Goal: Task Accomplishment & Management: Use online tool/utility

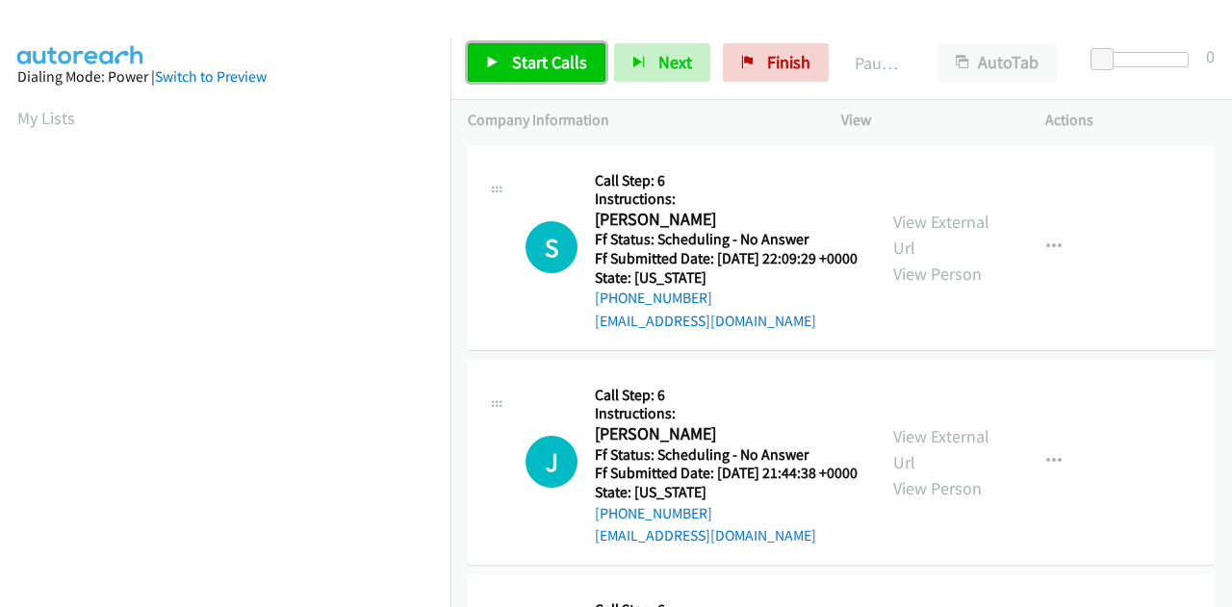
click at [576, 60] on span "Start Calls" at bounding box center [549, 62] width 75 height 22
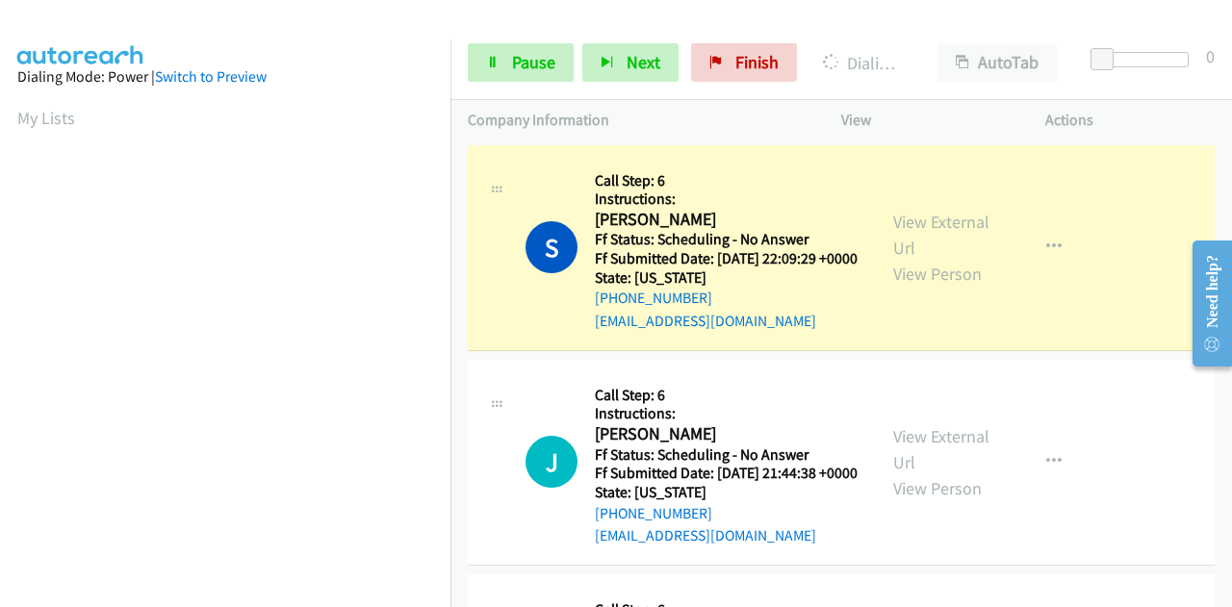
click at [951, 244] on div "View External Url View Person" at bounding box center [943, 248] width 100 height 78
click at [965, 236] on link "View External Url" at bounding box center [941, 235] width 96 height 48
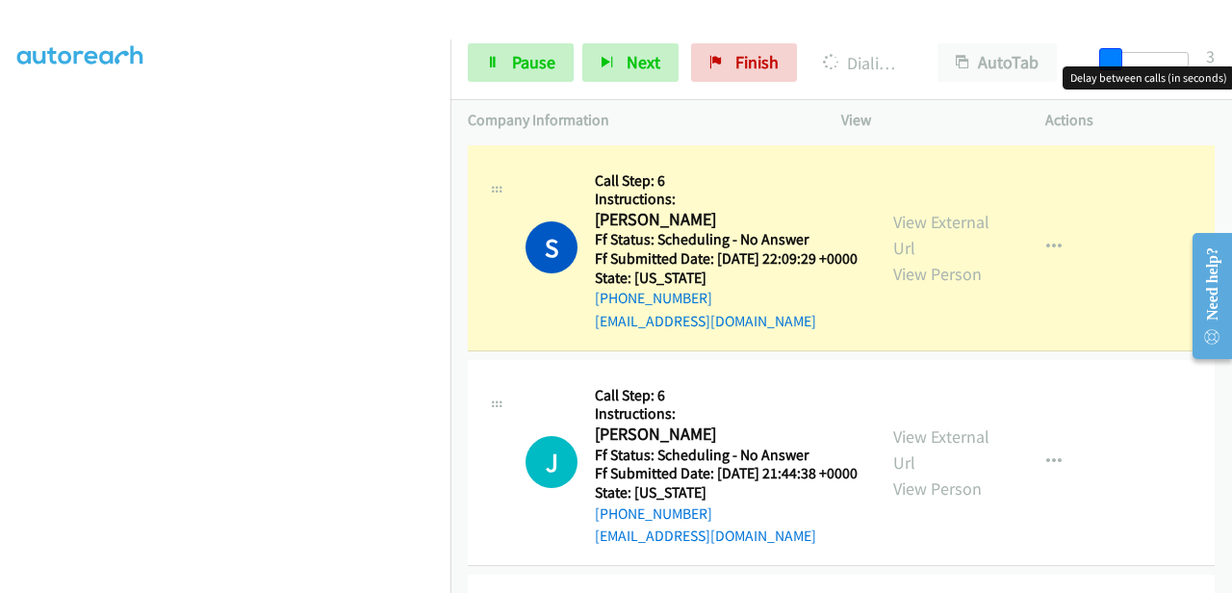
drag, startPoint x: 1101, startPoint y: 48, endPoint x: 1231, endPoint y: 53, distance: 130.0
click at [1231, 53] on div "Start Calls Pause Next Finish Dialing Sandra Mitchell AutoTab AutoTab 3" at bounding box center [841, 63] width 782 height 74
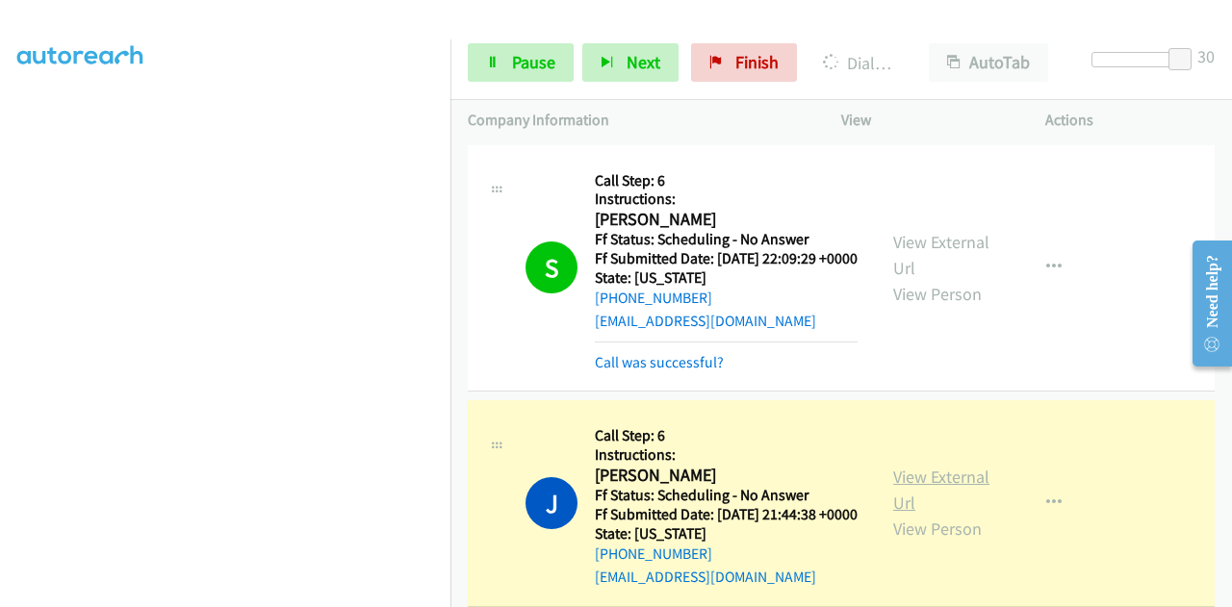
click at [917, 502] on link "View External Url" at bounding box center [941, 490] width 96 height 48
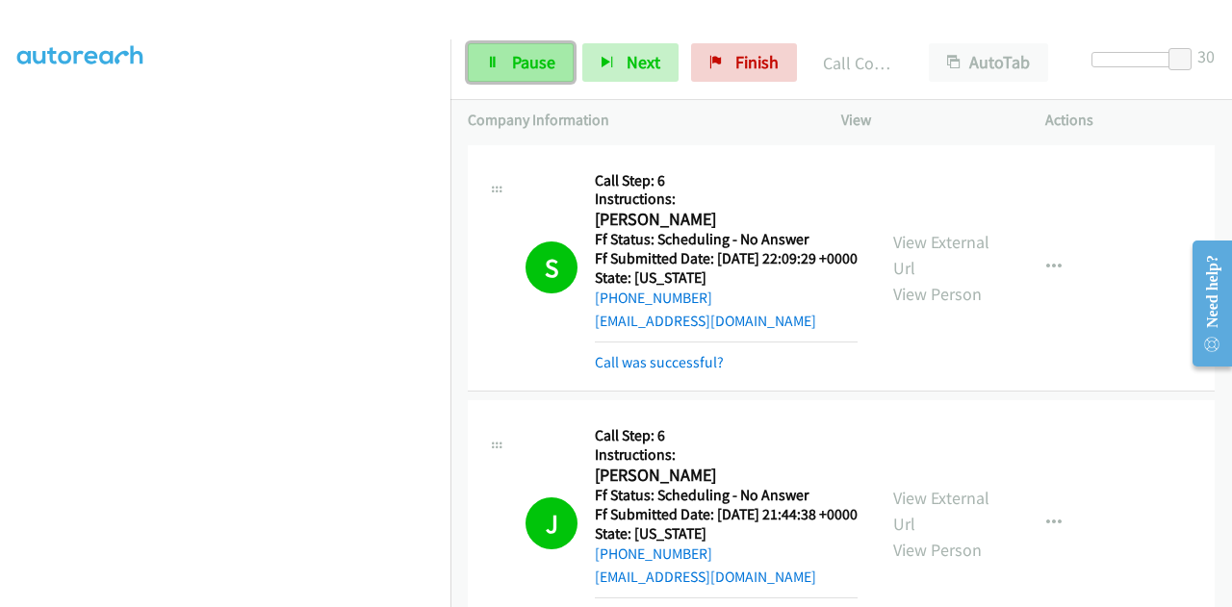
click at [529, 61] on span "Pause" at bounding box center [533, 62] width 43 height 22
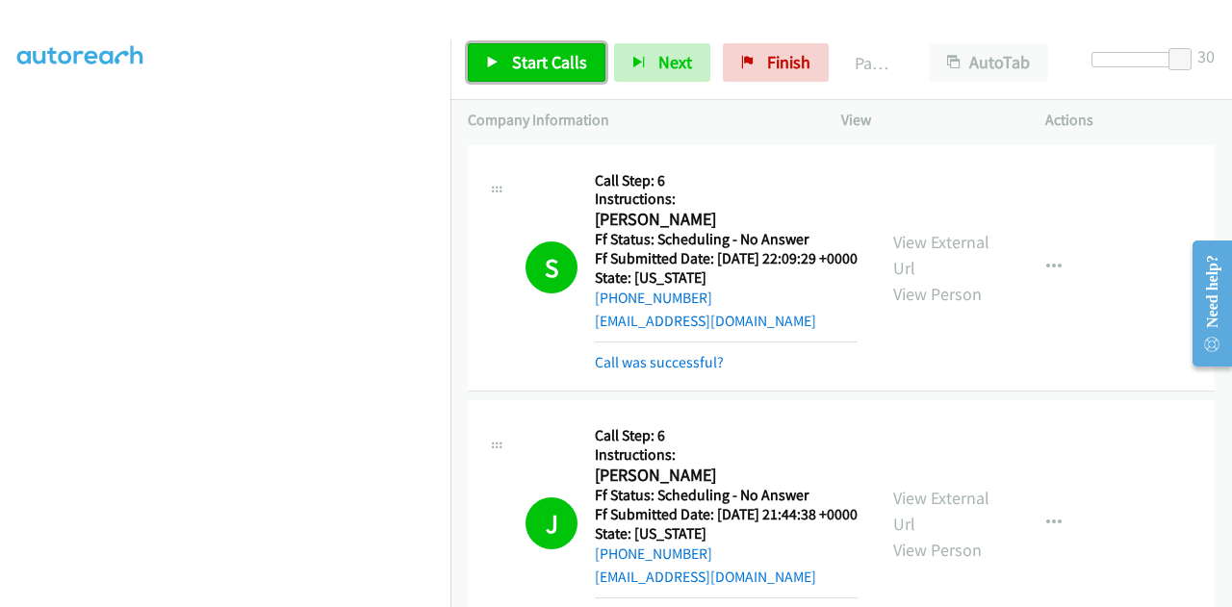
drag, startPoint x: 539, startPoint y: 65, endPoint x: 510, endPoint y: 57, distance: 30.1
click at [539, 64] on span "Start Calls" at bounding box center [549, 62] width 75 height 22
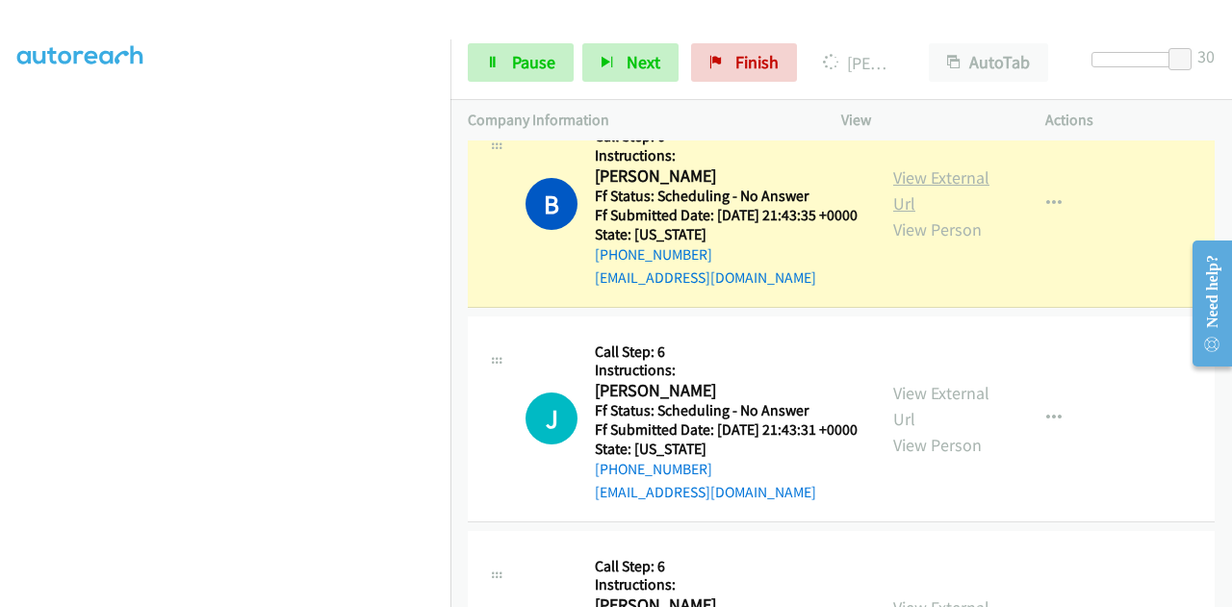
click at [915, 215] on link "View External Url" at bounding box center [941, 191] width 96 height 48
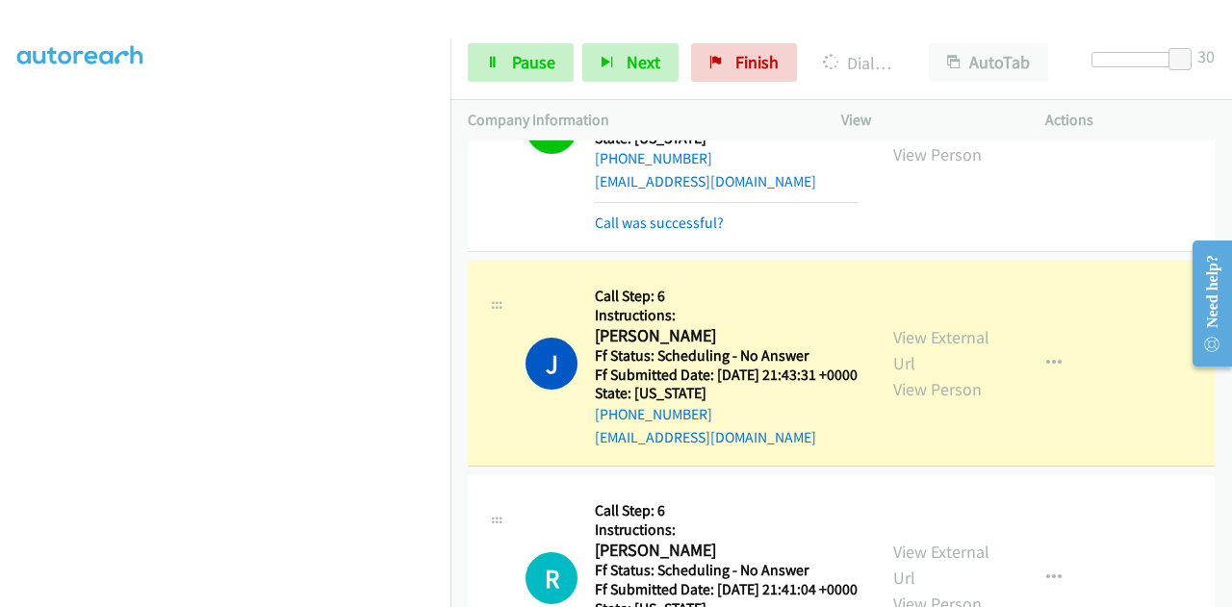
scroll to position [0, 0]
click at [937, 374] on link "View External Url" at bounding box center [941, 350] width 96 height 48
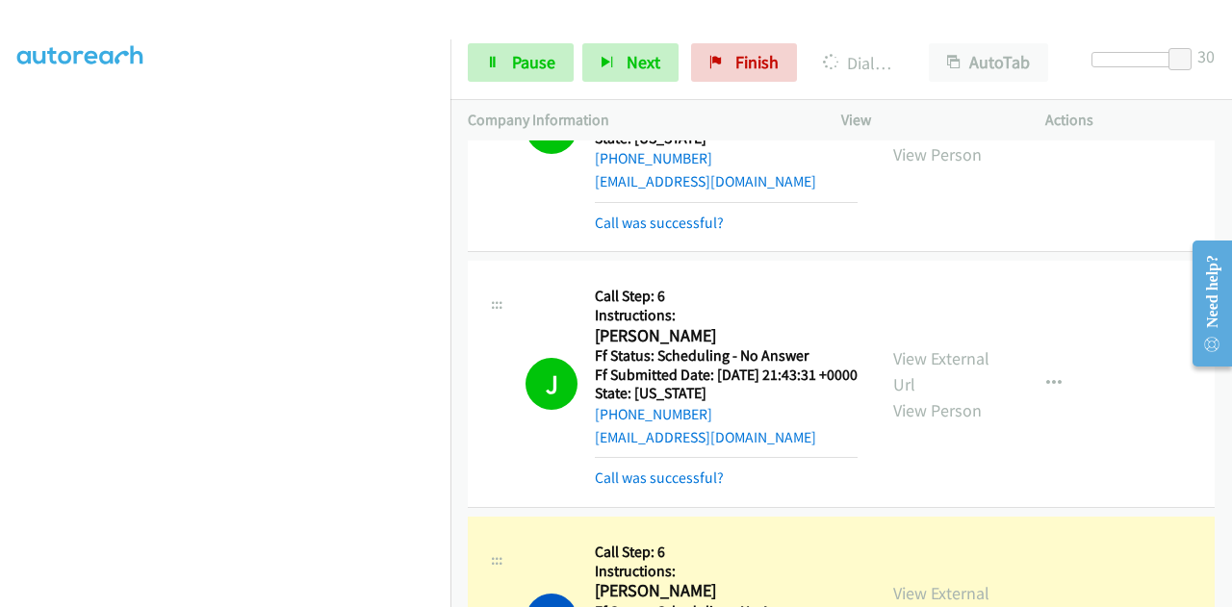
scroll to position [472, 0]
click at [518, 76] on link "Pause" at bounding box center [521, 62] width 106 height 38
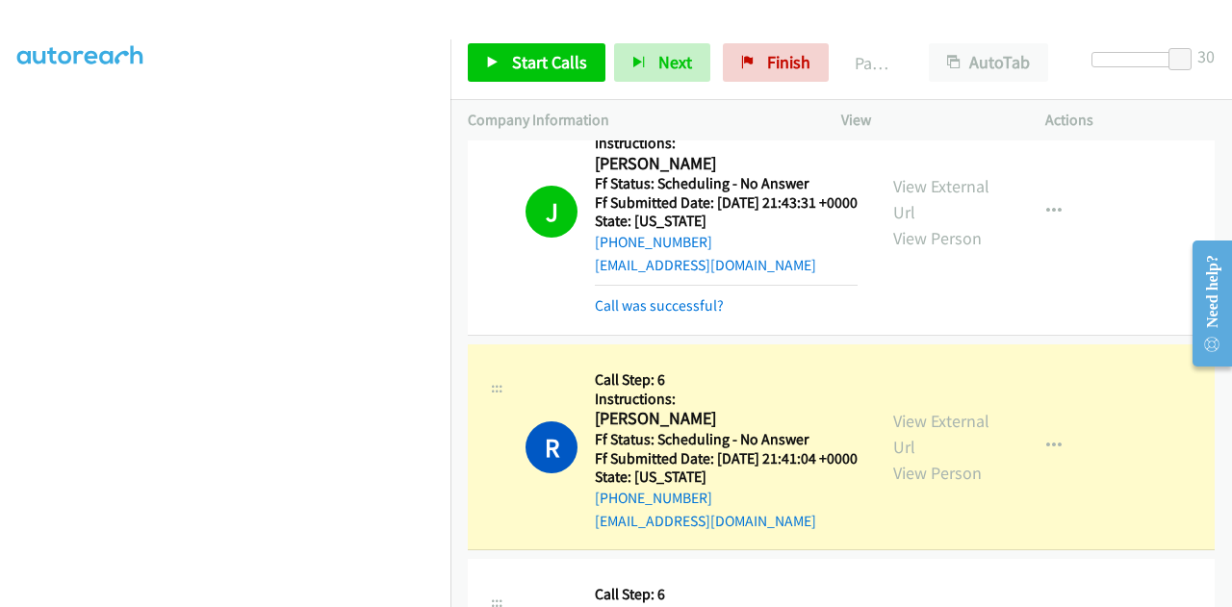
scroll to position [1155, 0]
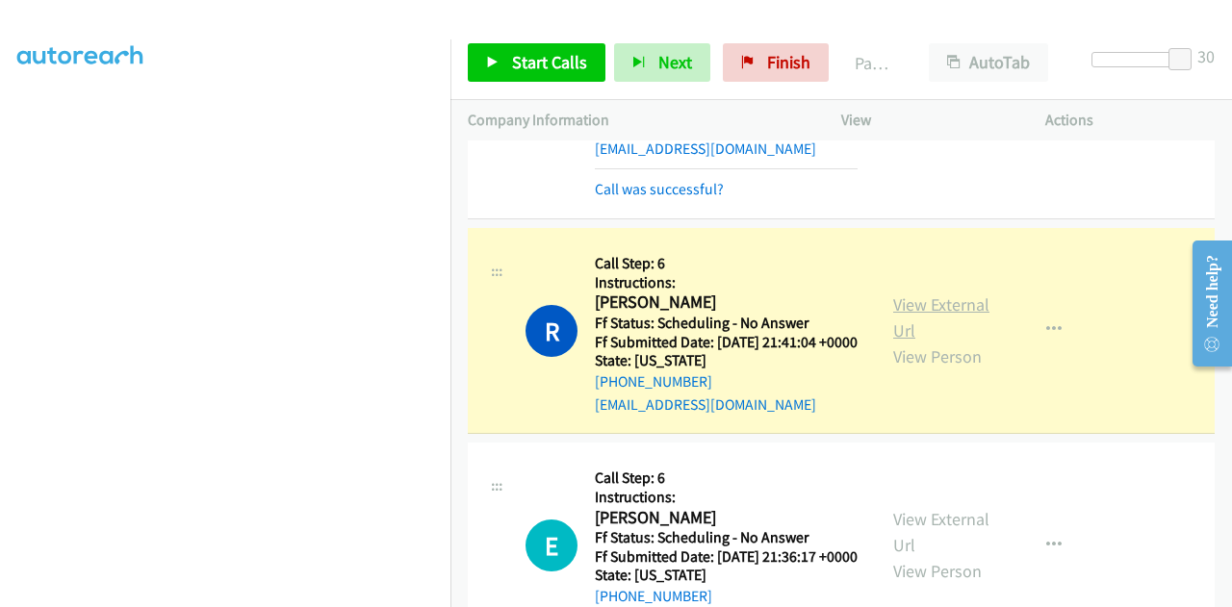
click at [941, 342] on link "View External Url" at bounding box center [941, 318] width 96 height 48
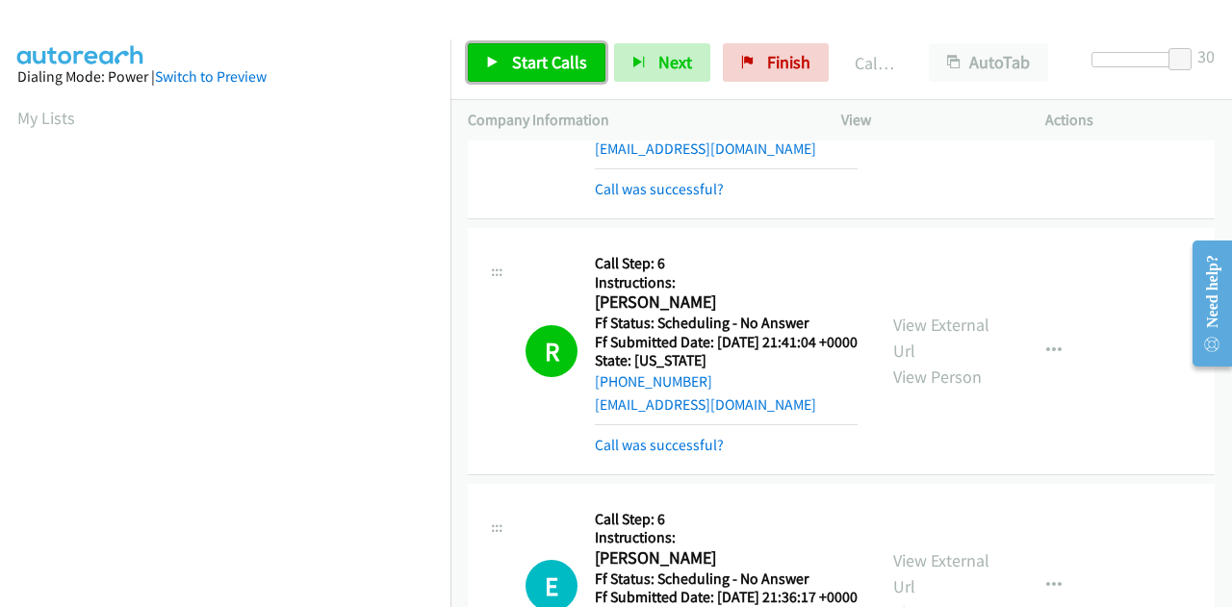
click at [516, 63] on span "Start Calls" at bounding box center [549, 62] width 75 height 22
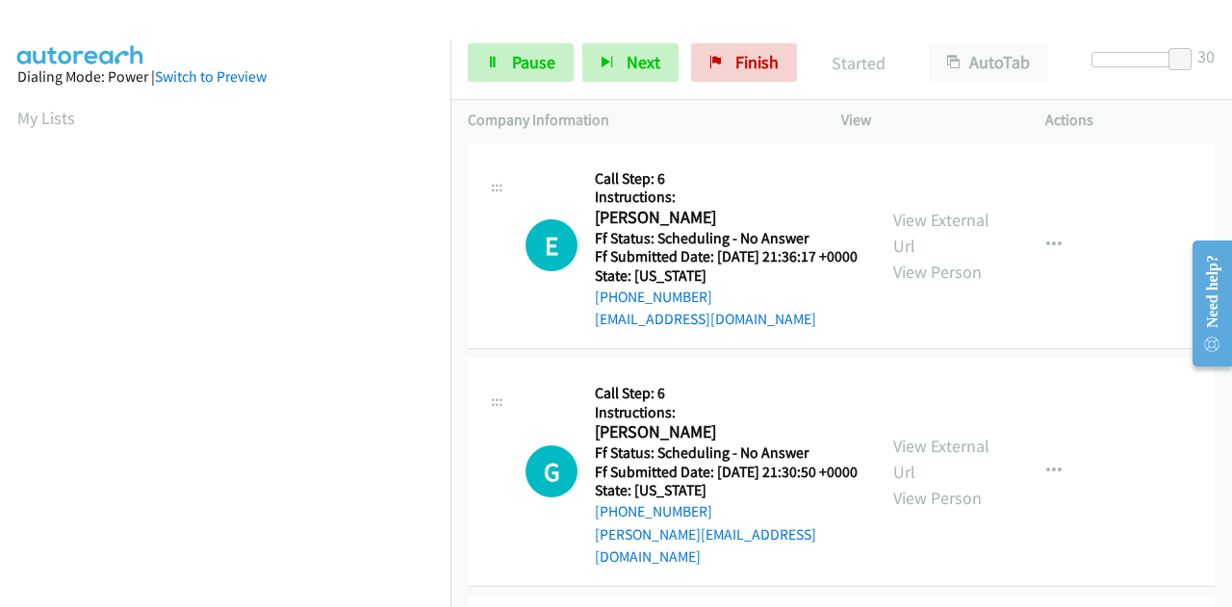
scroll to position [1540, 0]
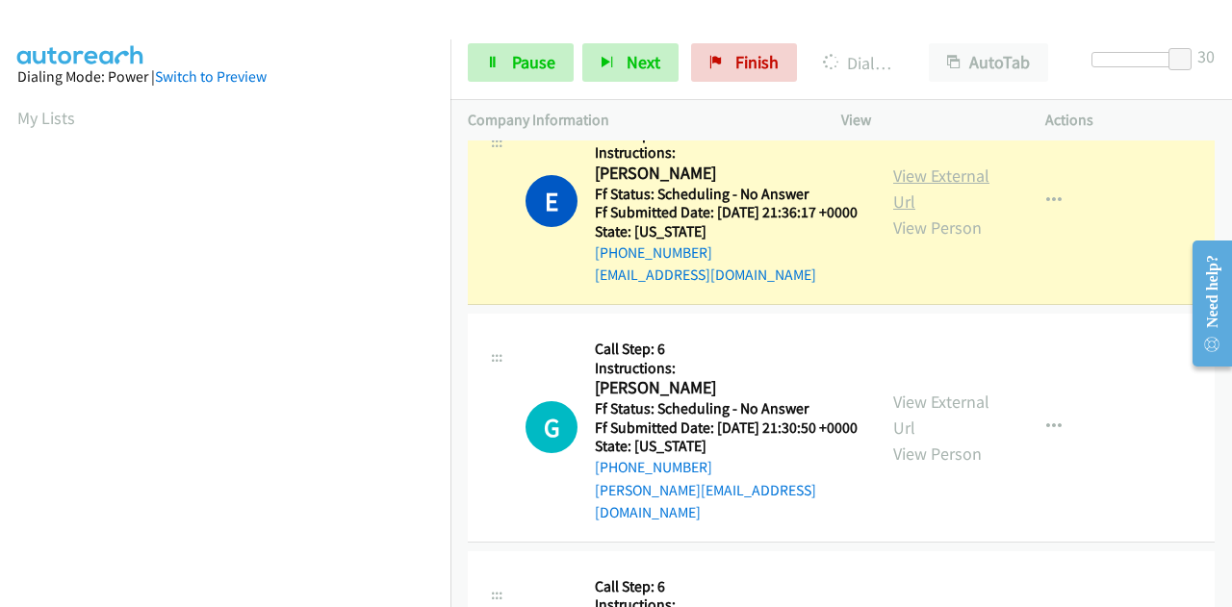
click at [922, 213] on link "View External Url" at bounding box center [941, 189] width 96 height 48
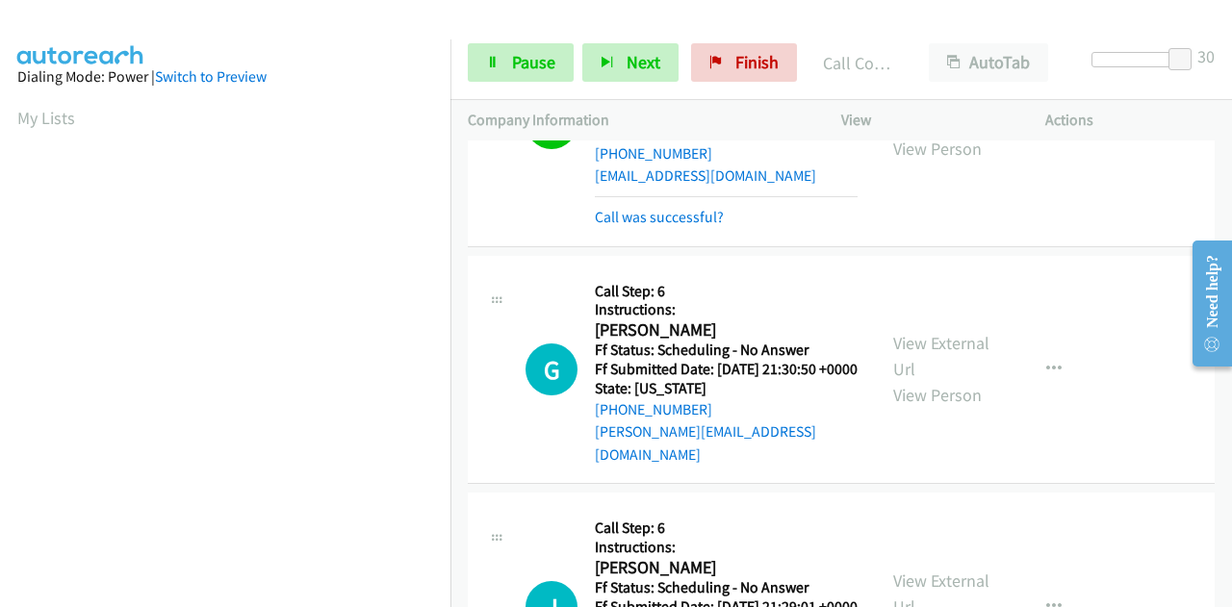
scroll to position [1732, 0]
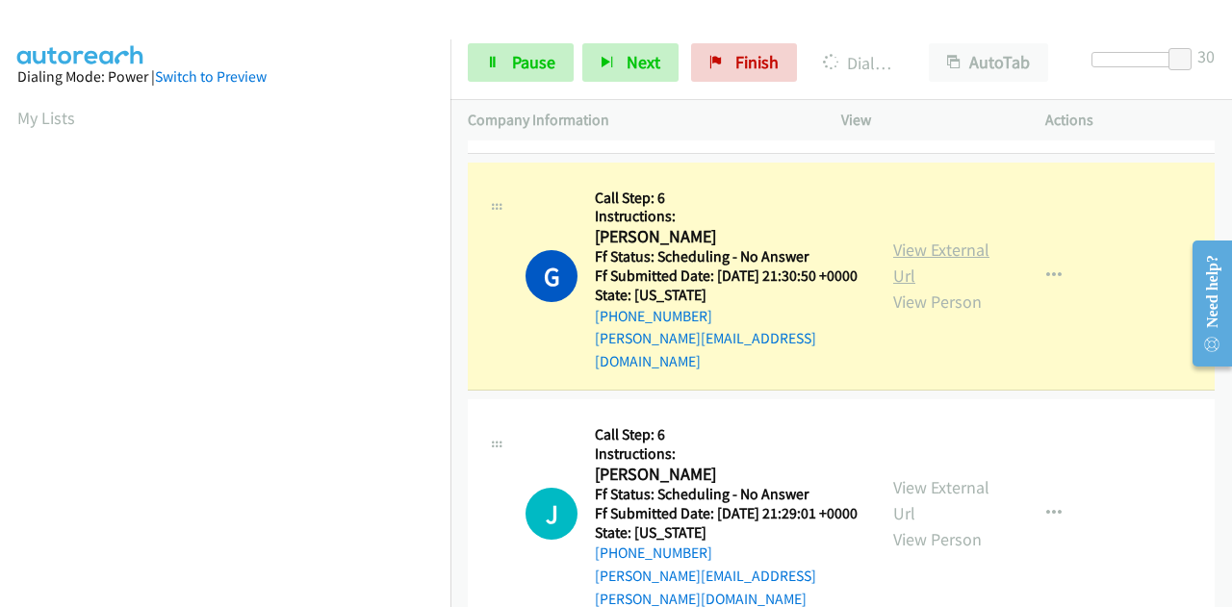
click at [947, 287] on link "View External Url" at bounding box center [941, 263] width 96 height 48
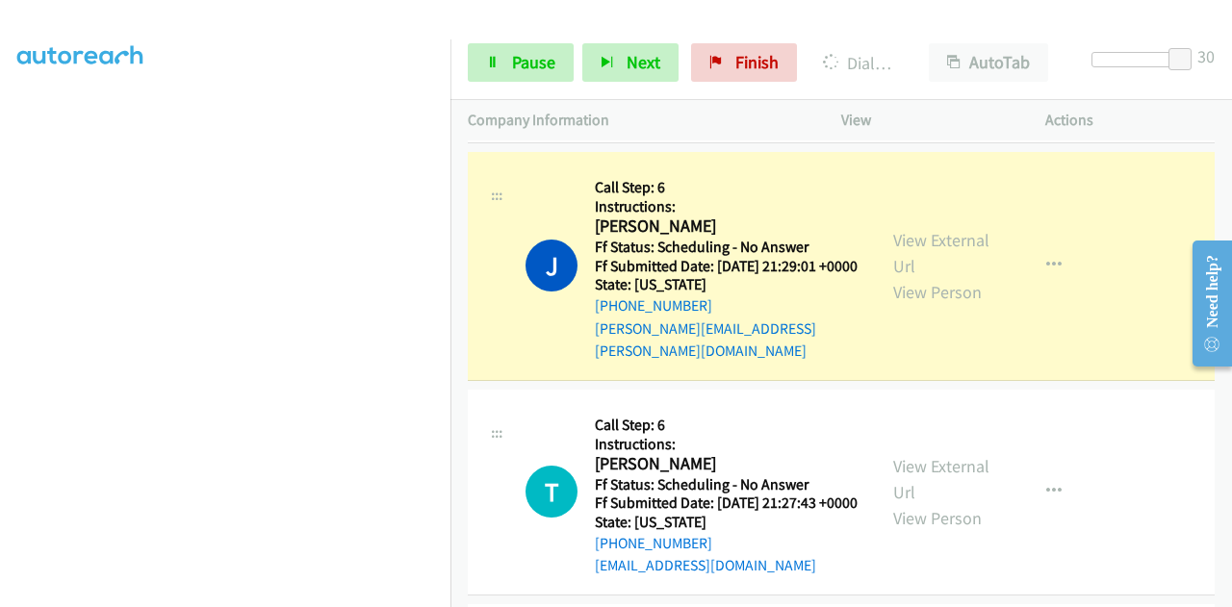
scroll to position [0, 0]
click at [928, 277] on link "View External Url" at bounding box center [941, 253] width 96 height 48
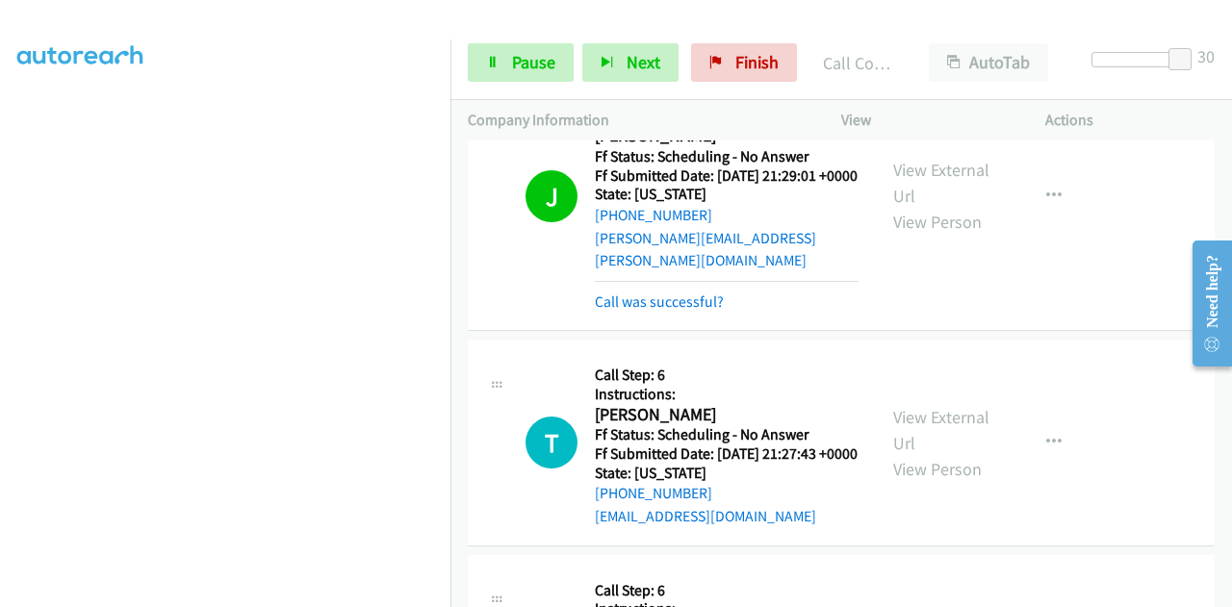
scroll to position [2214, 0]
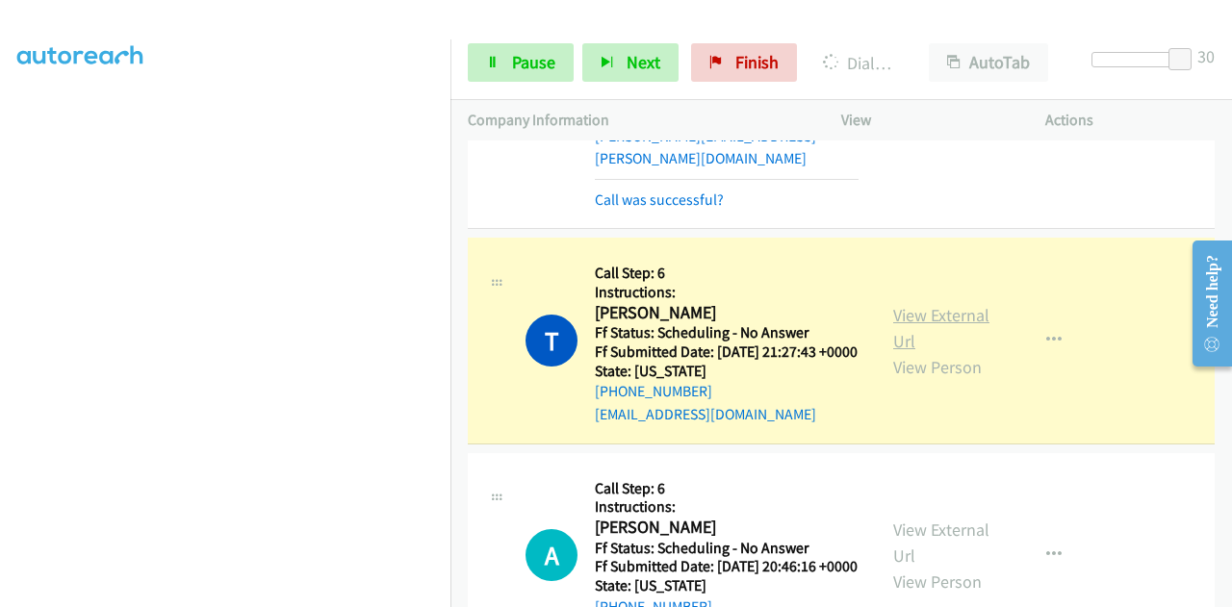
click at [910, 352] on link "View External Url" at bounding box center [941, 328] width 96 height 48
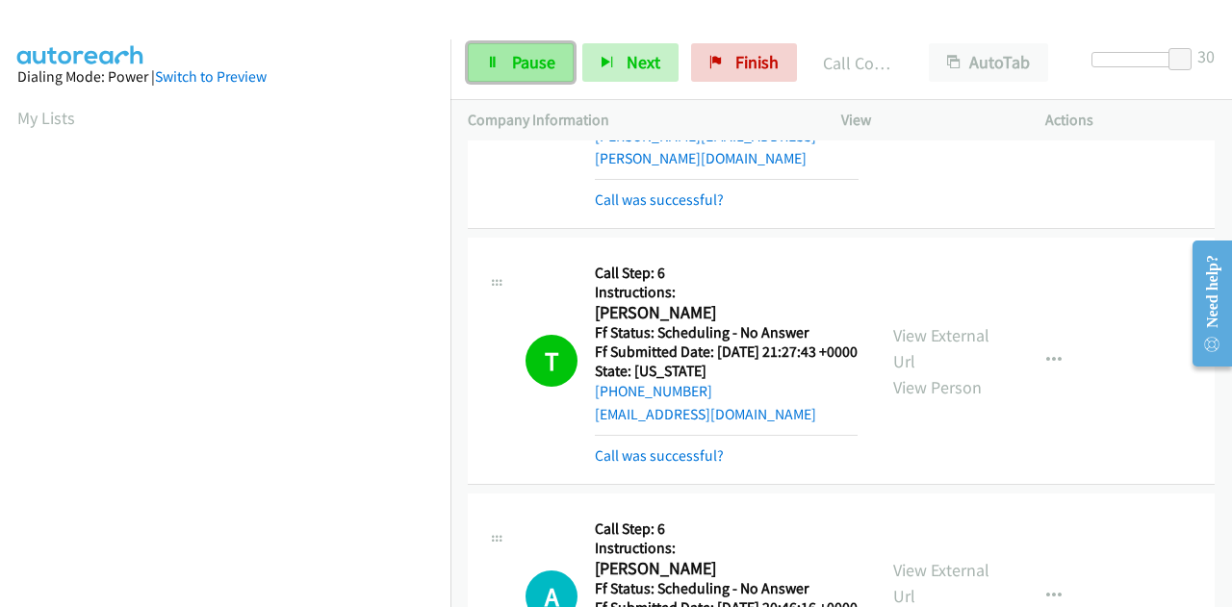
click at [539, 66] on span "Pause" at bounding box center [533, 62] width 43 height 22
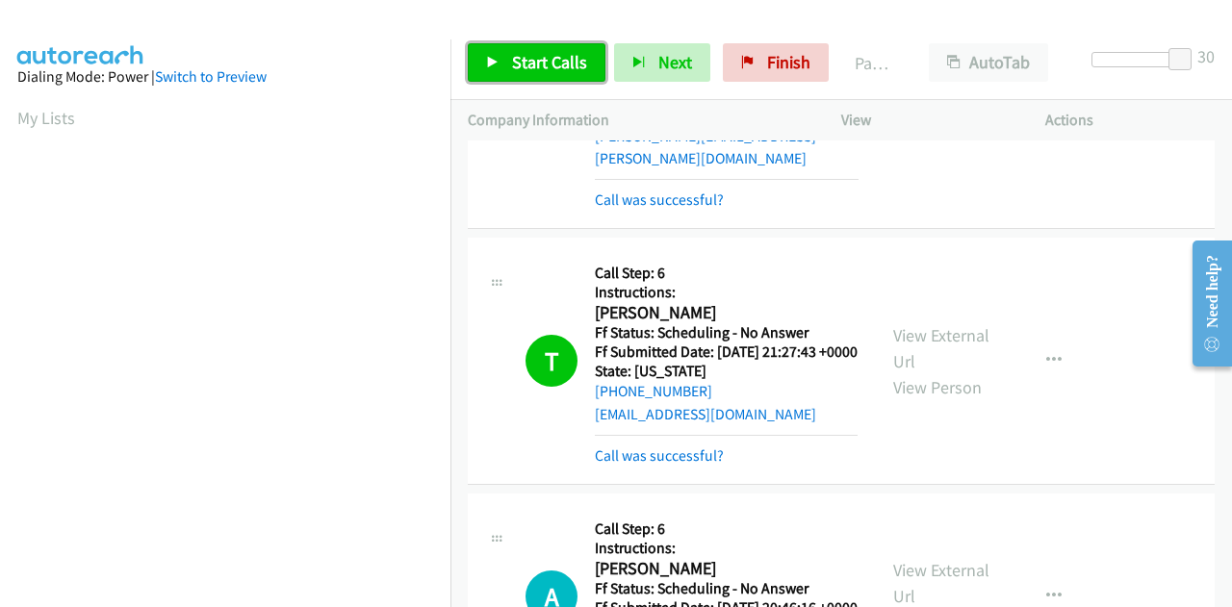
click at [516, 62] on span "Start Calls" at bounding box center [549, 62] width 75 height 22
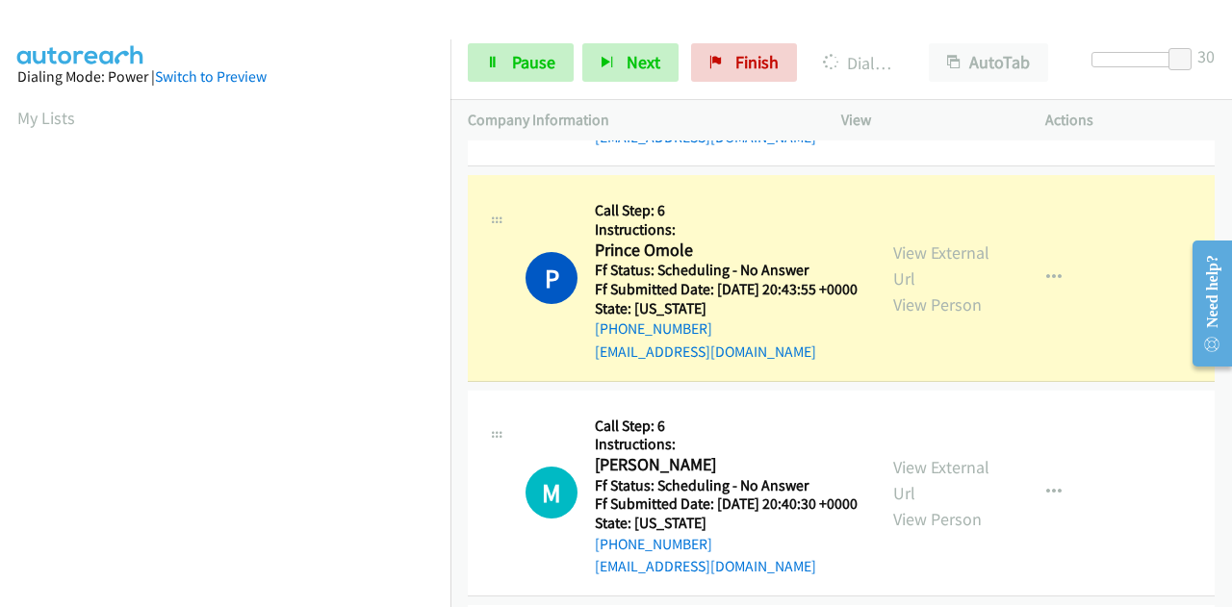
scroll to position [2887, 0]
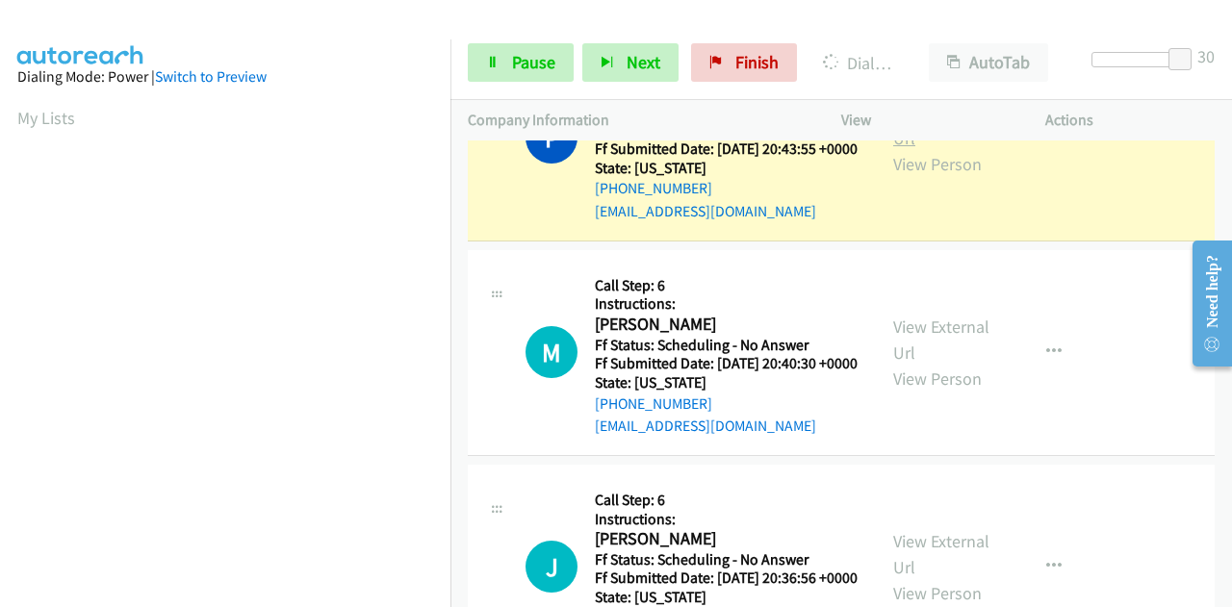
click at [939, 149] on link "View External Url" at bounding box center [941, 125] width 96 height 48
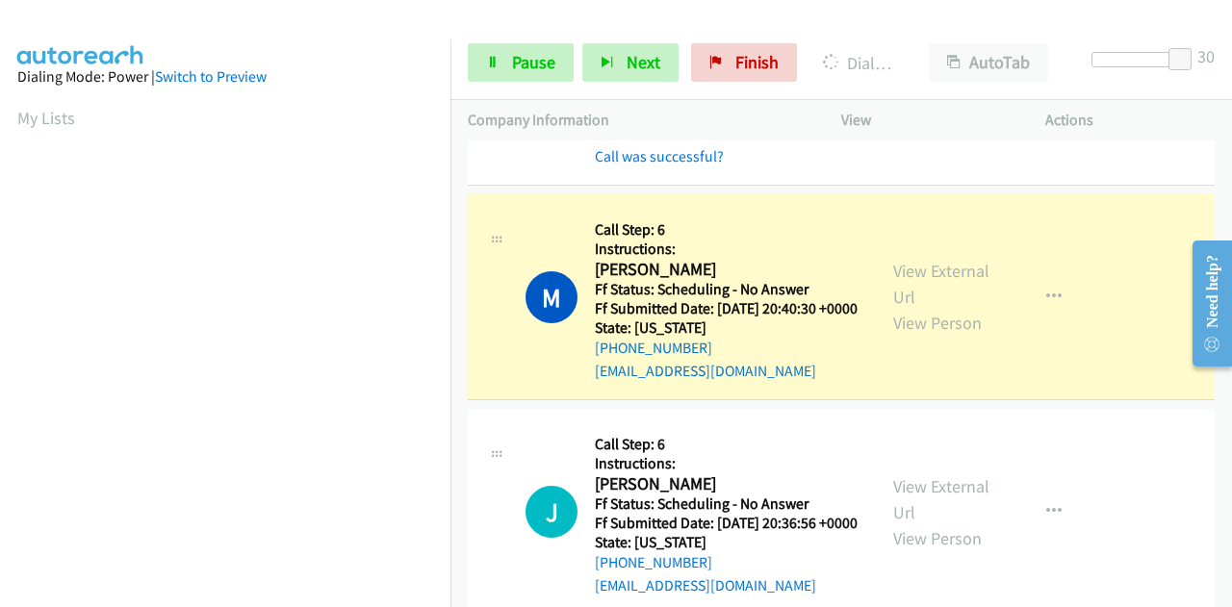
scroll to position [472, 0]
click at [910, 308] on link "View External Url" at bounding box center [941, 284] width 96 height 48
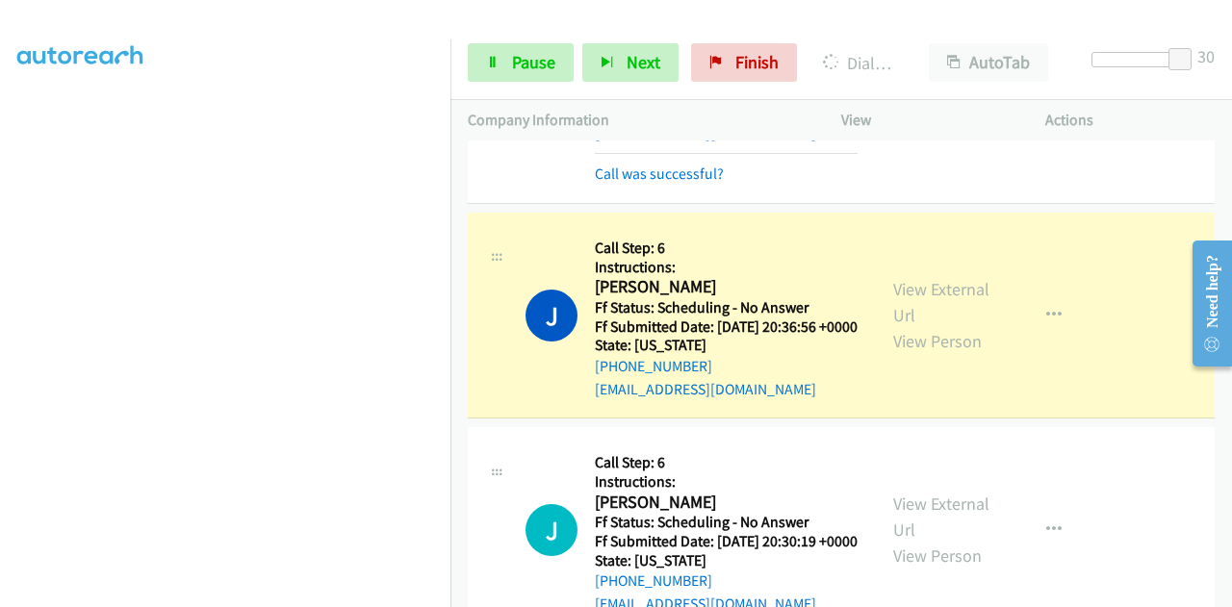
scroll to position [3465, 0]
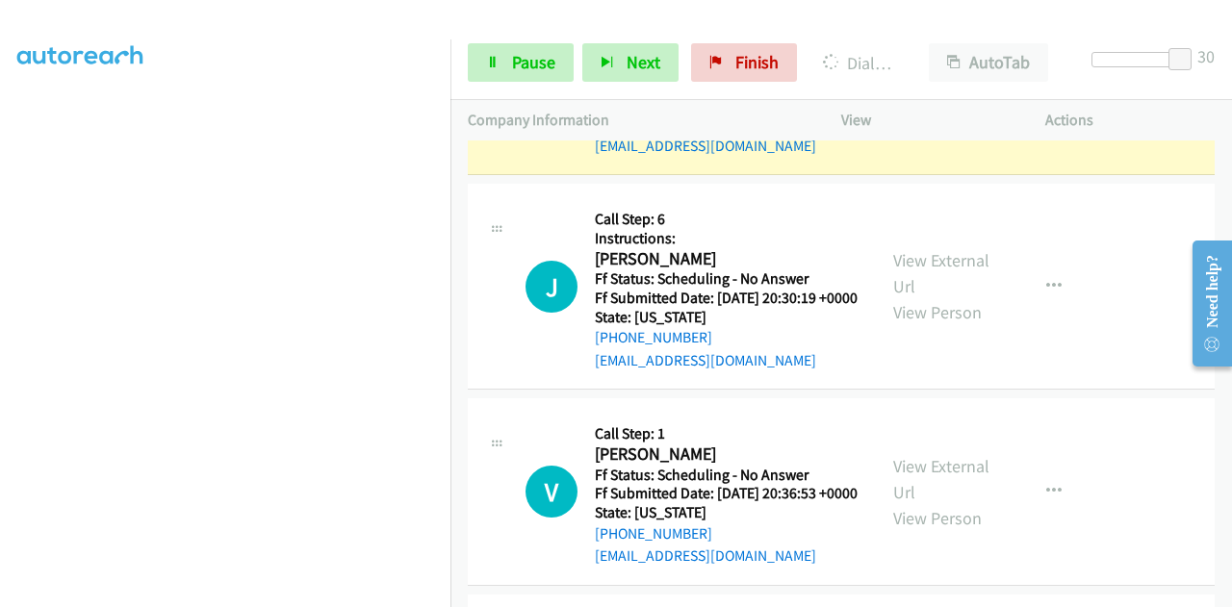
click at [942, 83] on link "View External Url" at bounding box center [941, 59] width 96 height 48
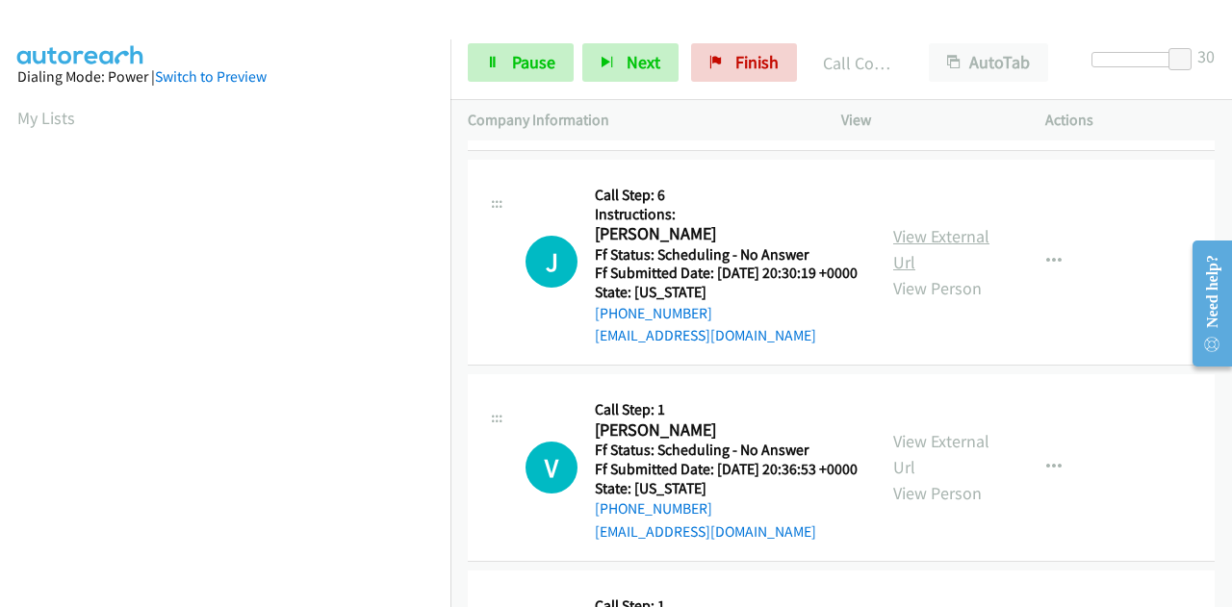
scroll to position [3561, 0]
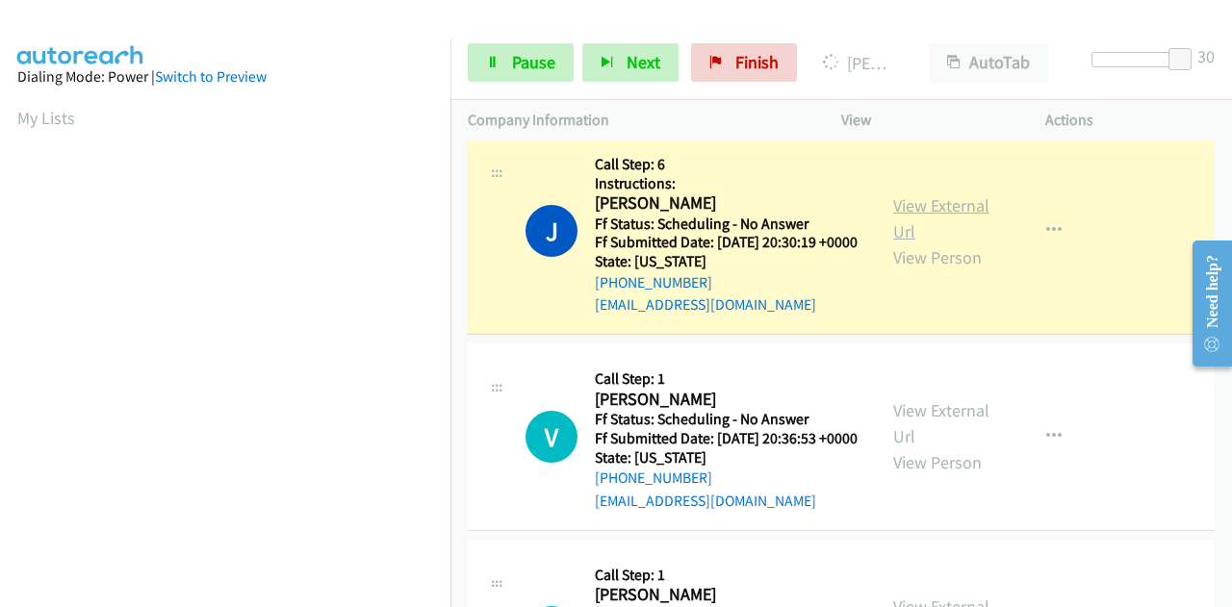
click at [920, 243] on link "View External Url" at bounding box center [941, 218] width 96 height 48
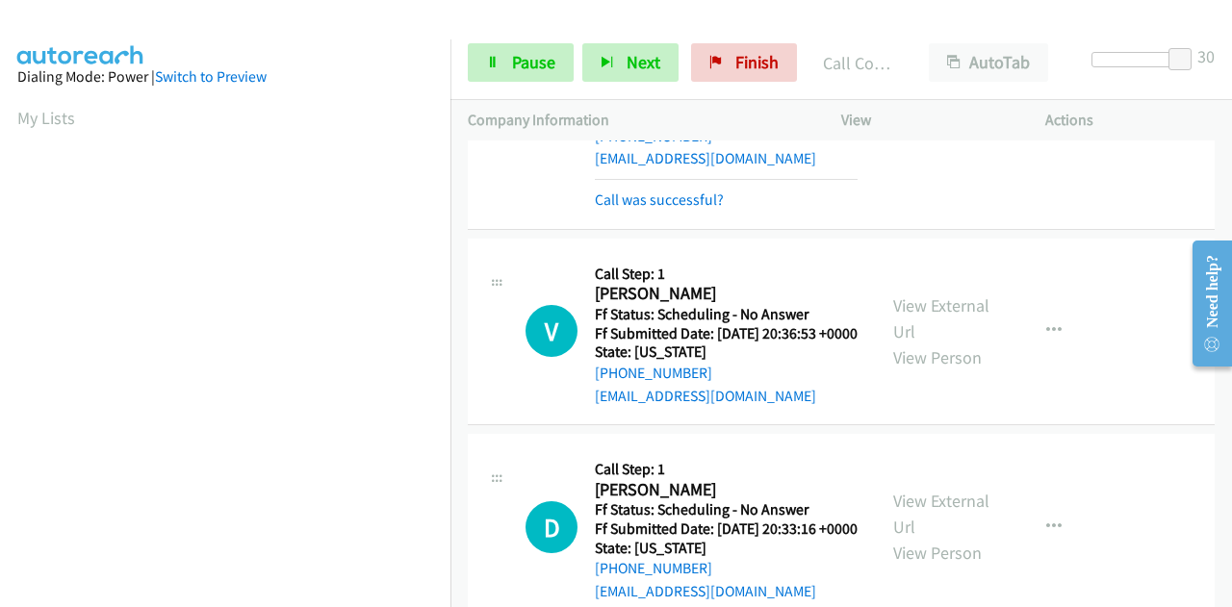
scroll to position [3754, 0]
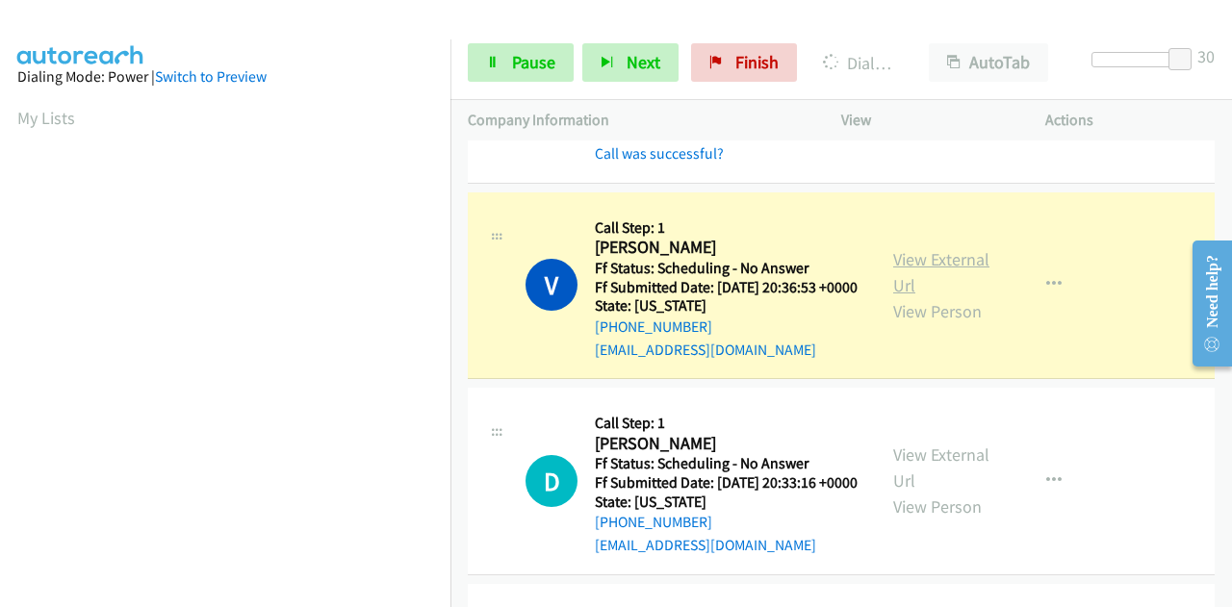
click at [907, 296] on link "View External Url" at bounding box center [941, 272] width 96 height 48
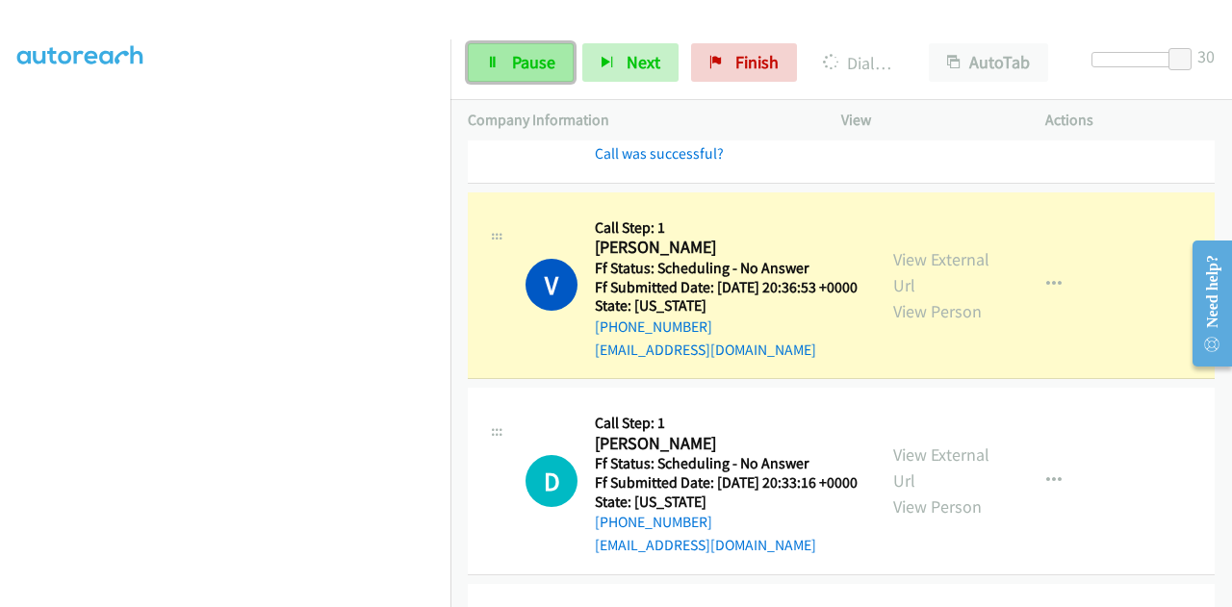
click at [516, 59] on span "Pause" at bounding box center [533, 62] width 43 height 22
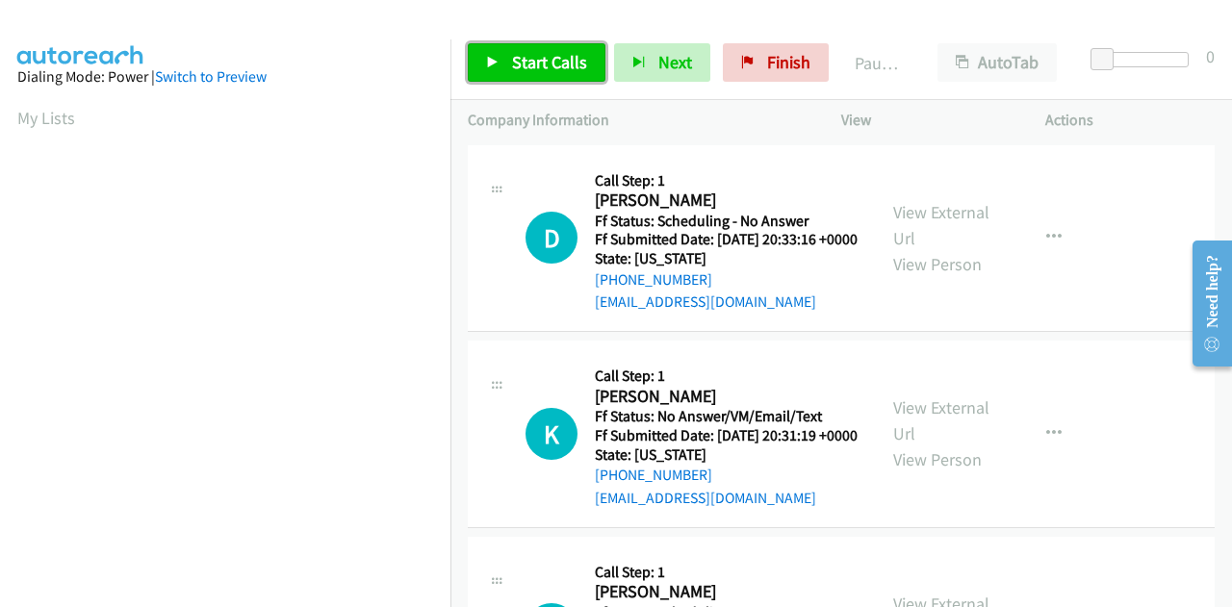
click at [575, 55] on span "Start Calls" at bounding box center [549, 62] width 75 height 22
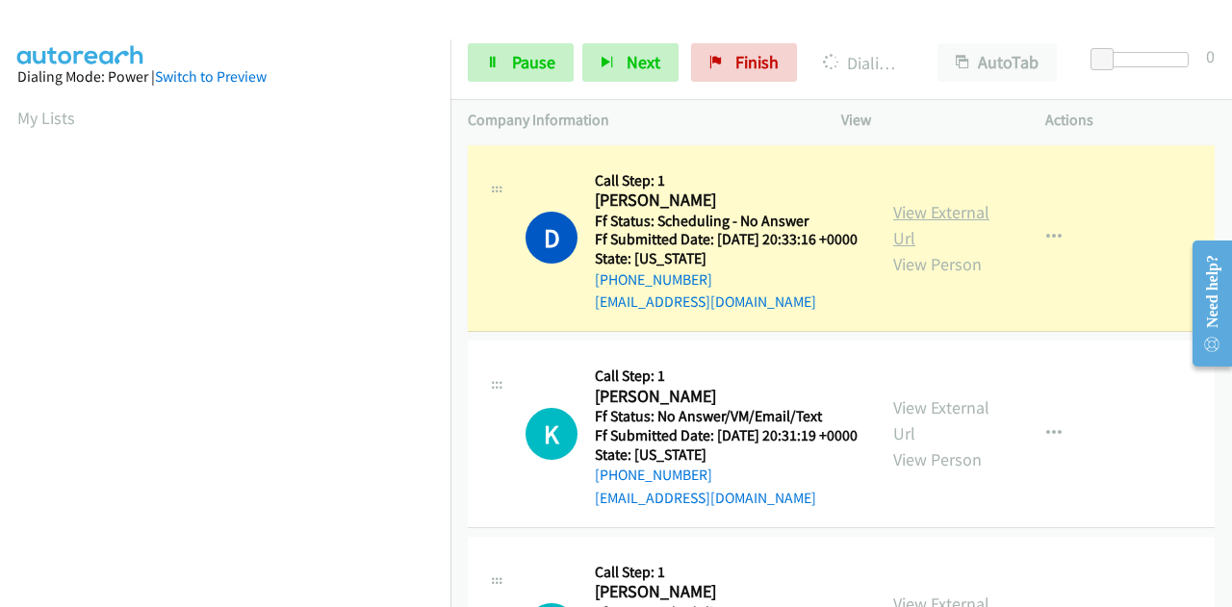
click at [928, 217] on link "View External Url" at bounding box center [941, 225] width 96 height 48
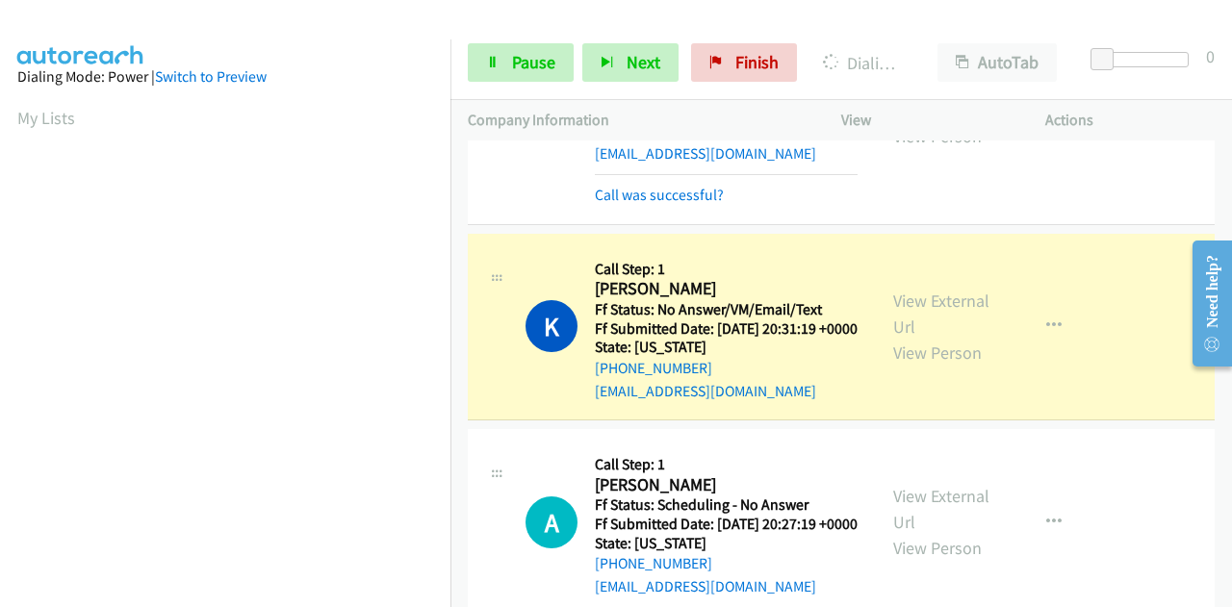
scroll to position [192, 0]
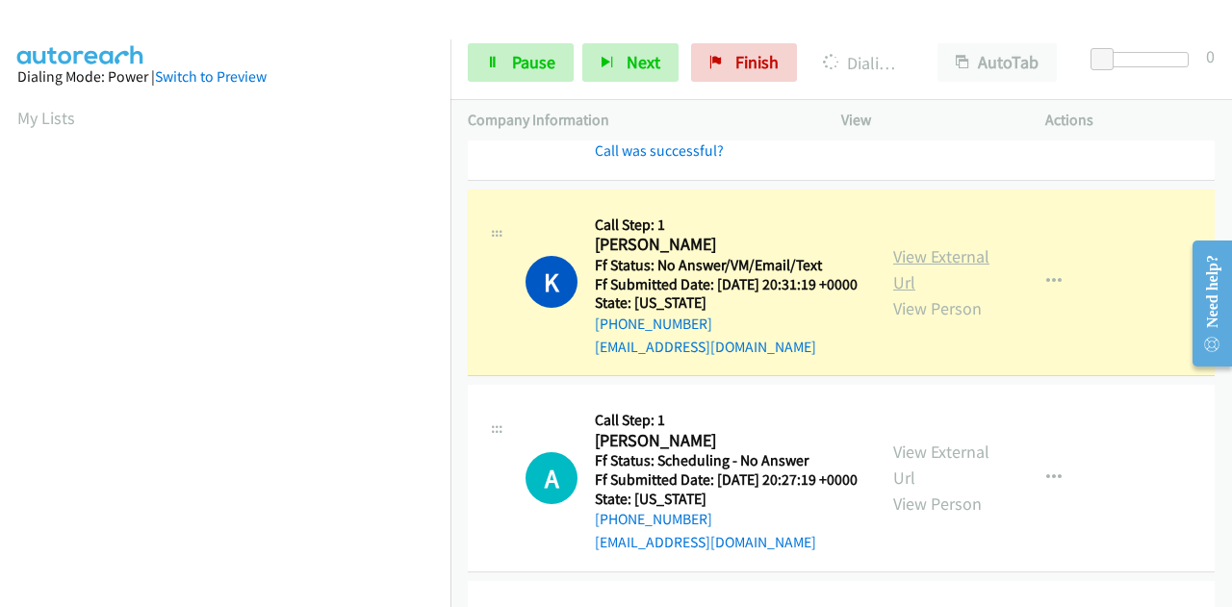
click at [910, 283] on link "View External Url" at bounding box center [941, 269] width 96 height 48
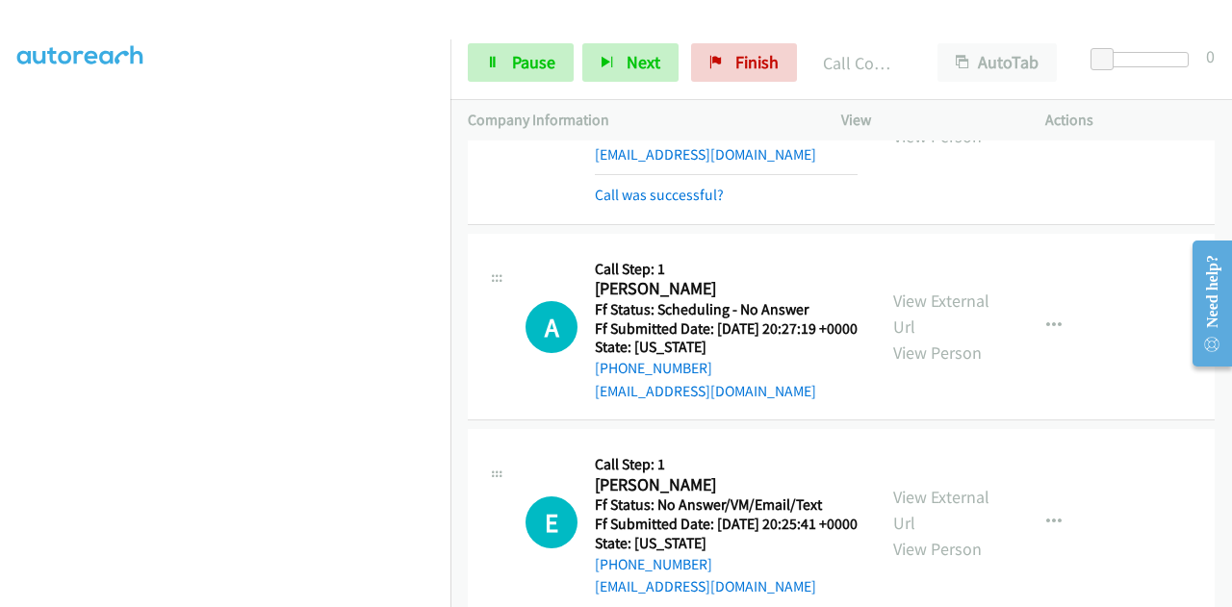
scroll to position [481, 0]
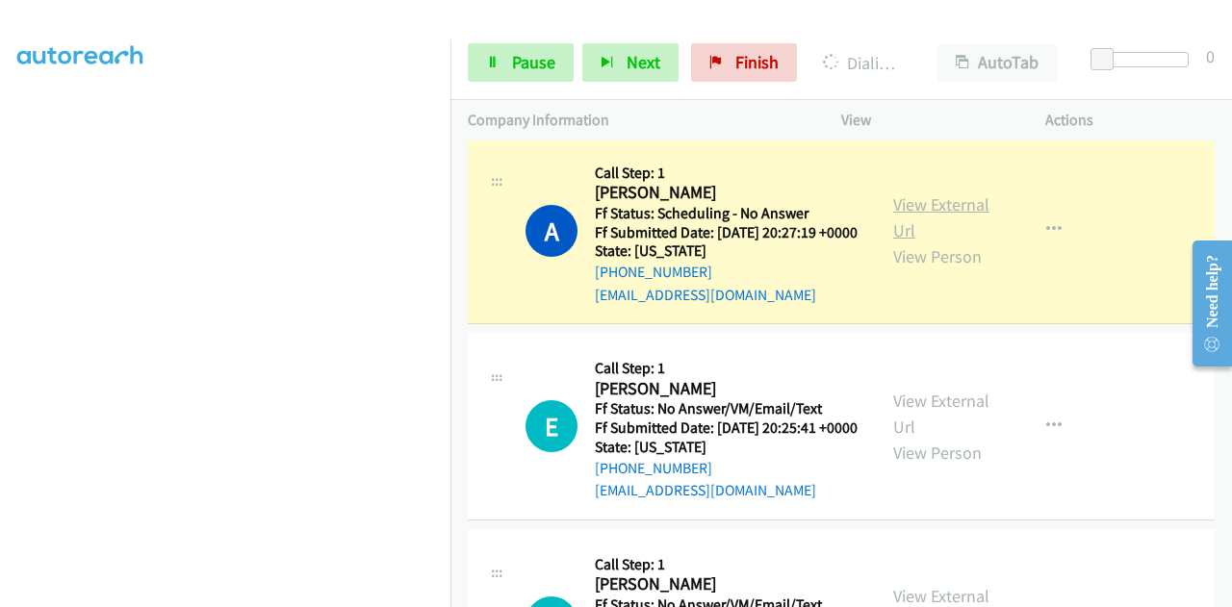
click at [937, 242] on link "View External Url" at bounding box center [941, 217] width 96 height 48
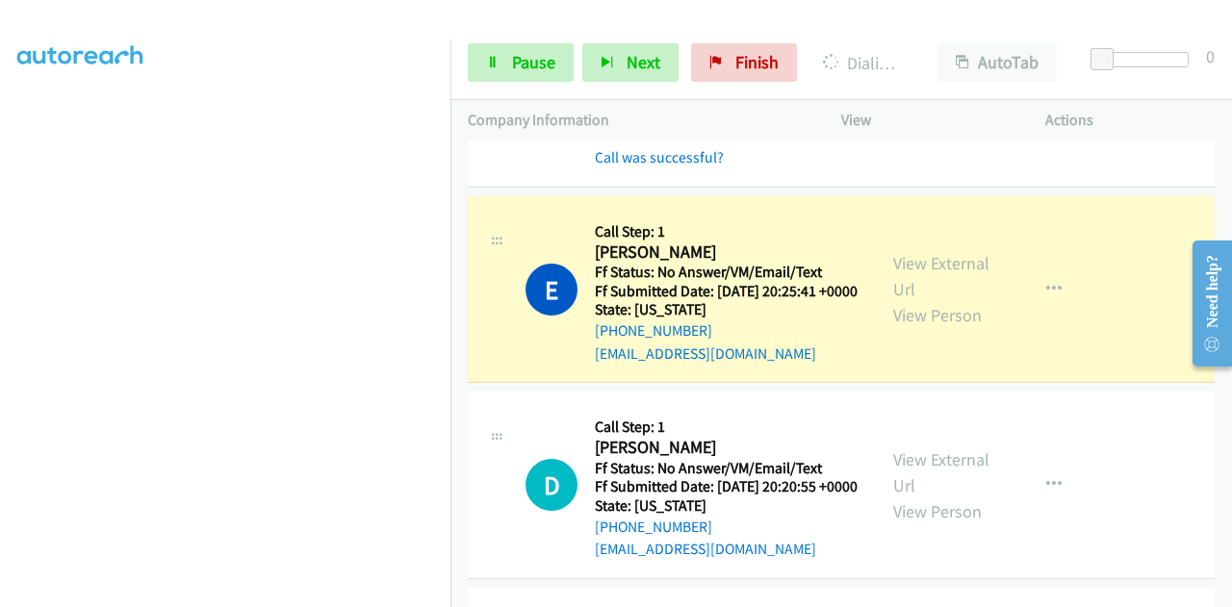
scroll to position [674, 0]
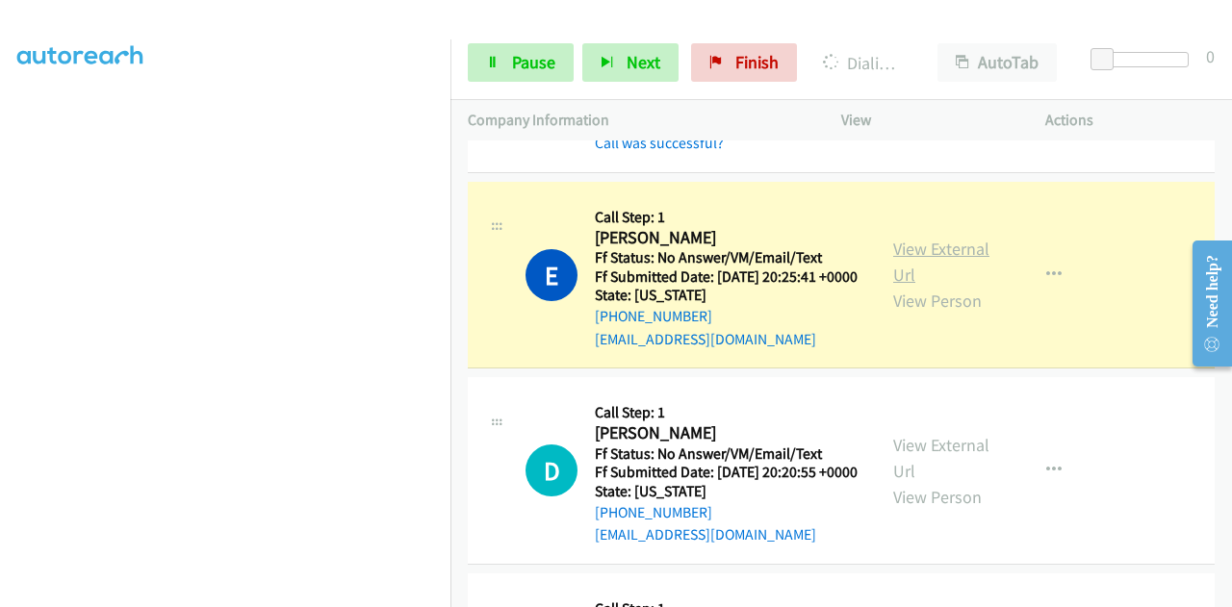
click at [937, 286] on link "View External Url" at bounding box center [941, 262] width 96 height 48
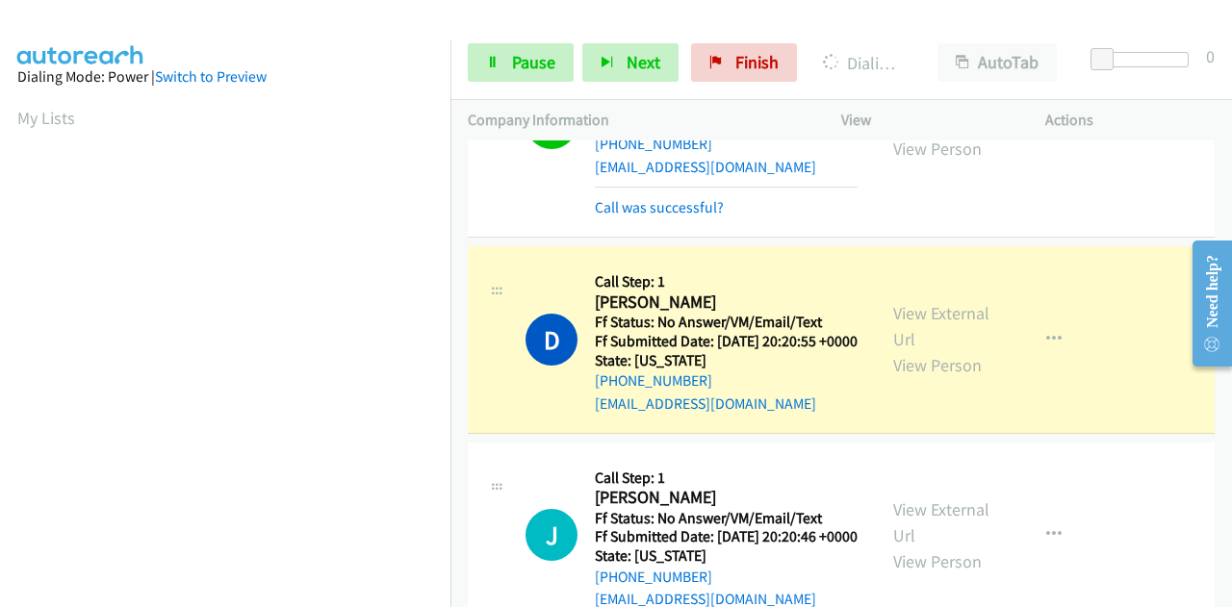
scroll to position [962, 0]
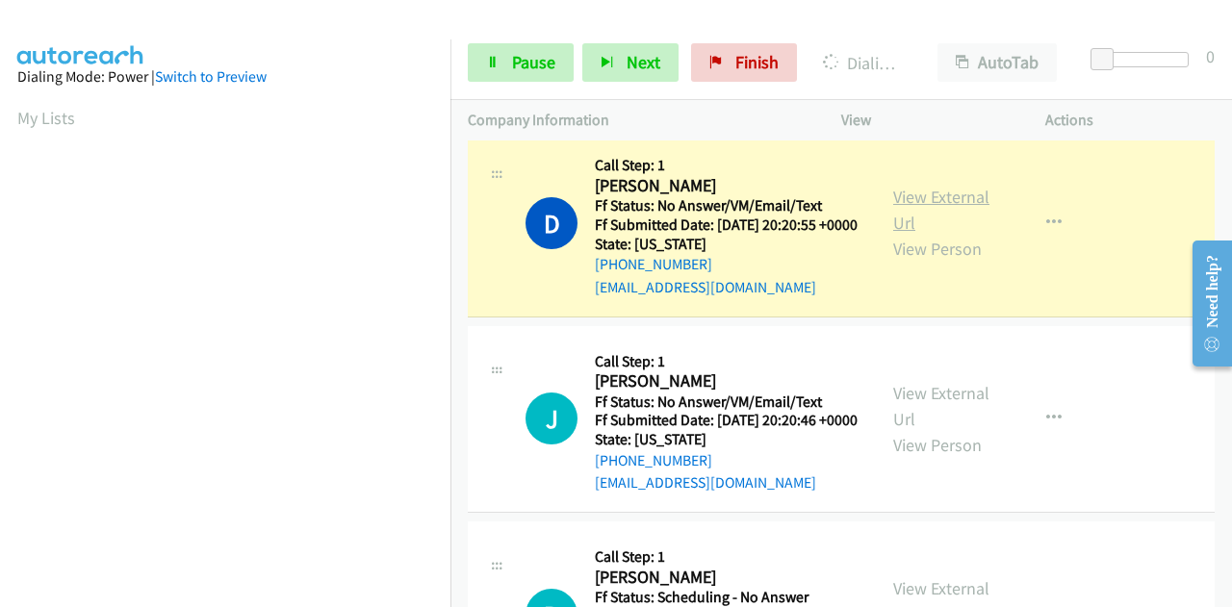
click at [893, 234] on link "View External Url" at bounding box center [941, 210] width 96 height 48
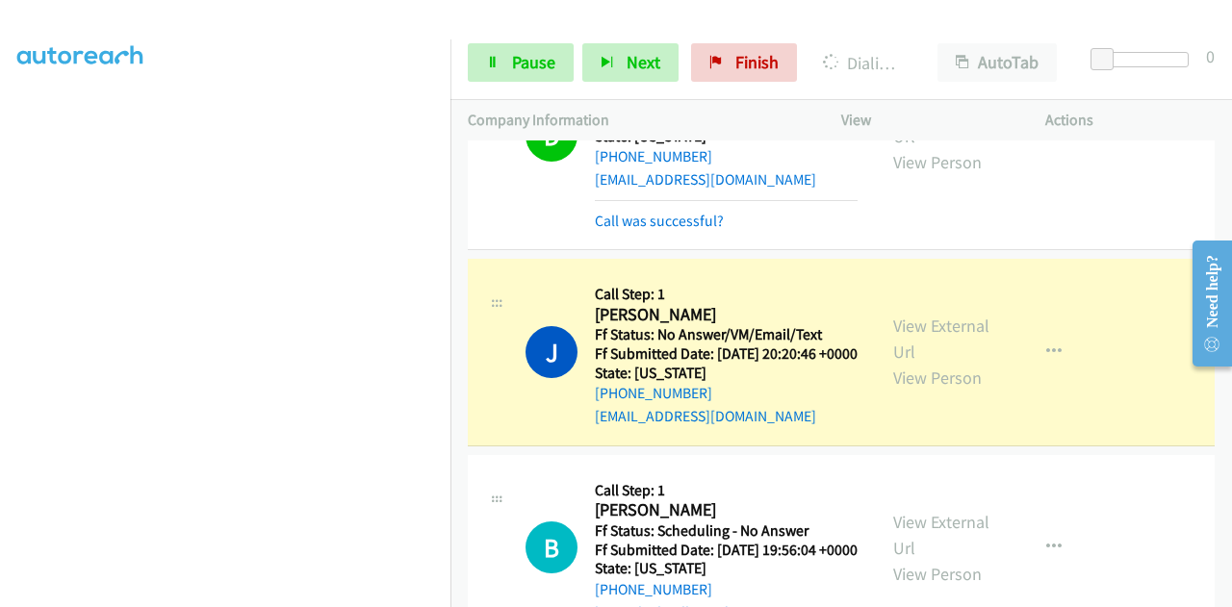
scroll to position [1155, 0]
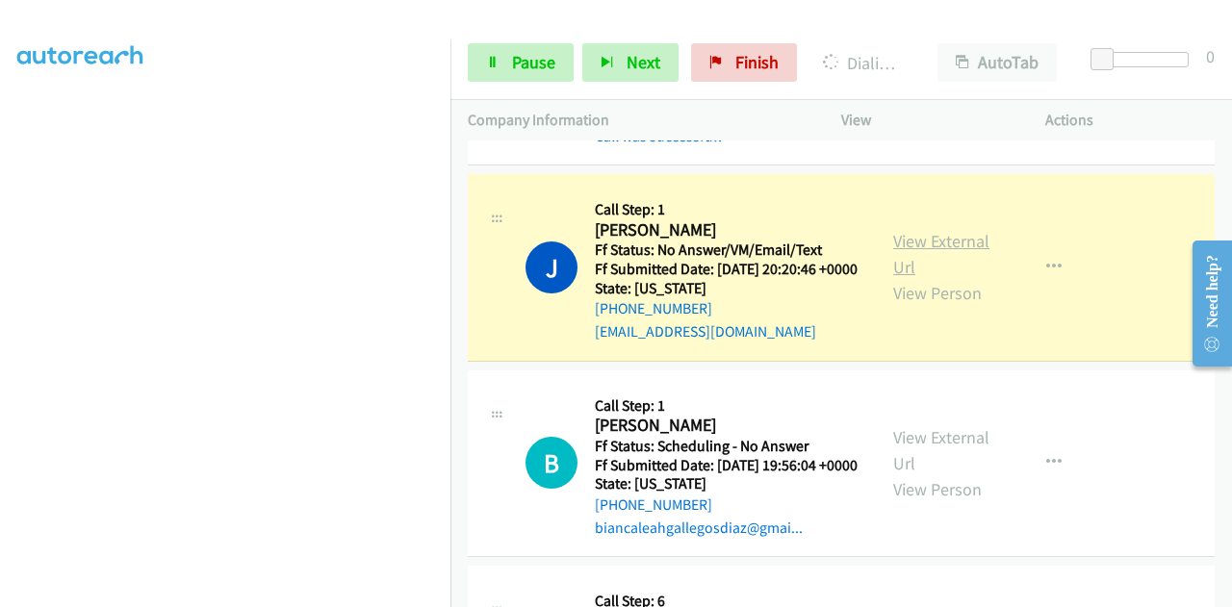
click at [917, 278] on link "View External Url" at bounding box center [941, 254] width 96 height 48
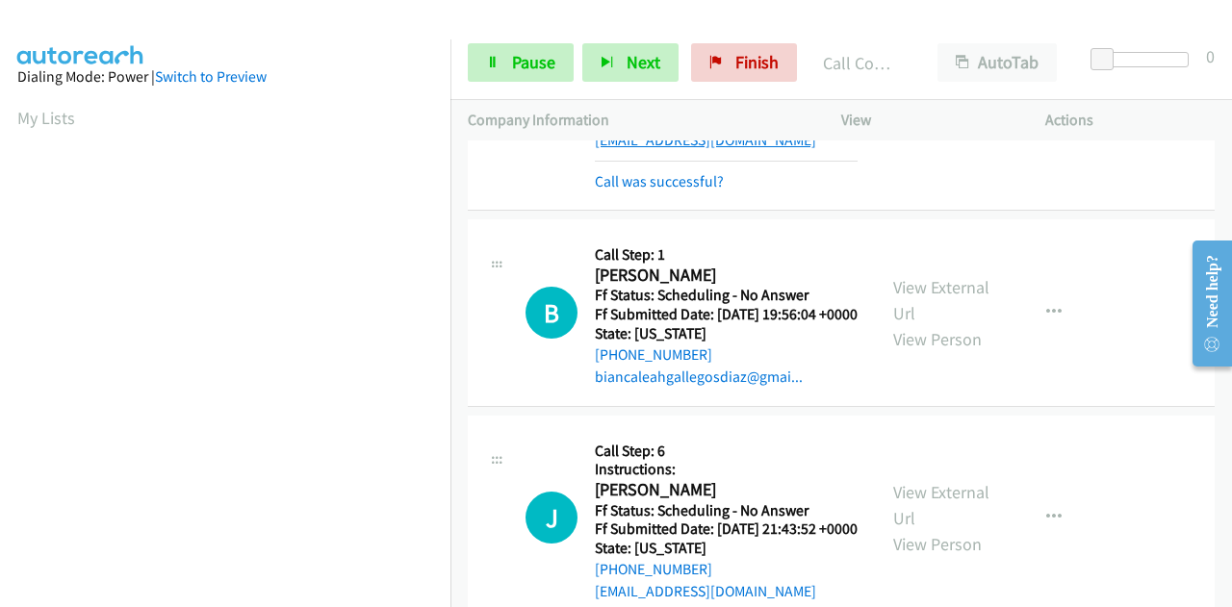
scroll to position [1347, 0]
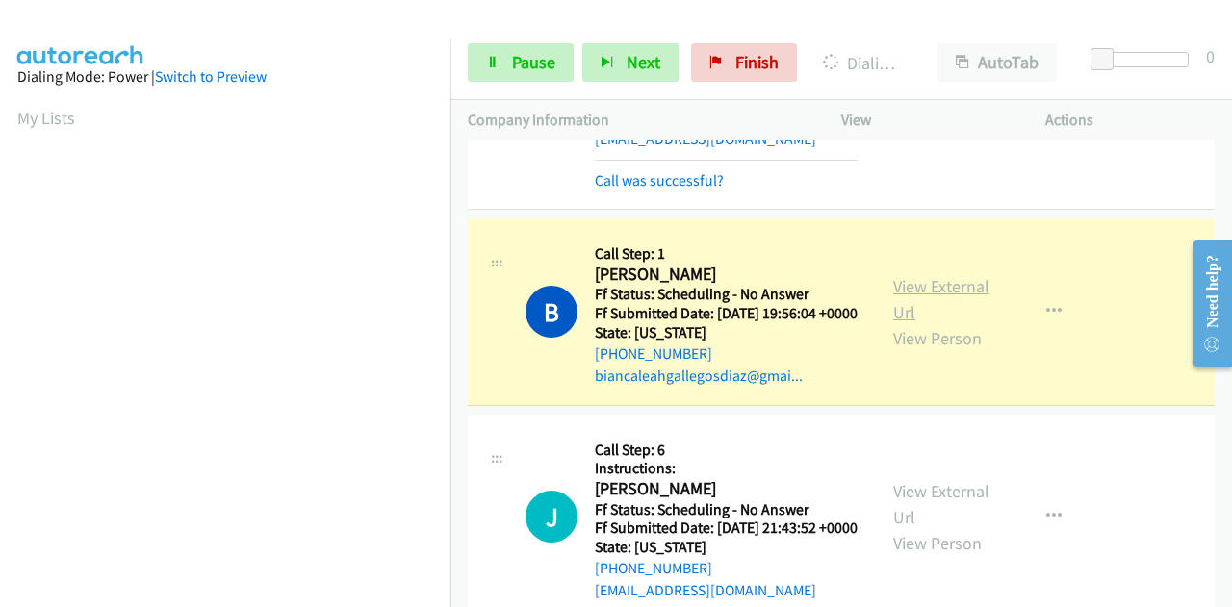
click at [921, 323] on link "View External Url" at bounding box center [941, 299] width 96 height 48
click at [506, 51] on link "Pause" at bounding box center [521, 62] width 106 height 38
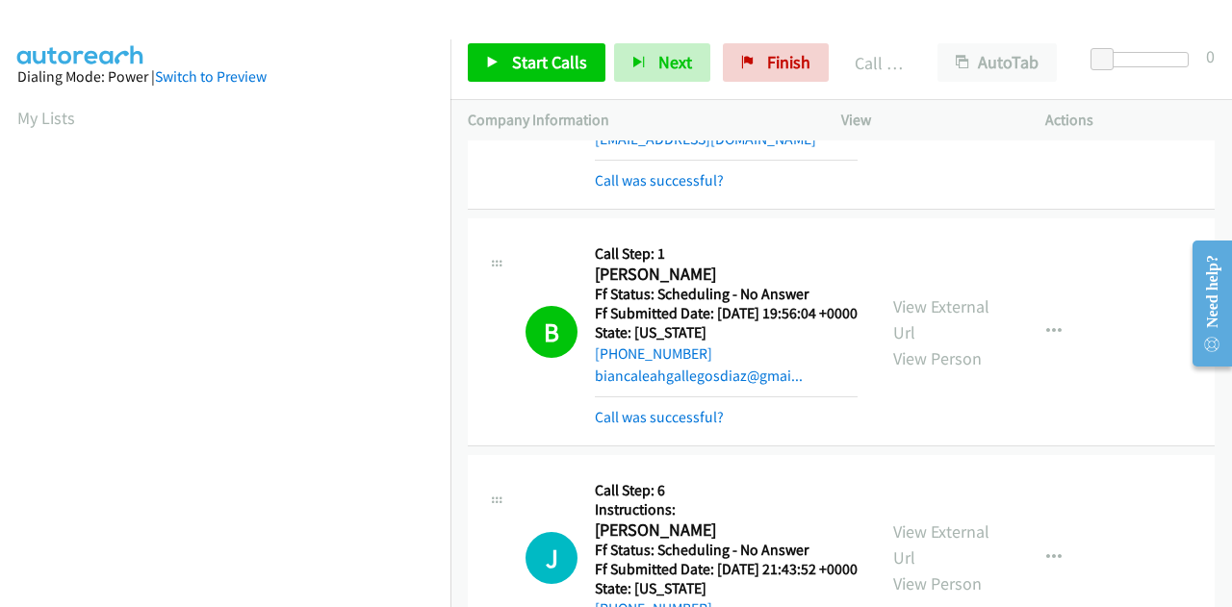
scroll to position [472, 0]
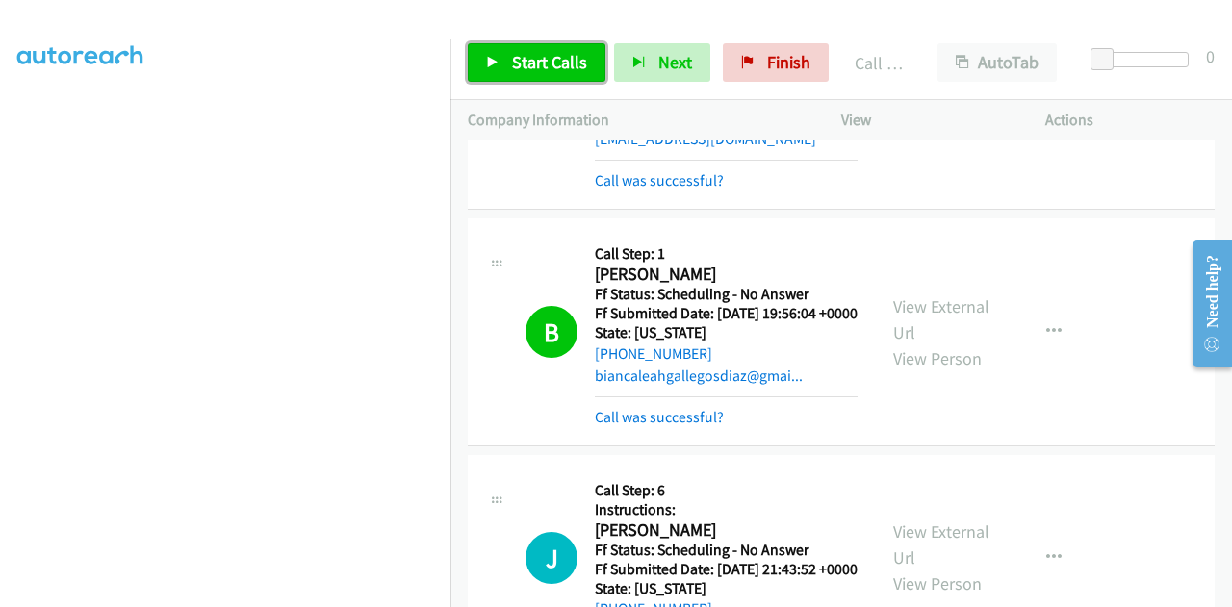
click at [523, 64] on span "Start Calls" at bounding box center [549, 62] width 75 height 22
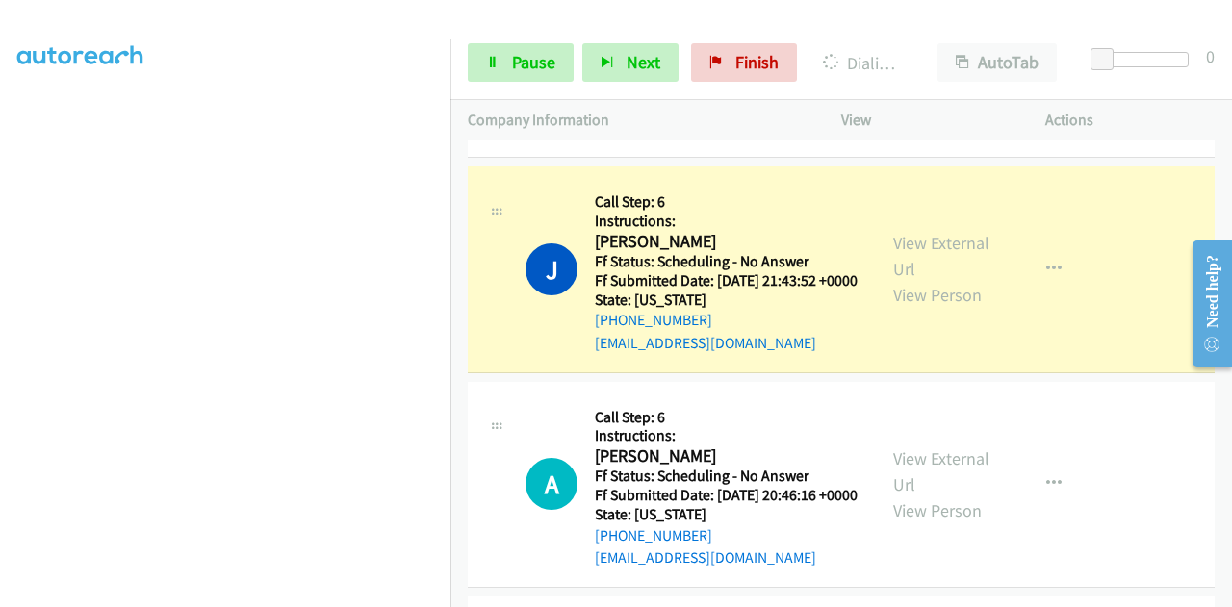
scroll to position [183, 0]
click at [923, 280] on link "View External Url" at bounding box center [941, 256] width 96 height 48
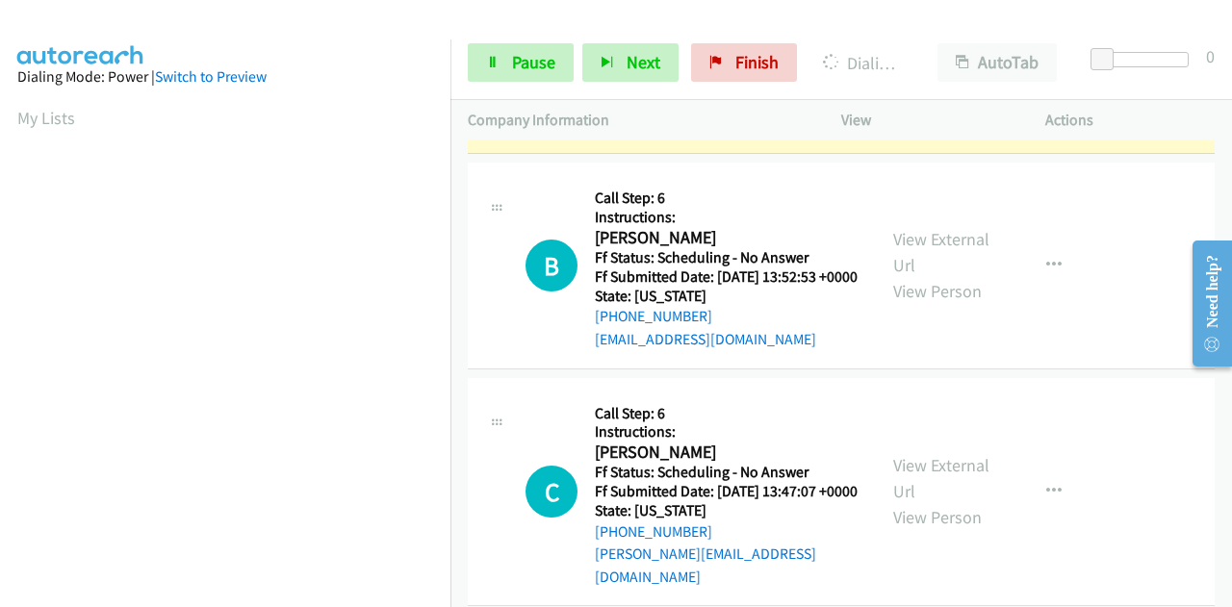
scroll to position [2117, 0]
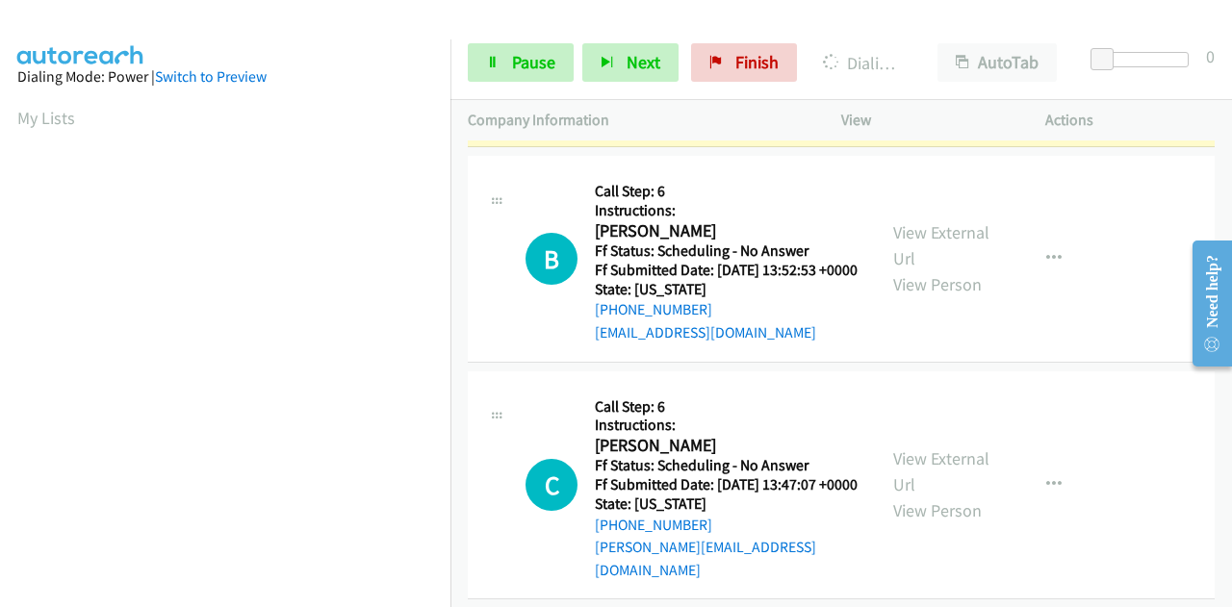
click at [924, 55] on link "View External Url" at bounding box center [941, 31] width 96 height 48
click at [516, 74] on link "Pause" at bounding box center [521, 62] width 106 height 38
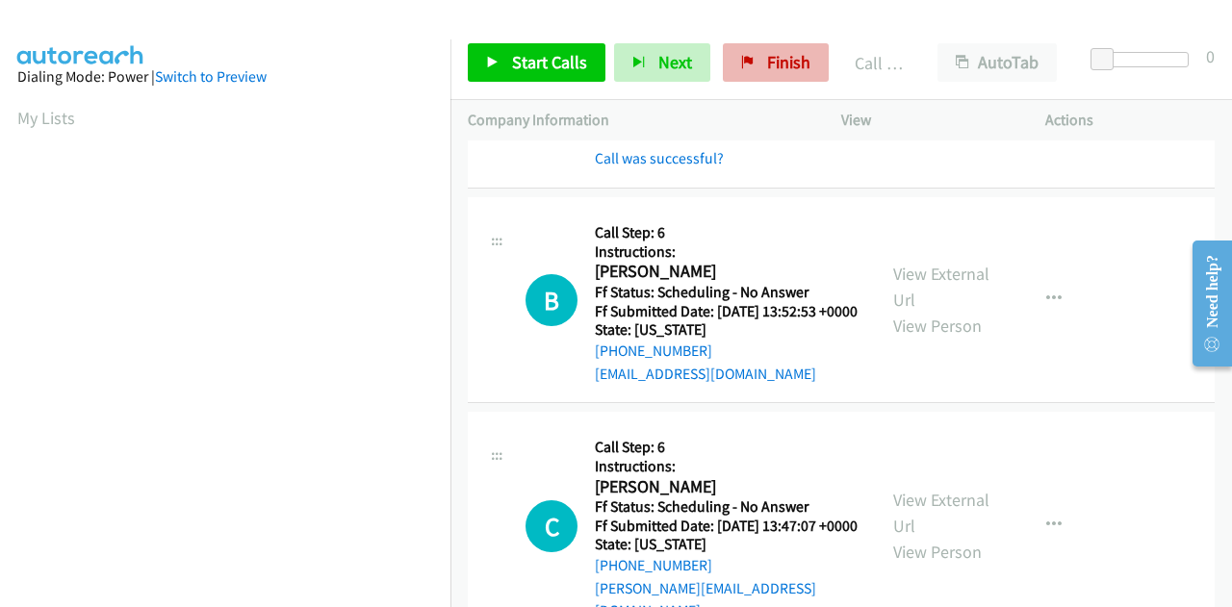
scroll to position [472, 0]
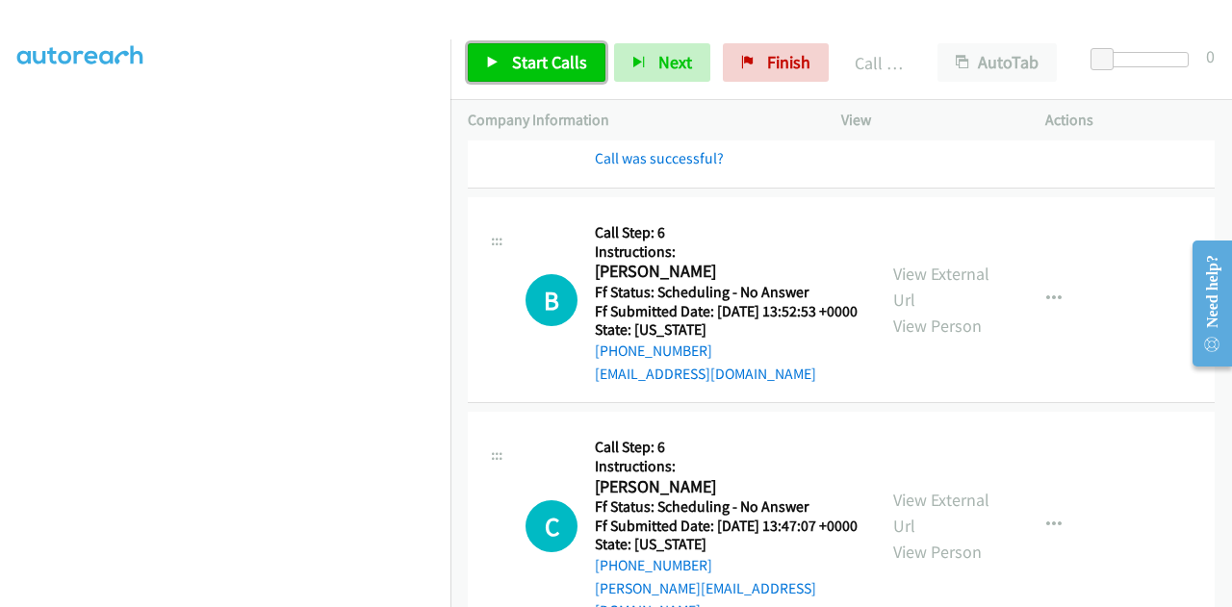
click at [524, 73] on link "Start Calls" at bounding box center [537, 62] width 138 height 38
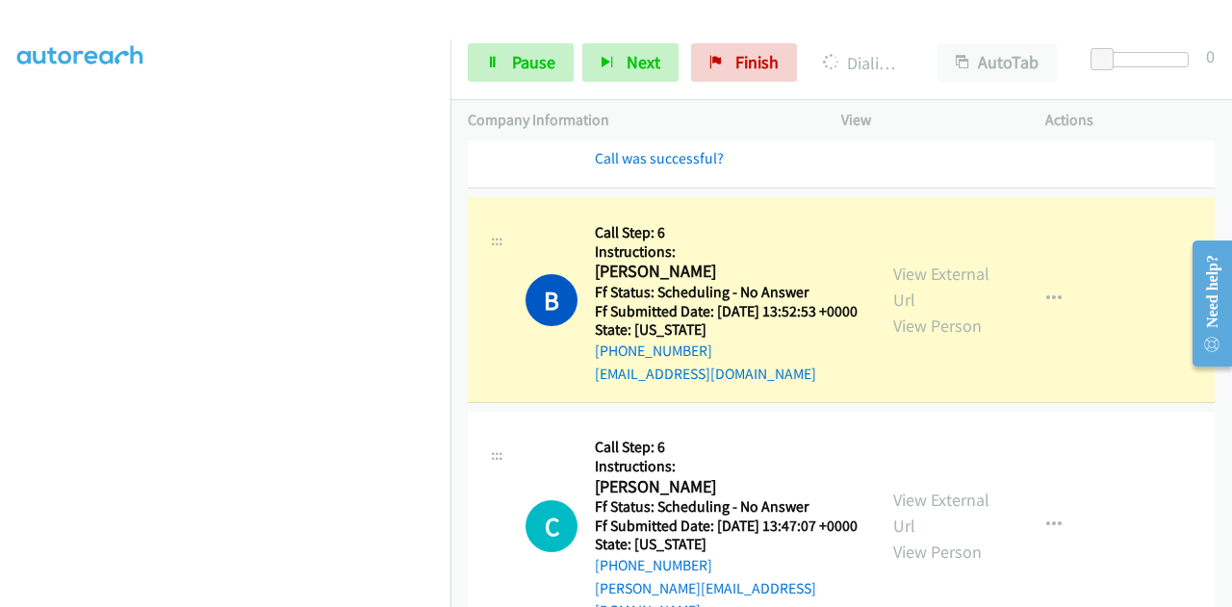
scroll to position [0, 0]
click at [934, 311] on link "View External Url" at bounding box center [941, 287] width 96 height 48
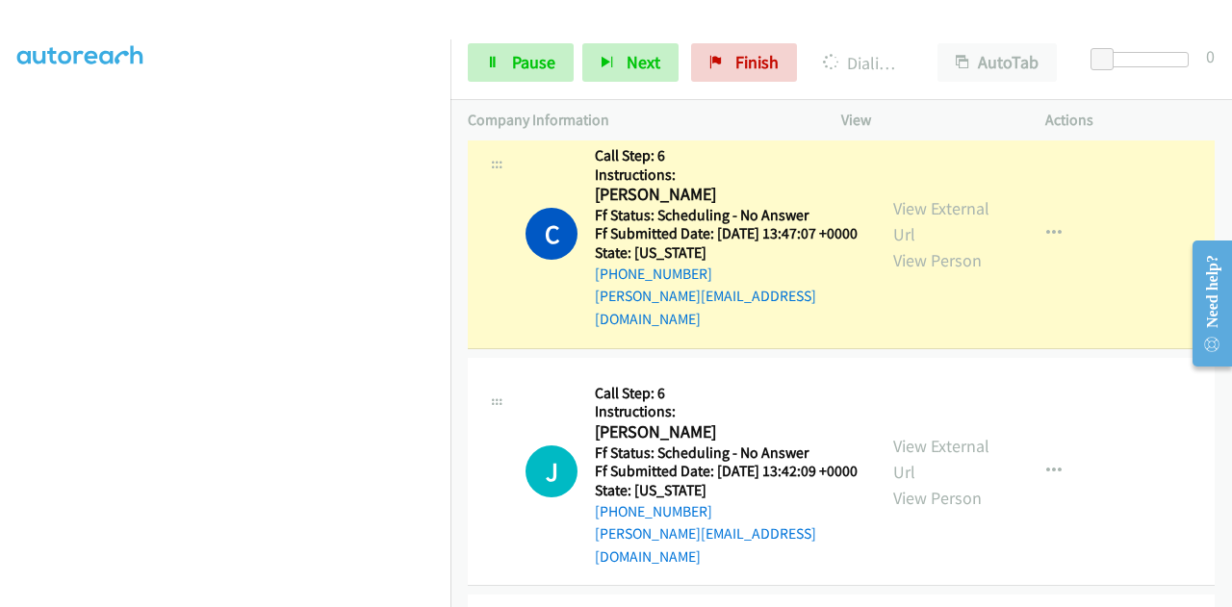
scroll to position [2599, 0]
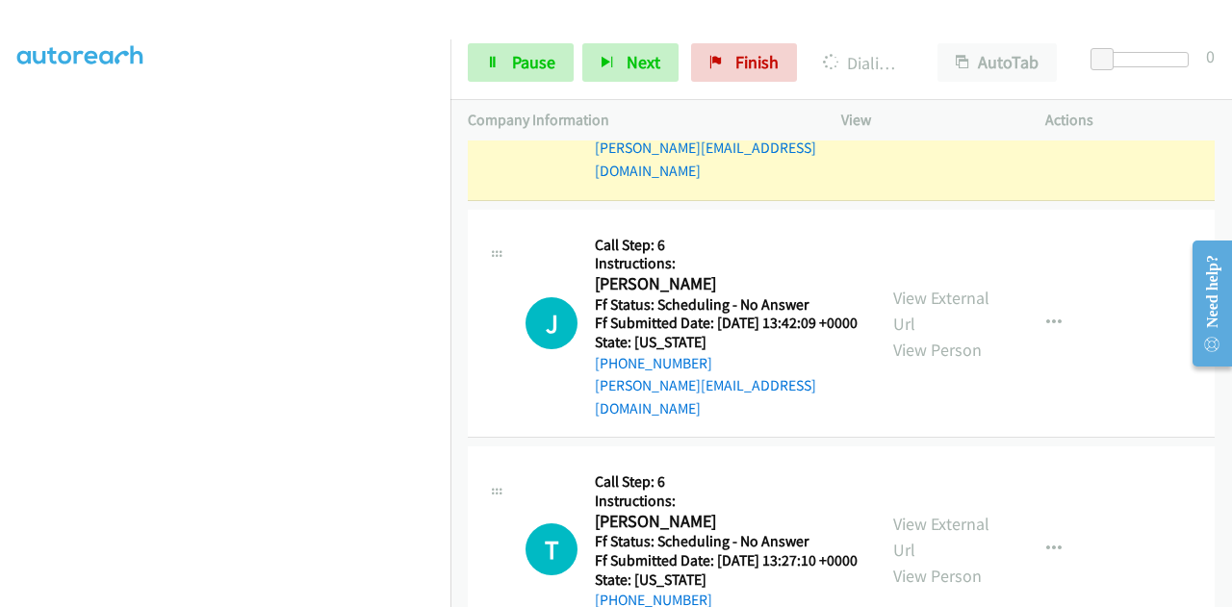
click at [933, 97] on link "View External Url" at bounding box center [941, 73] width 96 height 48
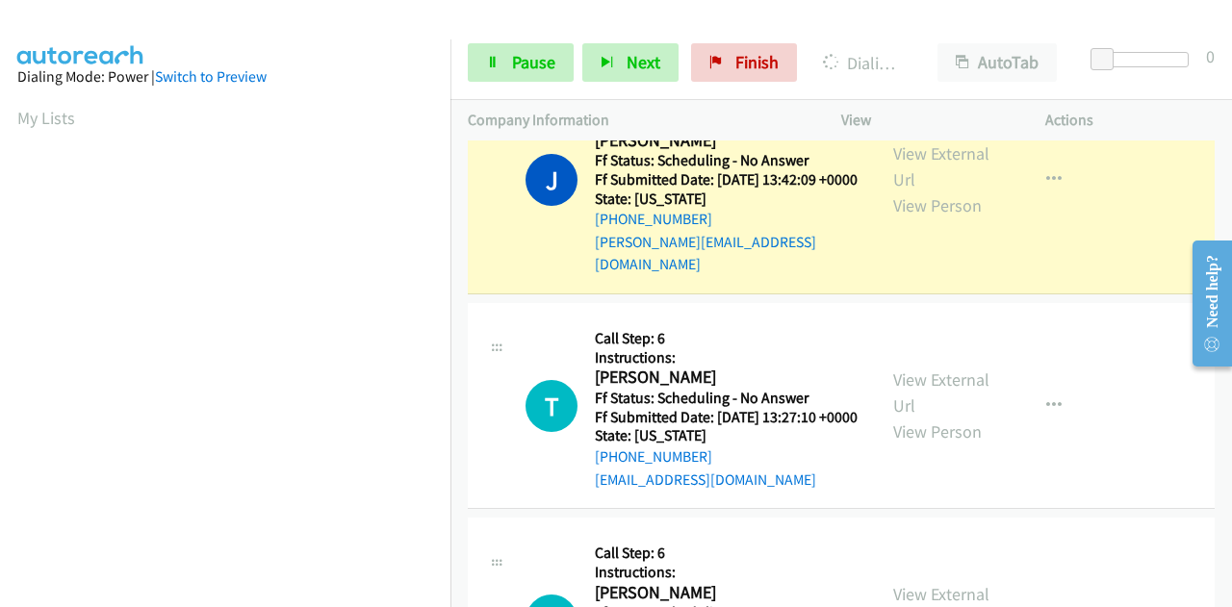
scroll to position [2887, 0]
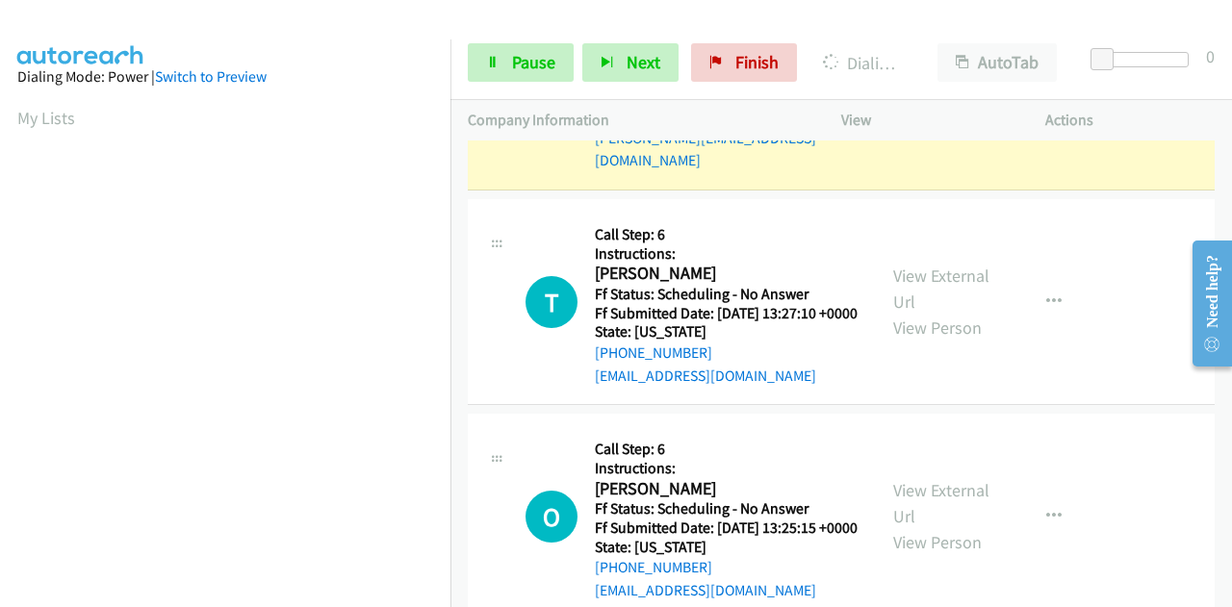
click at [909, 87] on link "View External Url" at bounding box center [941, 62] width 96 height 48
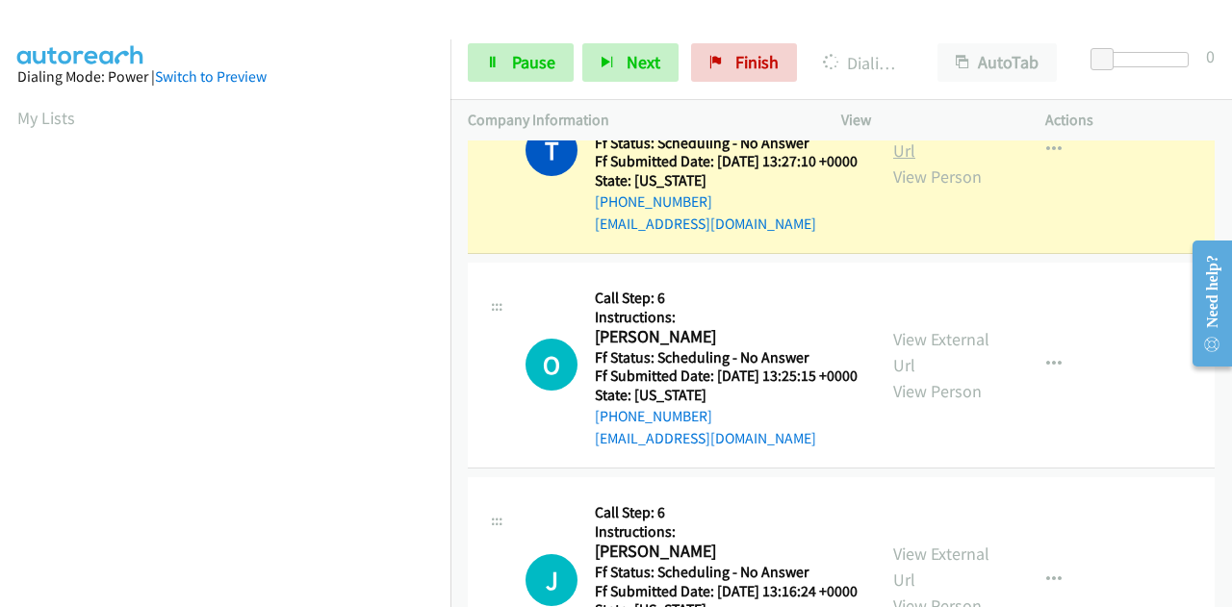
scroll to position [472, 0]
click at [922, 162] on link "View External Url" at bounding box center [941, 138] width 96 height 48
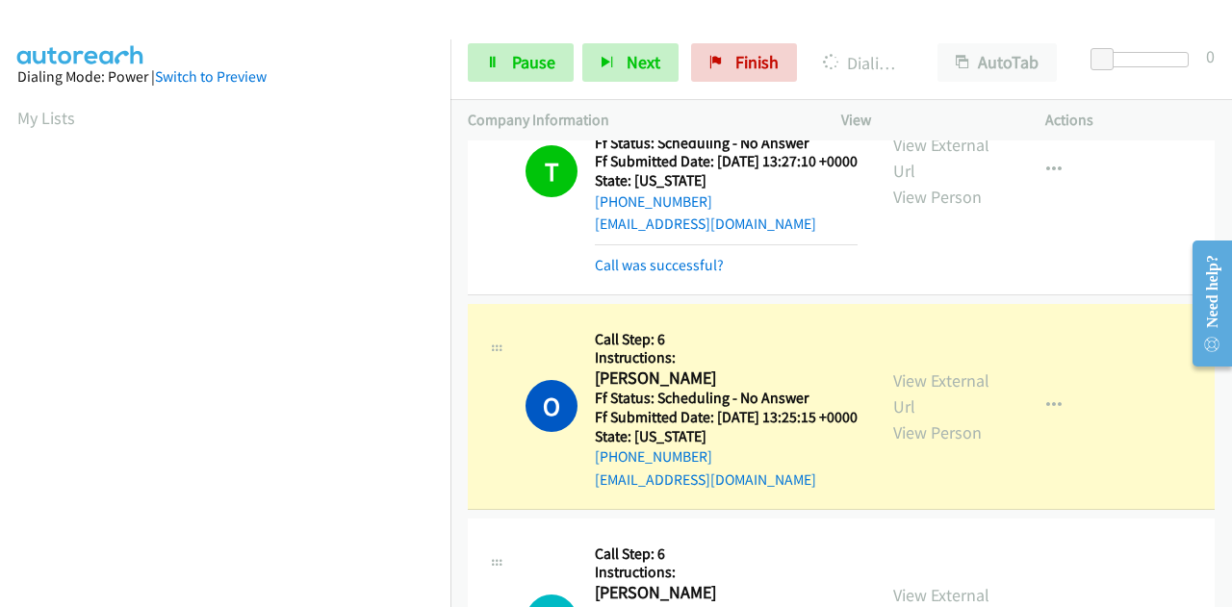
scroll to position [3272, 0]
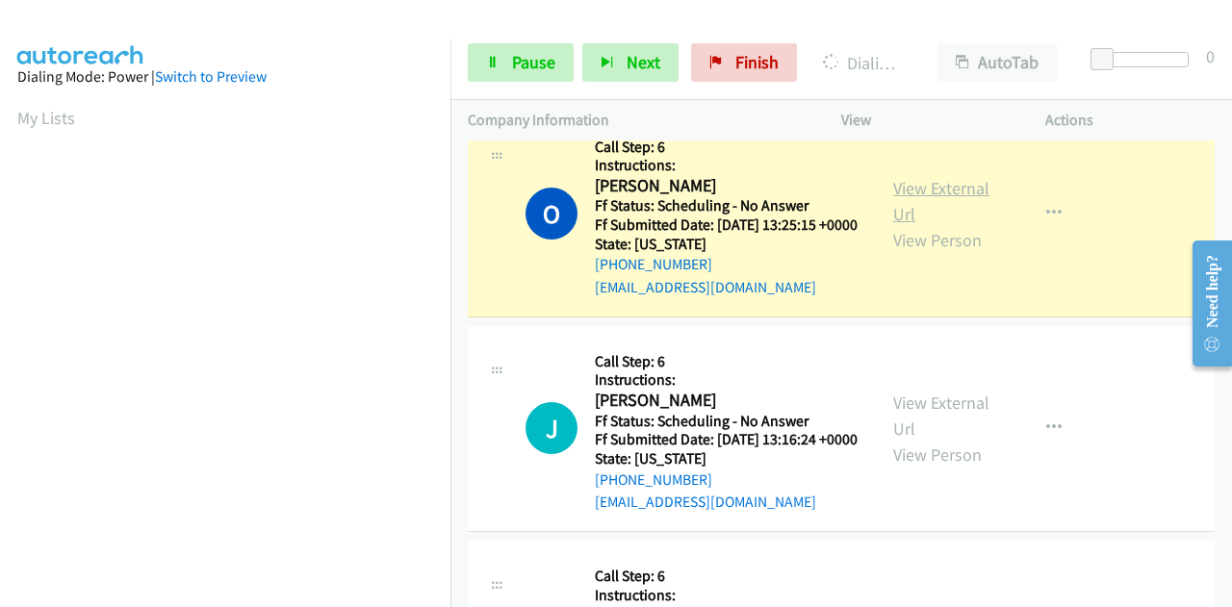
click at [902, 225] on link "View External Url" at bounding box center [941, 201] width 96 height 48
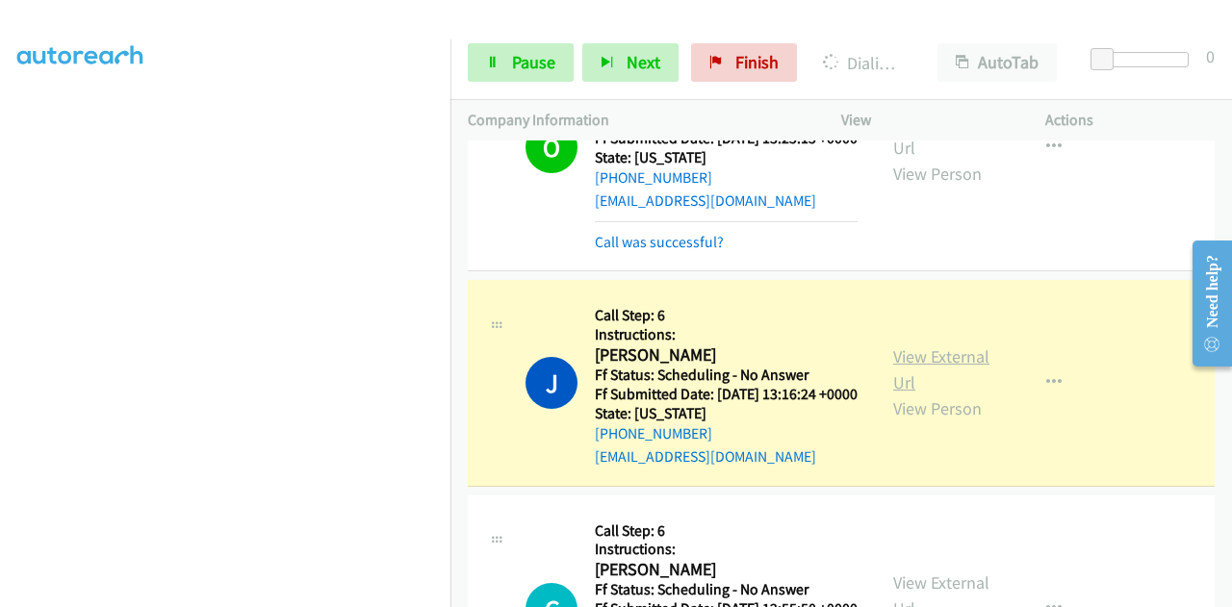
scroll to position [3561, 0]
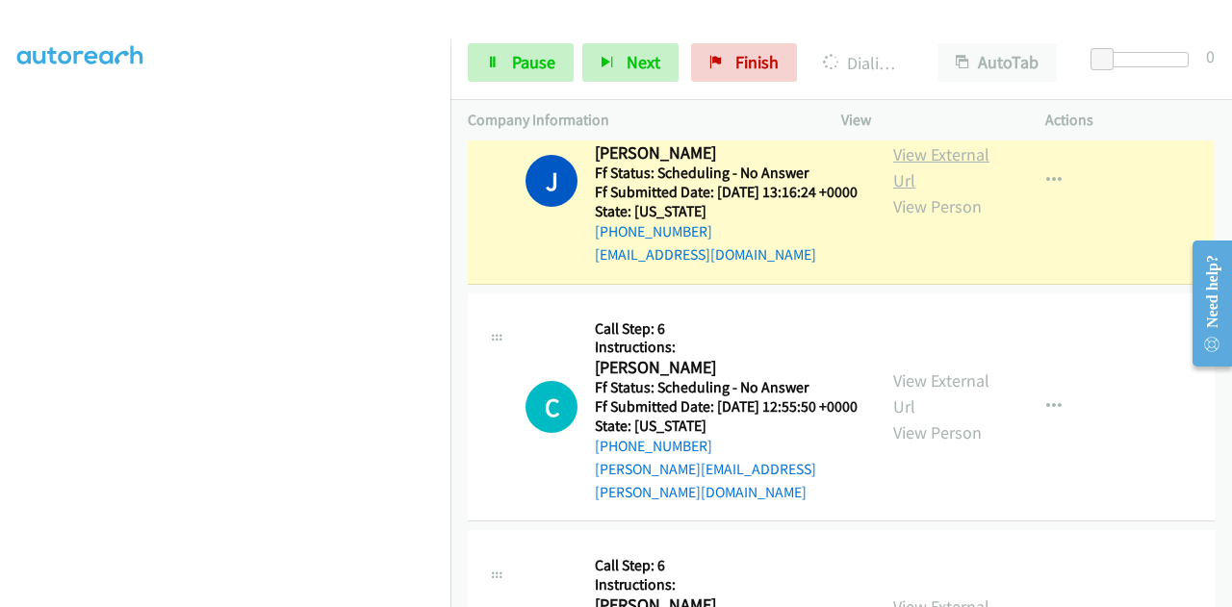
click at [927, 192] on link "View External Url" at bounding box center [941, 167] width 96 height 48
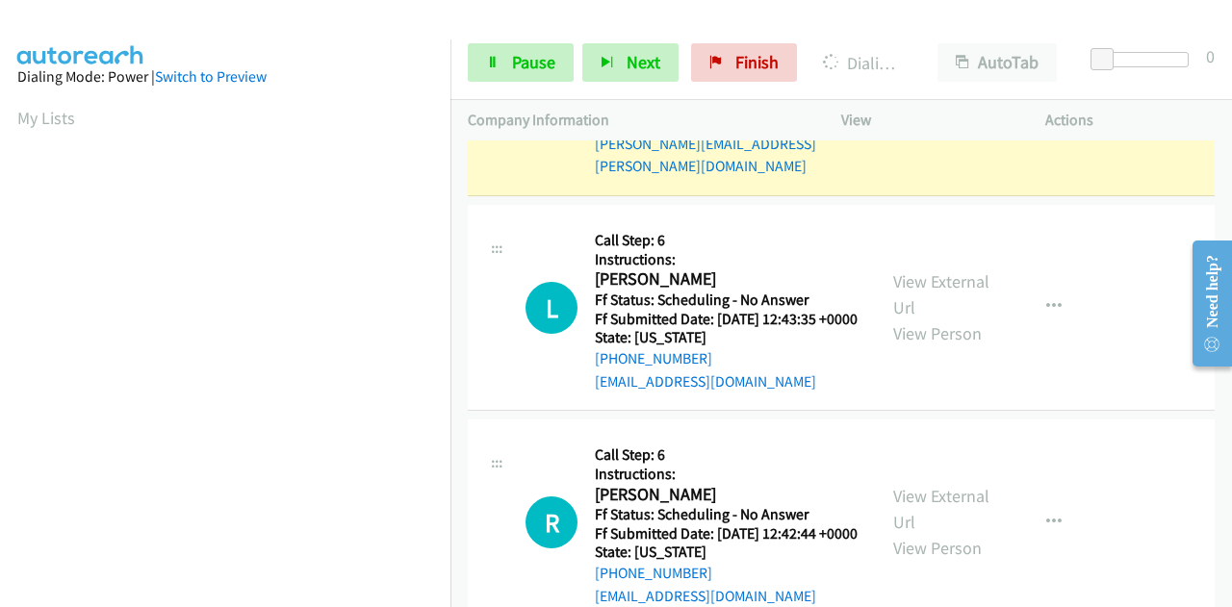
scroll to position [3946, 0]
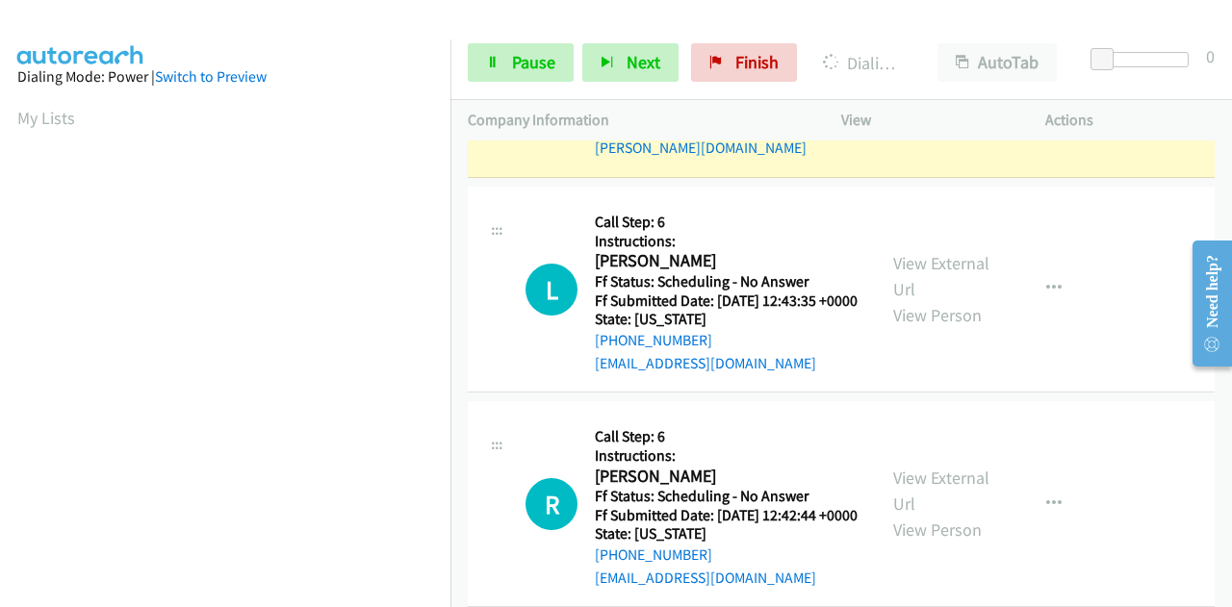
click at [917, 74] on link "View External Url" at bounding box center [941, 50] width 96 height 48
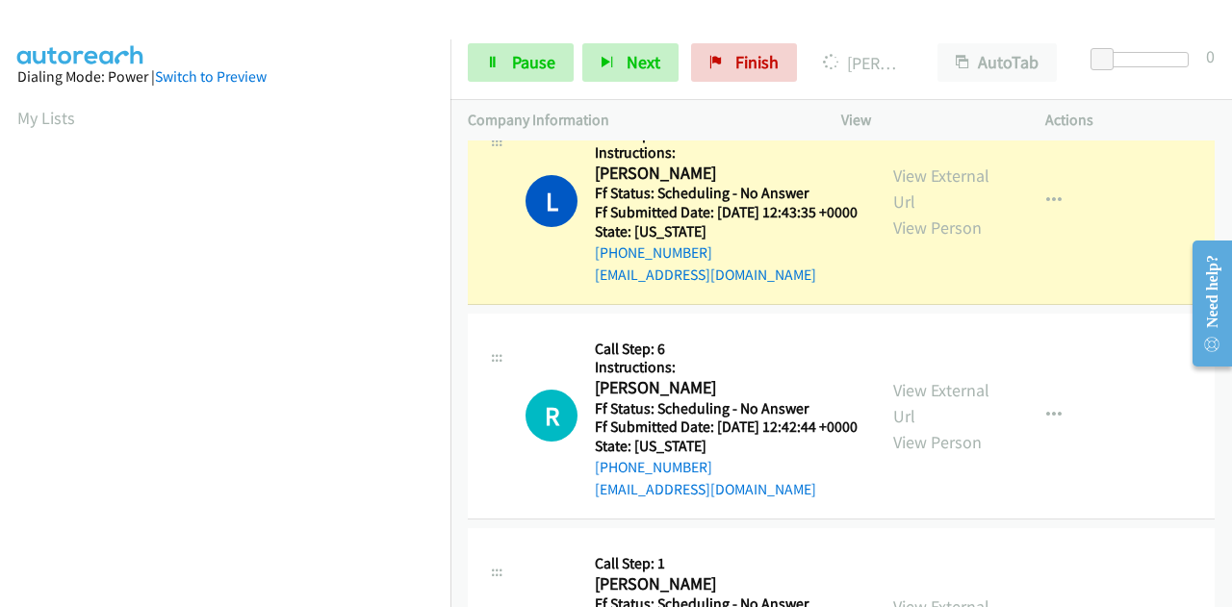
scroll to position [4139, 0]
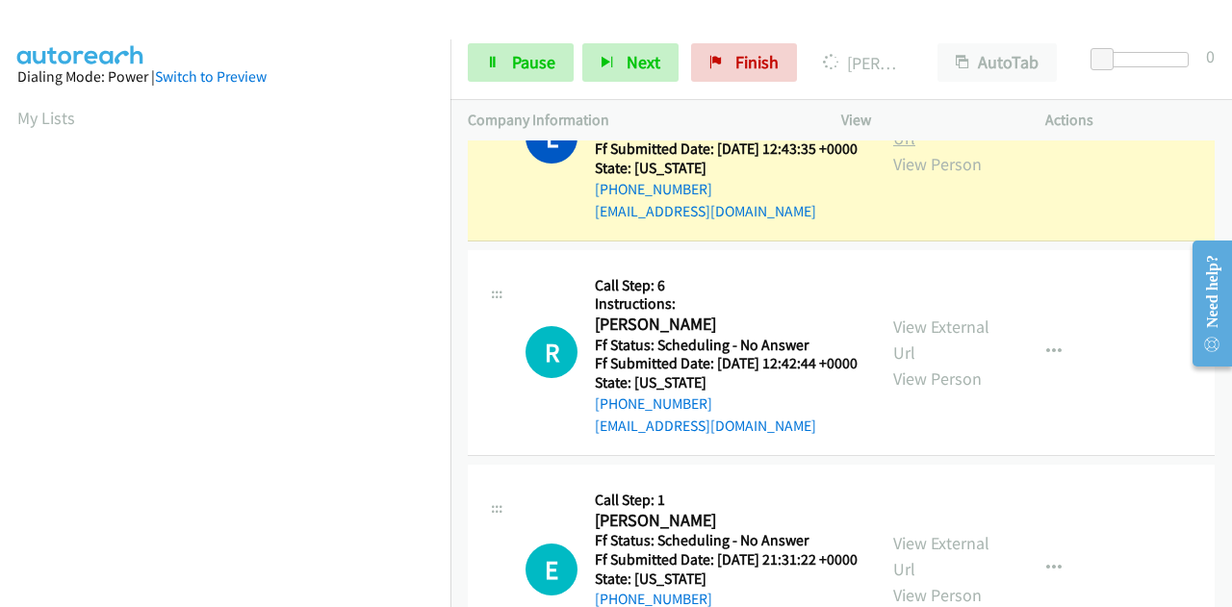
click at [935, 149] on link "View External Url" at bounding box center [941, 125] width 96 height 48
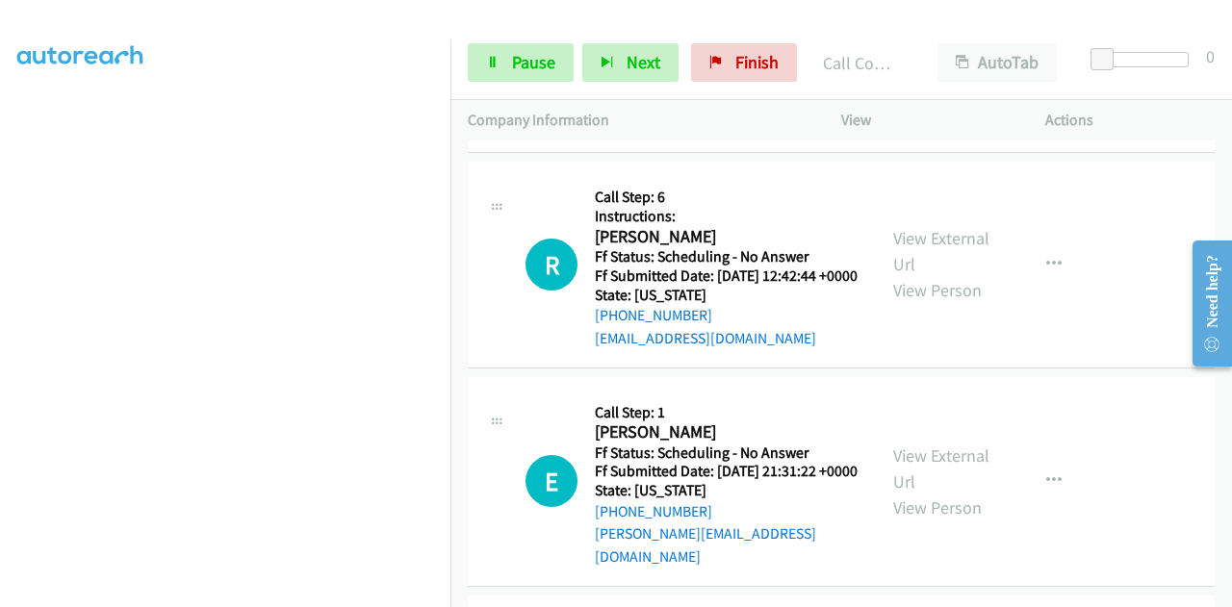
scroll to position [4427, 0]
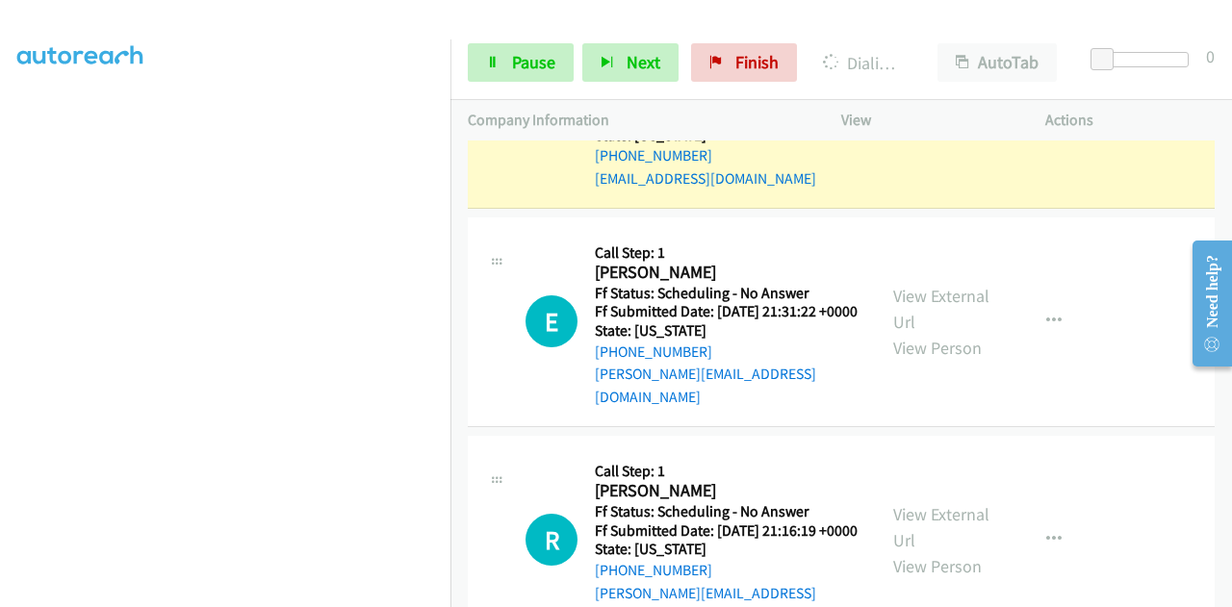
click at [910, 115] on link "View External Url" at bounding box center [941, 91] width 96 height 48
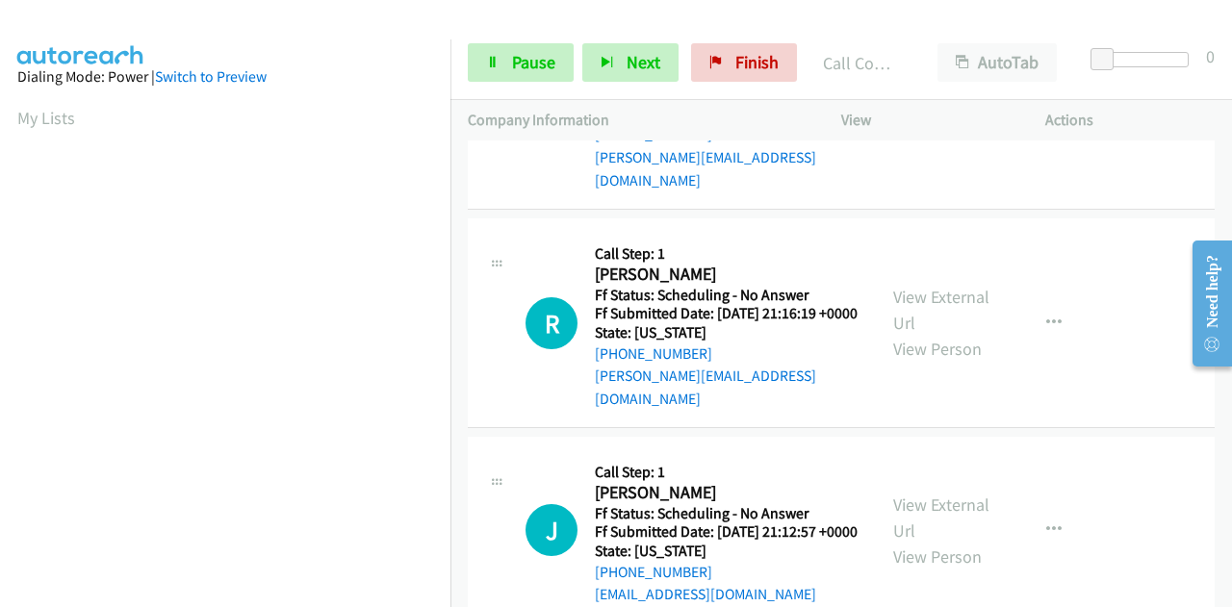
scroll to position [4716, 0]
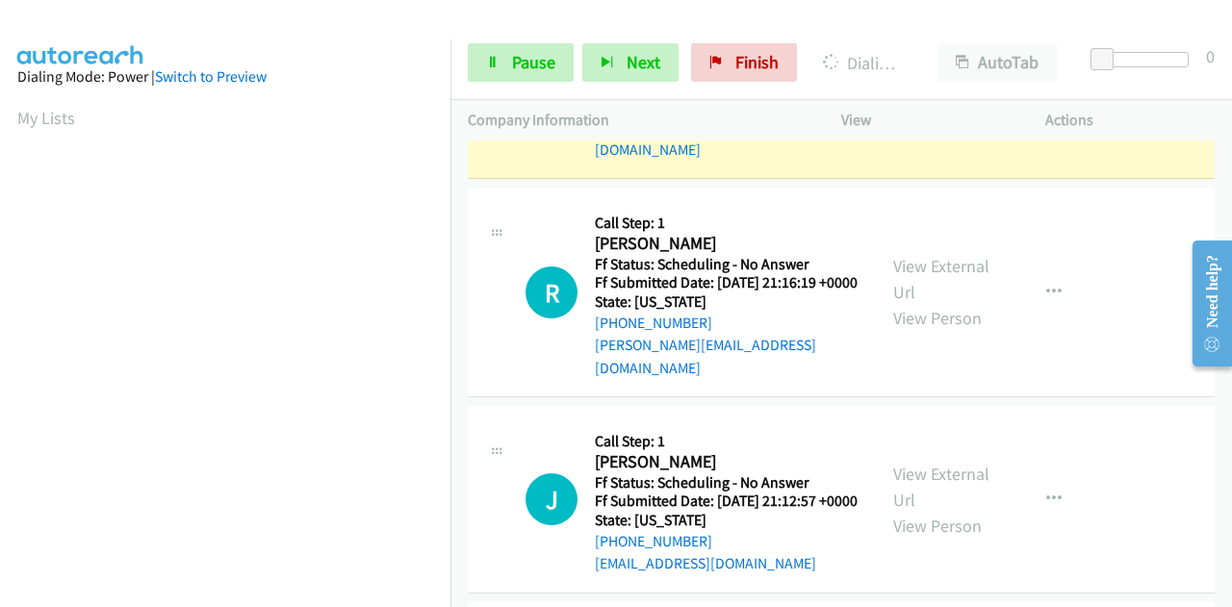
click at [940, 85] on link "View External Url" at bounding box center [941, 61] width 96 height 48
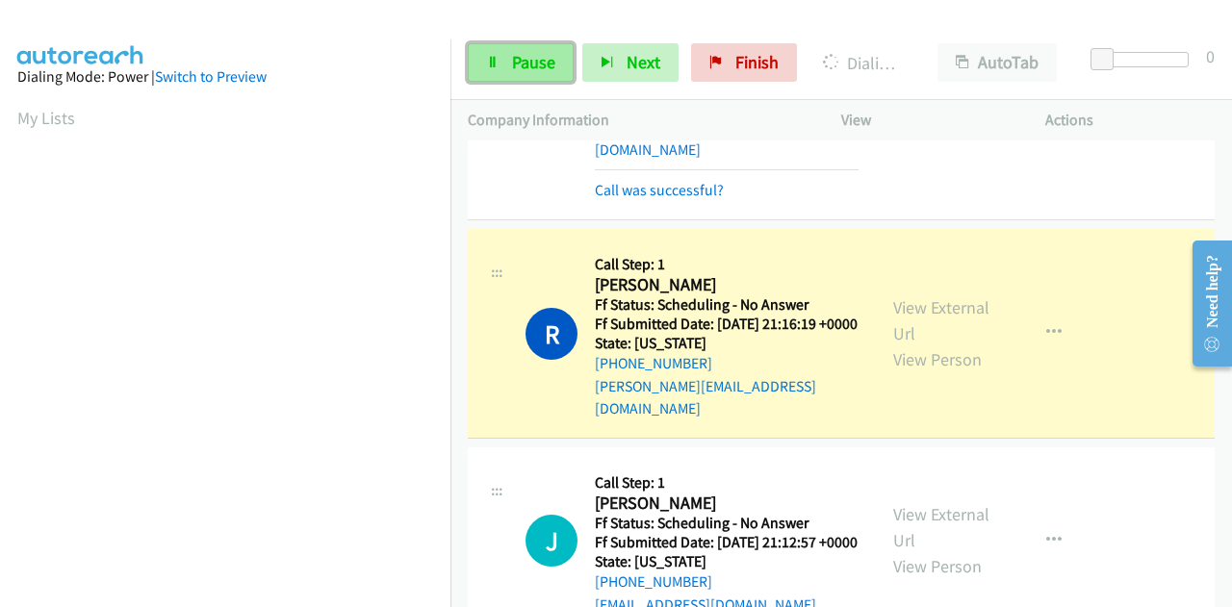
click at [508, 56] on link "Pause" at bounding box center [521, 62] width 106 height 38
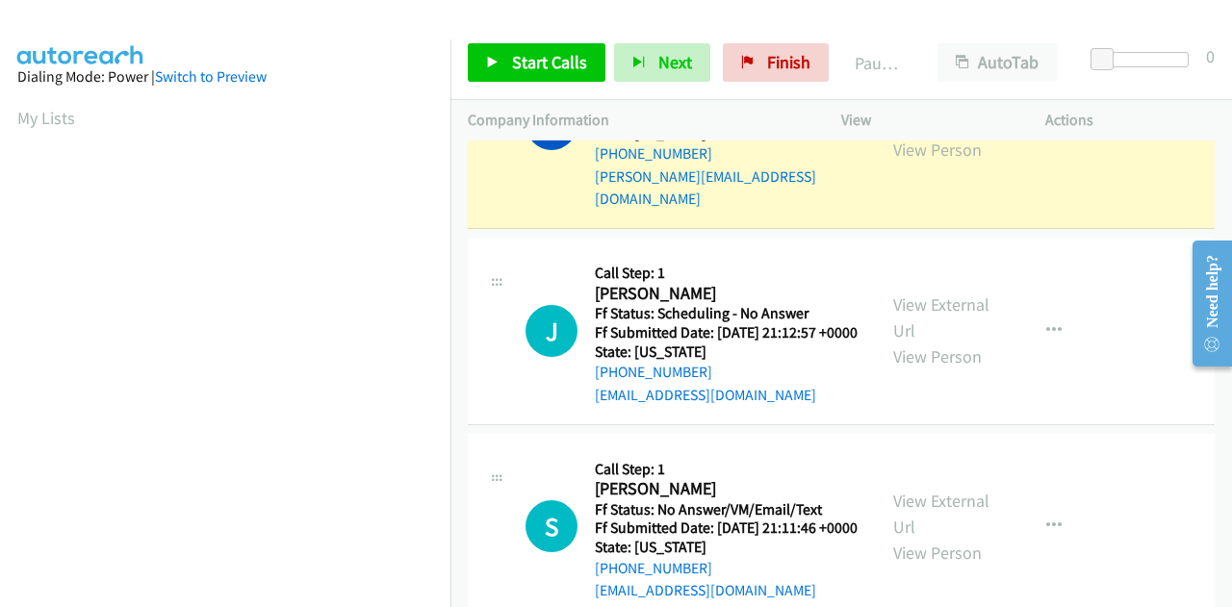
scroll to position [5101, 0]
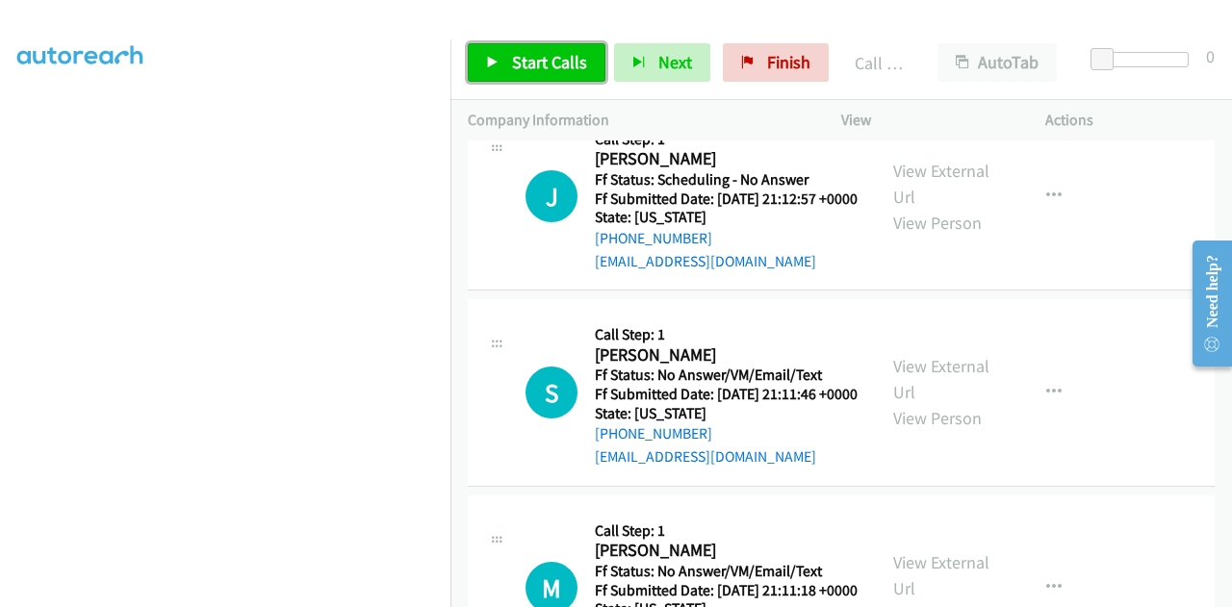
click at [558, 51] on span "Start Calls" at bounding box center [549, 62] width 75 height 22
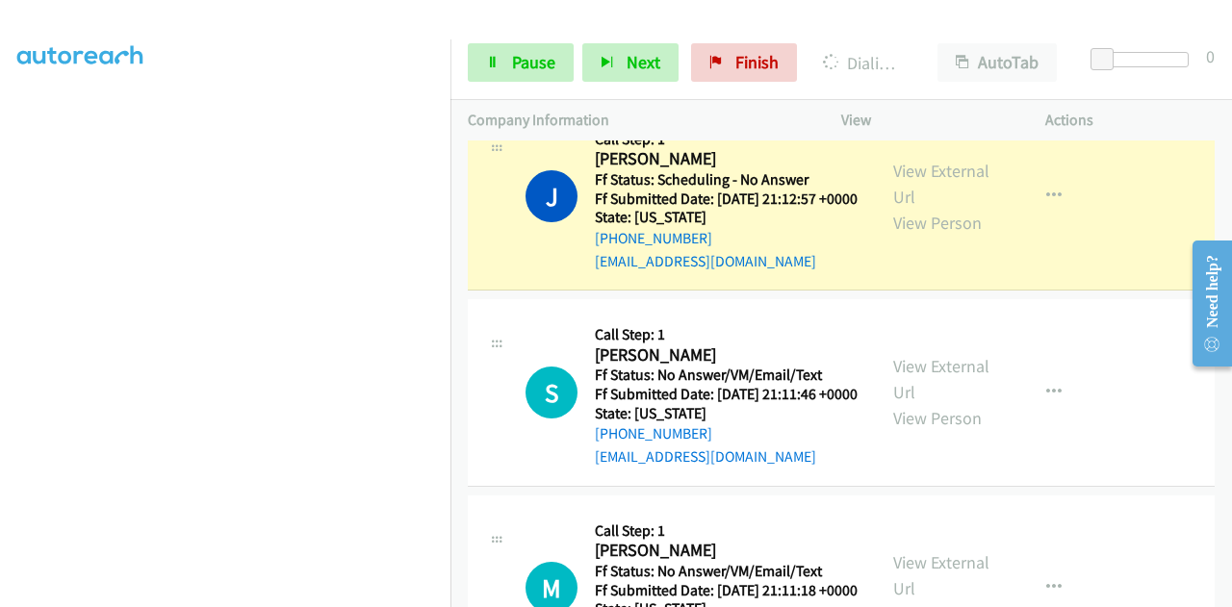
scroll to position [0, 0]
click at [901, 208] on link "View External Url" at bounding box center [941, 184] width 96 height 48
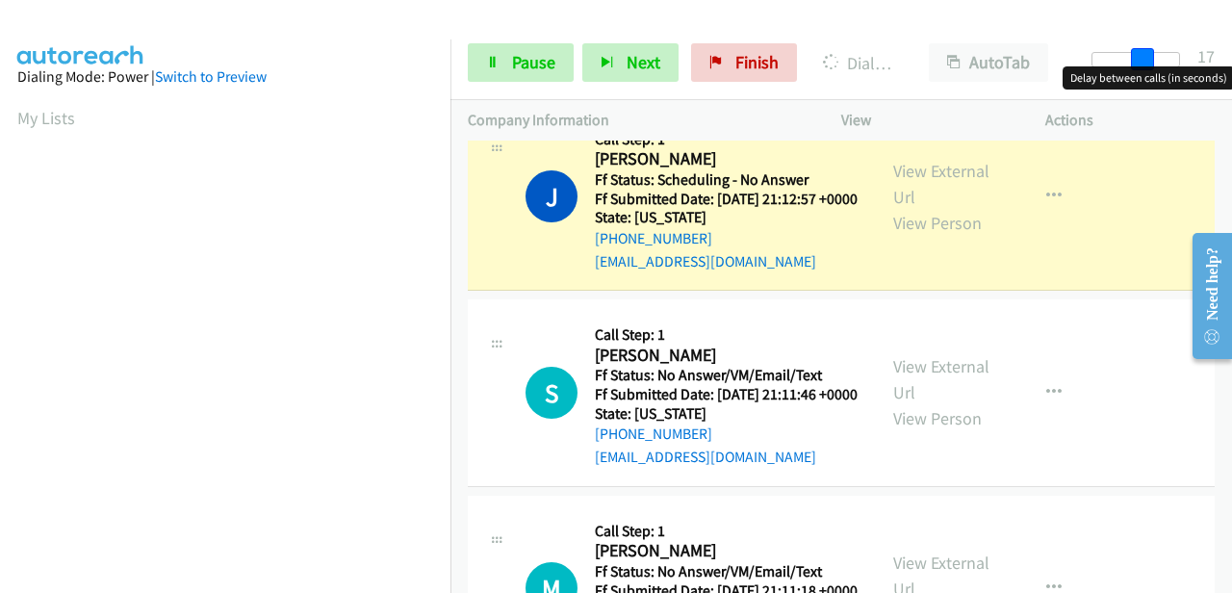
drag, startPoint x: 1101, startPoint y: 56, endPoint x: 1189, endPoint y: 53, distance: 87.6
click at [1154, 53] on span at bounding box center [1142, 59] width 23 height 23
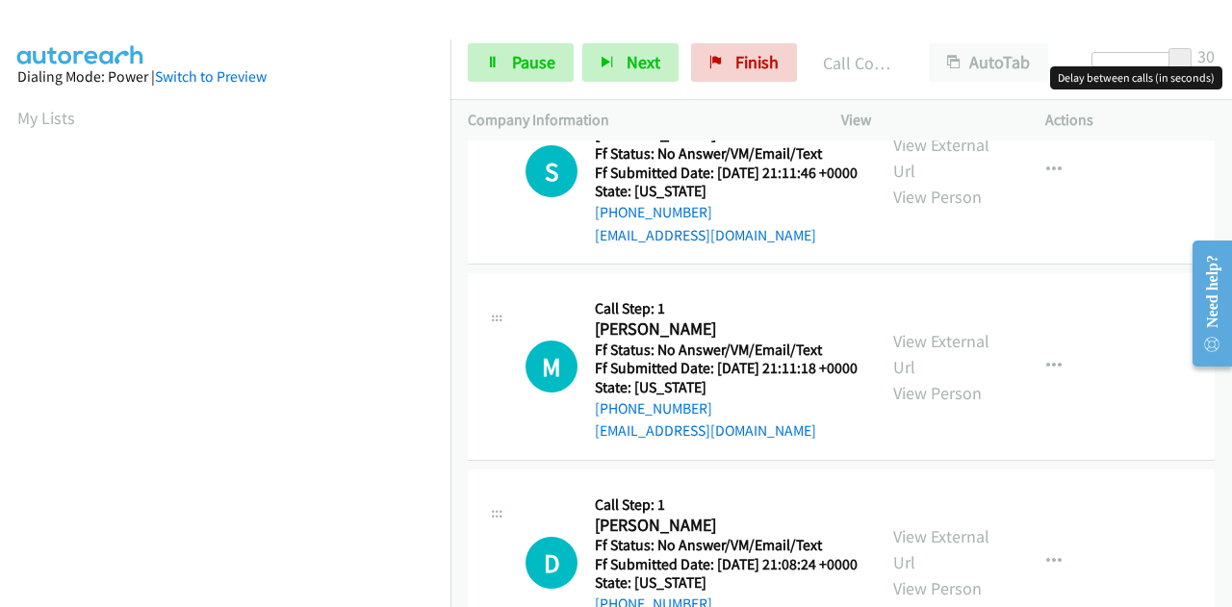
scroll to position [5390, 0]
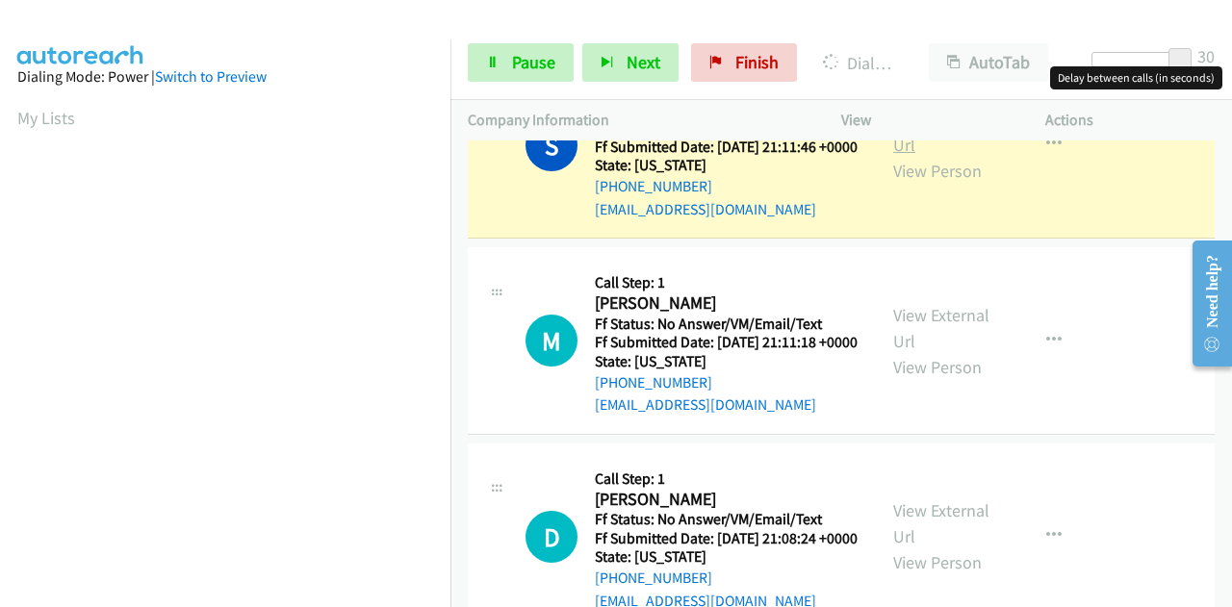
click at [918, 156] on link "View External Url" at bounding box center [941, 132] width 96 height 48
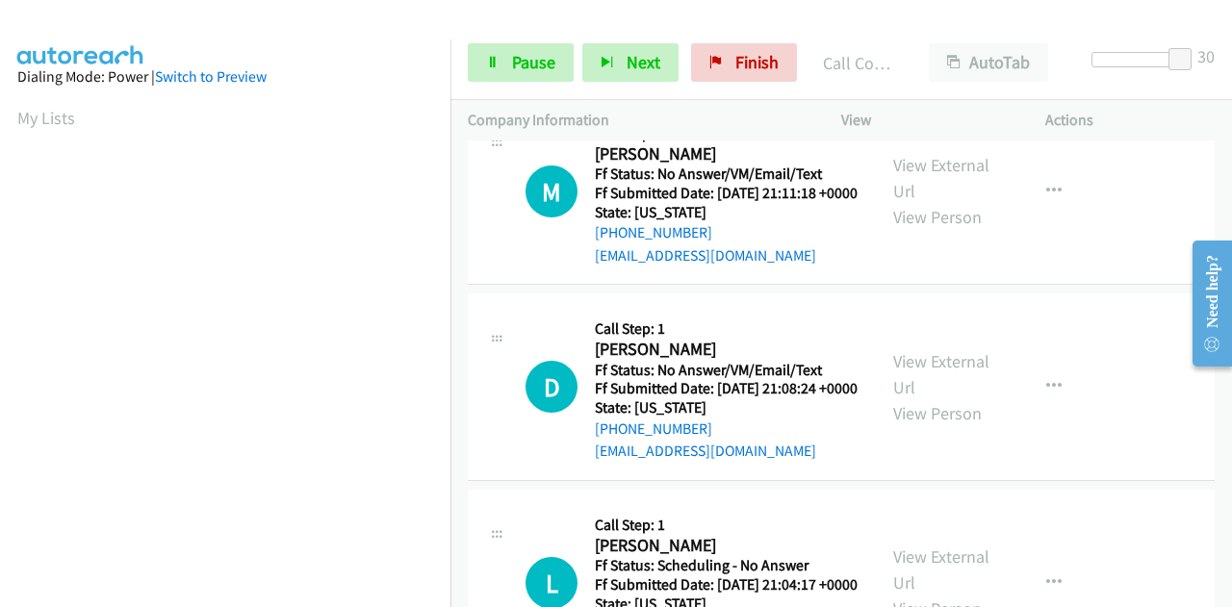
scroll to position [5582, 0]
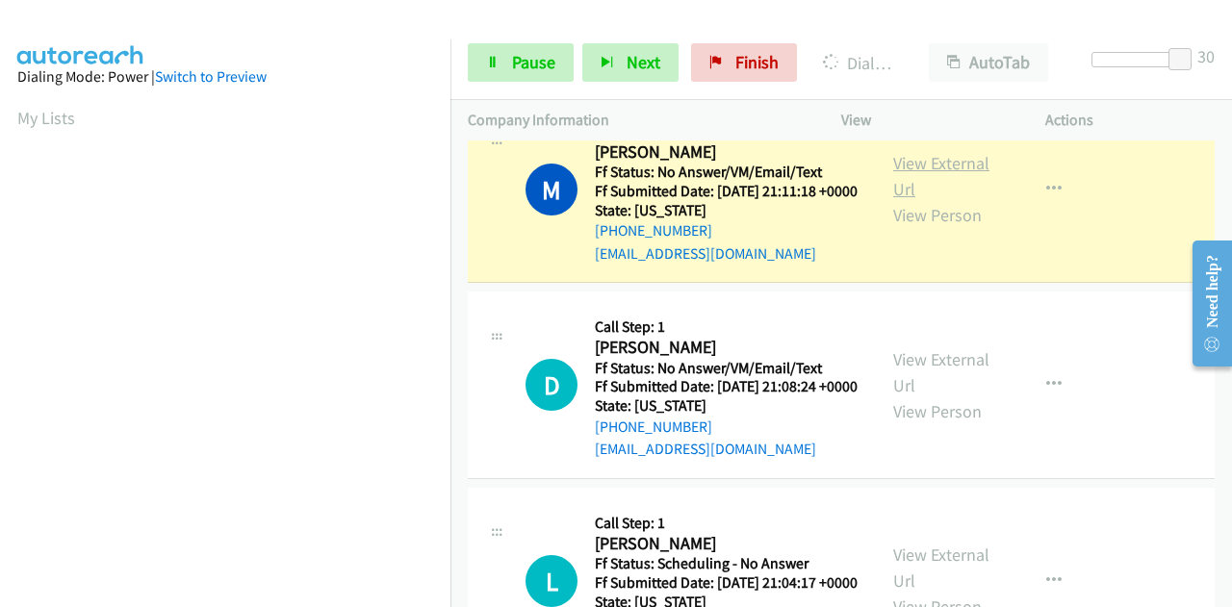
click at [907, 200] on link "View External Url" at bounding box center [941, 176] width 96 height 48
click at [229, 591] on section at bounding box center [225, 150] width 416 height 921
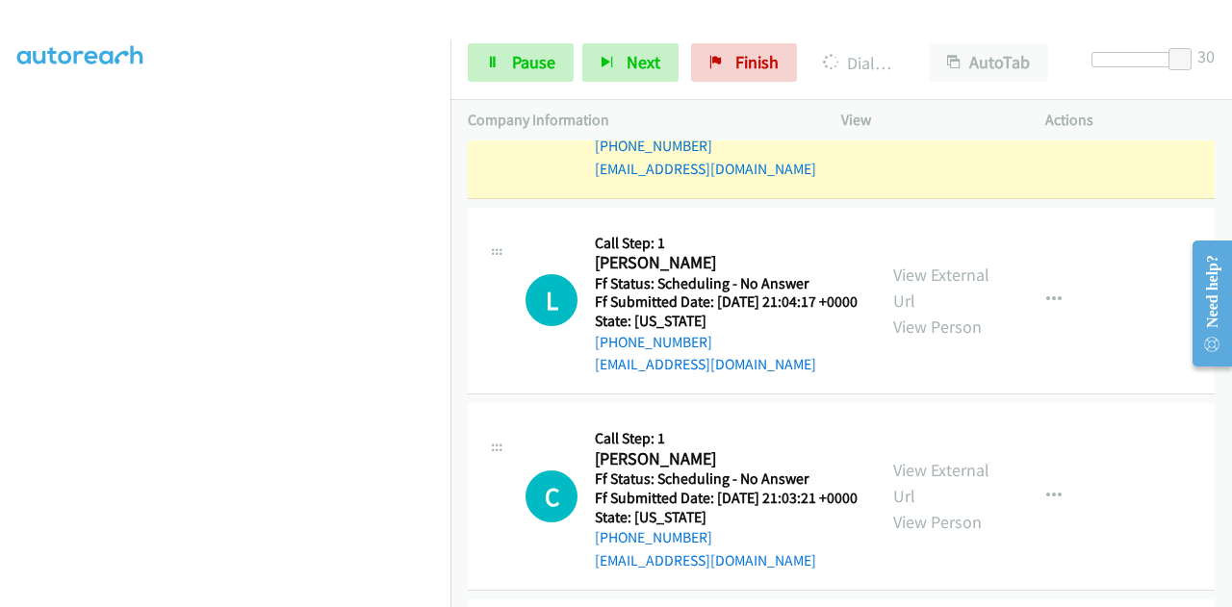
scroll to position [6064, 0]
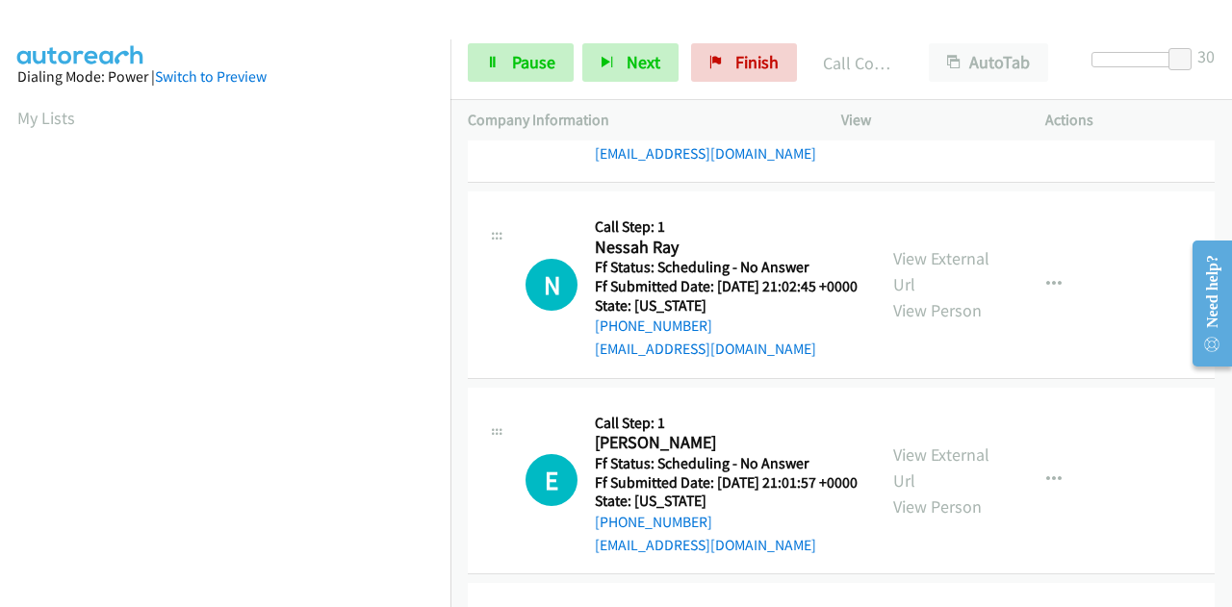
scroll to position [6256, 0]
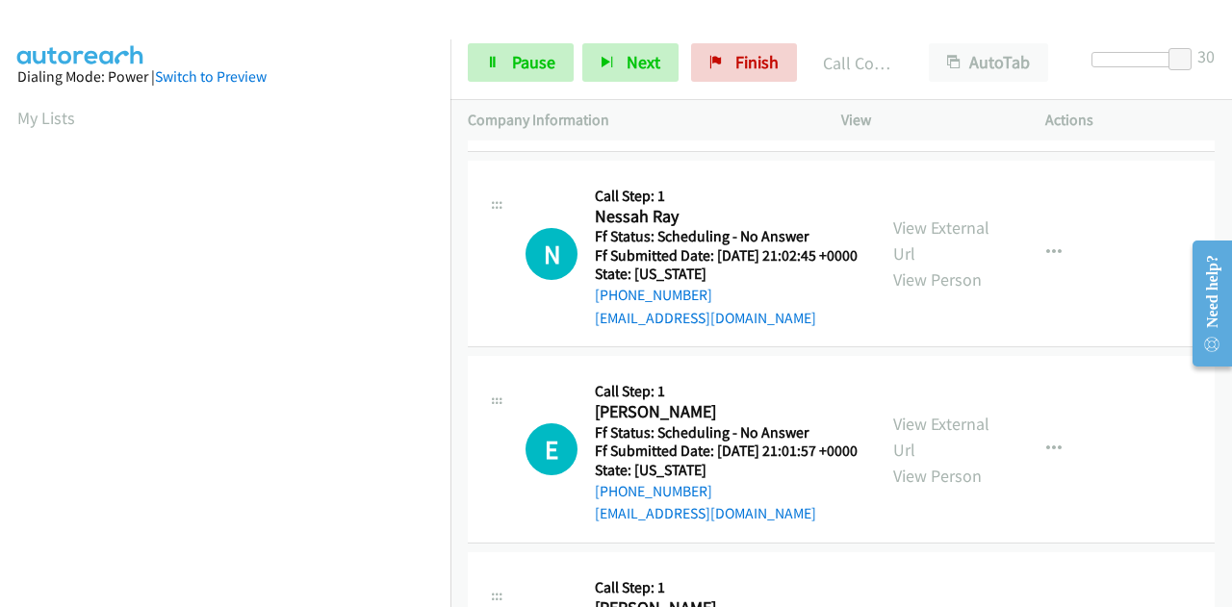
scroll to position [6545, 0]
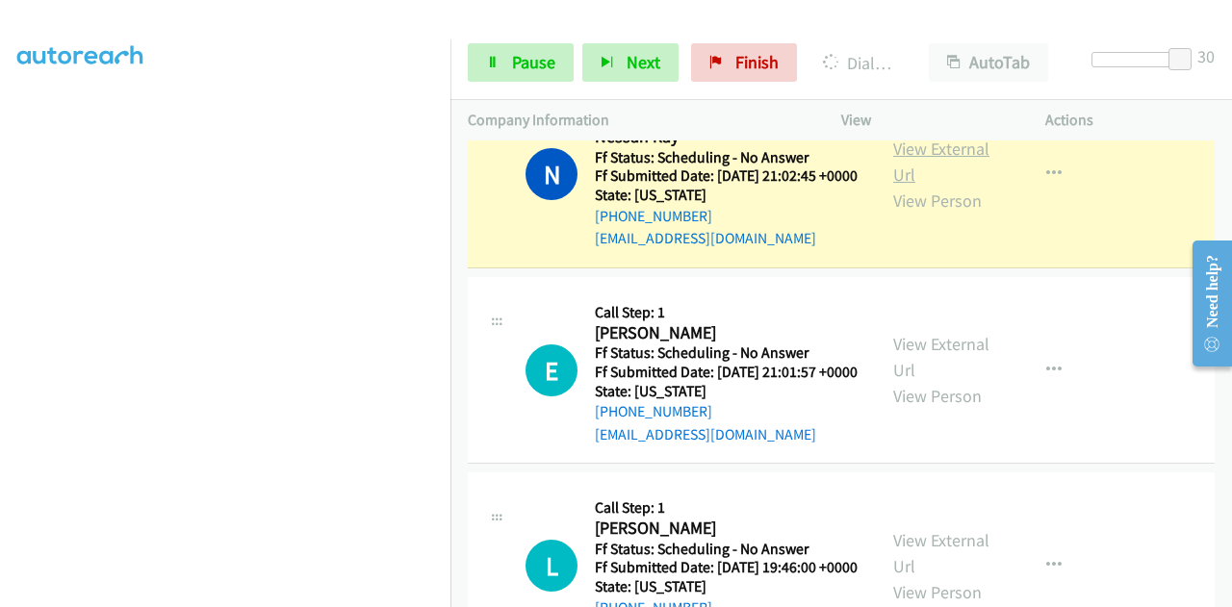
click at [942, 186] on link "View External Url" at bounding box center [941, 162] width 96 height 48
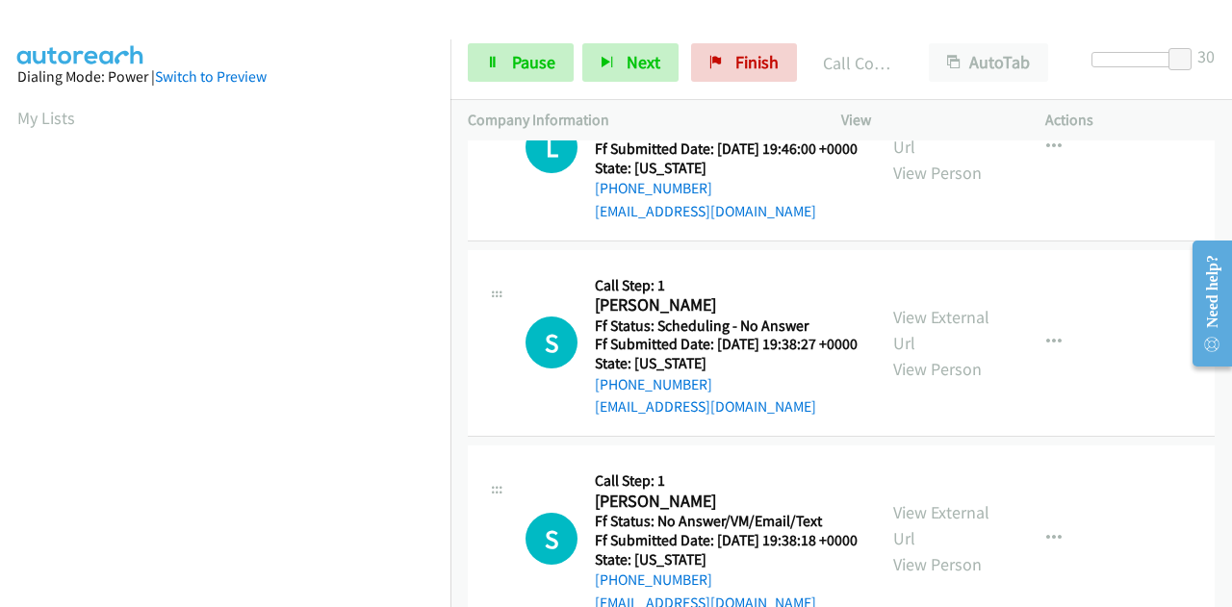
scroll to position [7026, 0]
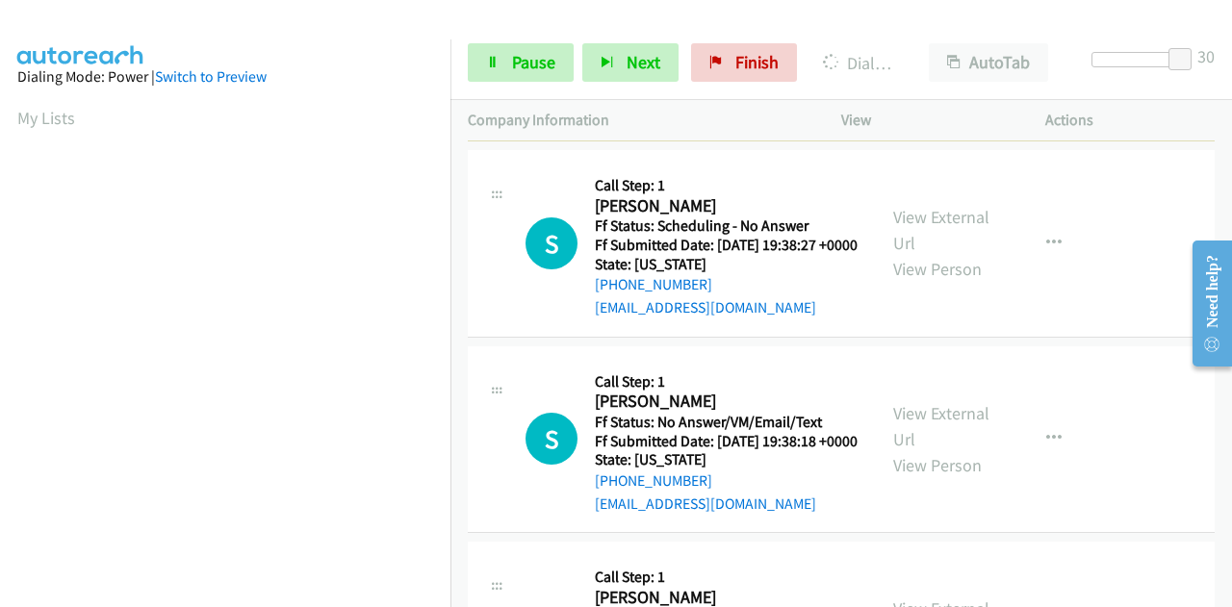
scroll to position [7315, 0]
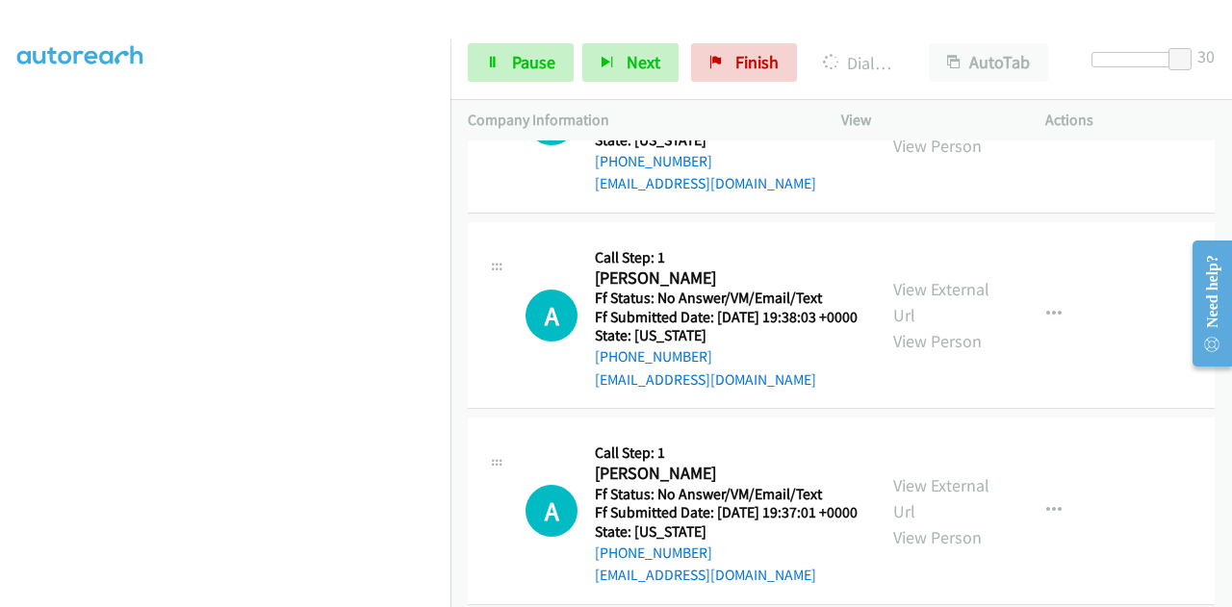
scroll to position [7507, 0]
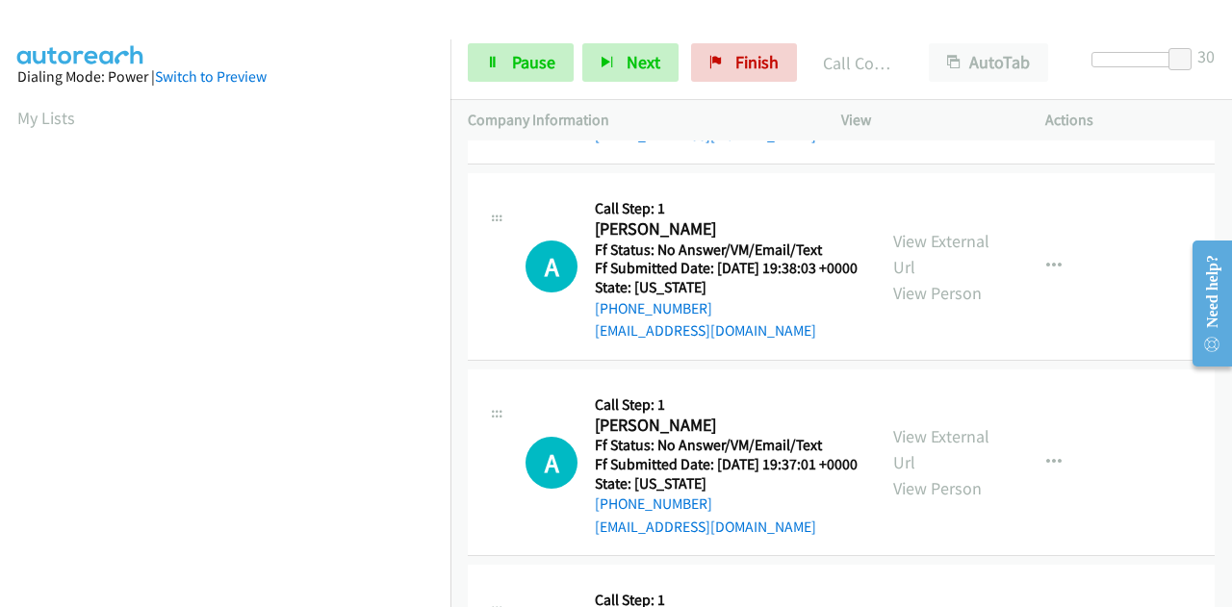
scroll to position [7700, 0]
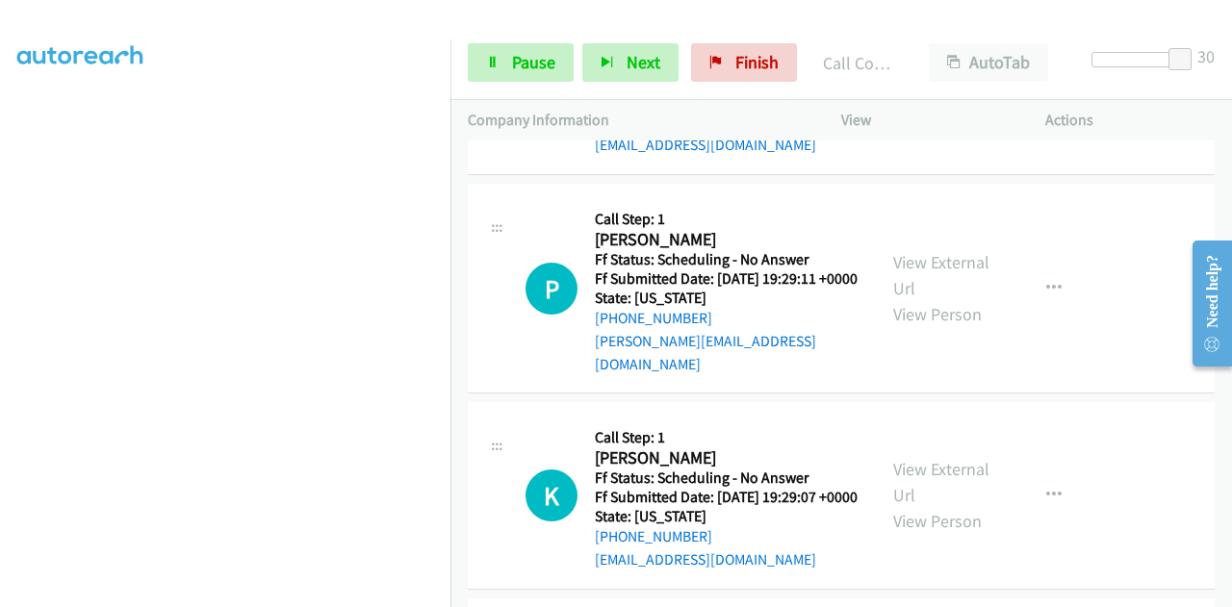
scroll to position [7988, 0]
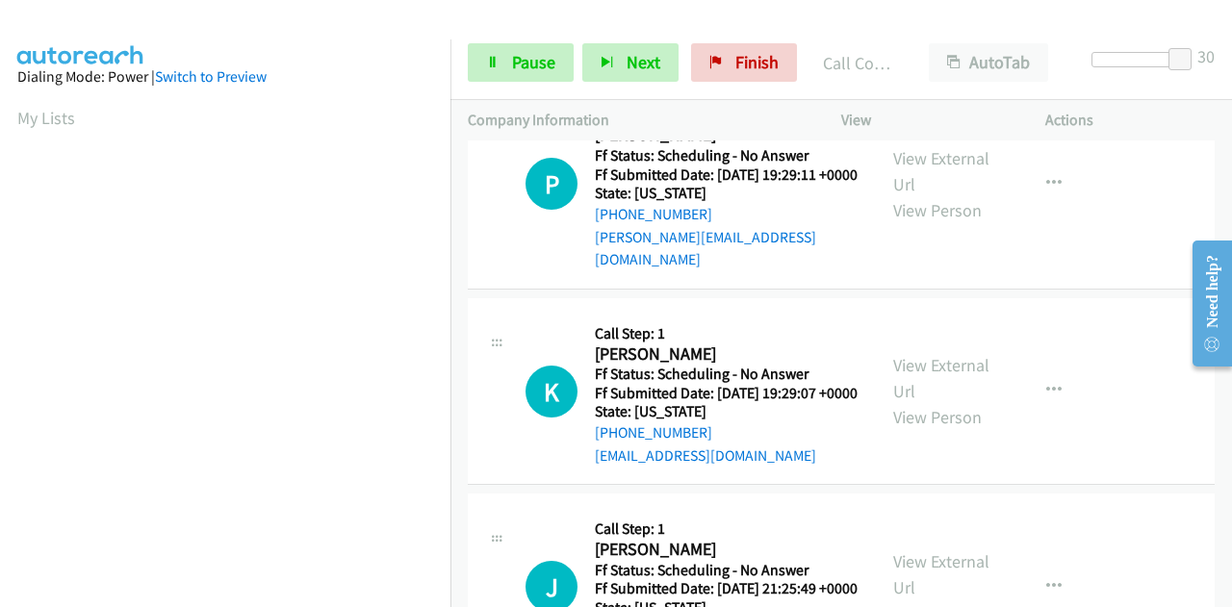
scroll to position [8277, 0]
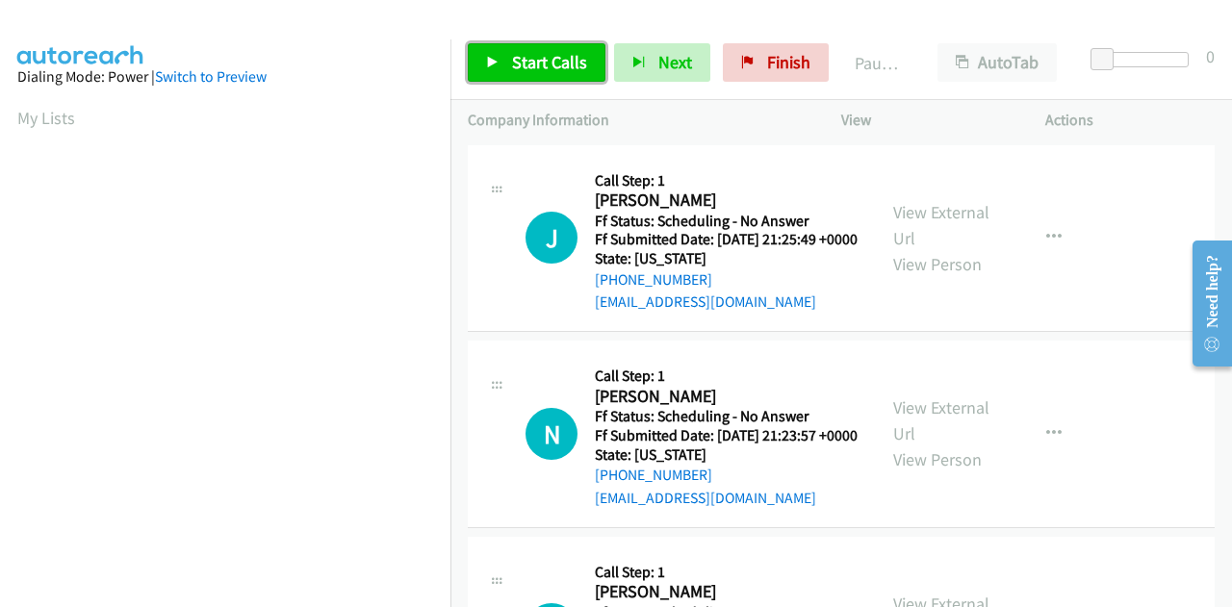
click at [537, 58] on span "Start Calls" at bounding box center [549, 62] width 75 height 22
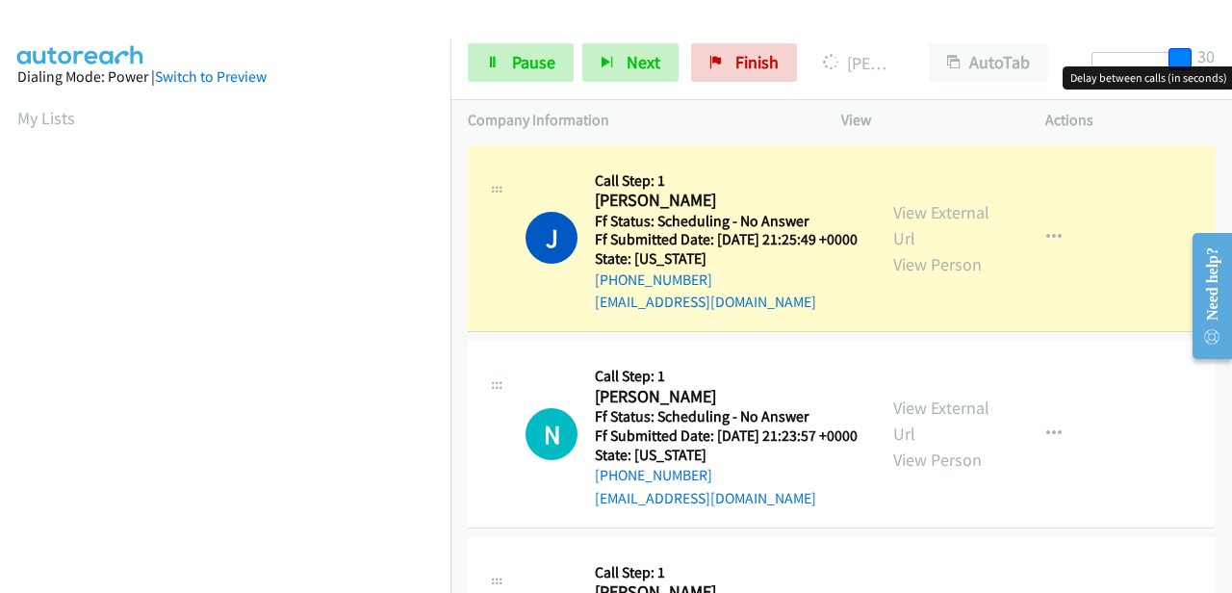
drag, startPoint x: 1105, startPoint y: 54, endPoint x: 1231, endPoint y: 64, distance: 126.5
click at [1231, 64] on div "Start Calls Pause Next Finish [PERSON_NAME] AutoTab AutoTab 30" at bounding box center [841, 63] width 782 height 74
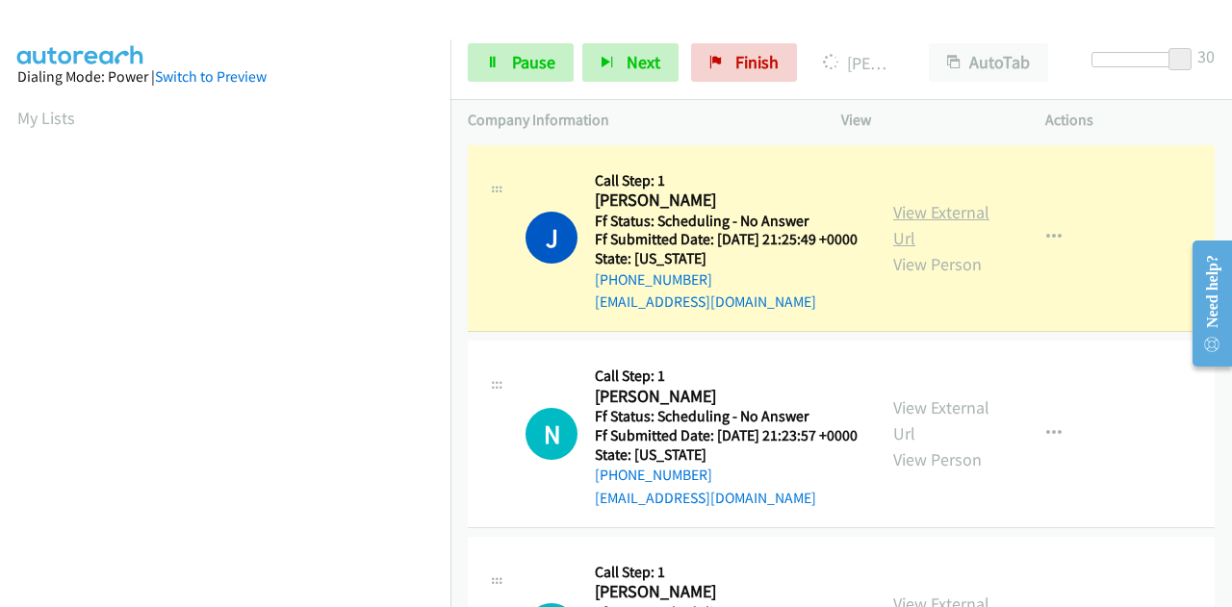
click at [906, 224] on link "View External Url" at bounding box center [941, 225] width 96 height 48
click at [524, 53] on span "Pause" at bounding box center [533, 62] width 43 height 22
drag, startPoint x: 538, startPoint y: 50, endPoint x: 427, endPoint y: 166, distance: 160.0
click at [538, 51] on link "Pause" at bounding box center [521, 62] width 106 height 38
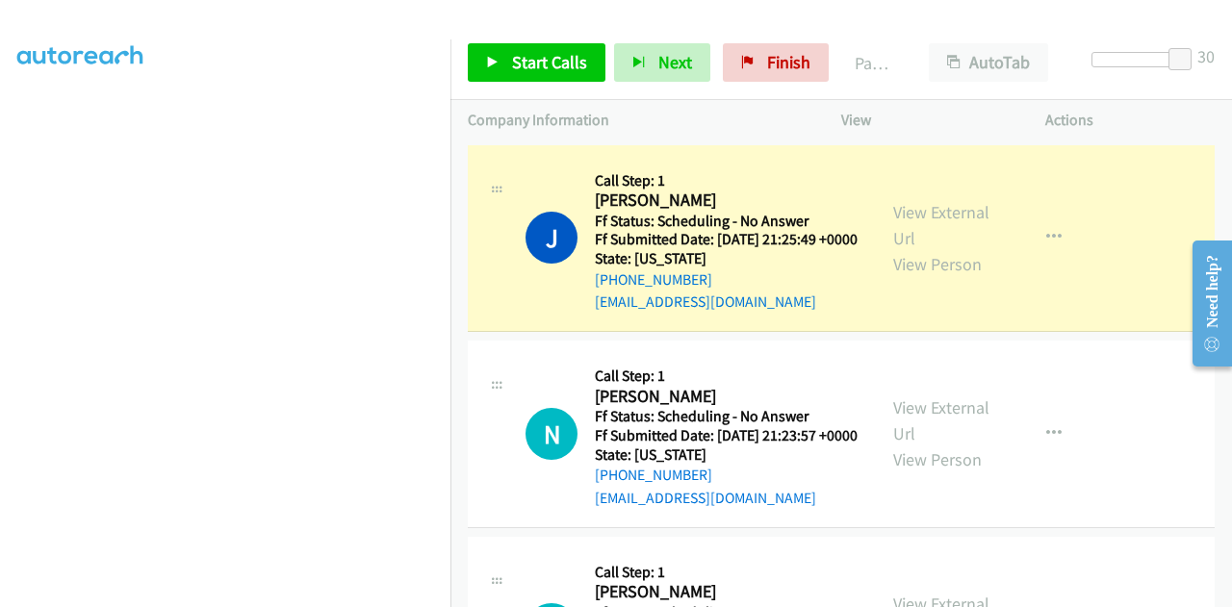
scroll to position [472, 0]
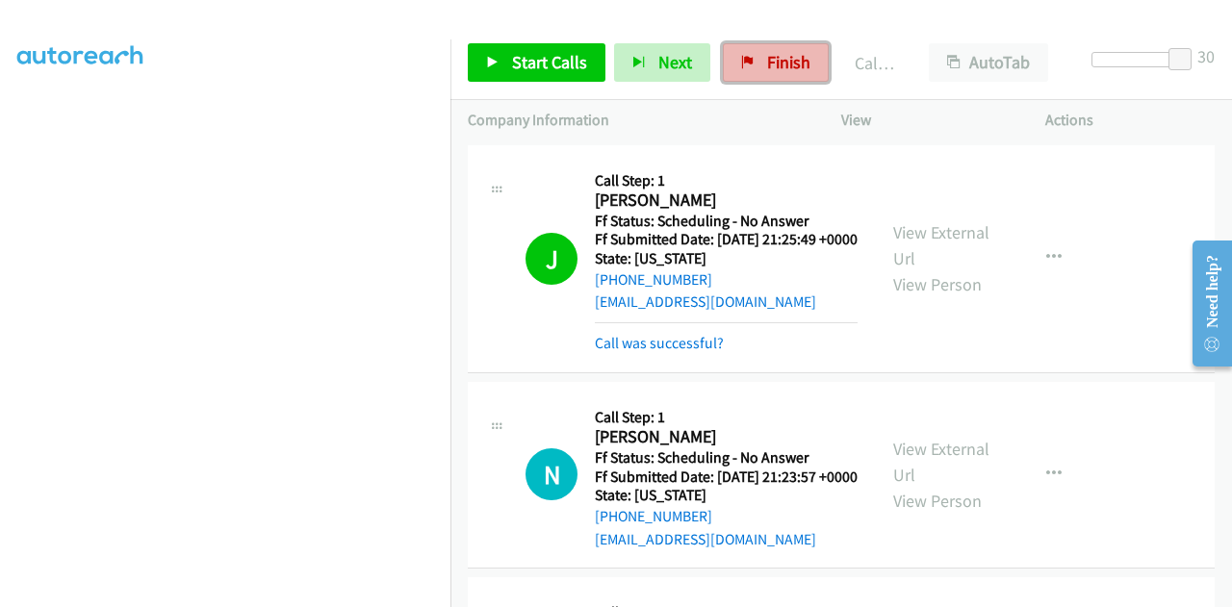
click at [760, 45] on link "Finish" at bounding box center [776, 62] width 106 height 38
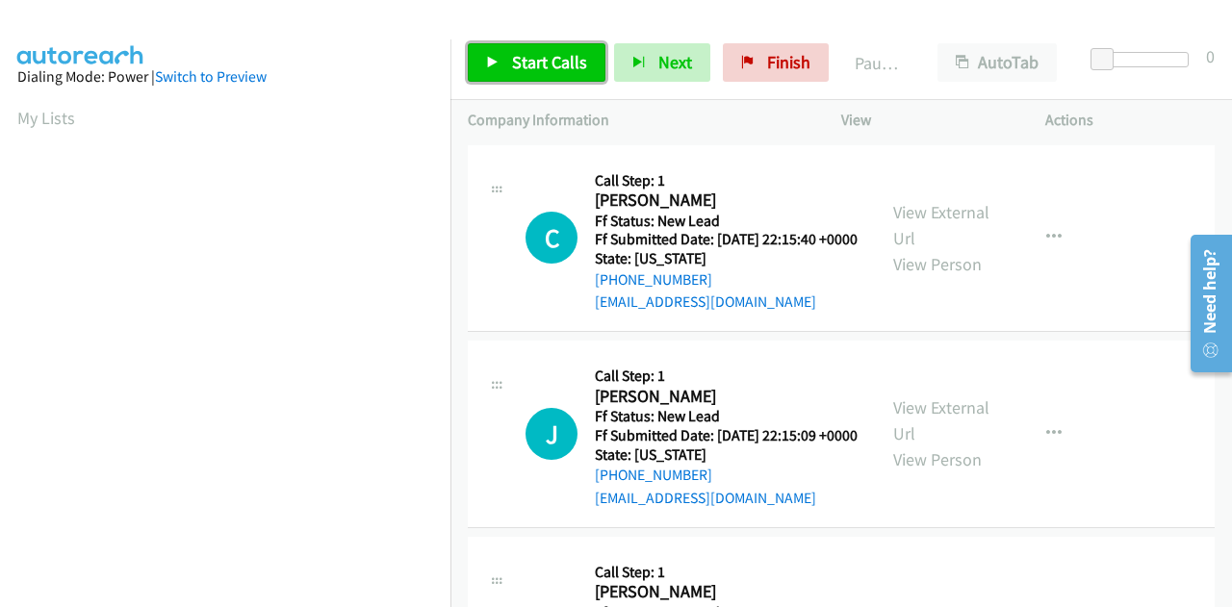
click at [529, 68] on span "Start Calls" at bounding box center [549, 62] width 75 height 22
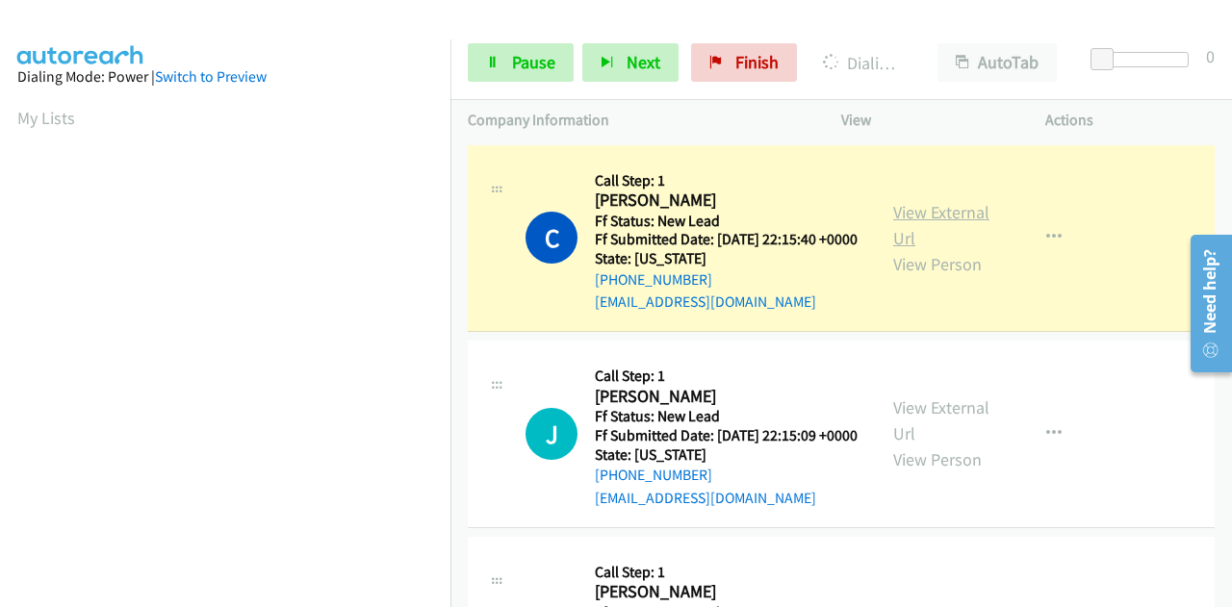
click at [914, 222] on link "View External Url" at bounding box center [941, 225] width 96 height 48
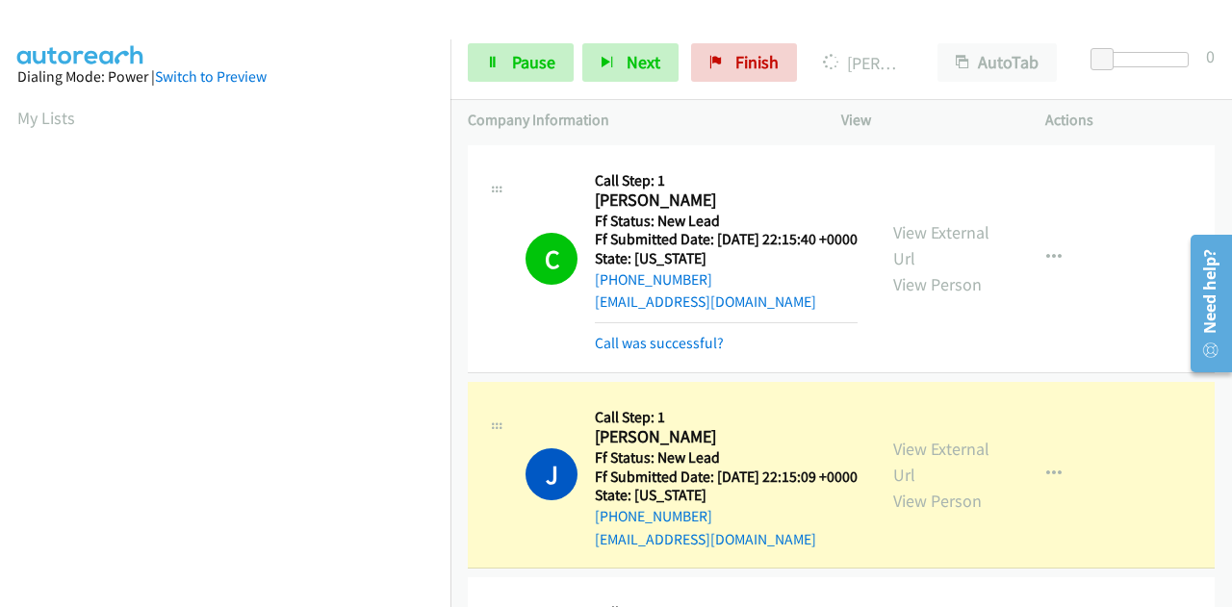
scroll to position [472, 0]
click at [910, 478] on link "View External Url" at bounding box center [941, 462] width 96 height 48
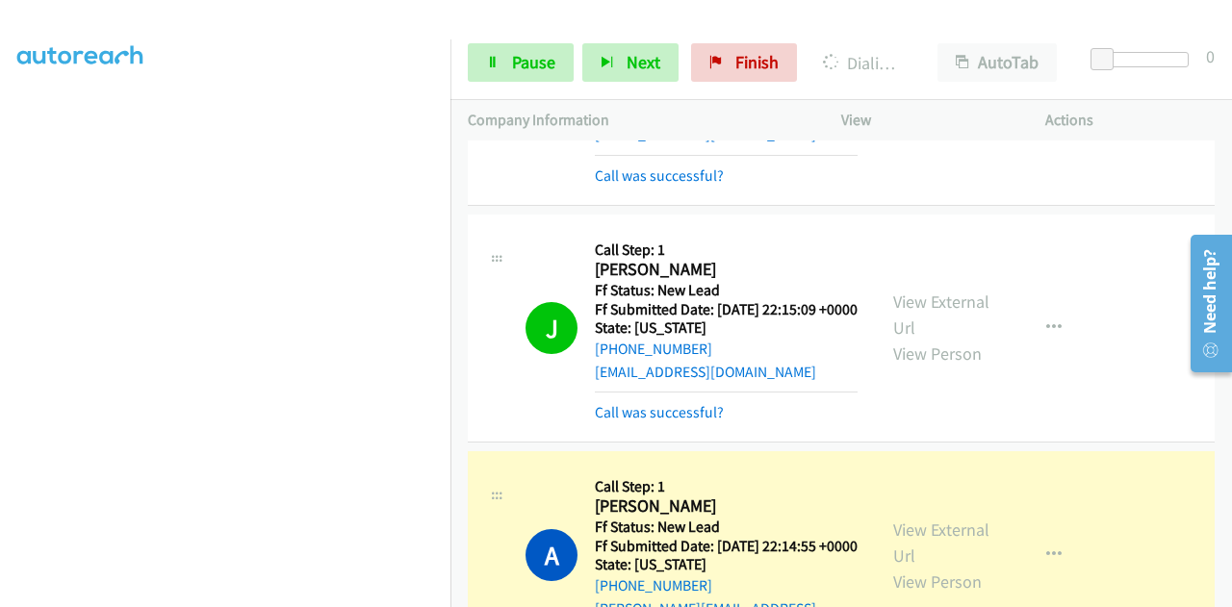
scroll to position [289, 0]
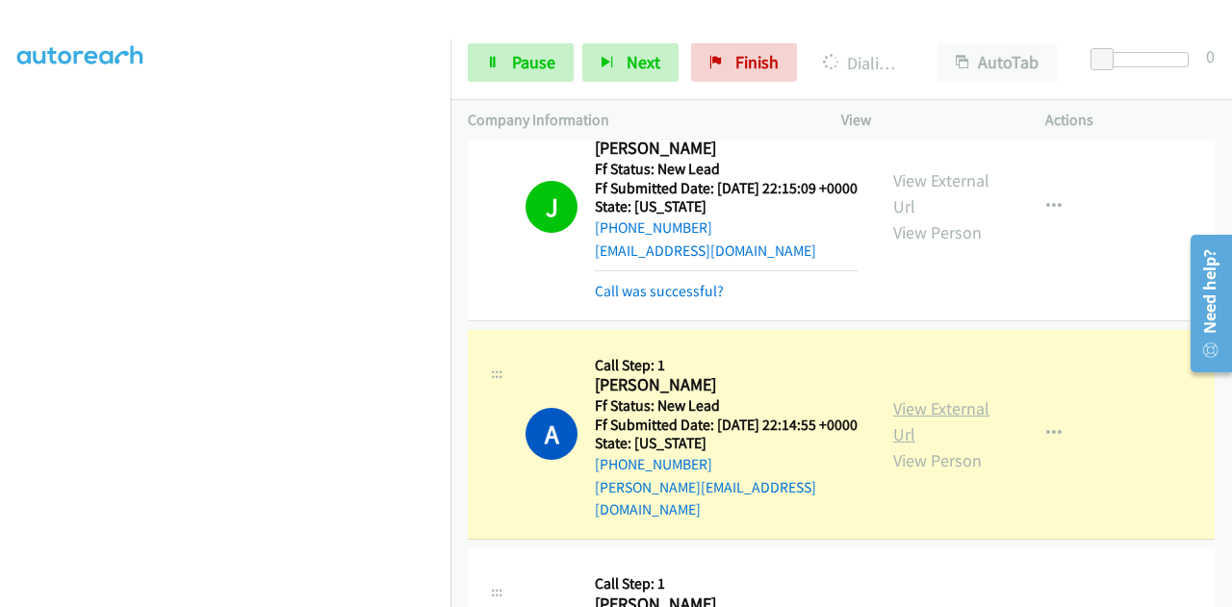
click at [918, 443] on link "View External Url" at bounding box center [941, 421] width 96 height 48
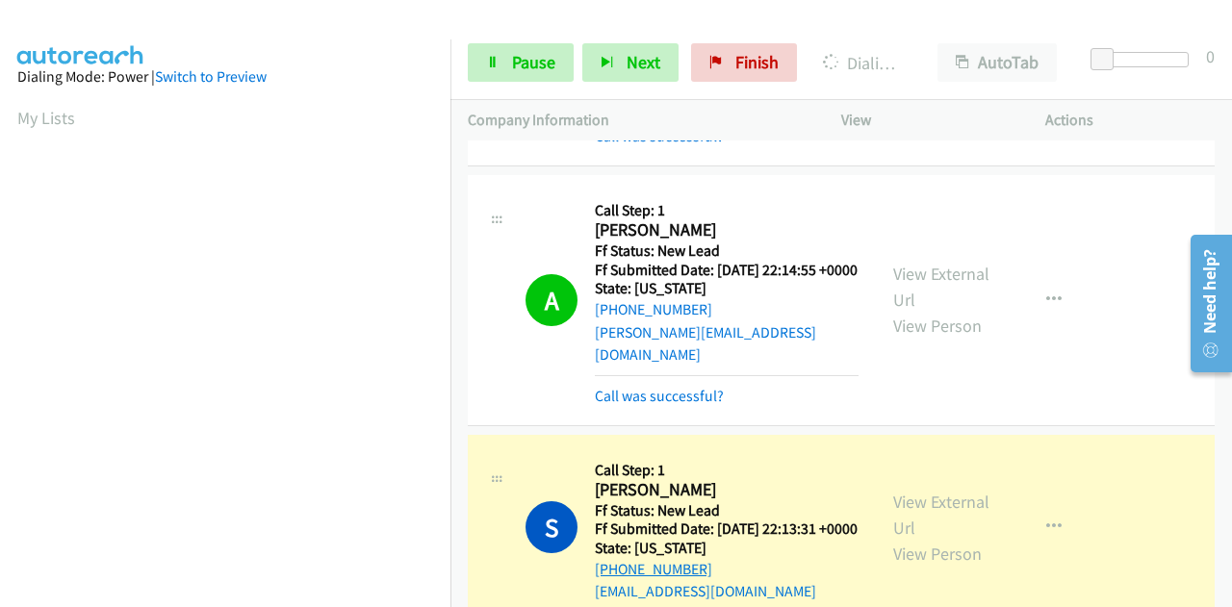
scroll to position [577, 0]
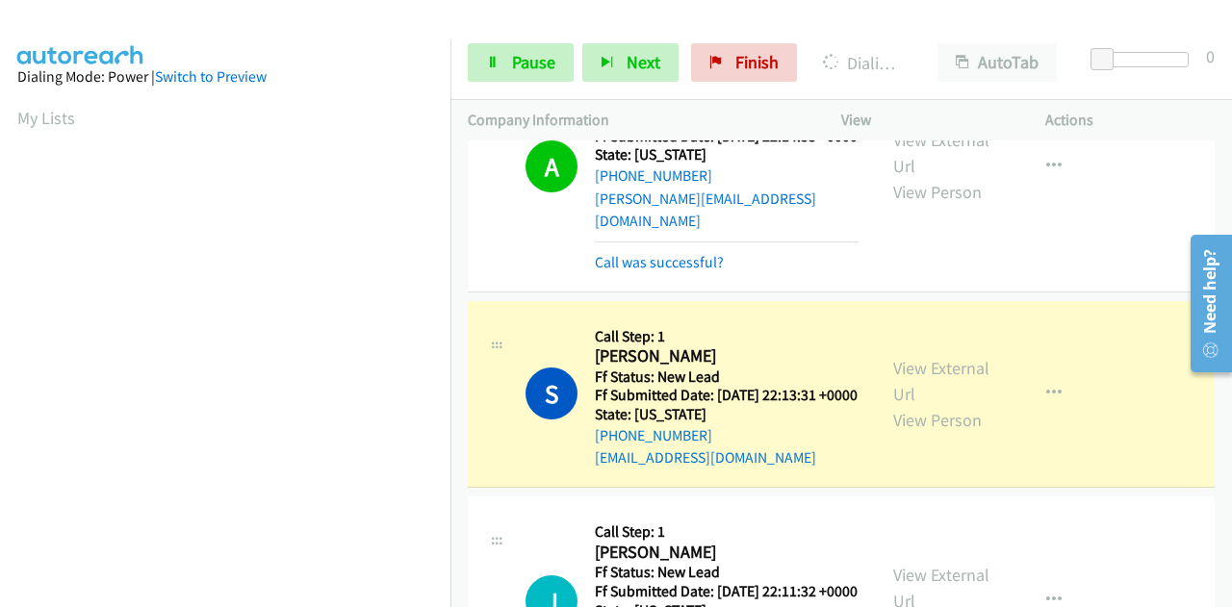
drag, startPoint x: 904, startPoint y: 412, endPoint x: 873, endPoint y: 415, distance: 30.9
click at [922, 405] on link "View External Url" at bounding box center [941, 381] width 96 height 48
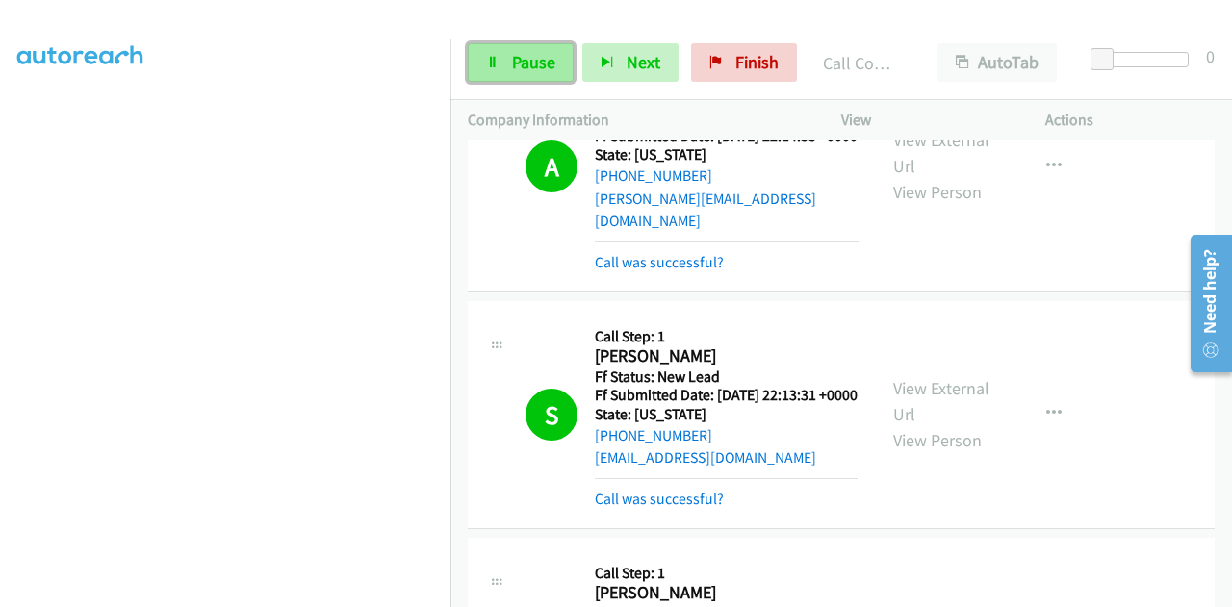
click at [524, 60] on span "Pause" at bounding box center [533, 62] width 43 height 22
click at [526, 63] on span "Pause" at bounding box center [533, 62] width 43 height 22
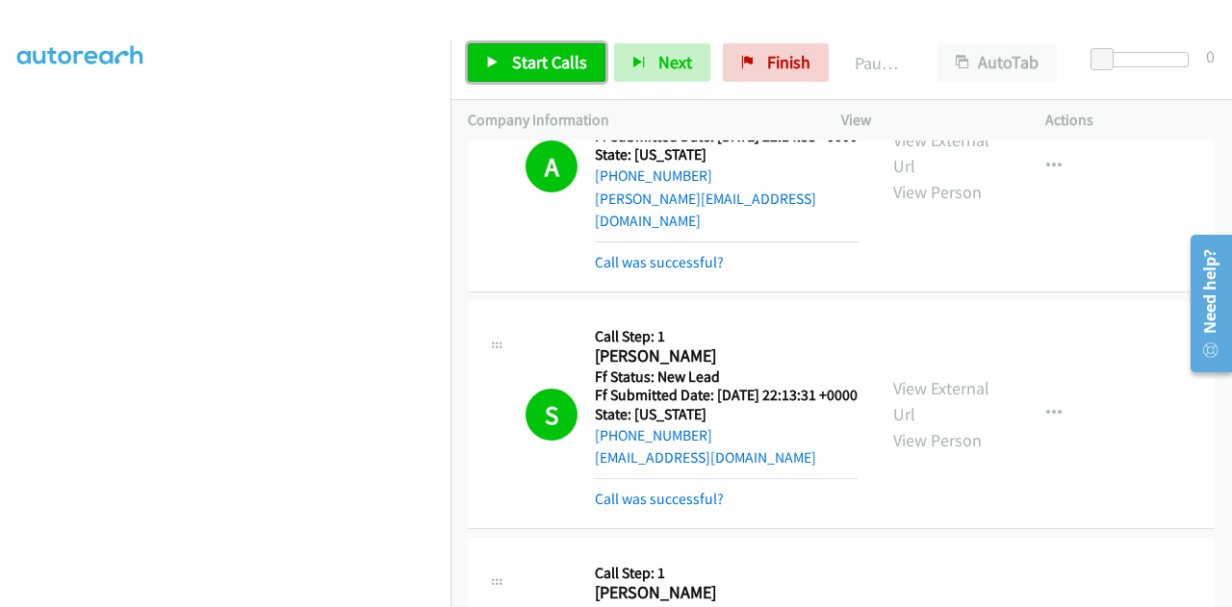
click at [551, 70] on span "Start Calls" at bounding box center [549, 62] width 75 height 22
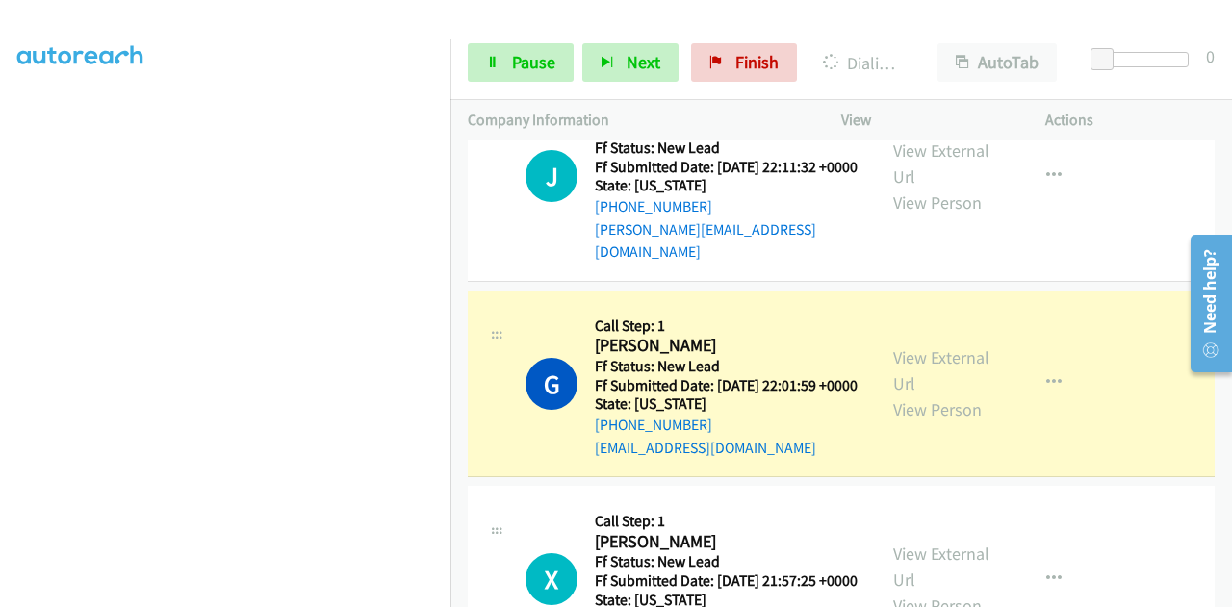
scroll to position [1155, 0]
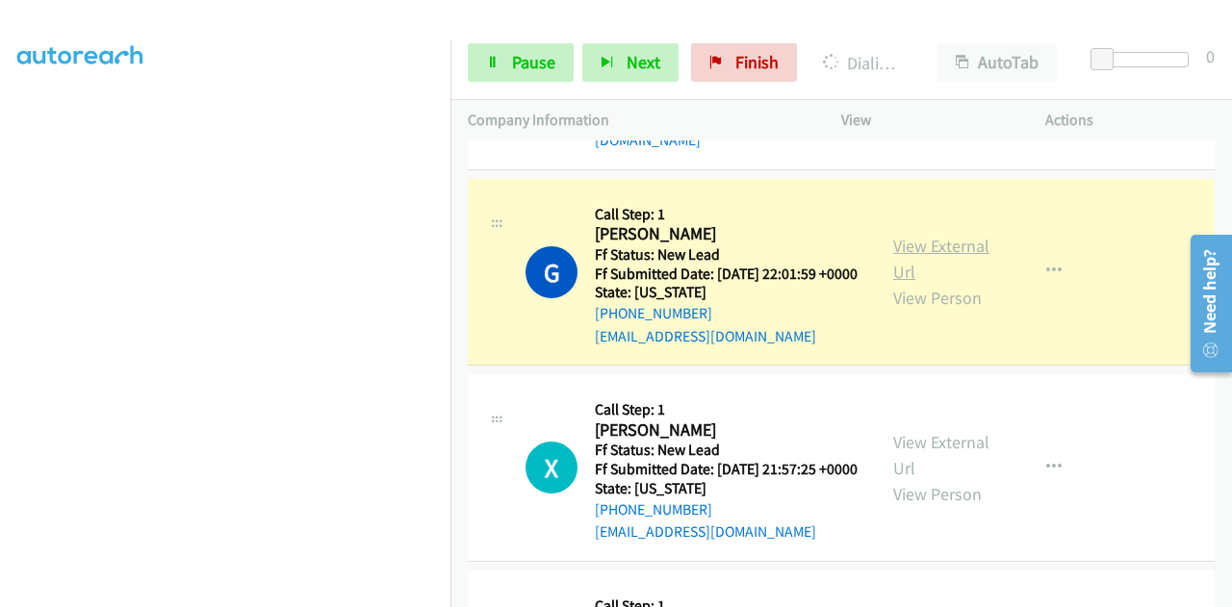
click at [936, 283] on link "View External Url" at bounding box center [941, 259] width 96 height 48
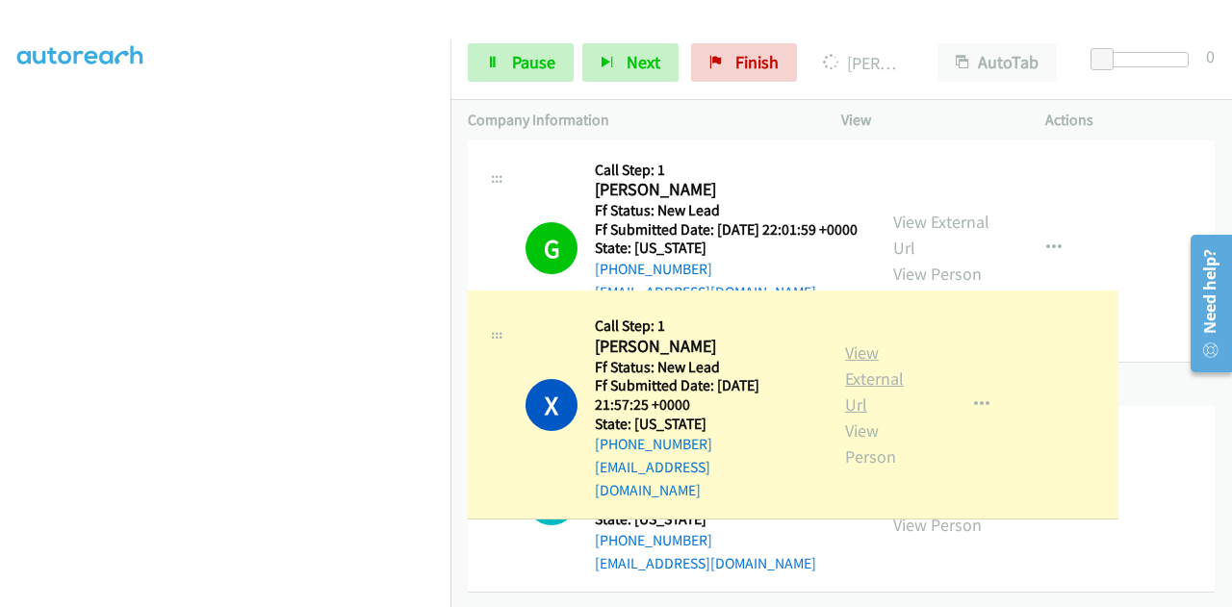
scroll to position [1444, 0]
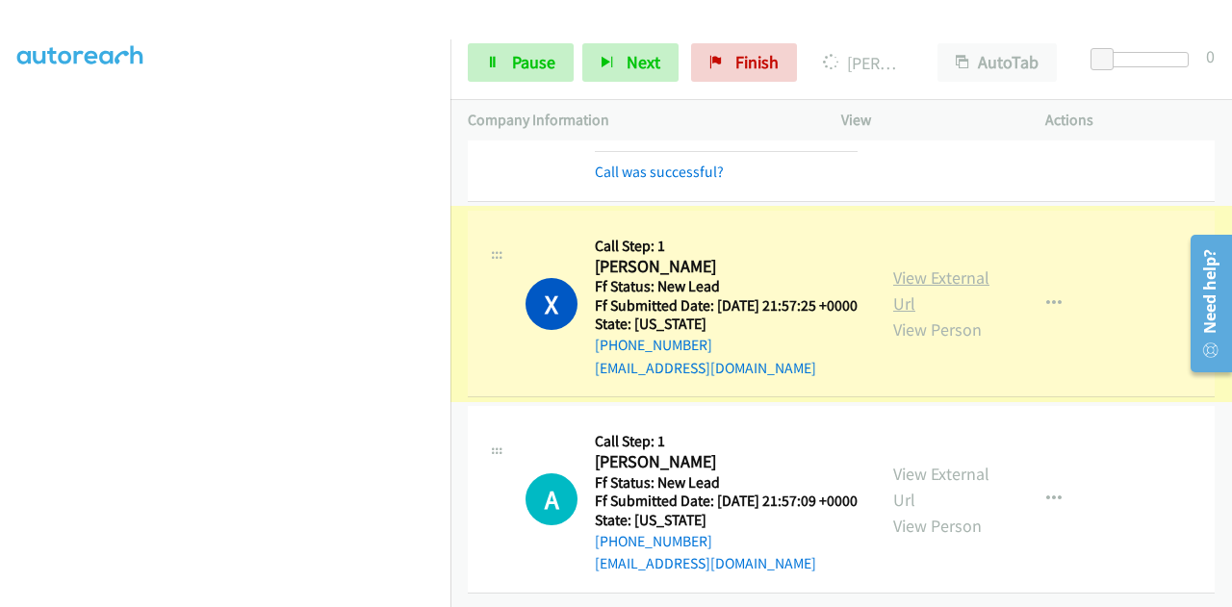
click at [927, 267] on link "View External Url" at bounding box center [941, 291] width 96 height 48
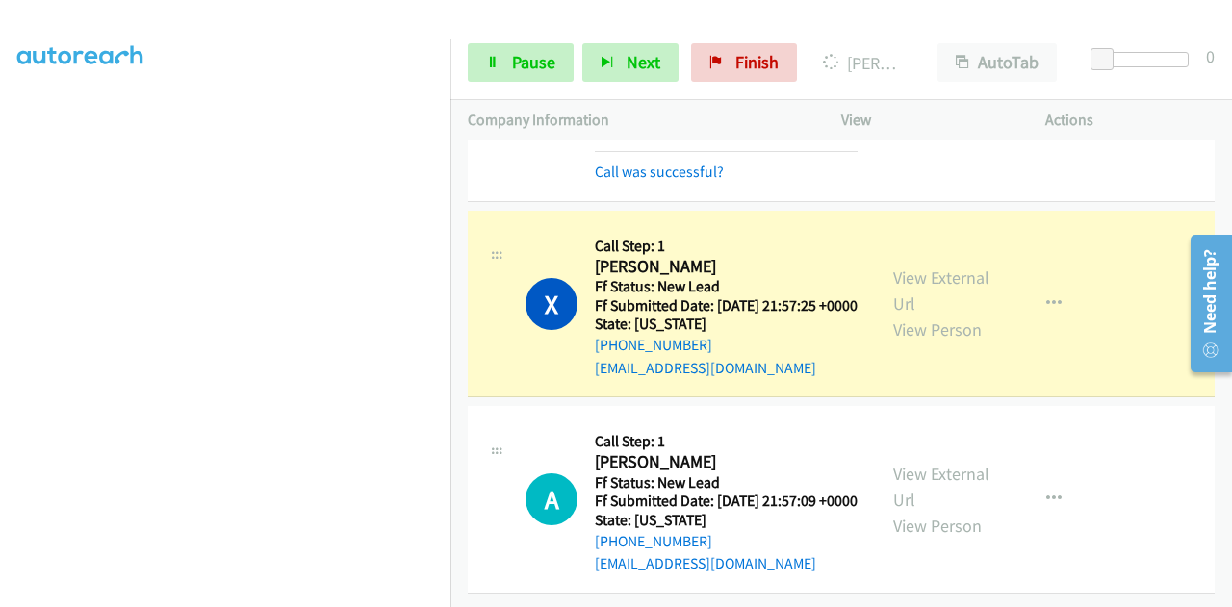
scroll to position [0, 0]
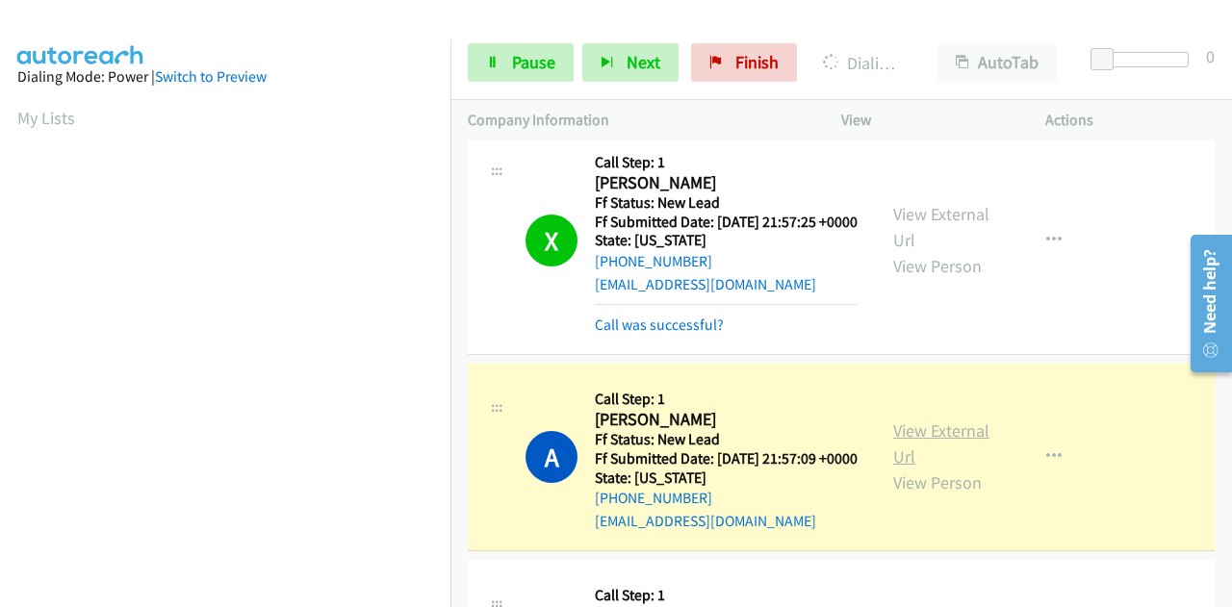
click at [900, 468] on link "View External Url" at bounding box center [941, 444] width 96 height 48
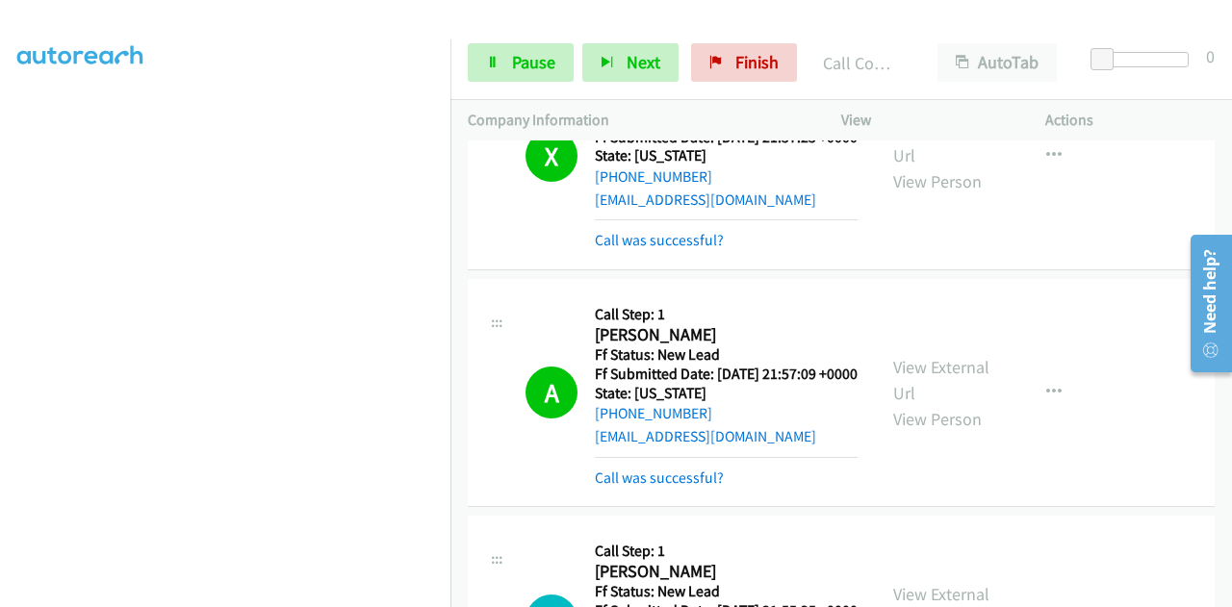
scroll to position [1732, 0]
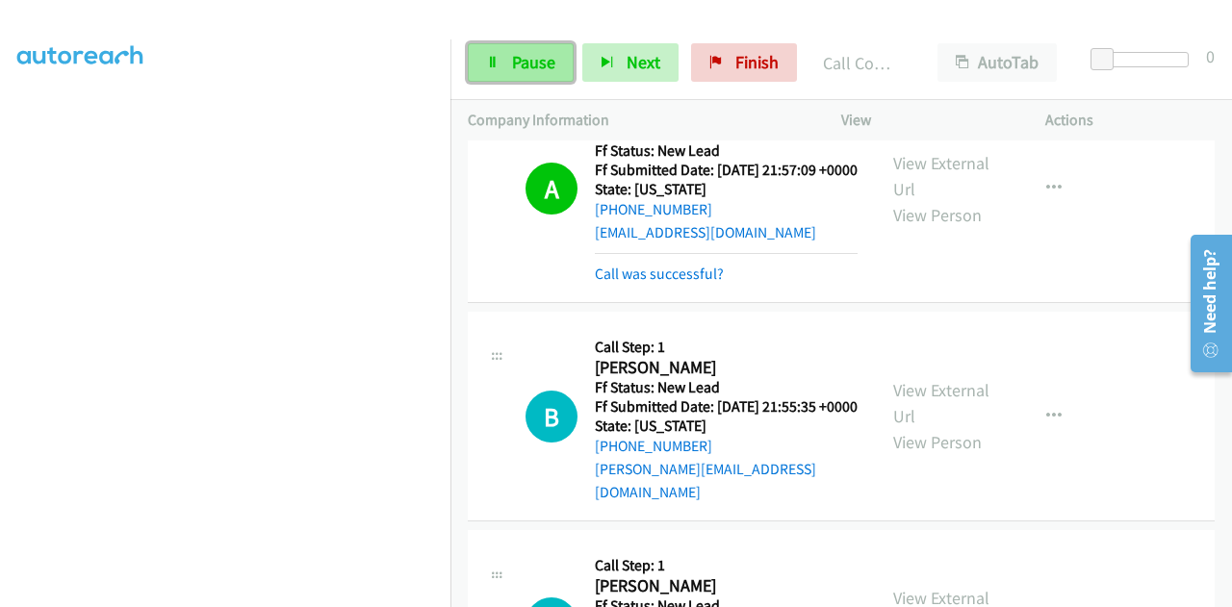
click at [525, 68] on span "Pause" at bounding box center [533, 62] width 43 height 22
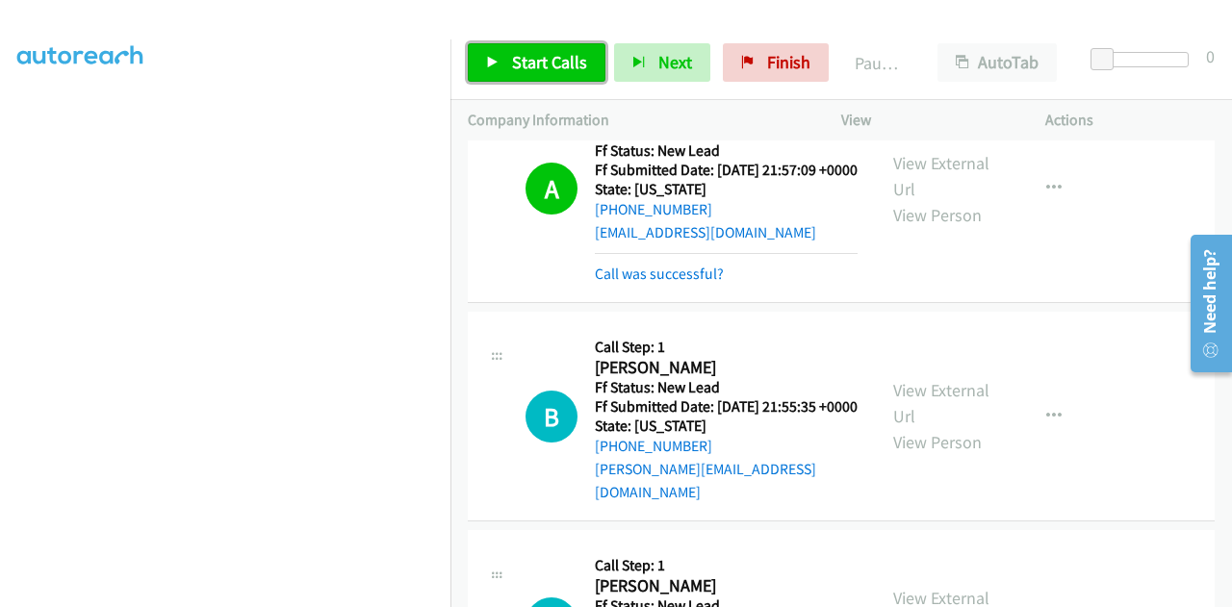
click at [524, 65] on span "Start Calls" at bounding box center [549, 62] width 75 height 22
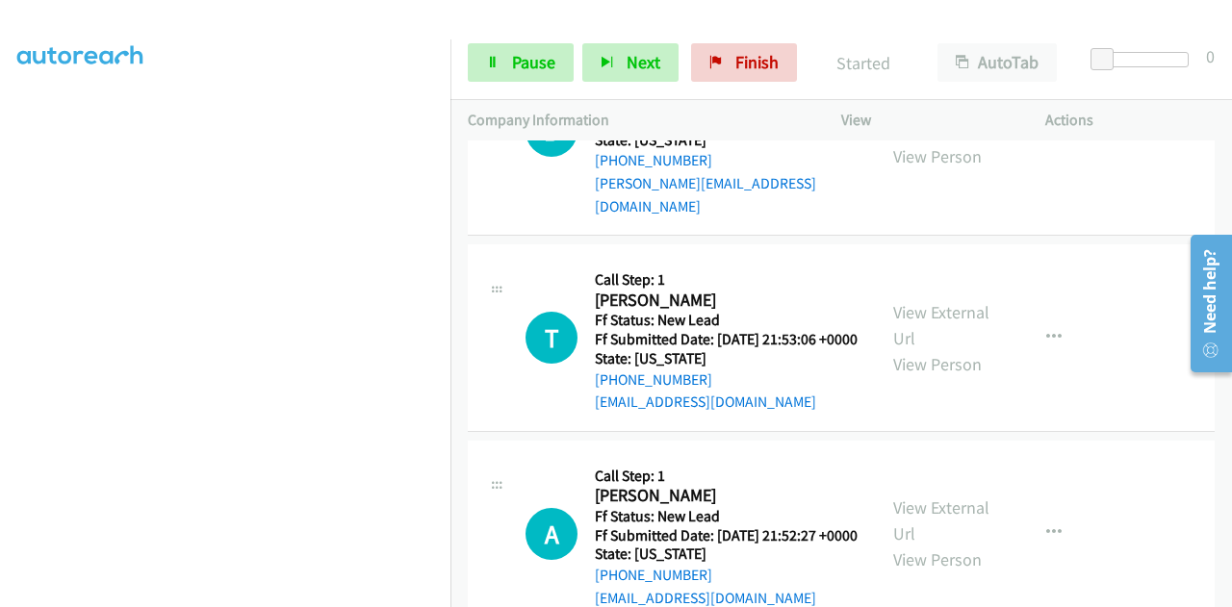
scroll to position [2021, 0]
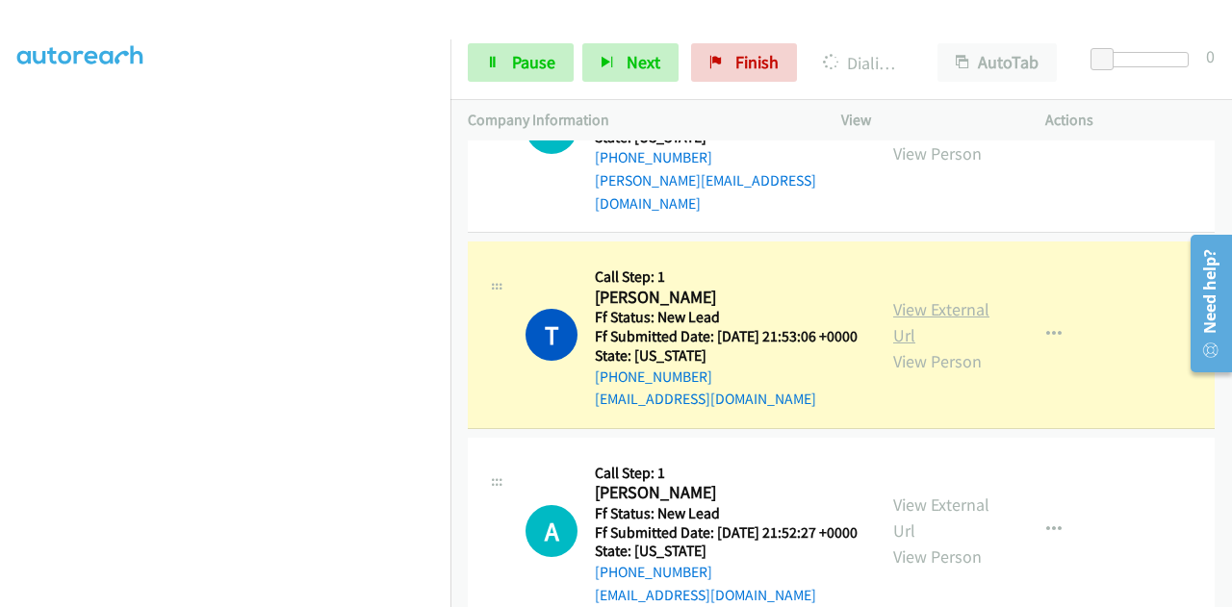
click at [936, 346] on link "View External Url" at bounding box center [941, 322] width 96 height 48
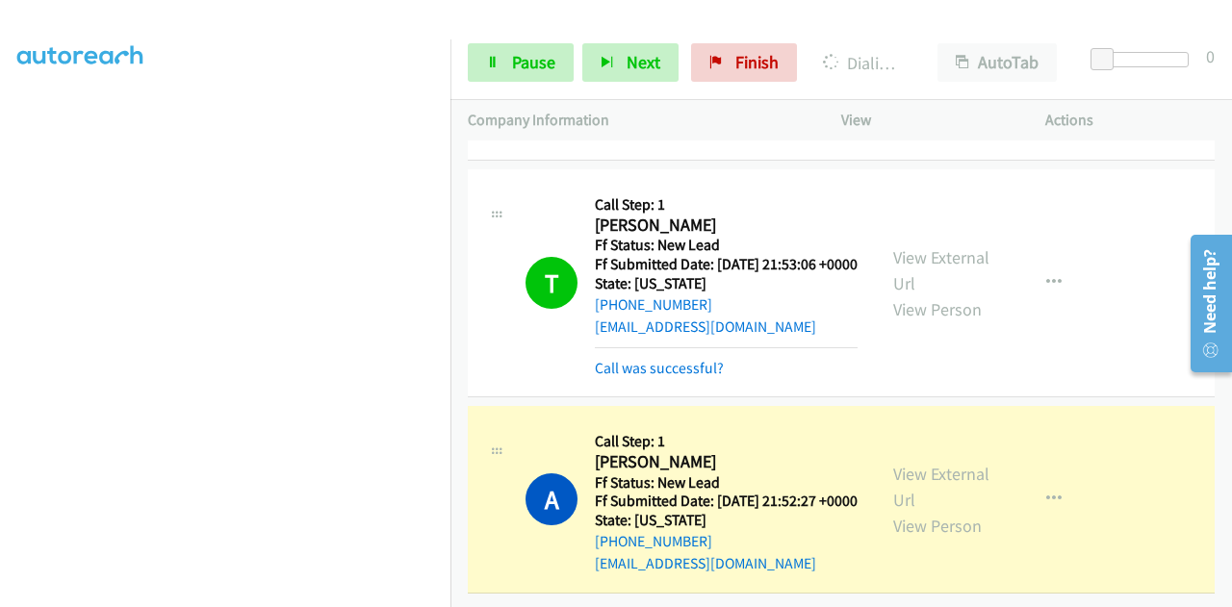
scroll to position [2243, 0]
click at [924, 463] on link "View External Url" at bounding box center [941, 487] width 96 height 48
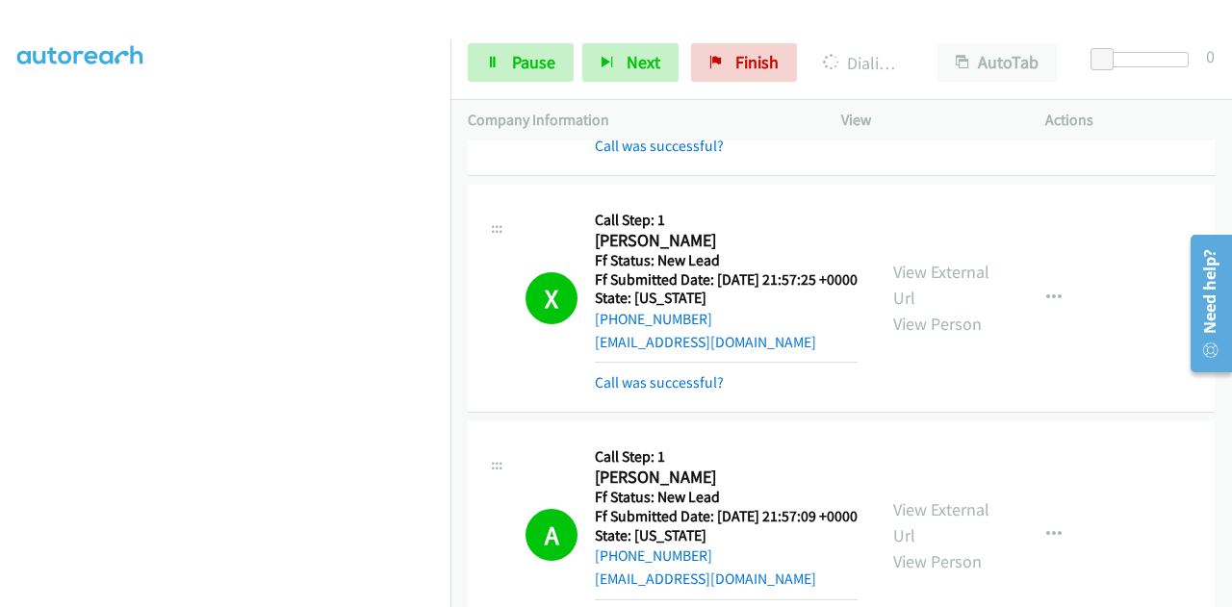
scroll to position [905, 0]
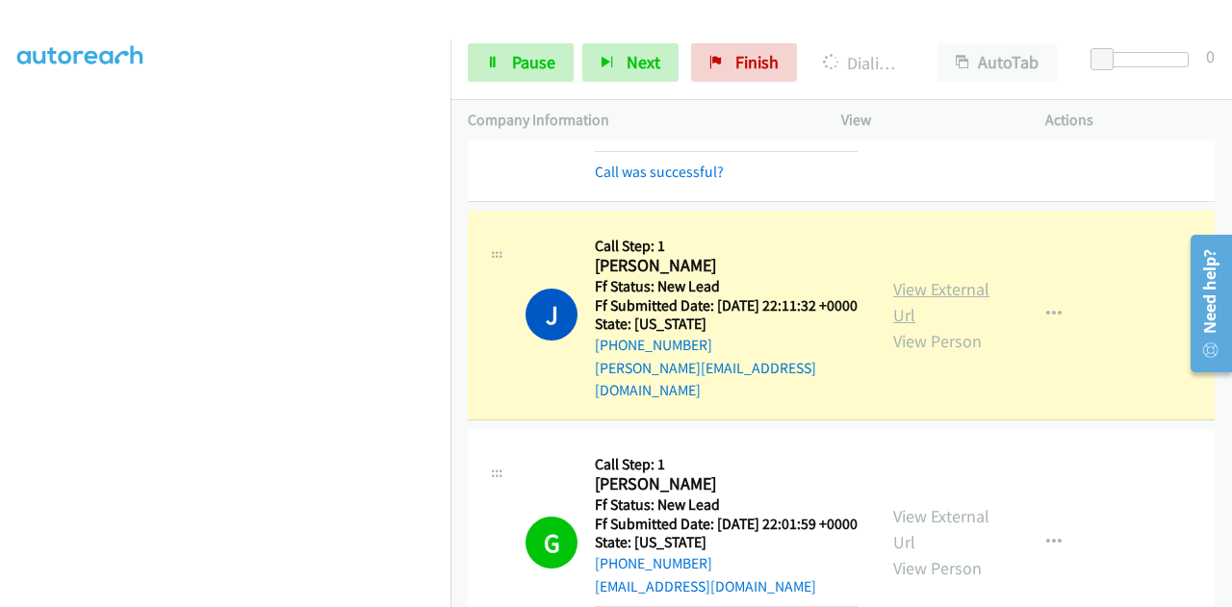
click at [893, 326] on link "View External Url" at bounding box center [941, 302] width 96 height 48
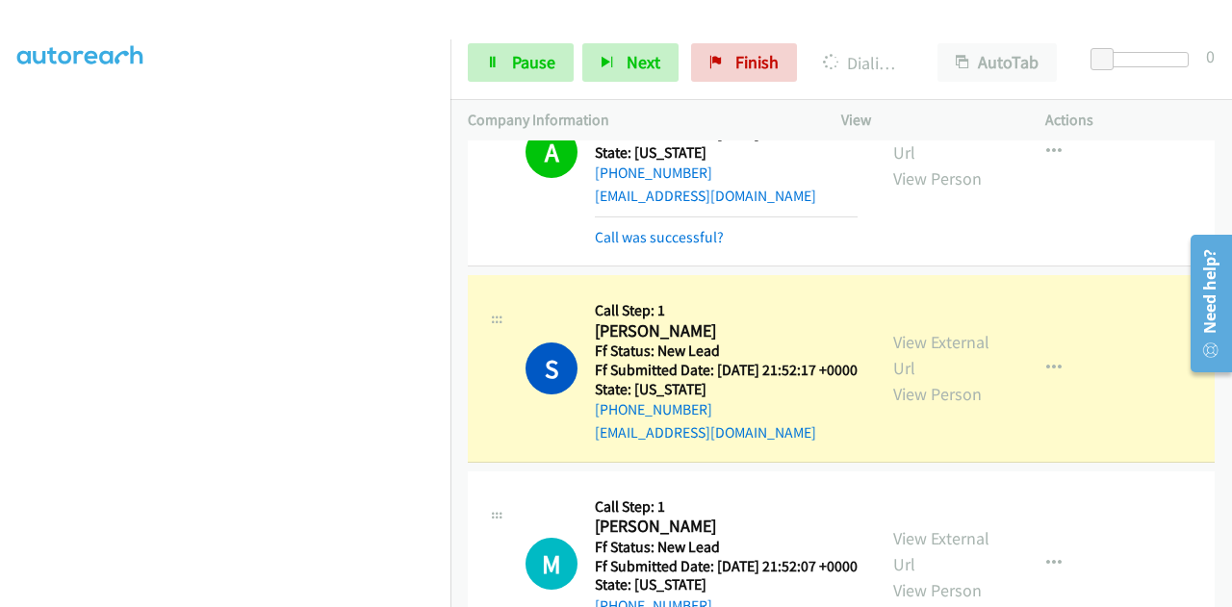
scroll to position [2637, 0]
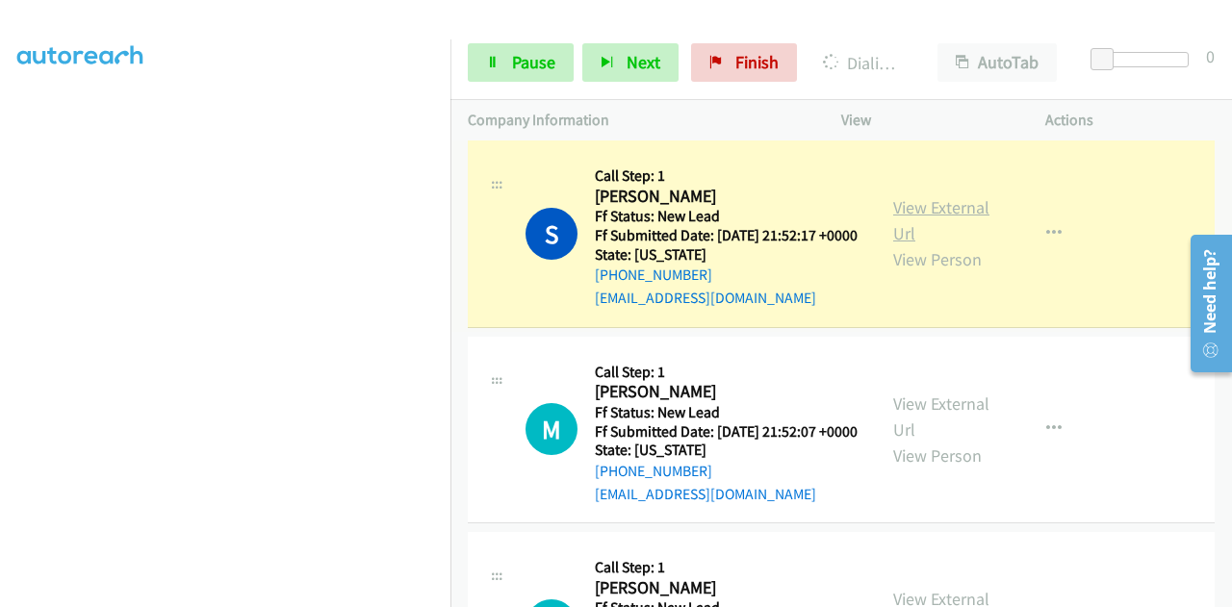
click at [907, 244] on link "View External Url" at bounding box center [941, 220] width 96 height 48
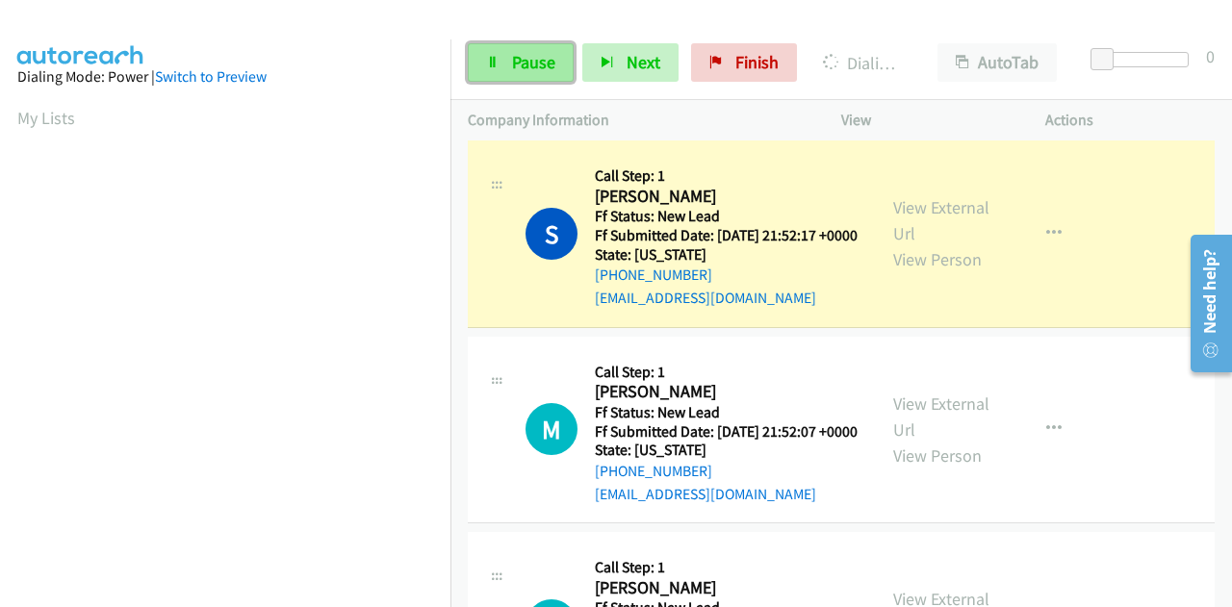
click at [512, 64] on span "Pause" at bounding box center [533, 62] width 43 height 22
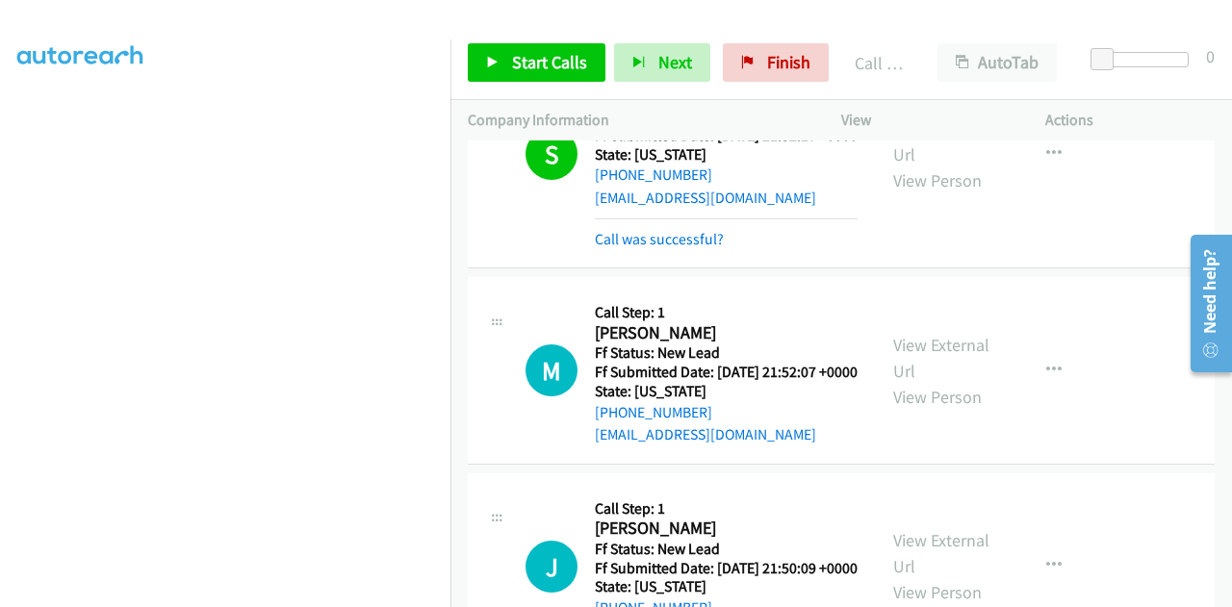
scroll to position [2830, 0]
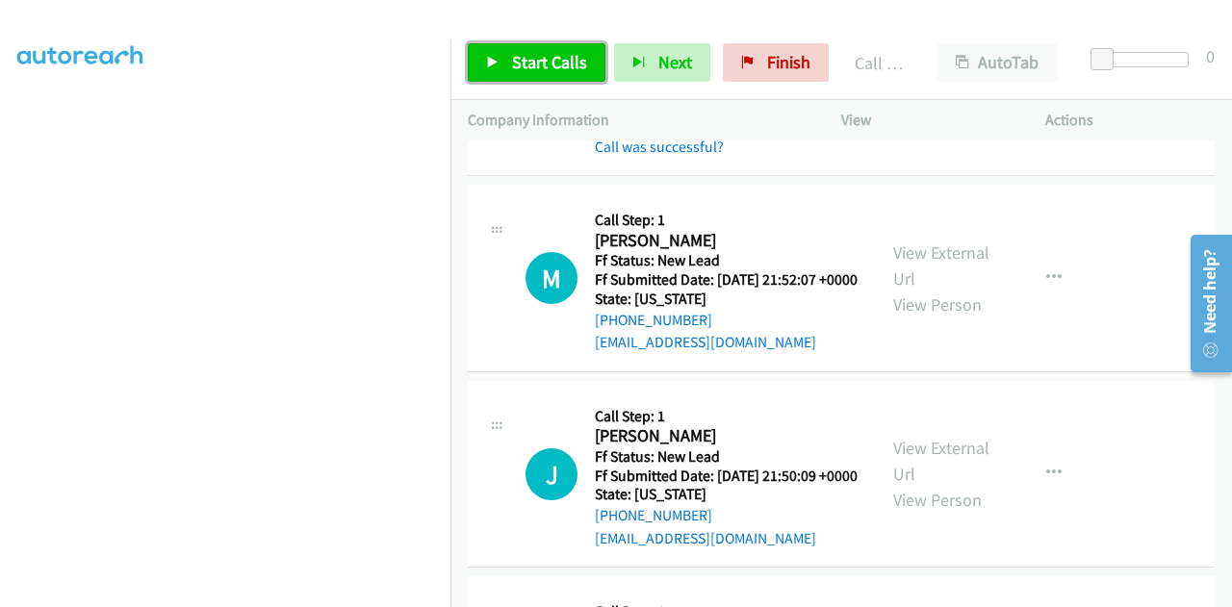
click at [516, 57] on span "Start Calls" at bounding box center [549, 62] width 75 height 22
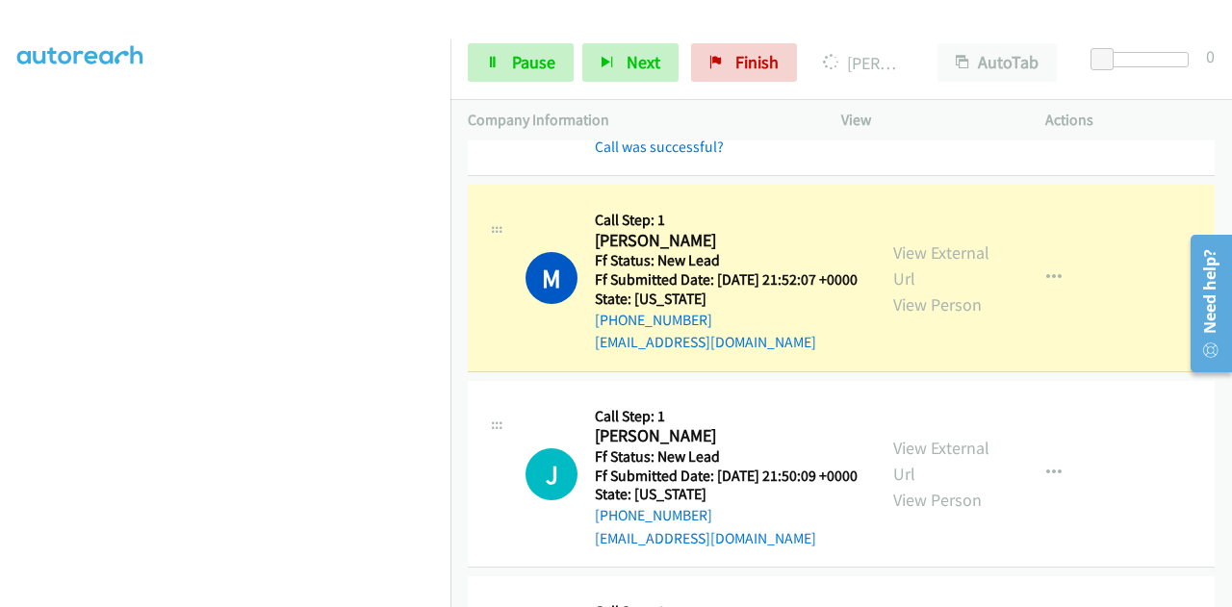
scroll to position [279, 0]
click at [936, 290] on link "View External Url" at bounding box center [941, 266] width 96 height 48
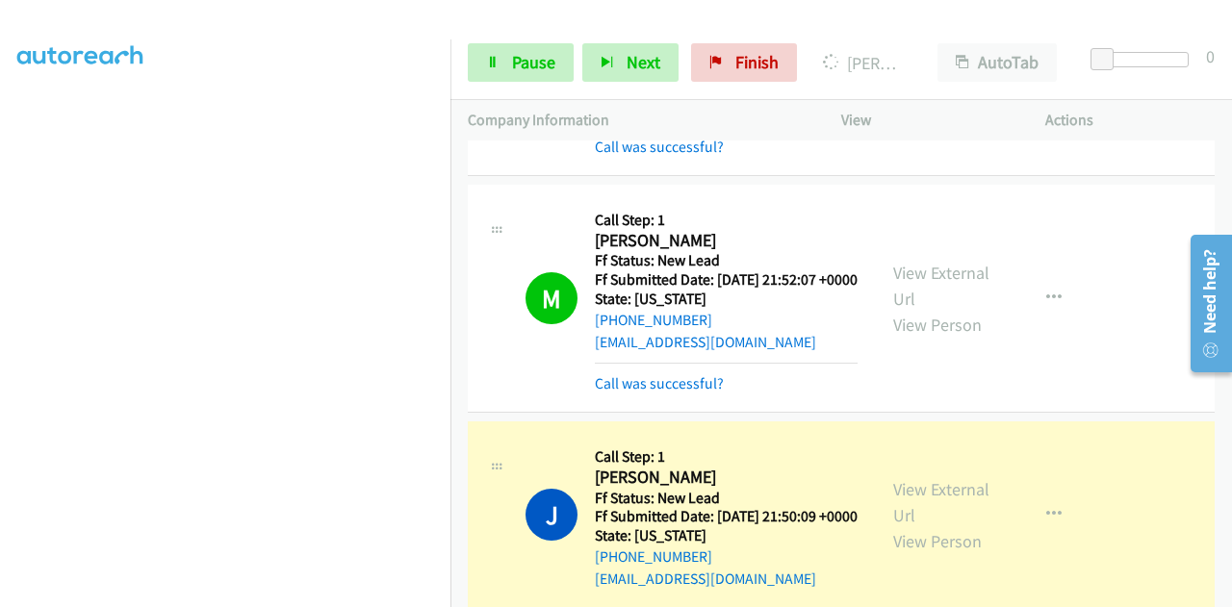
scroll to position [3118, 0]
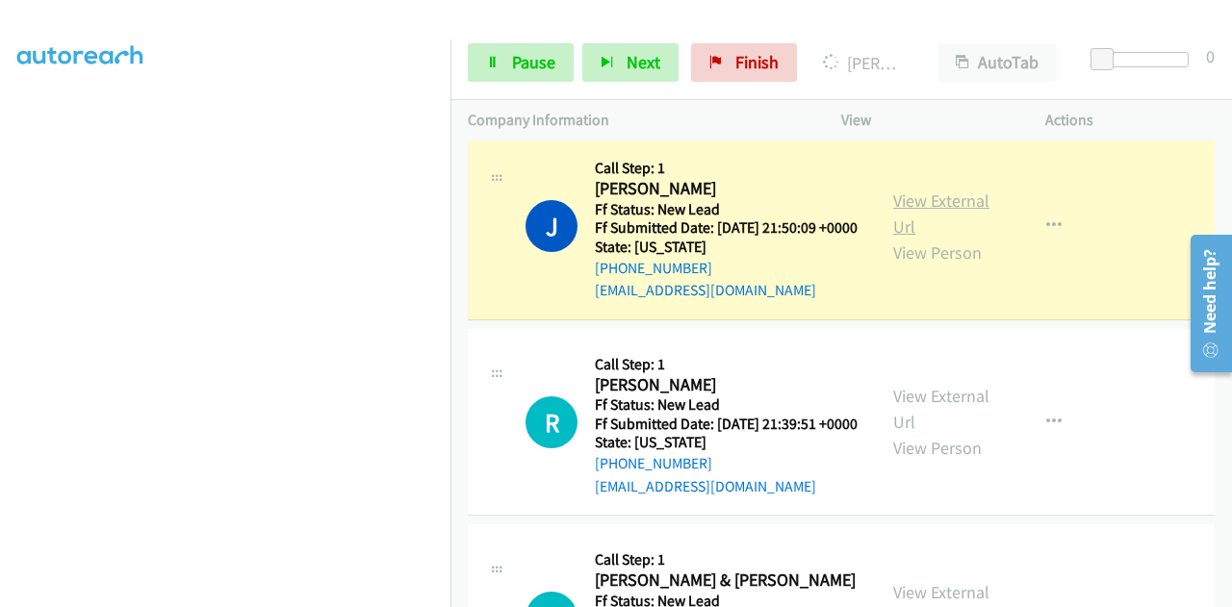
click at [928, 238] on link "View External Url" at bounding box center [941, 214] width 96 height 48
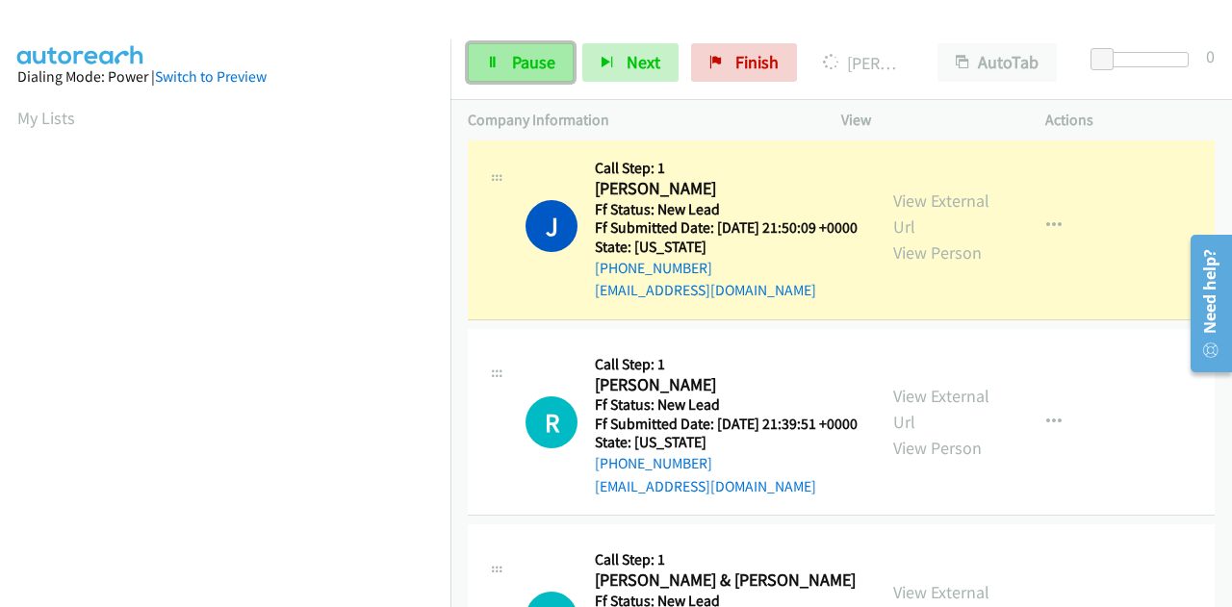
click at [526, 62] on span "Pause" at bounding box center [533, 62] width 43 height 22
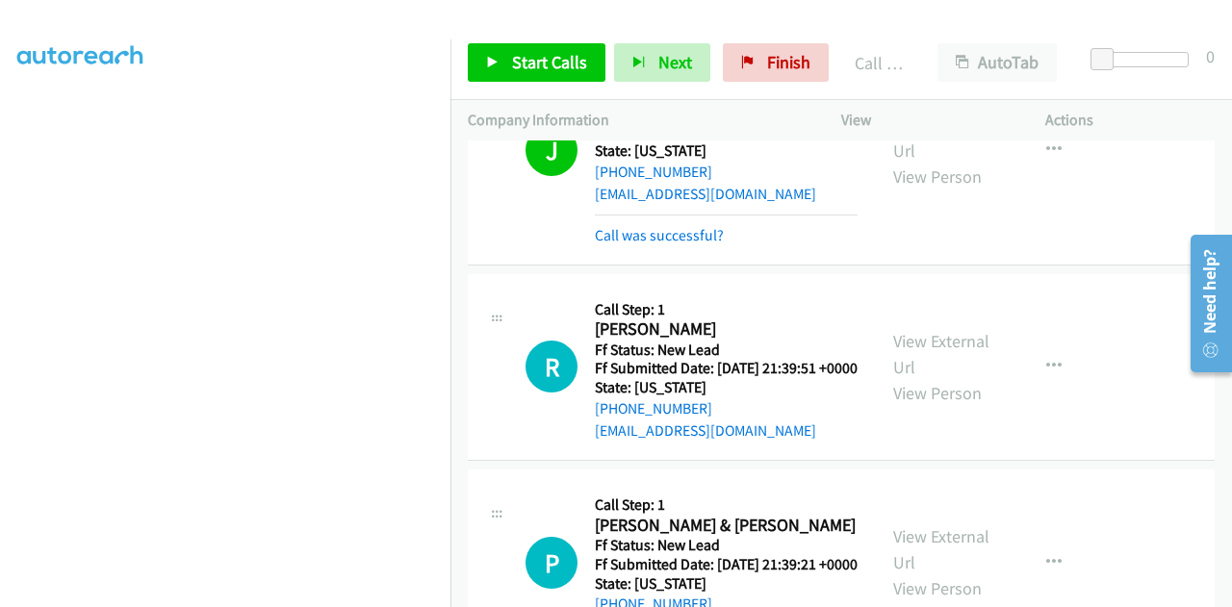
scroll to position [3118, 0]
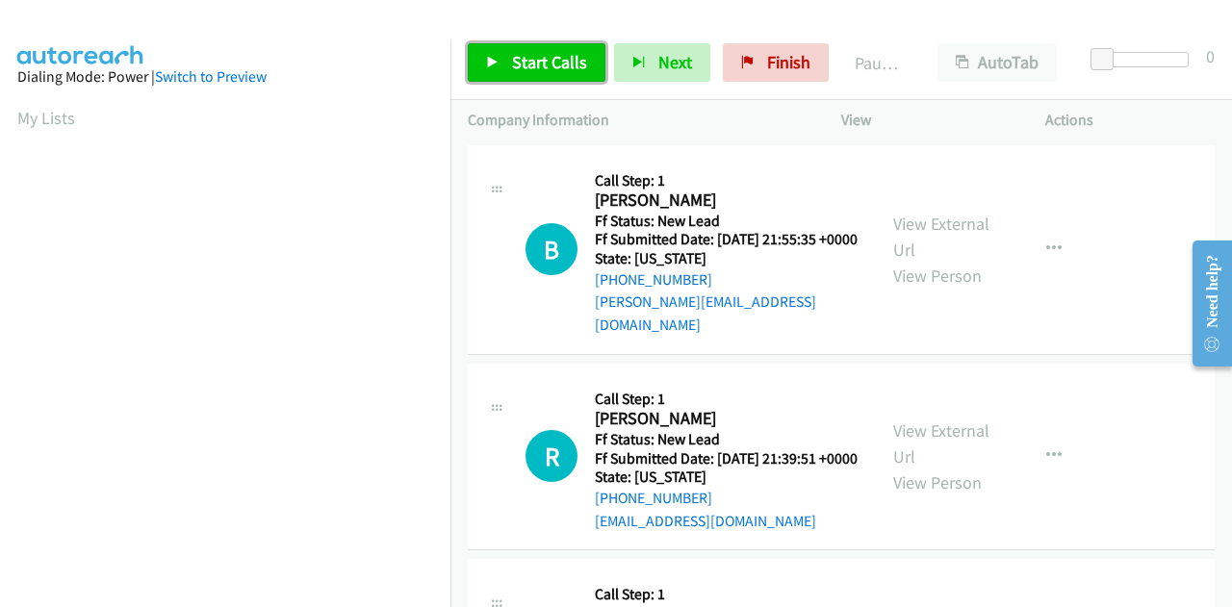
click at [529, 58] on span "Start Calls" at bounding box center [549, 62] width 75 height 22
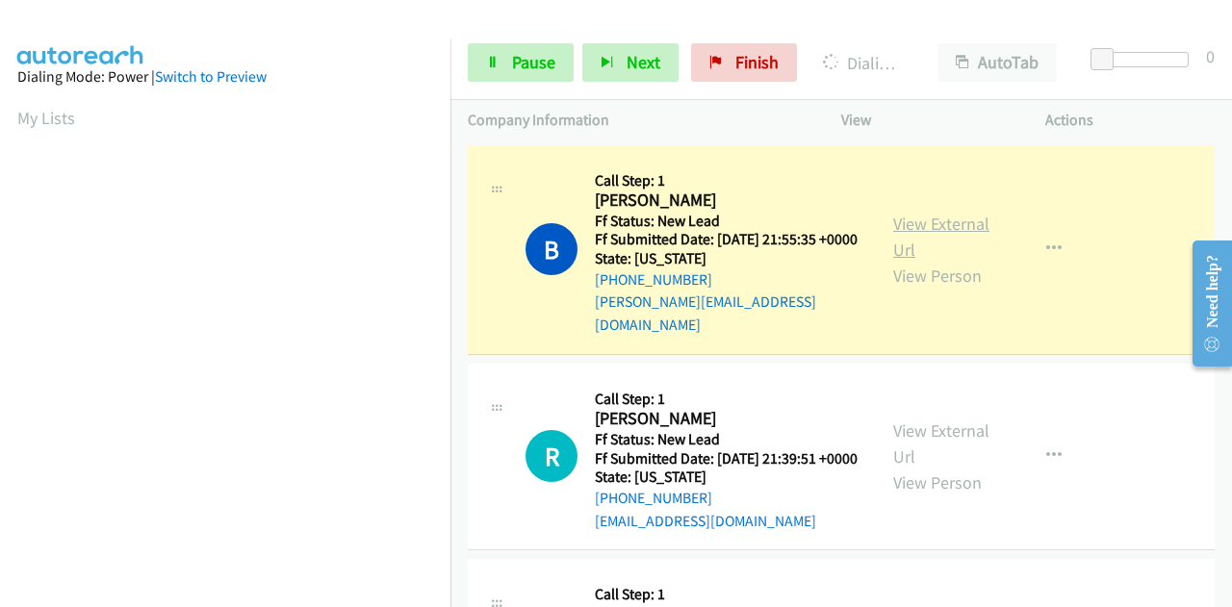
click at [897, 224] on link "View External Url" at bounding box center [941, 237] width 96 height 48
click at [904, 220] on link "View External Url" at bounding box center [941, 237] width 96 height 48
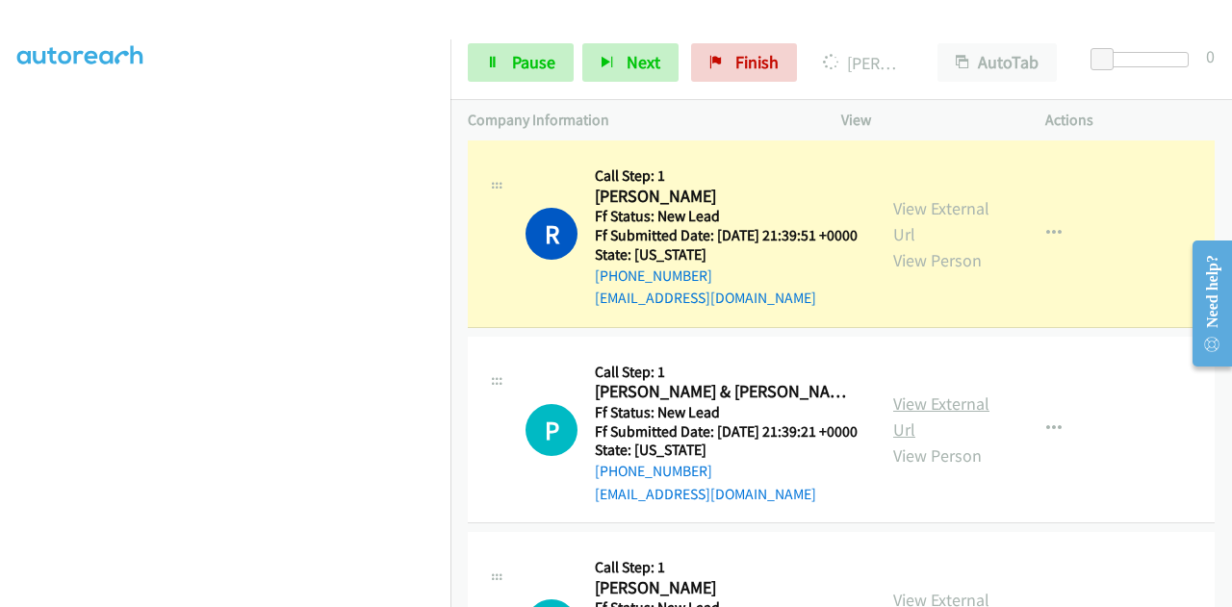
scroll to position [289, 0]
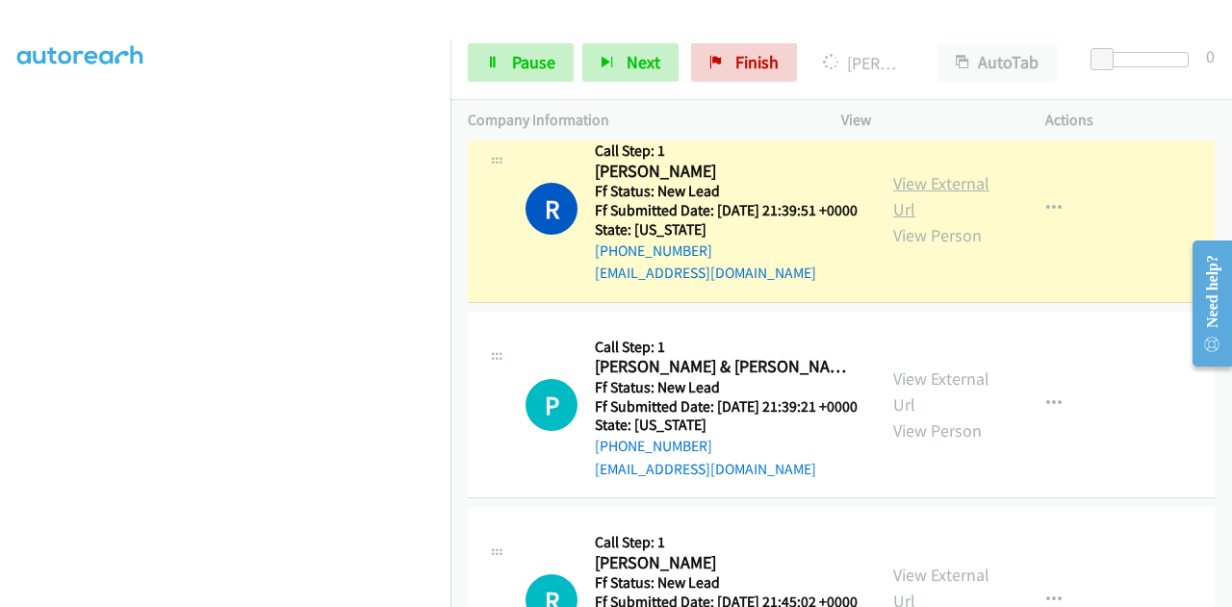
click at [909, 192] on link "View External Url" at bounding box center [941, 196] width 96 height 48
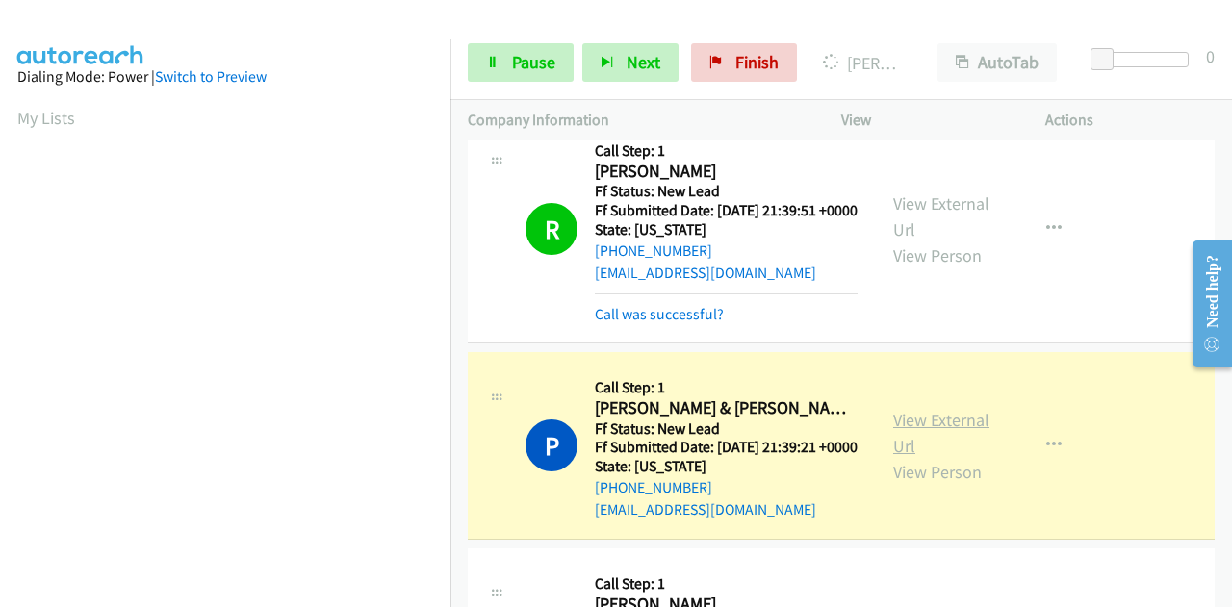
click at [915, 446] on link "View External Url" at bounding box center [941, 433] width 96 height 48
click at [536, 68] on span "Pause" at bounding box center [533, 62] width 43 height 22
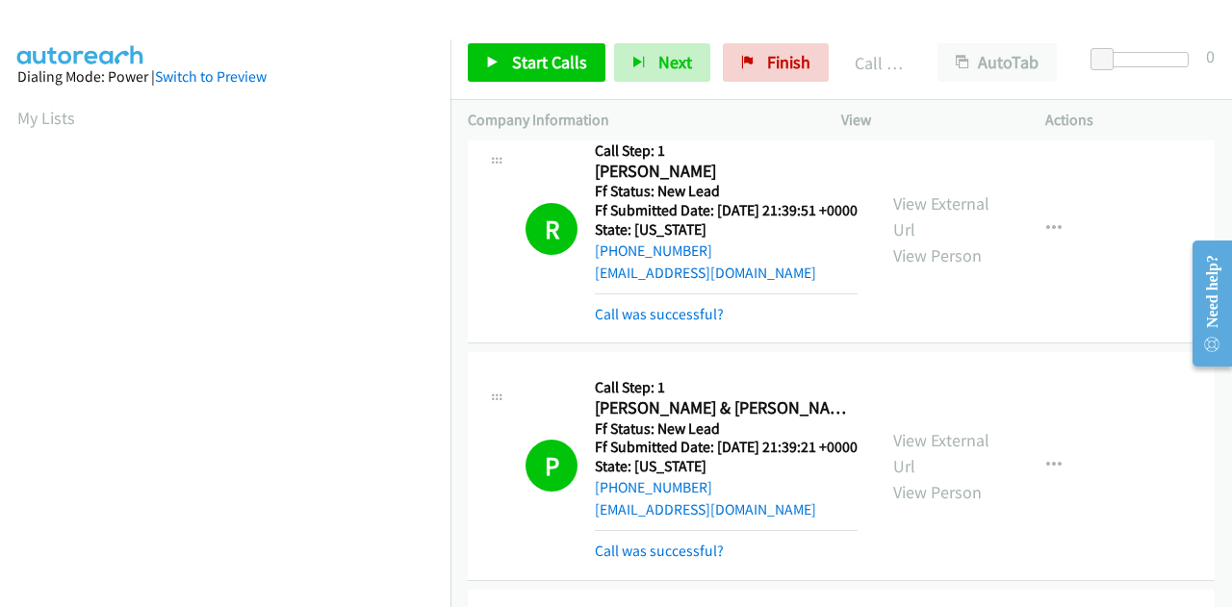
scroll to position [472, 0]
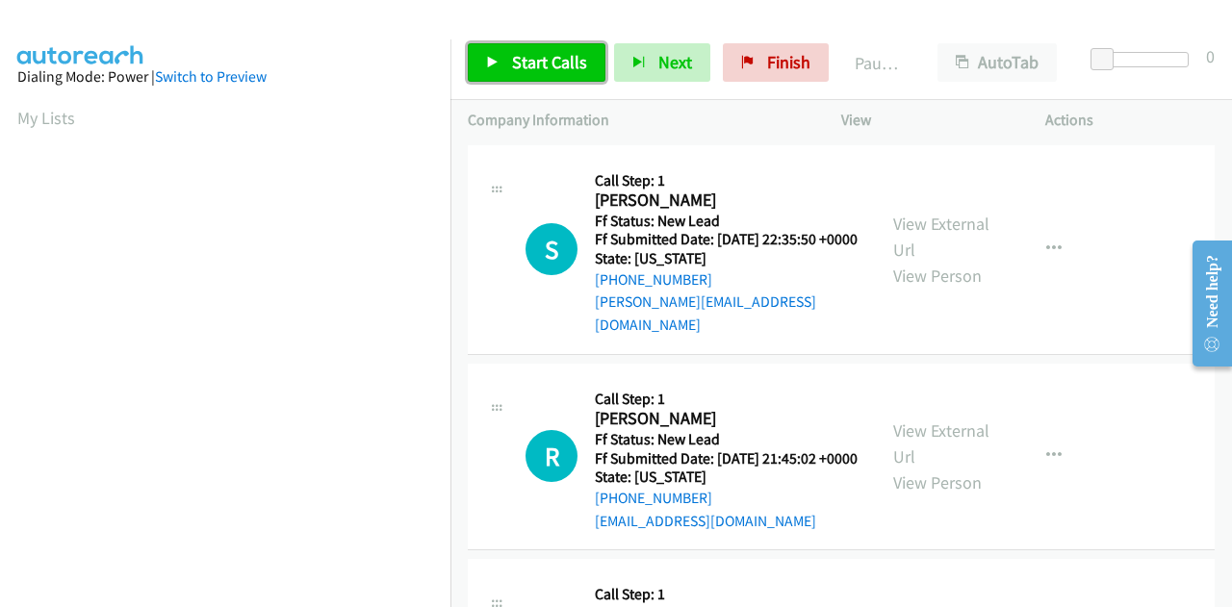
click at [546, 57] on span "Start Calls" at bounding box center [549, 62] width 75 height 22
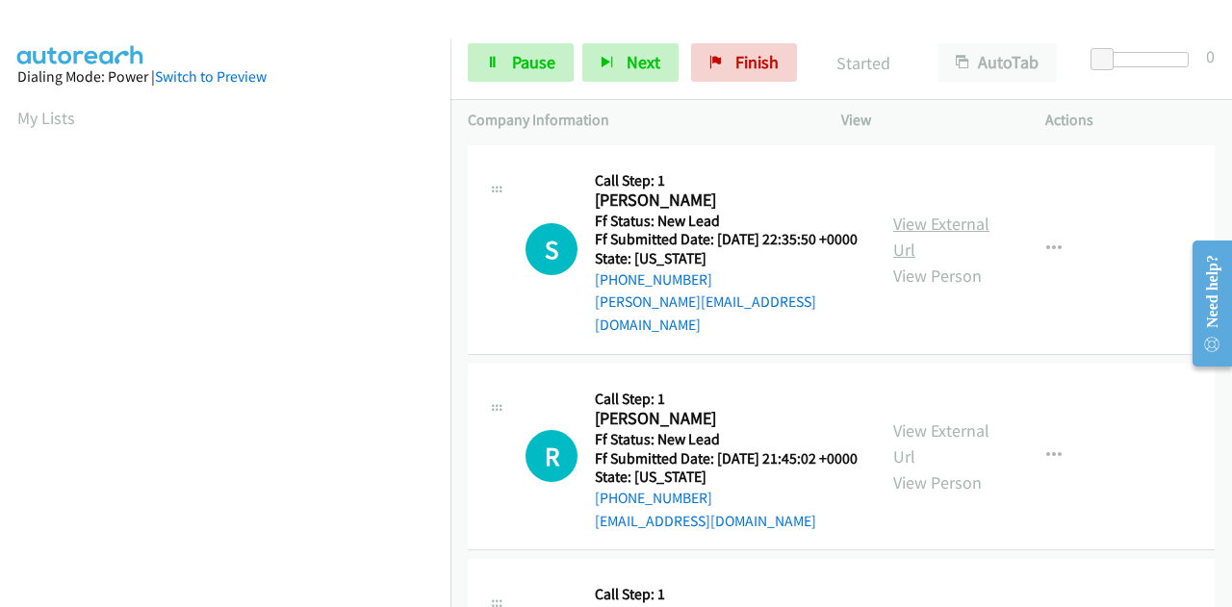
click at [946, 224] on link "View External Url" at bounding box center [941, 237] width 96 height 48
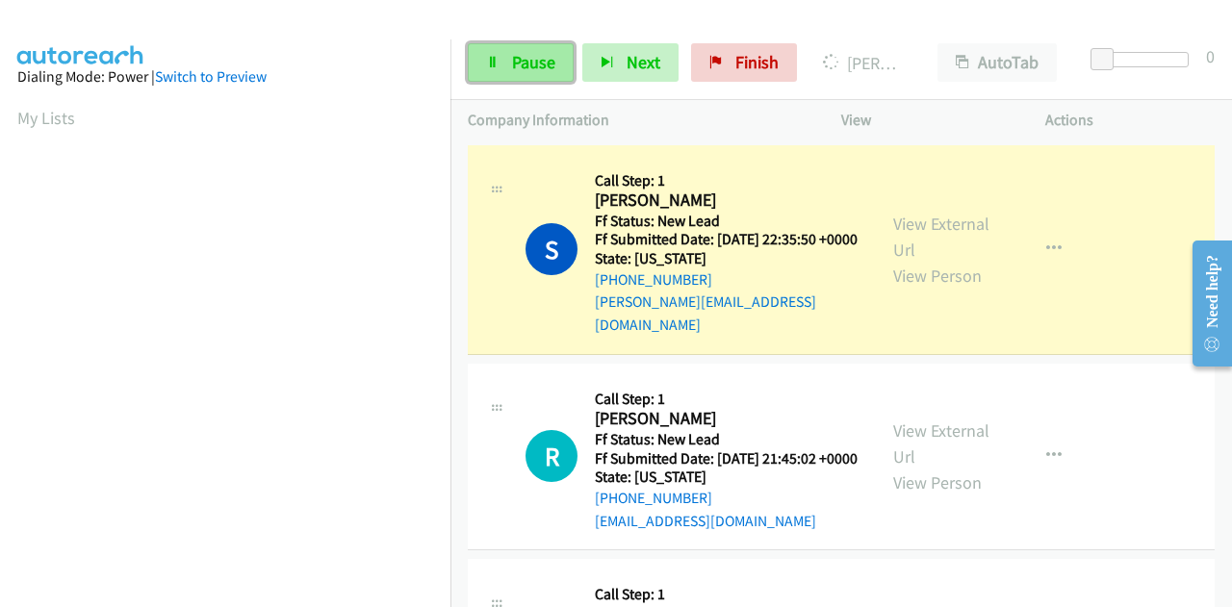
click at [524, 55] on span "Pause" at bounding box center [533, 62] width 43 height 22
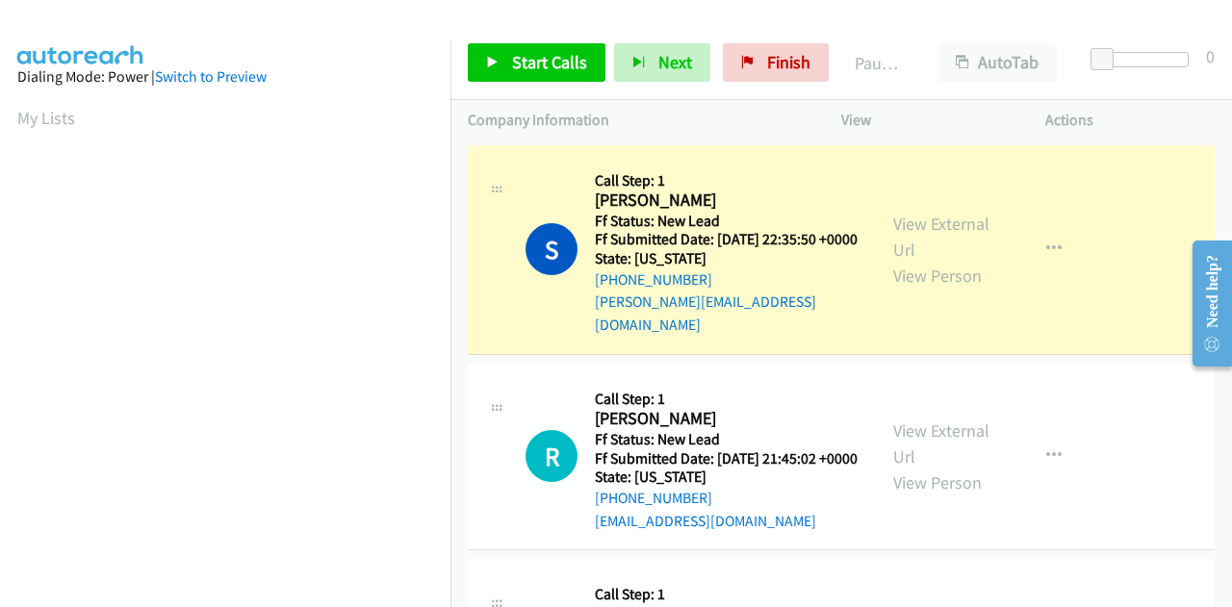
click at [516, 57] on div "Start Calls Pause Next Finish" at bounding box center [653, 62] width 370 height 38
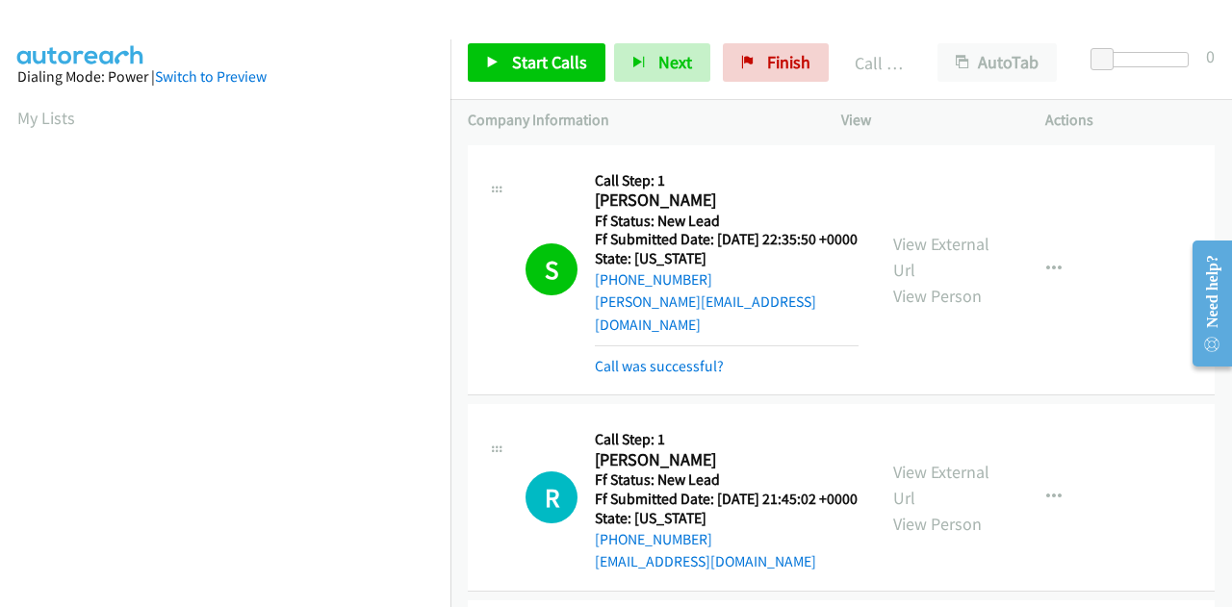
scroll to position [472, 0]
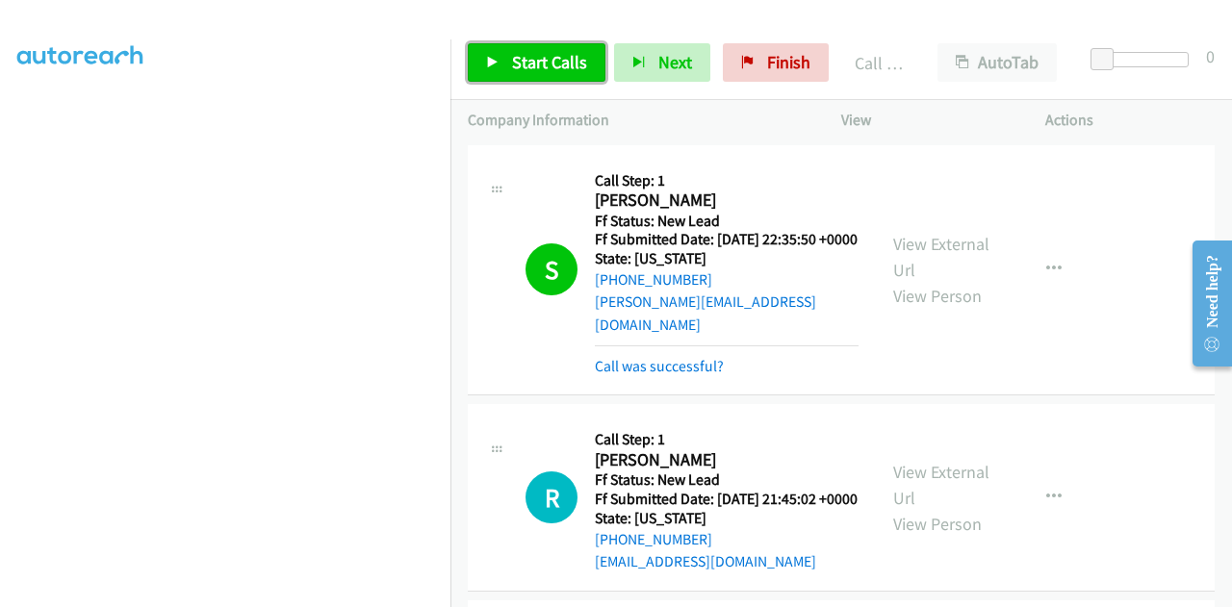
click at [547, 55] on span "Start Calls" at bounding box center [549, 62] width 75 height 22
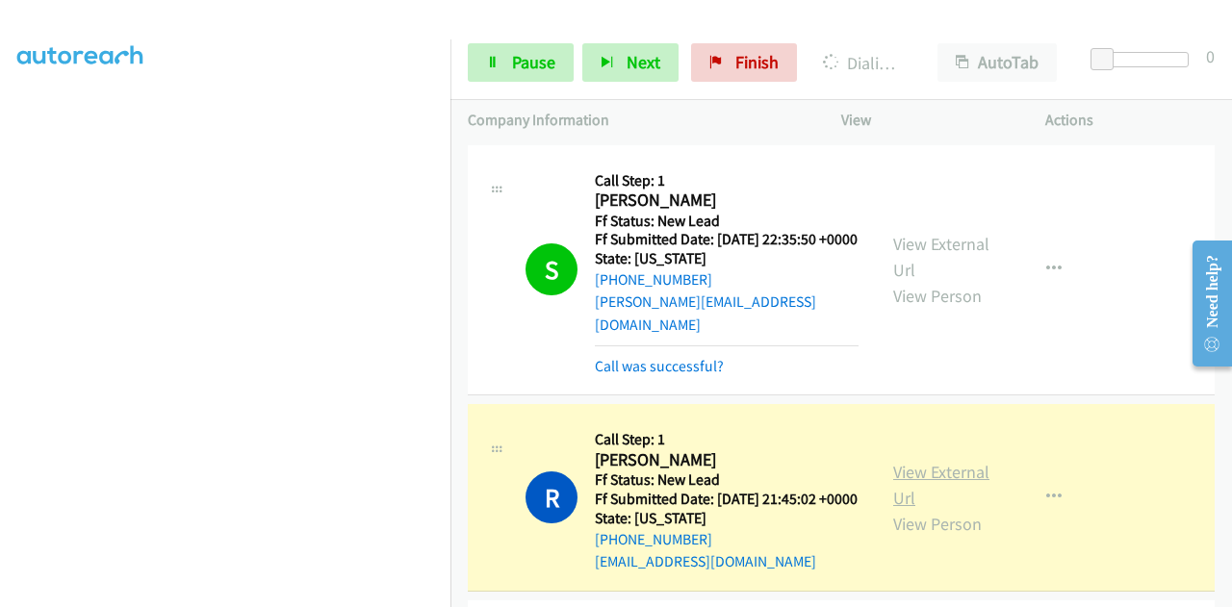
click at [909, 484] on link "View External Url" at bounding box center [941, 485] width 96 height 48
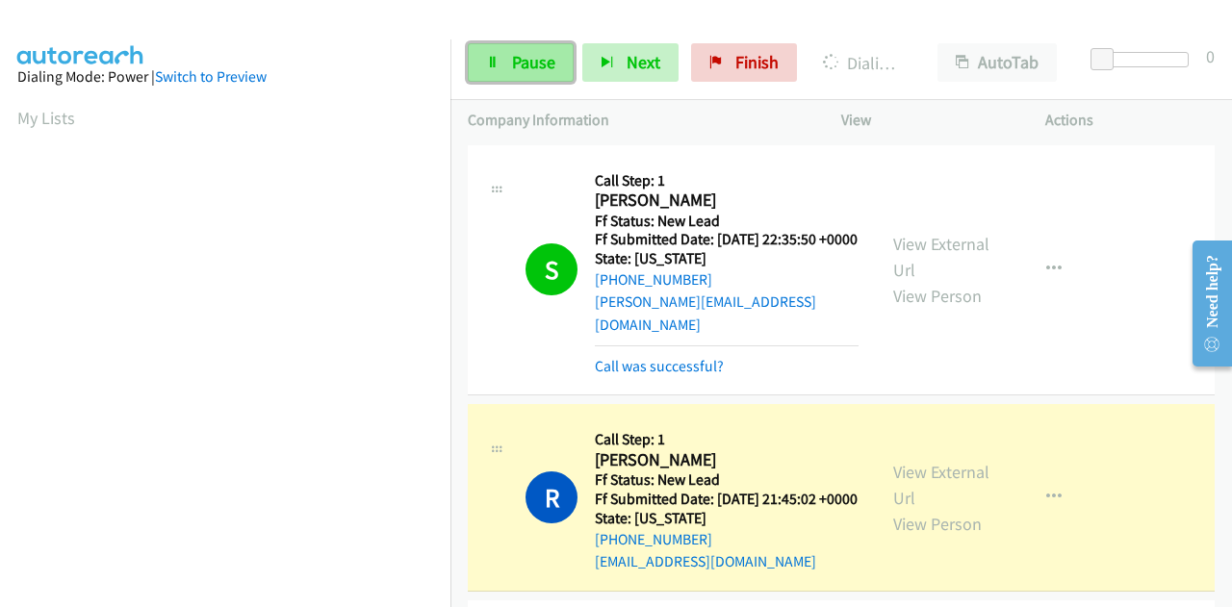
drag, startPoint x: 529, startPoint y: 59, endPoint x: 528, endPoint y: 68, distance: 9.7
click at [529, 60] on span "Pause" at bounding box center [533, 62] width 43 height 22
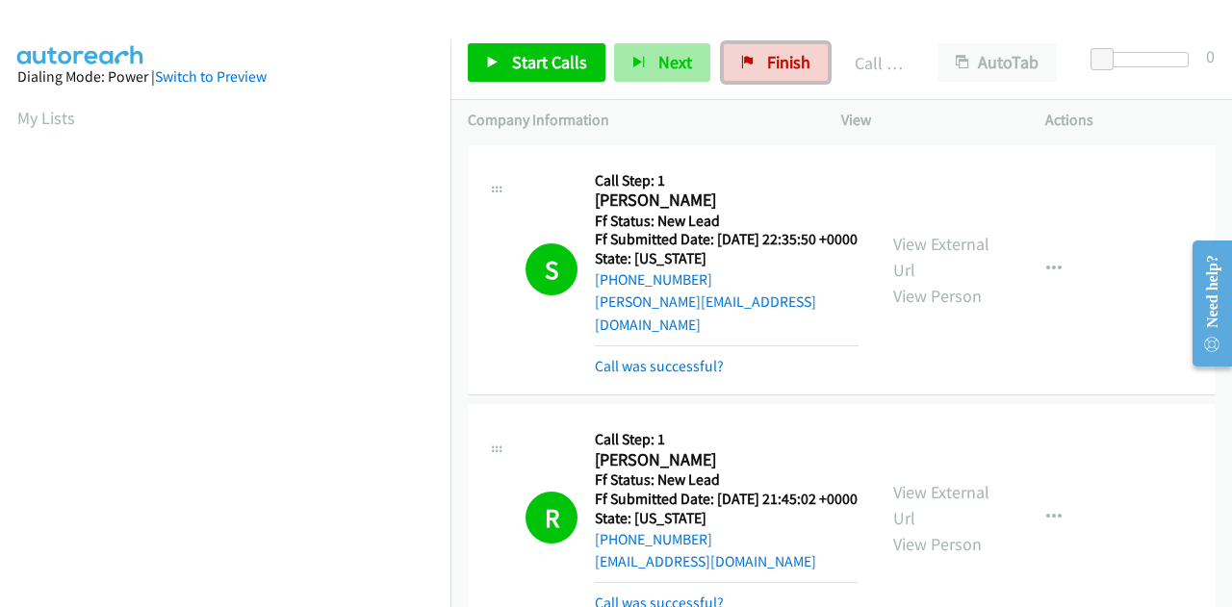
drag, startPoint x: 743, startPoint y: 64, endPoint x: 673, endPoint y: 81, distance: 72.1
click at [742, 64] on icon at bounding box center [747, 63] width 13 height 13
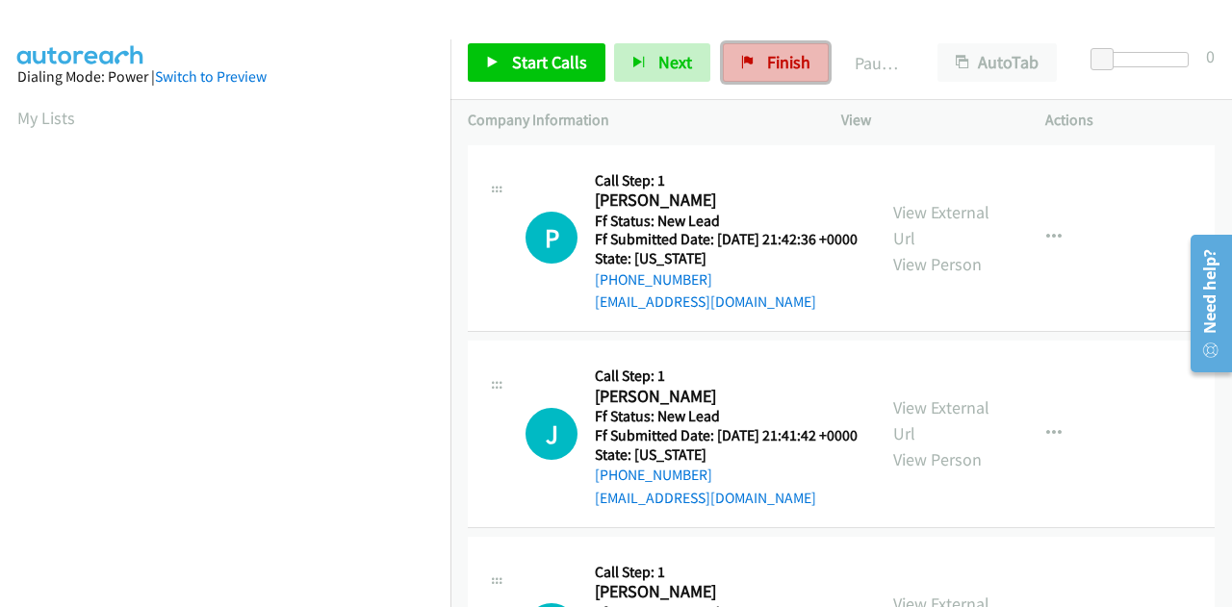
drag, startPoint x: 759, startPoint y: 68, endPoint x: 666, endPoint y: 66, distance: 93.4
click at [758, 68] on link "Finish" at bounding box center [776, 62] width 106 height 38
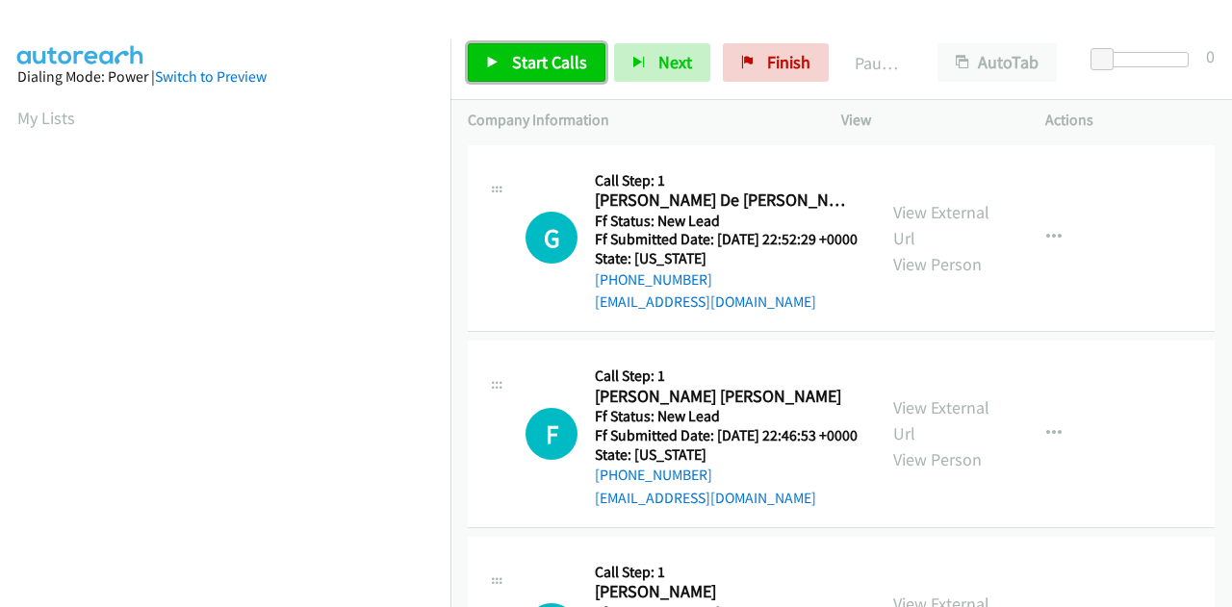
click at [529, 53] on span "Start Calls" at bounding box center [549, 62] width 75 height 22
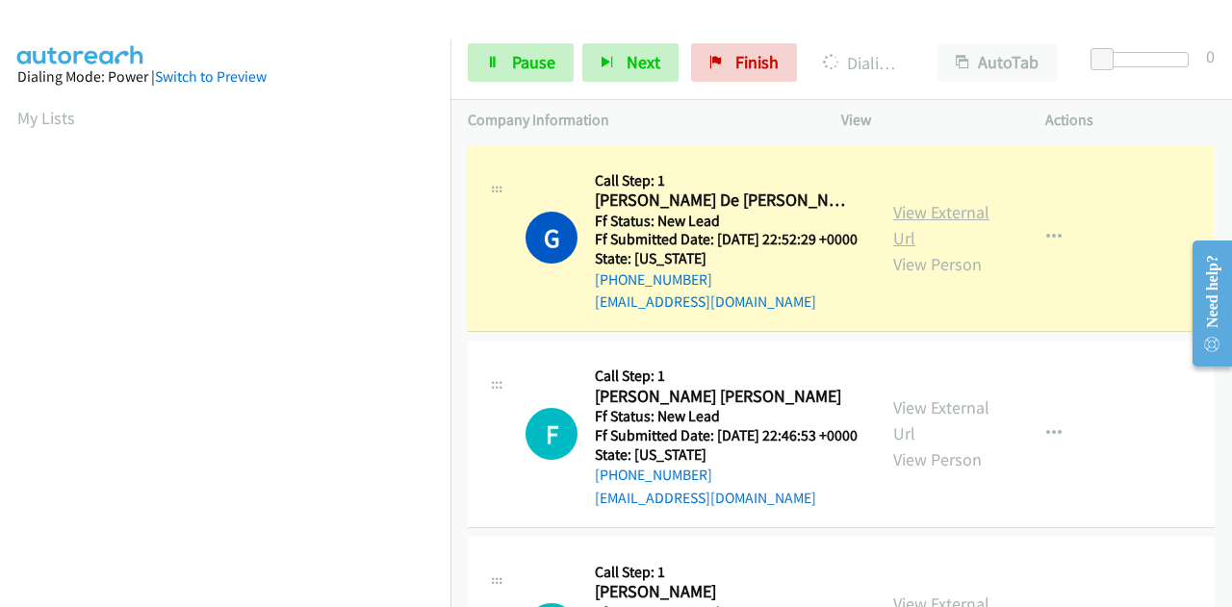
click at [916, 216] on link "View External Url" at bounding box center [941, 225] width 96 height 48
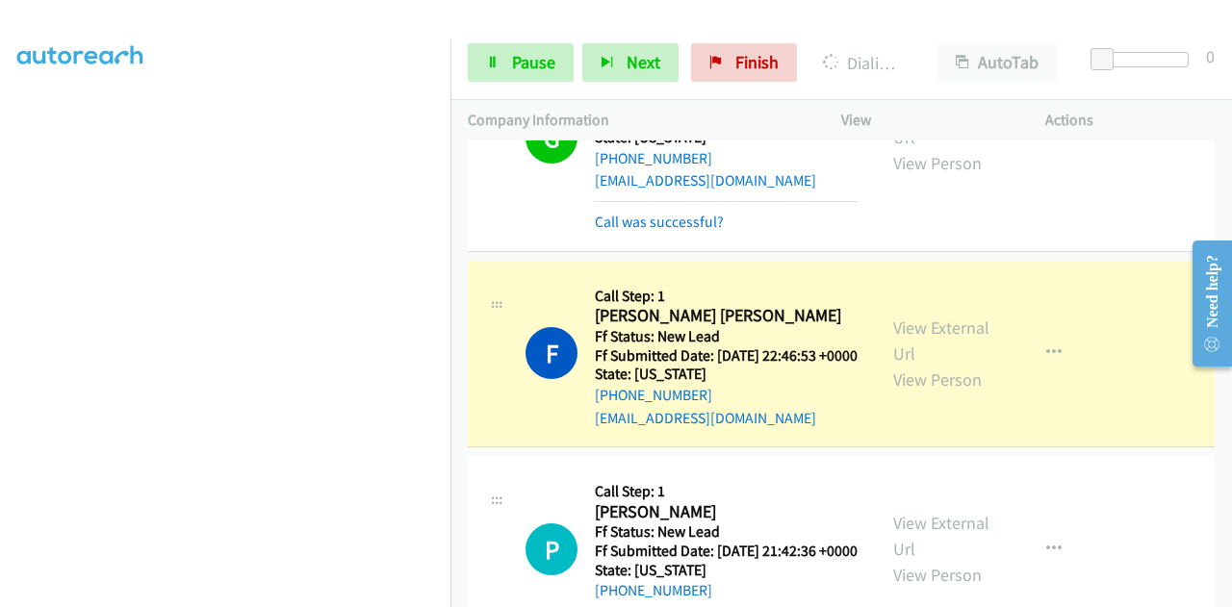
scroll to position [289, 0]
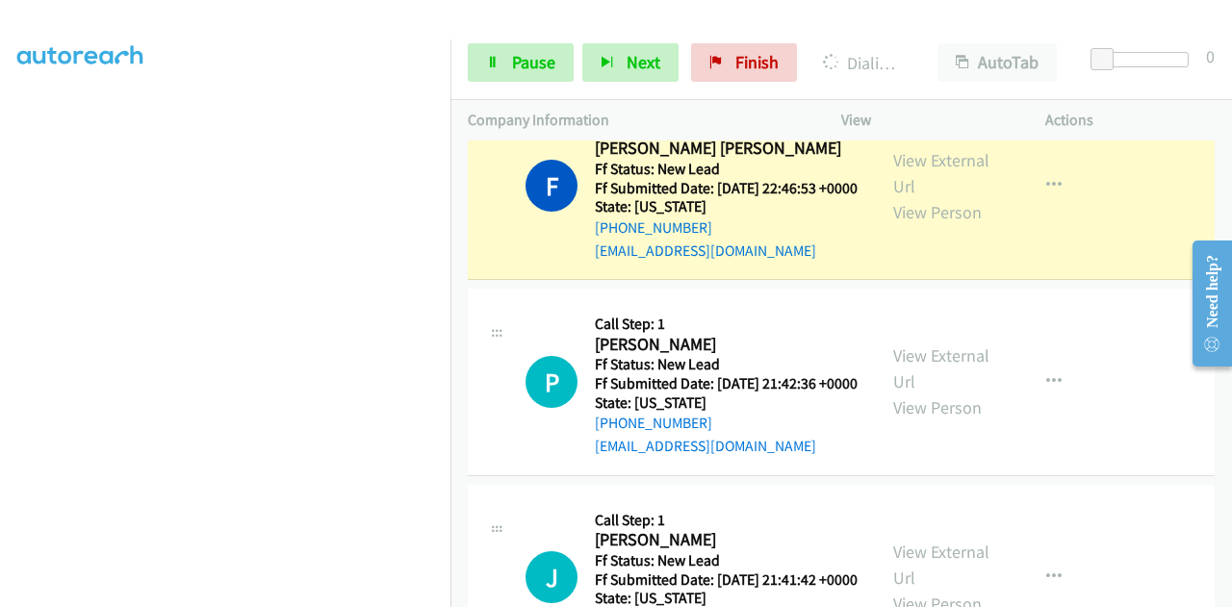
click at [905, 176] on div "View External Url View Person" at bounding box center [943, 186] width 100 height 78
click at [906, 191] on link "View External Url" at bounding box center [941, 173] width 96 height 48
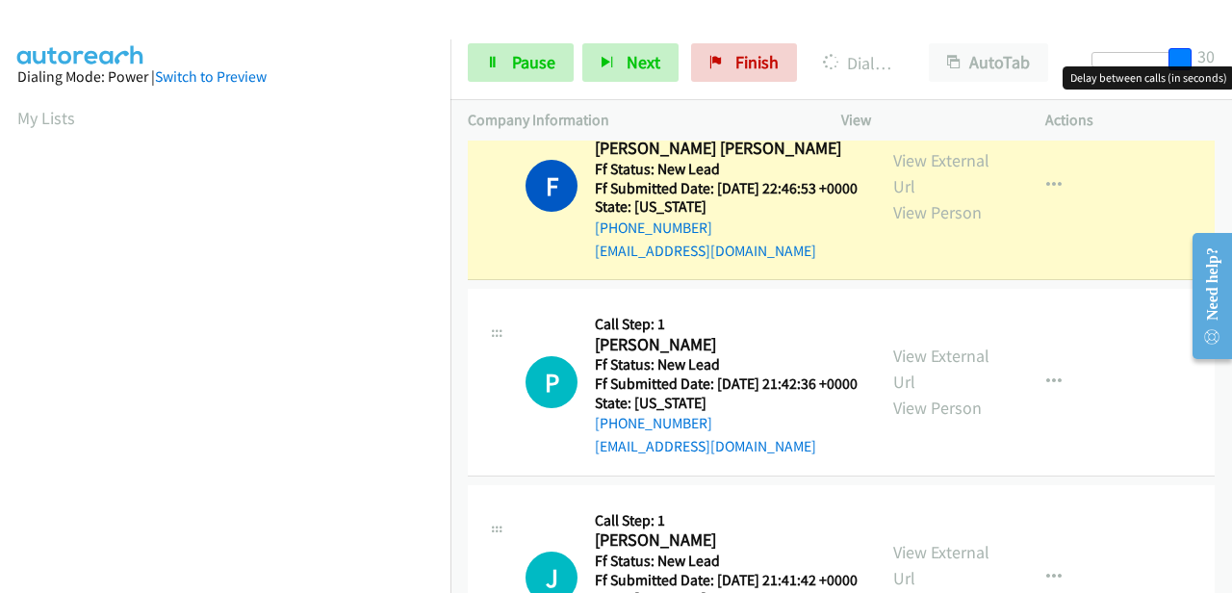
drag, startPoint x: 1110, startPoint y: 53, endPoint x: 1223, endPoint y: 55, distance: 113.6
click at [1223, 55] on div "Start Calls Pause Next Finish Dialing Francisco Saviel Guzman Arias AutoTab Aut…" at bounding box center [841, 63] width 782 height 74
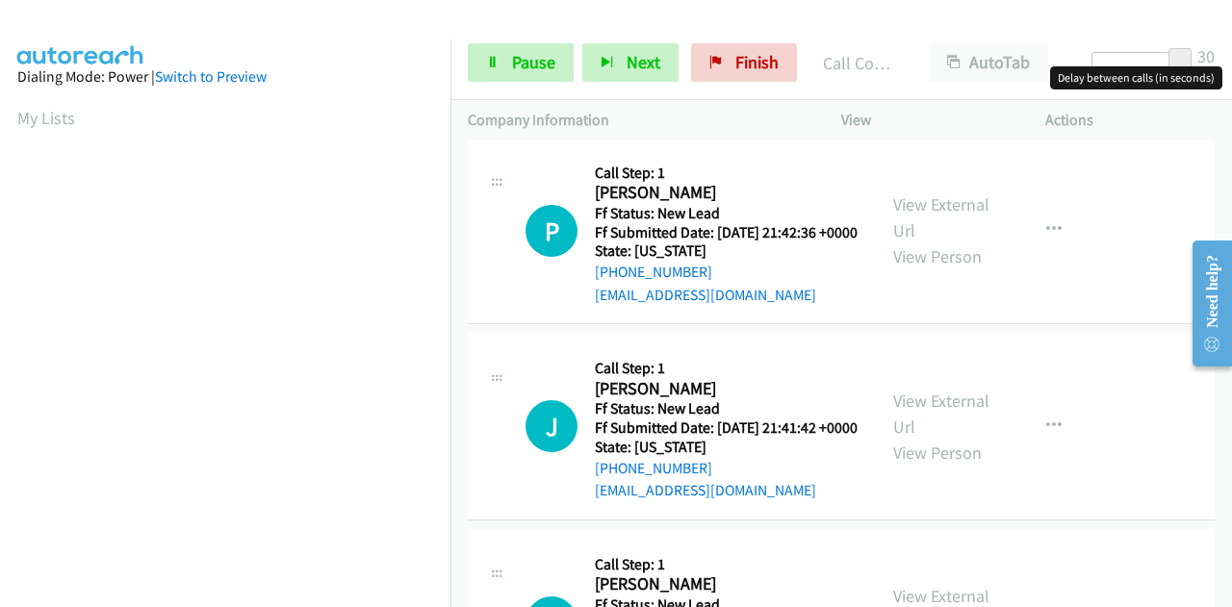
scroll to position [385, 0]
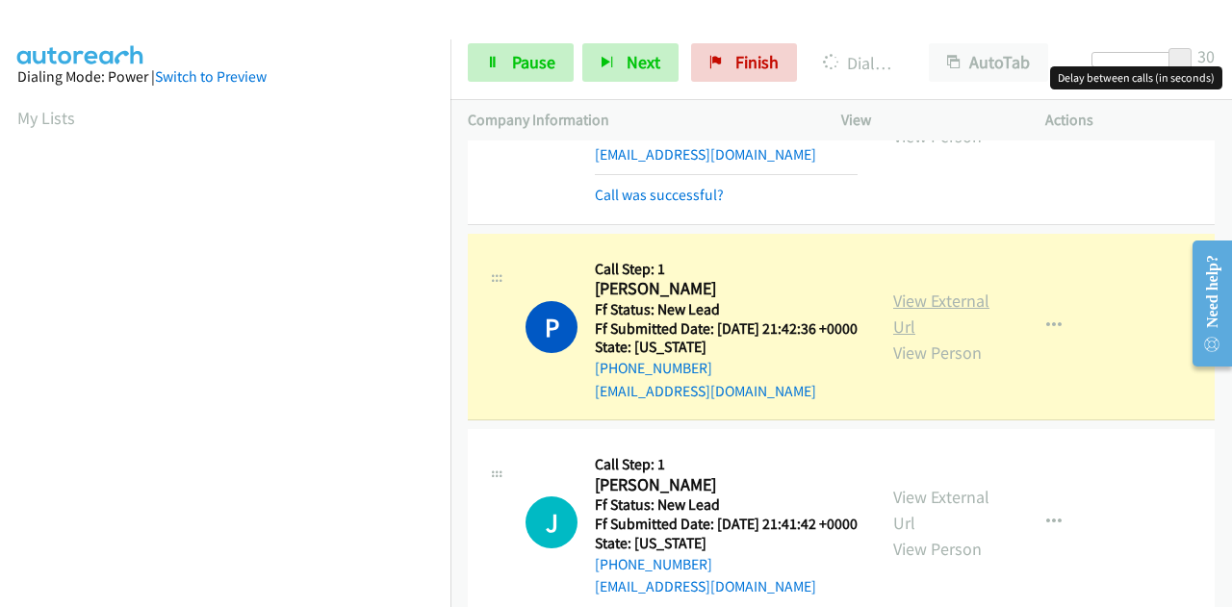
click at [949, 338] on link "View External Url" at bounding box center [941, 314] width 96 height 48
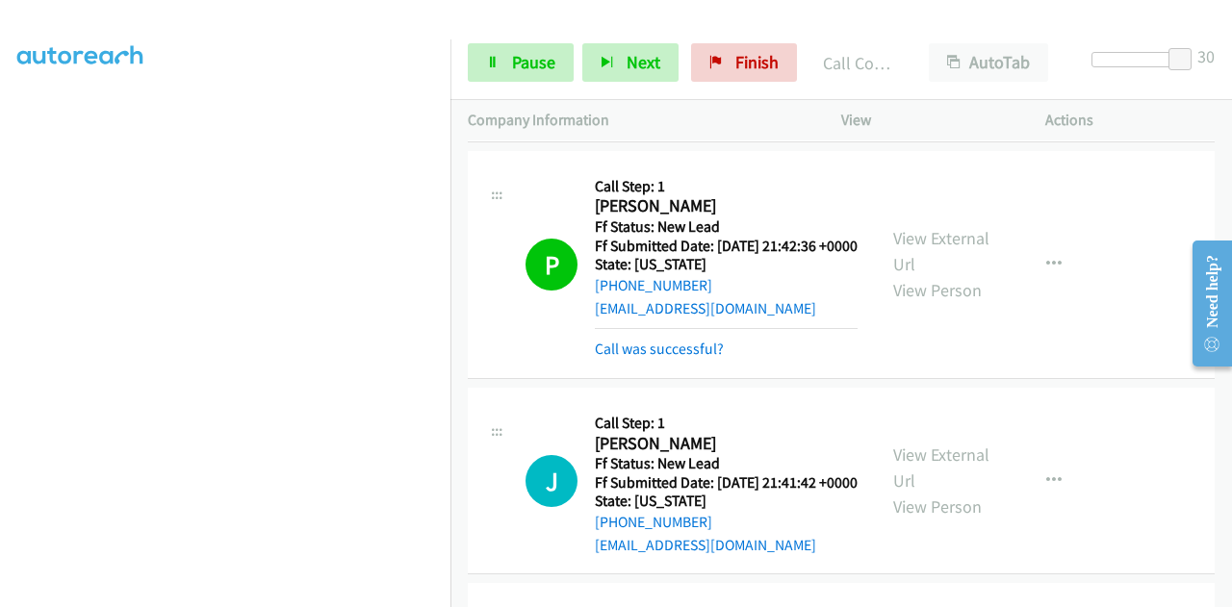
scroll to position [674, 0]
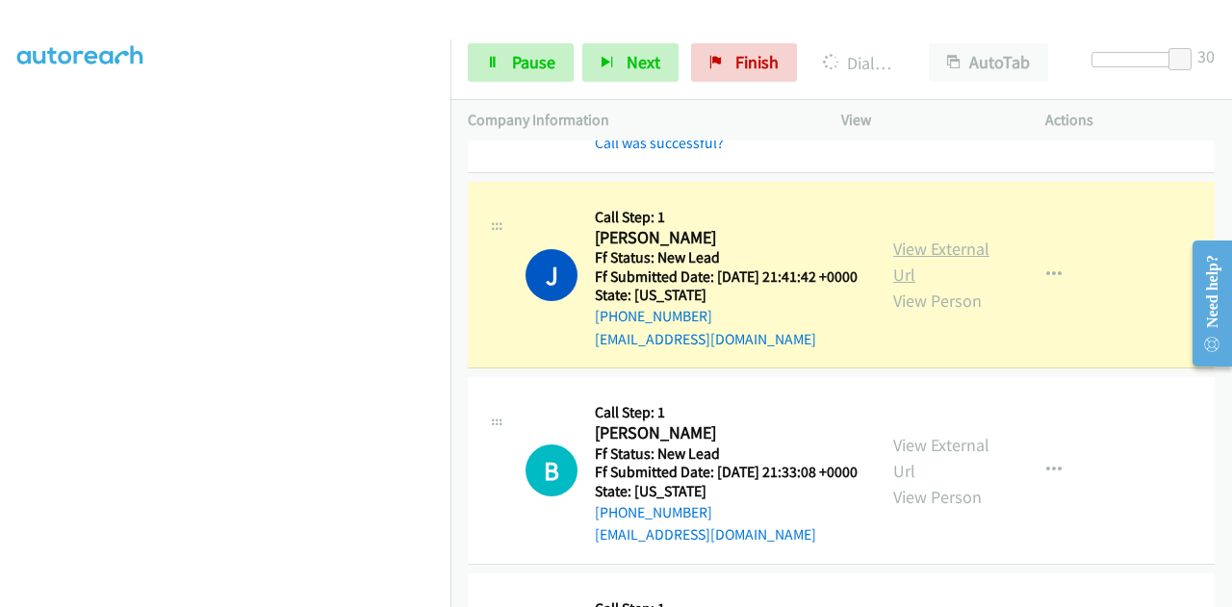
click at [916, 286] on link "View External Url" at bounding box center [941, 262] width 96 height 48
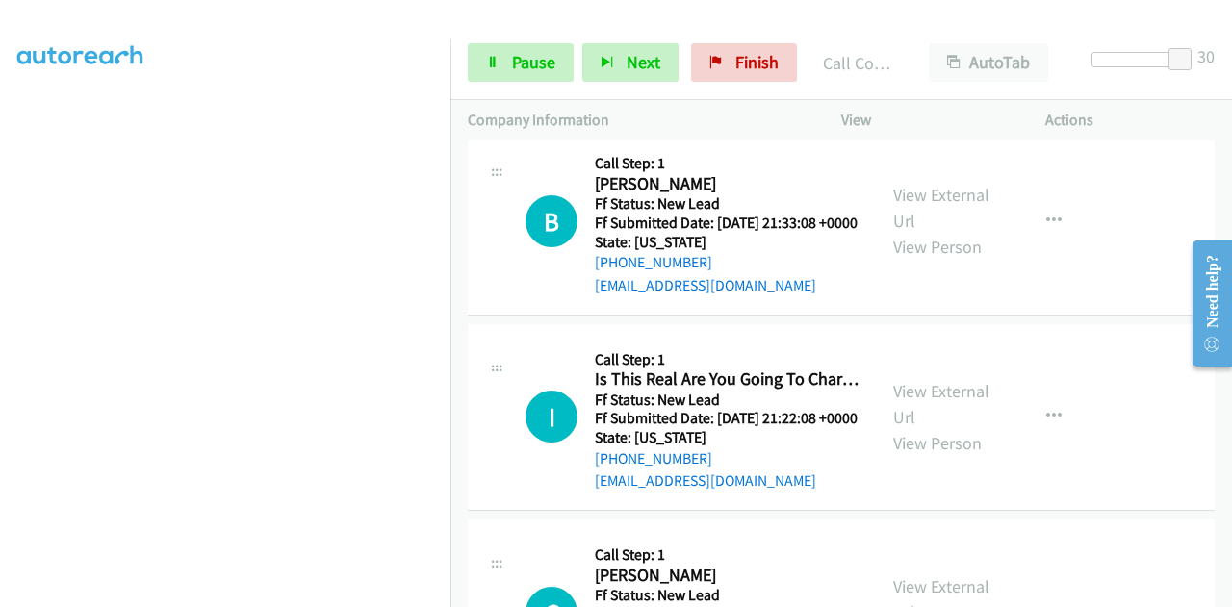
scroll to position [962, 0]
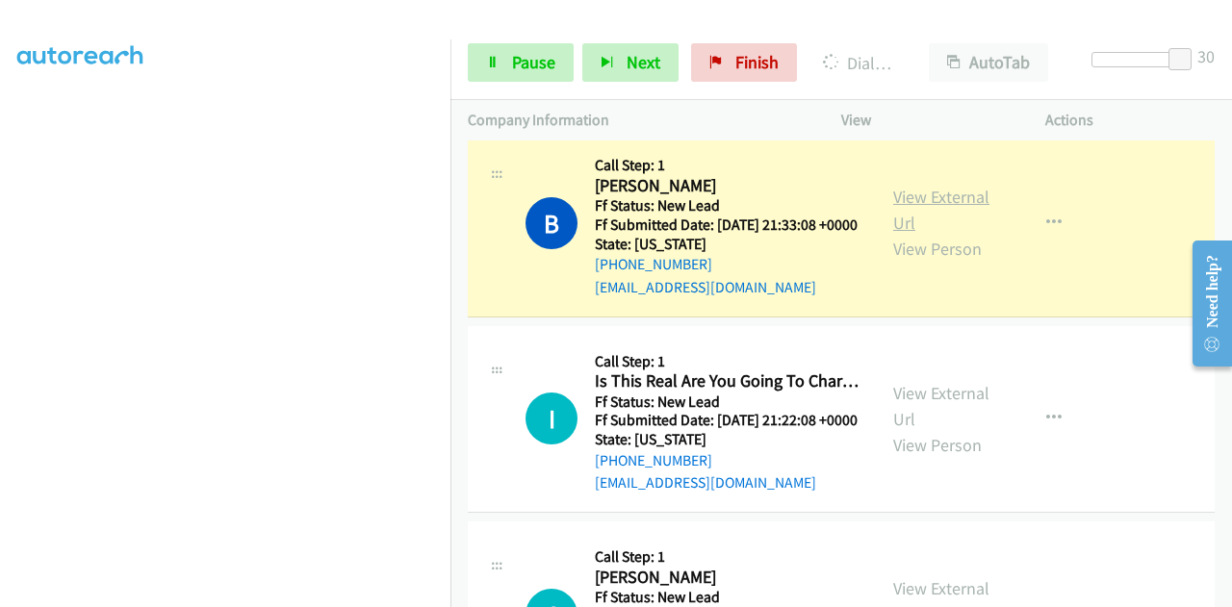
click at [927, 234] on link "View External Url" at bounding box center [941, 210] width 96 height 48
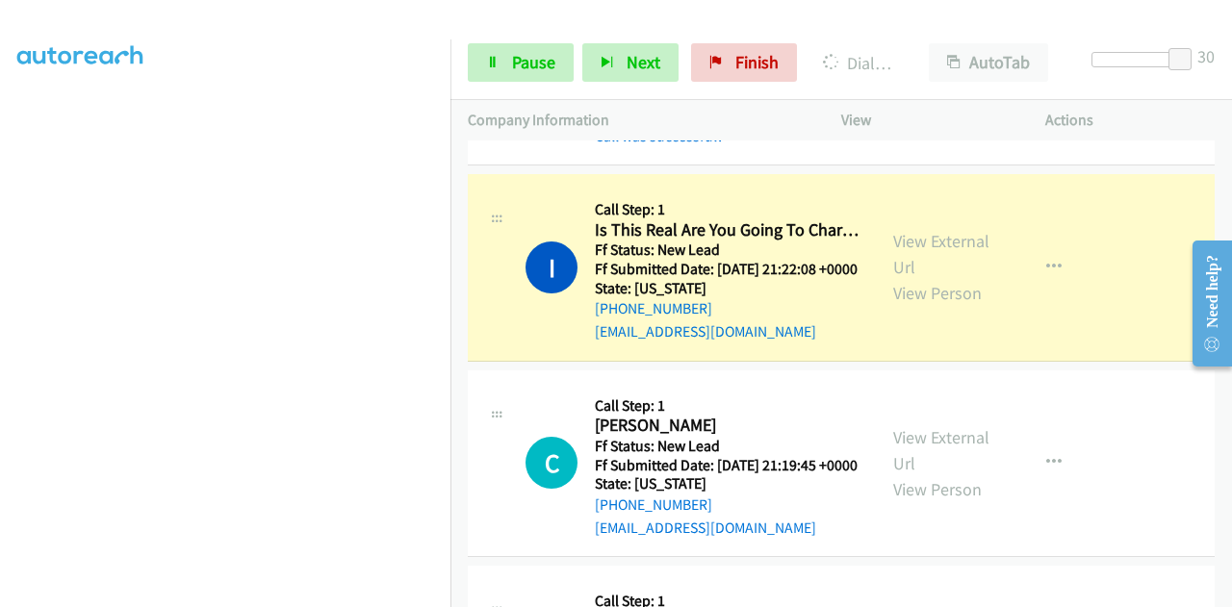
scroll to position [0, 0]
click at [902, 278] on link "View External Url" at bounding box center [941, 254] width 96 height 48
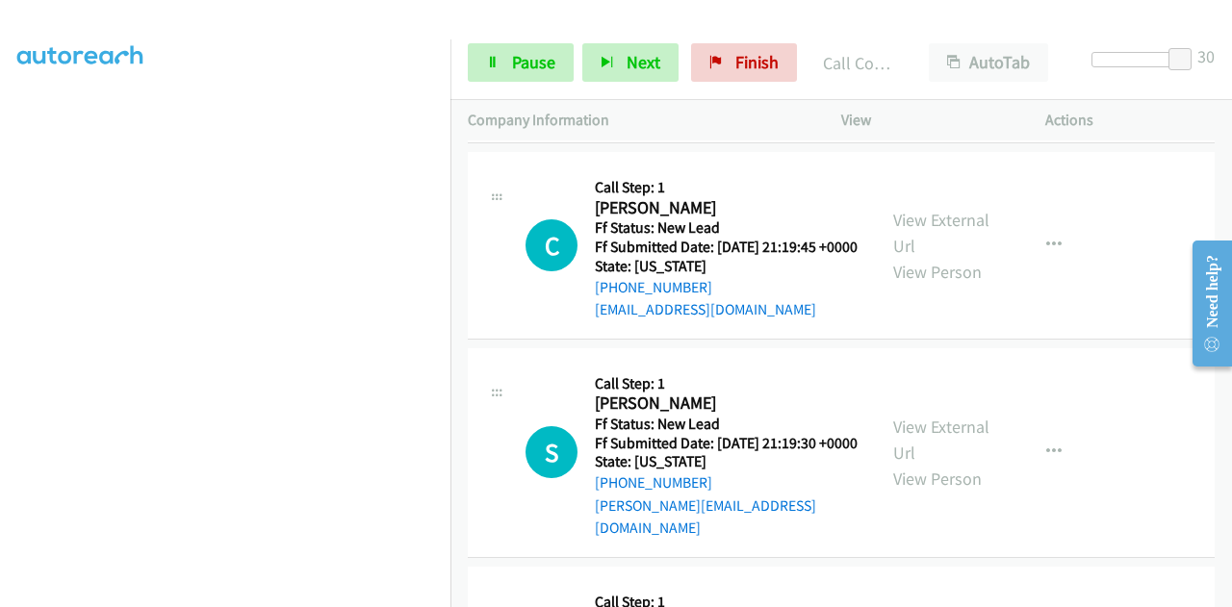
scroll to position [1444, 0]
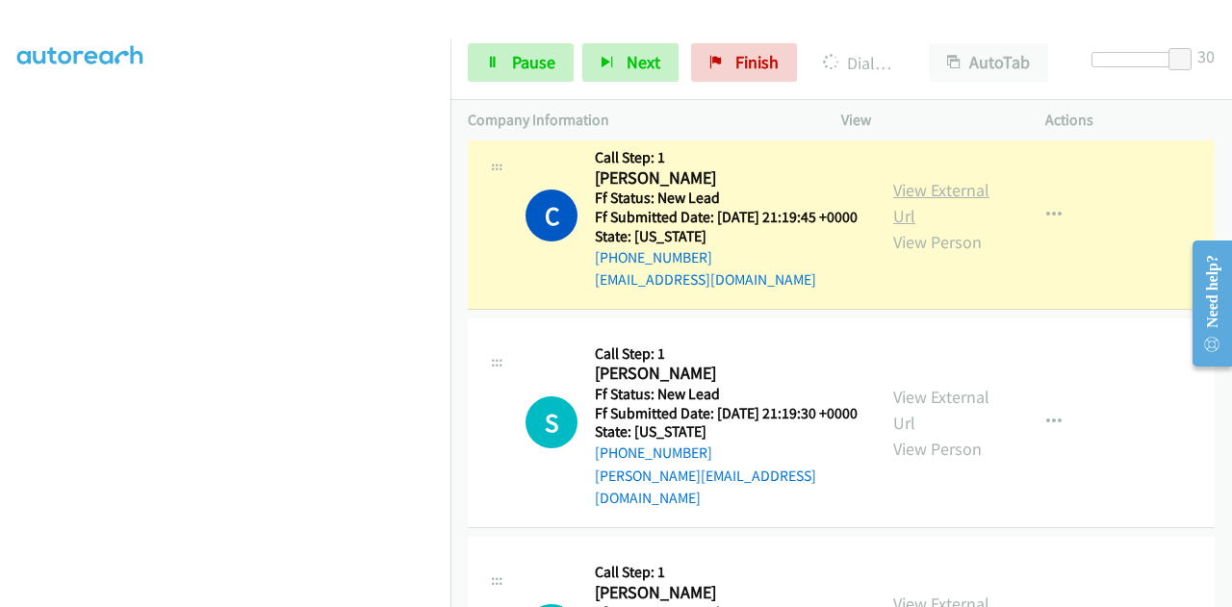
click at [921, 227] on link "View External Url" at bounding box center [941, 203] width 96 height 48
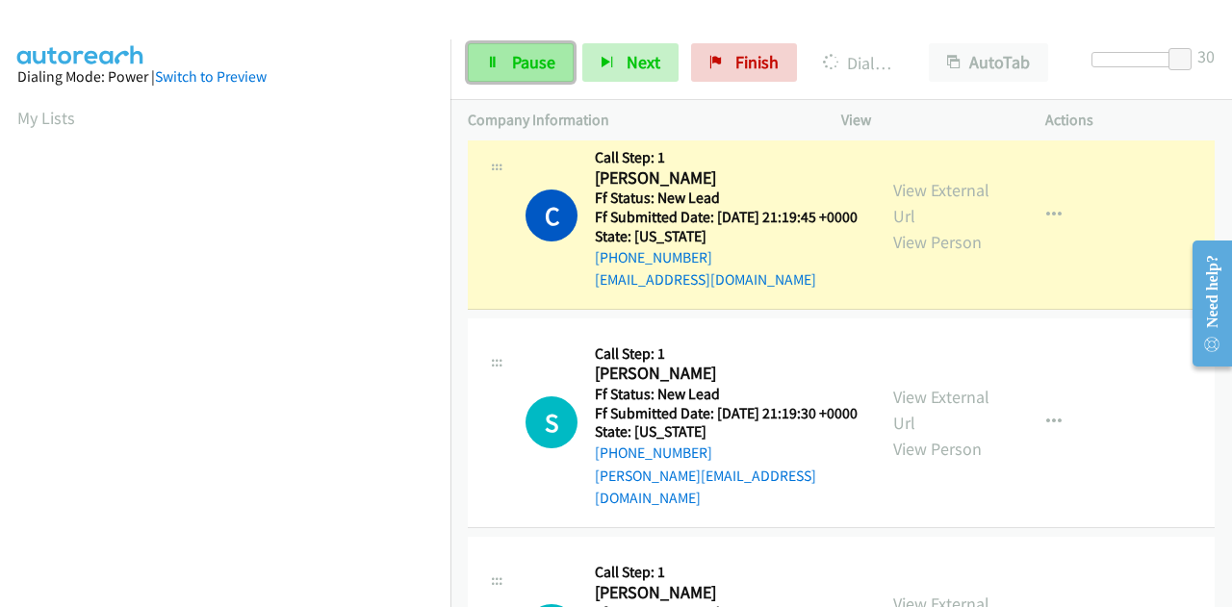
click at [537, 68] on span "Pause" at bounding box center [533, 62] width 43 height 22
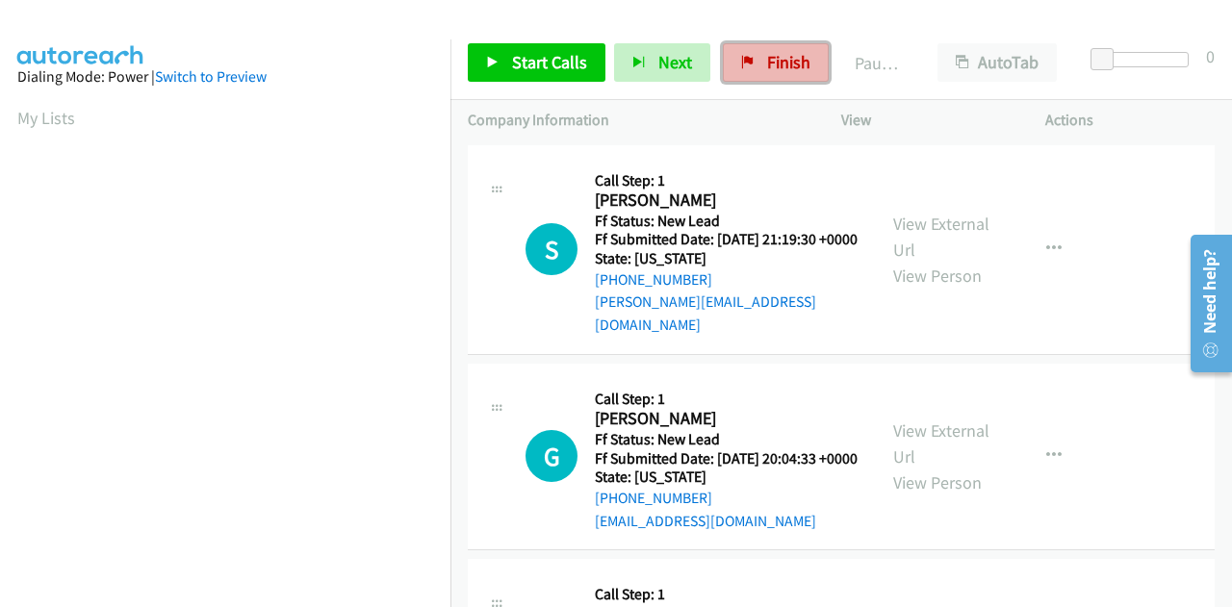
drag, startPoint x: 758, startPoint y: 63, endPoint x: 680, endPoint y: 64, distance: 78.9
click at [758, 62] on link "Finish" at bounding box center [776, 62] width 106 height 38
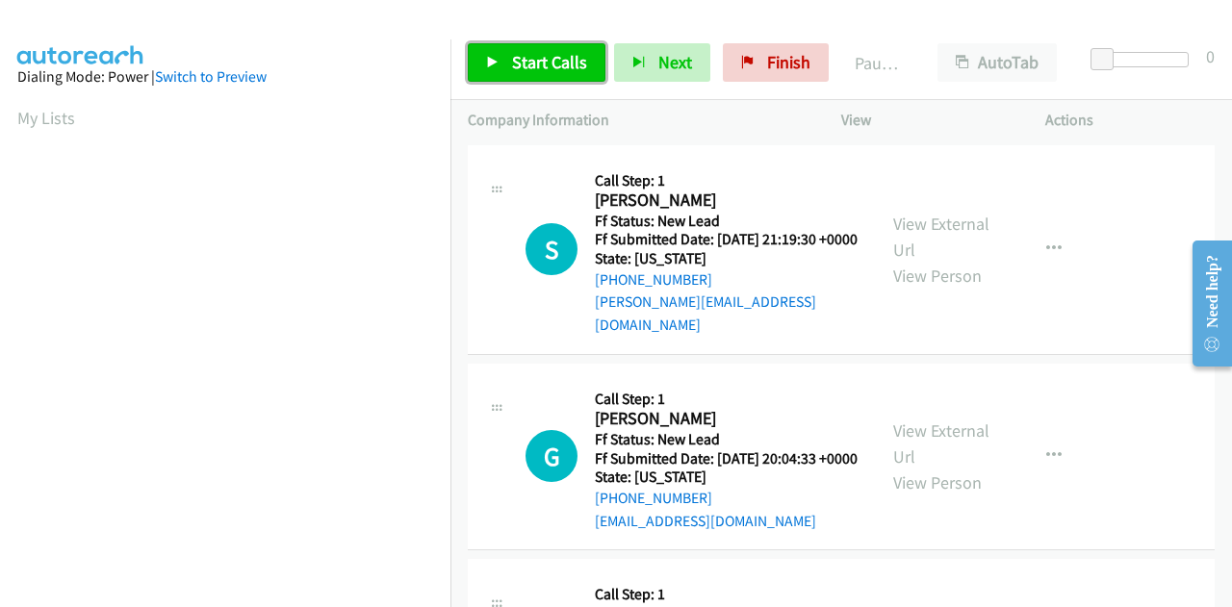
click at [561, 66] on span "Start Calls" at bounding box center [549, 62] width 75 height 22
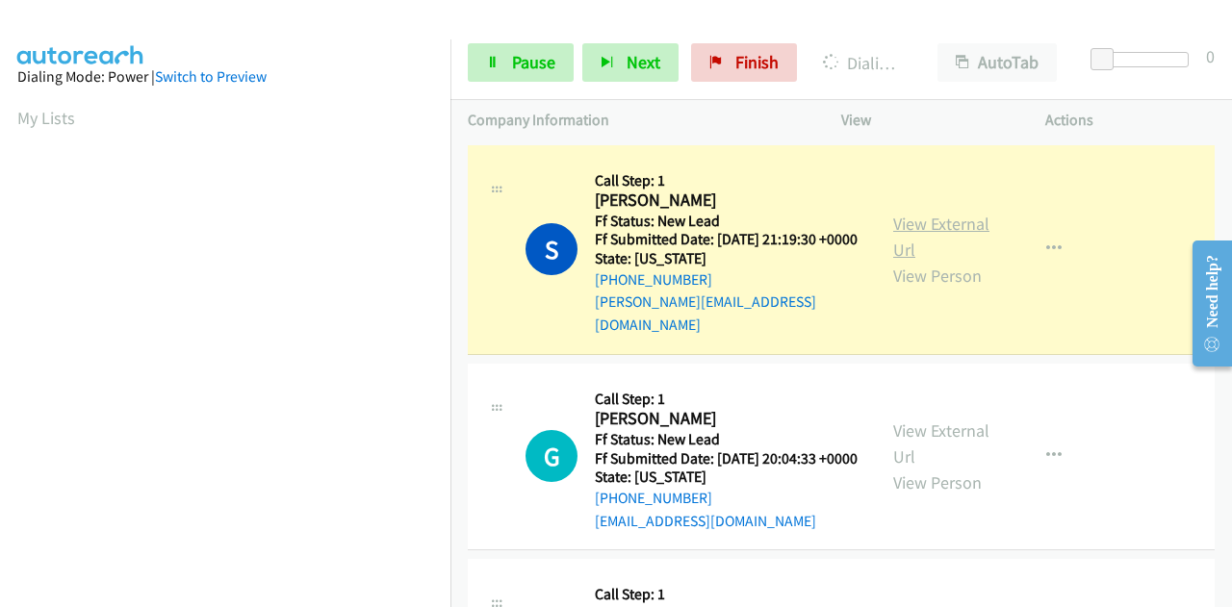
click at [931, 222] on link "View External Url" at bounding box center [941, 237] width 96 height 48
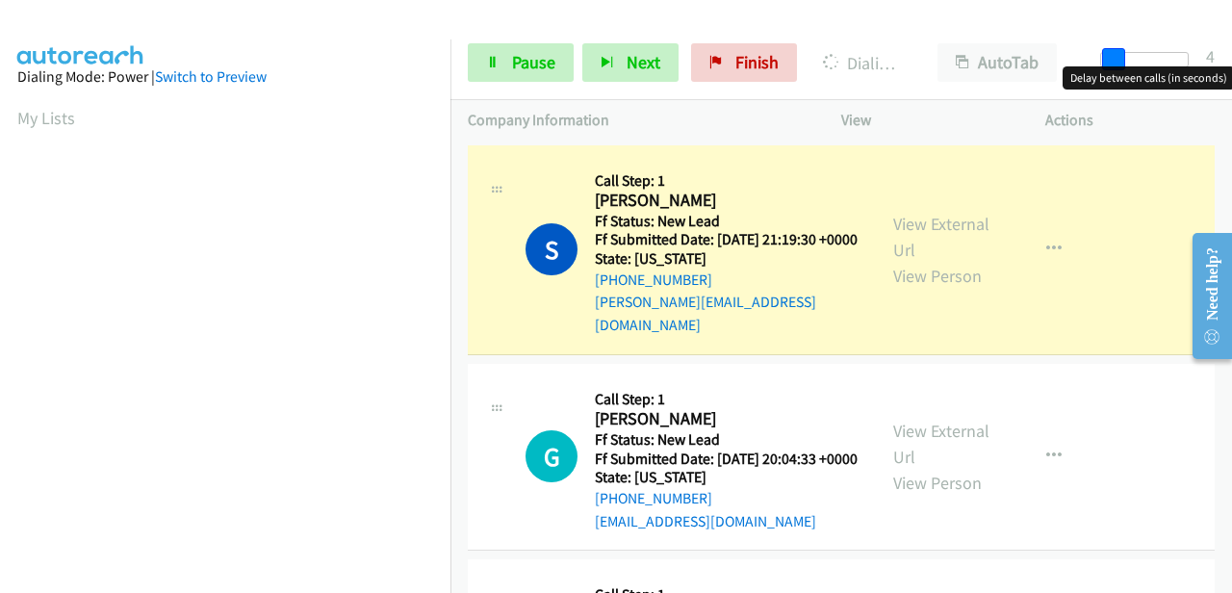
drag, startPoint x: 1101, startPoint y: 53, endPoint x: 1170, endPoint y: 18, distance: 77.5
click at [1231, 47] on div "Start Calls Pause Next Finish Dialing Sadie Harlow AutoTab AutoTab 4" at bounding box center [841, 63] width 782 height 74
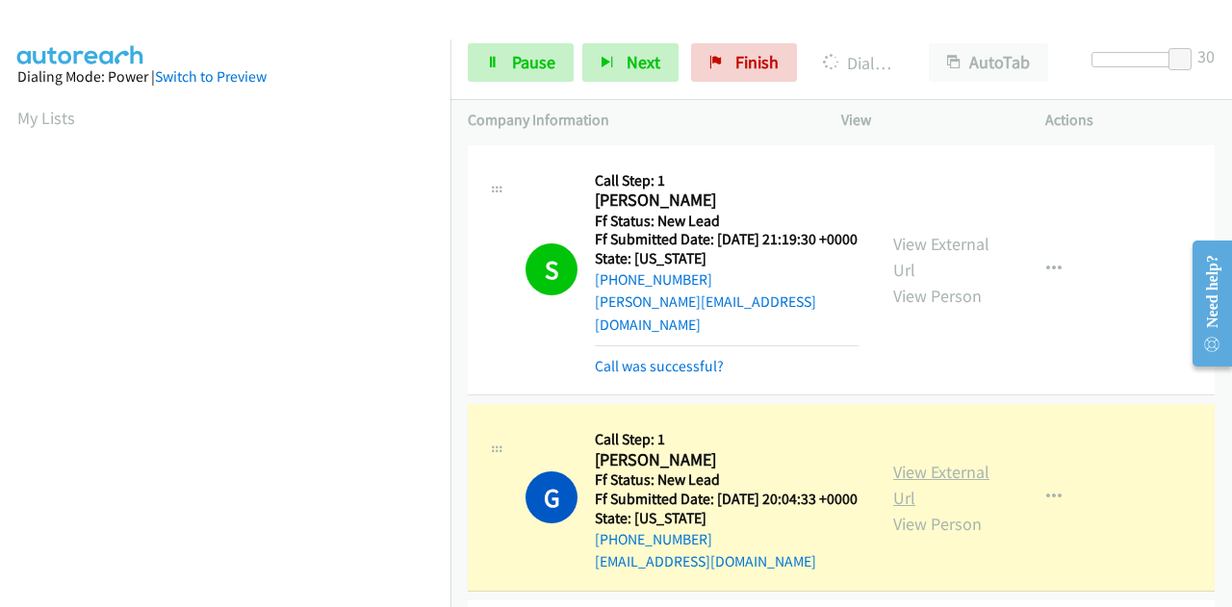
click at [905, 478] on link "View External Url" at bounding box center [941, 485] width 96 height 48
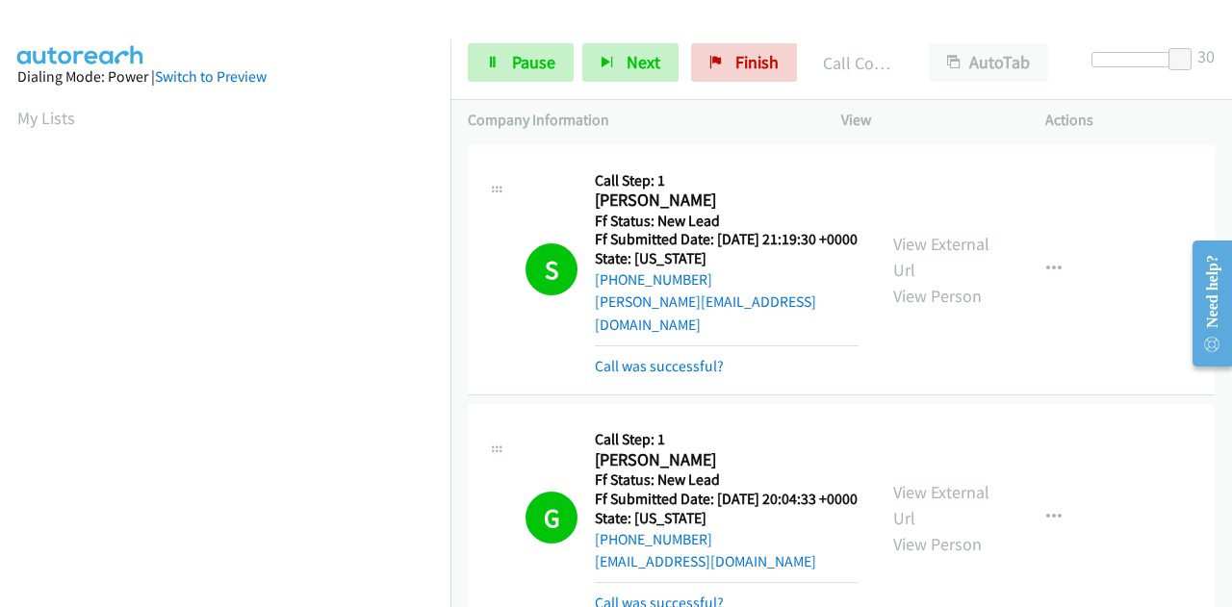
scroll to position [472, 0]
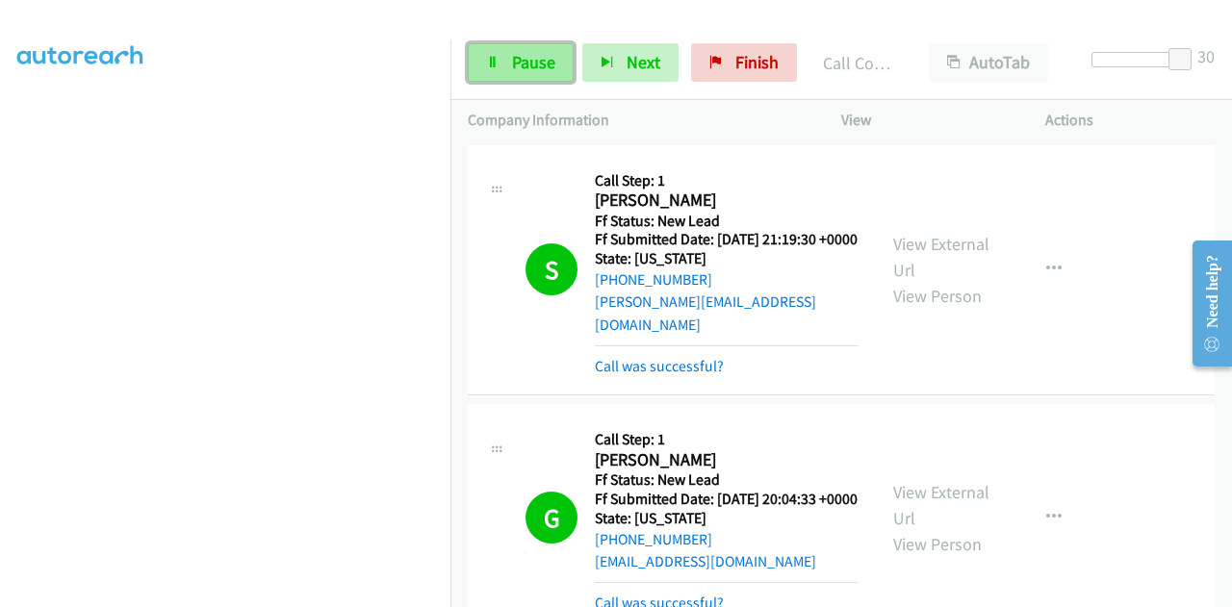
click at [514, 70] on span "Pause" at bounding box center [533, 62] width 43 height 22
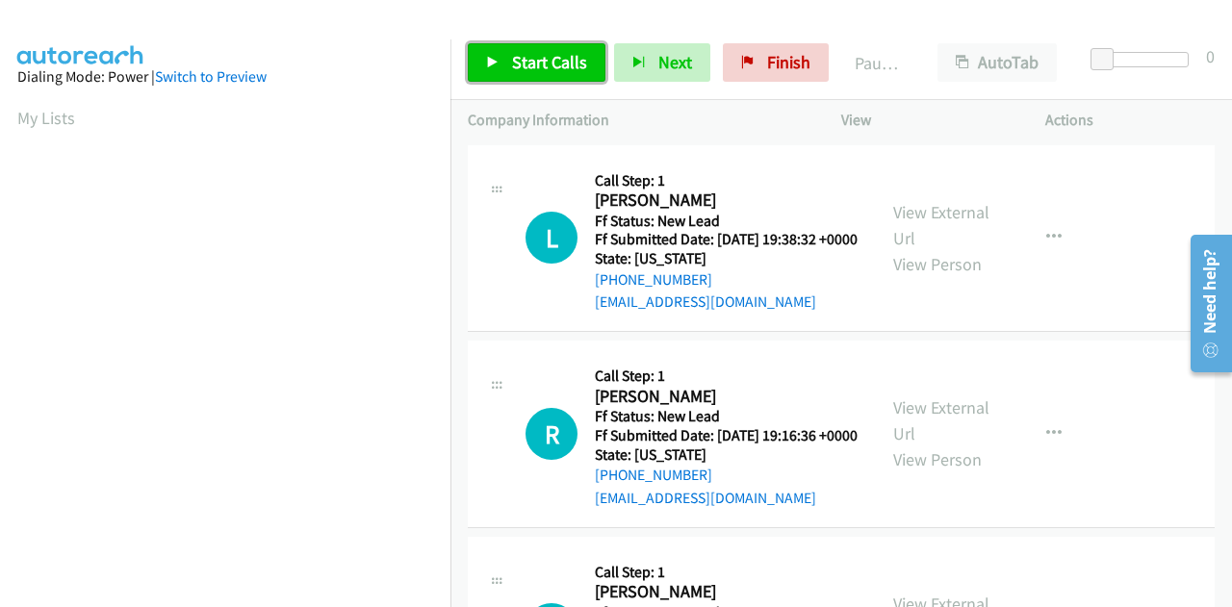
click at [566, 44] on link "Start Calls" at bounding box center [537, 62] width 138 height 38
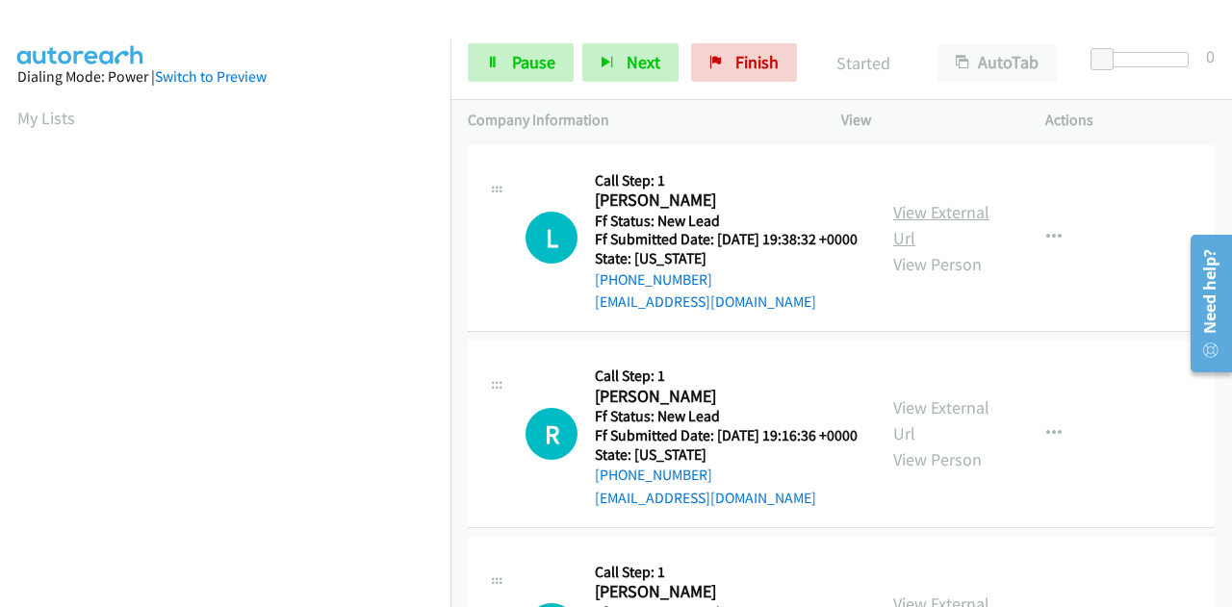
click at [941, 226] on link "View External Url" at bounding box center [941, 225] width 96 height 48
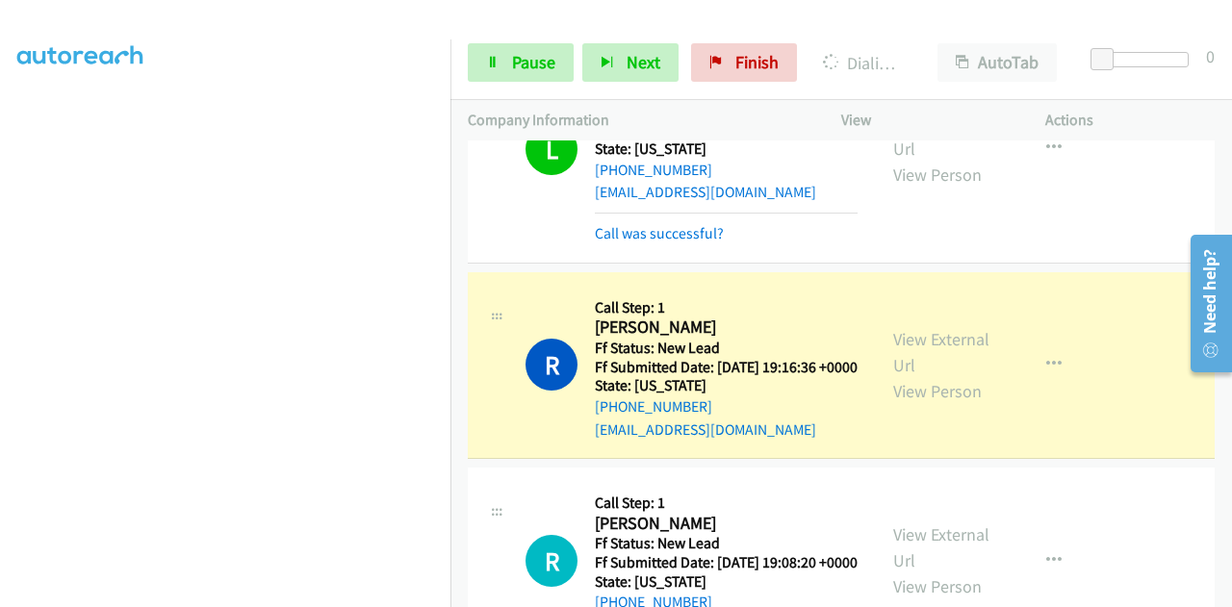
scroll to position [289, 0]
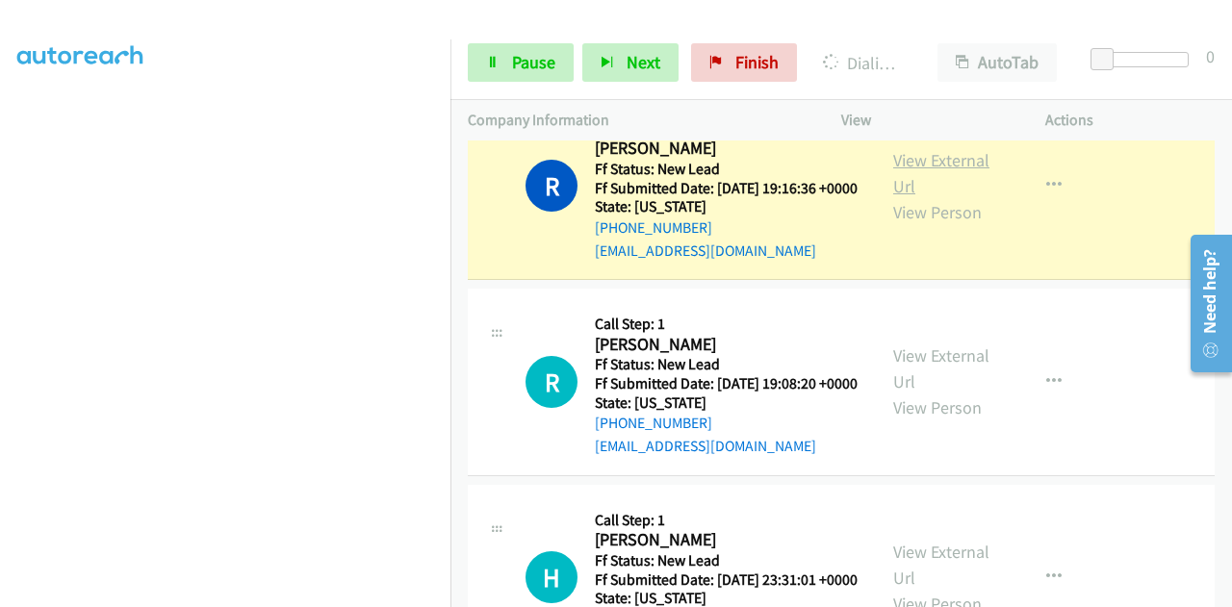
click at [922, 190] on link "View External Url" at bounding box center [941, 173] width 96 height 48
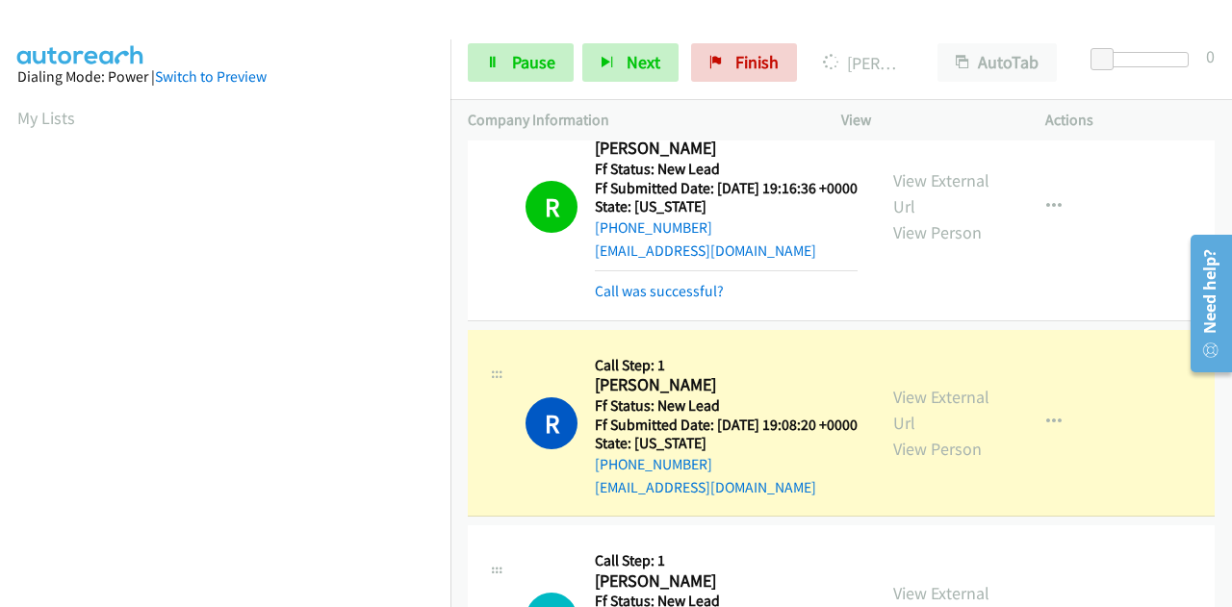
scroll to position [472, 0]
drag, startPoint x: 938, startPoint y: 449, endPoint x: 929, endPoint y: 461, distance: 15.0
click at [915, 434] on link "View External Url" at bounding box center [941, 410] width 96 height 48
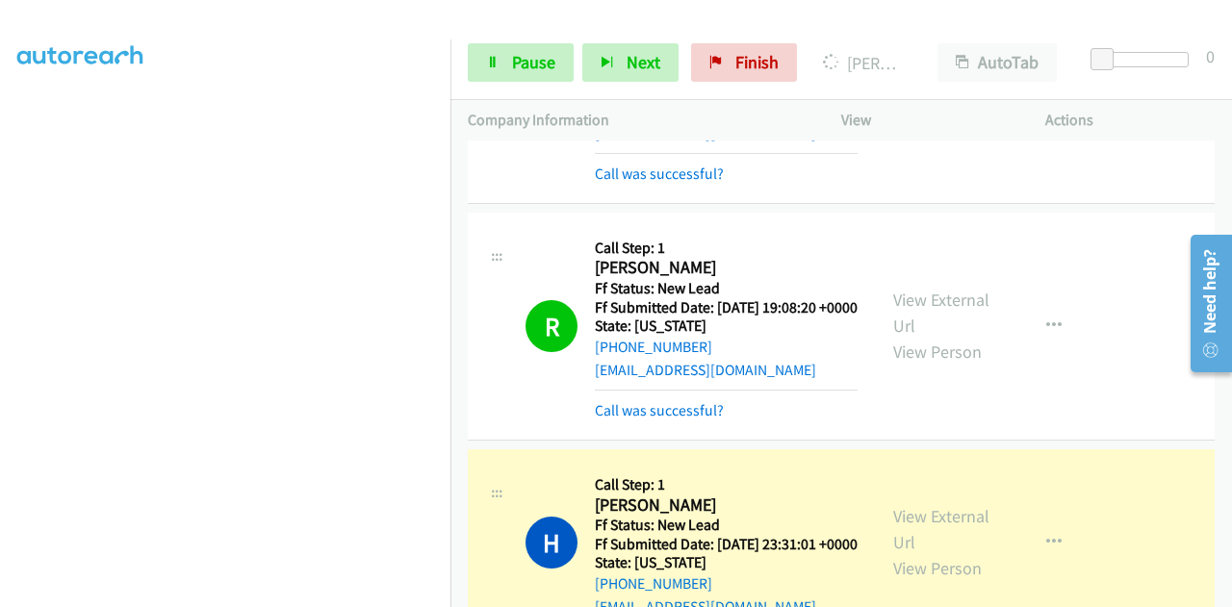
scroll to position [577, 0]
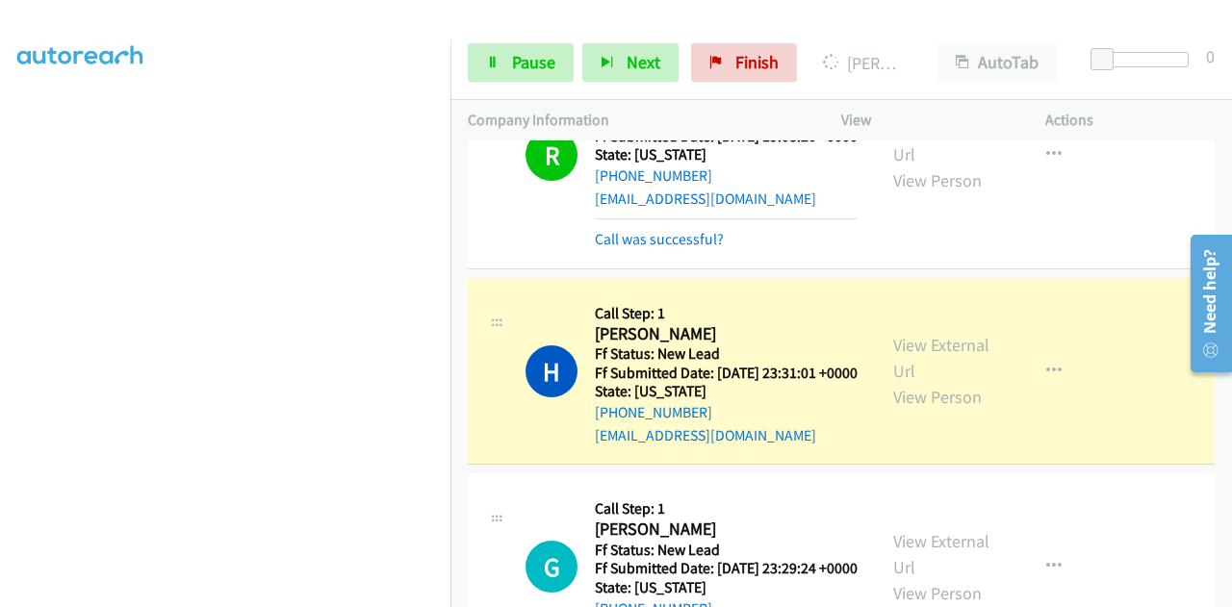
click at [894, 382] on link "View External Url" at bounding box center [941, 358] width 96 height 48
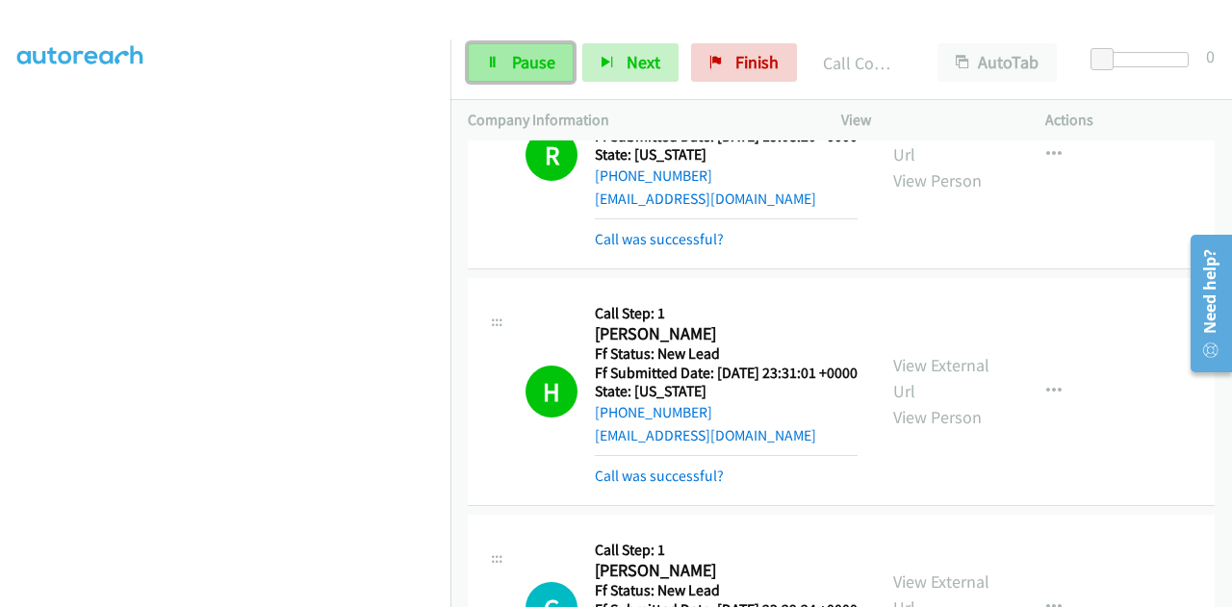
click at [530, 66] on span "Pause" at bounding box center [533, 62] width 43 height 22
click at [522, 70] on span "Start Calls" at bounding box center [504, 90] width 36 height 41
click at [531, 63] on span "Pause" at bounding box center [533, 62] width 43 height 22
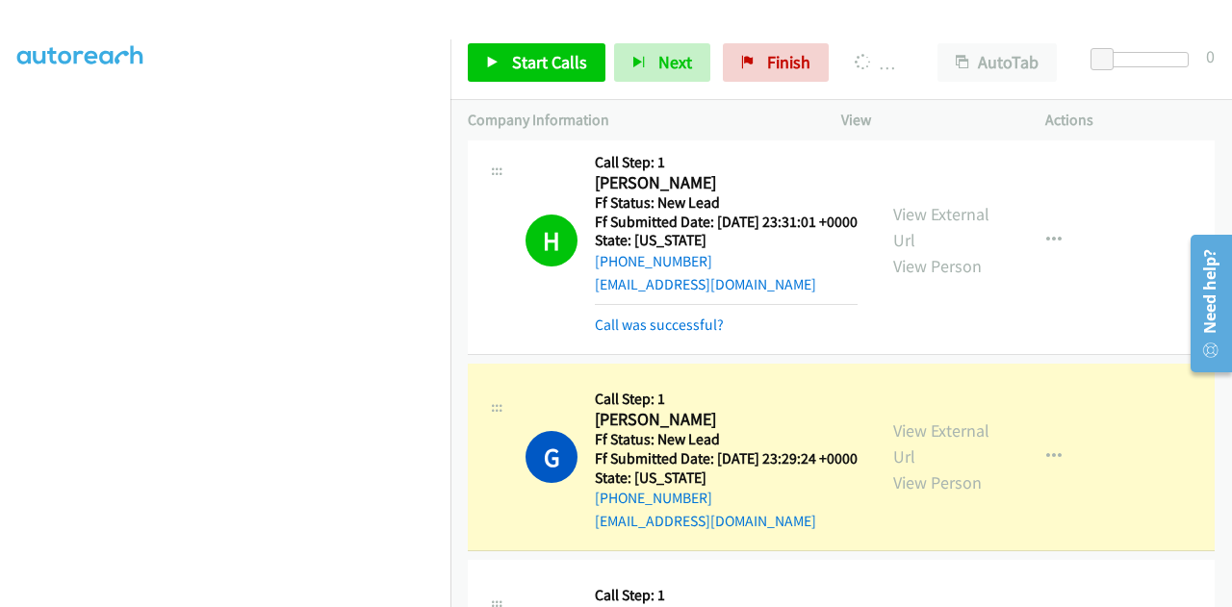
scroll to position [866, 0]
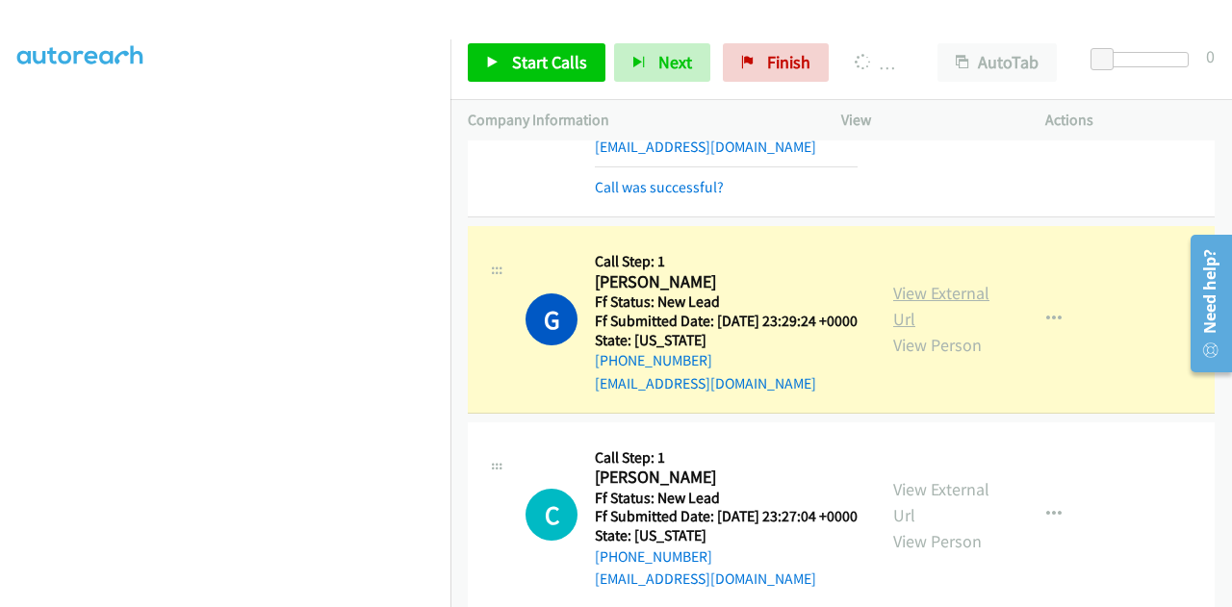
click at [907, 330] on link "View External Url" at bounding box center [941, 306] width 96 height 48
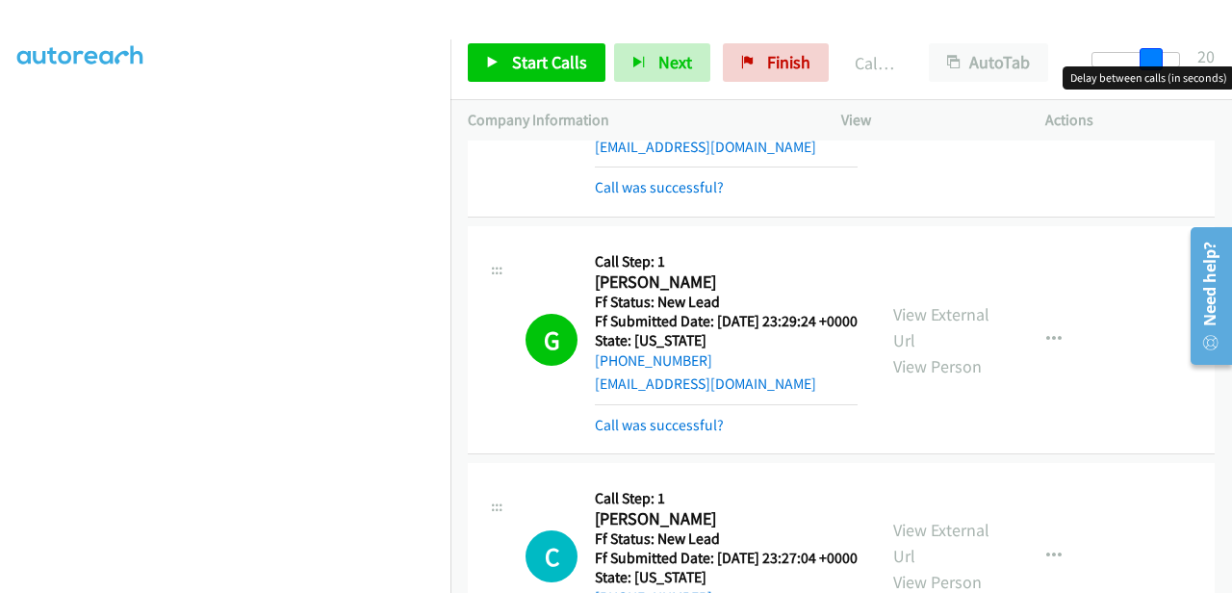
drag, startPoint x: 1104, startPoint y: 52, endPoint x: 1196, endPoint y: 52, distance: 92.4
click at [1195, 55] on div at bounding box center [1135, 67] width 123 height 30
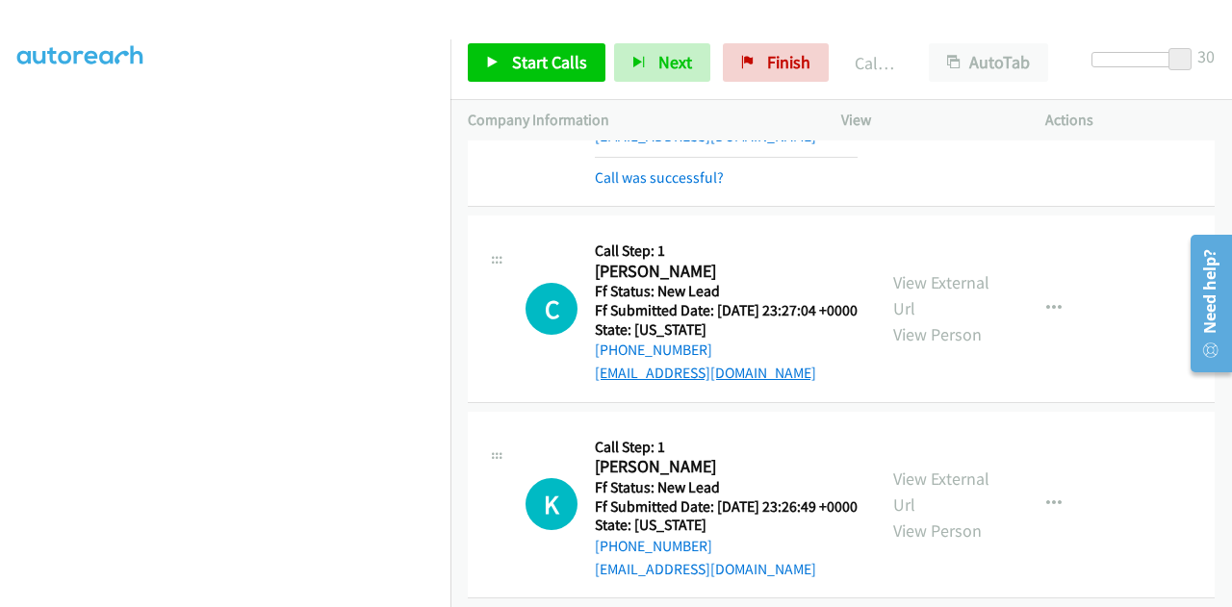
scroll to position [1155, 0]
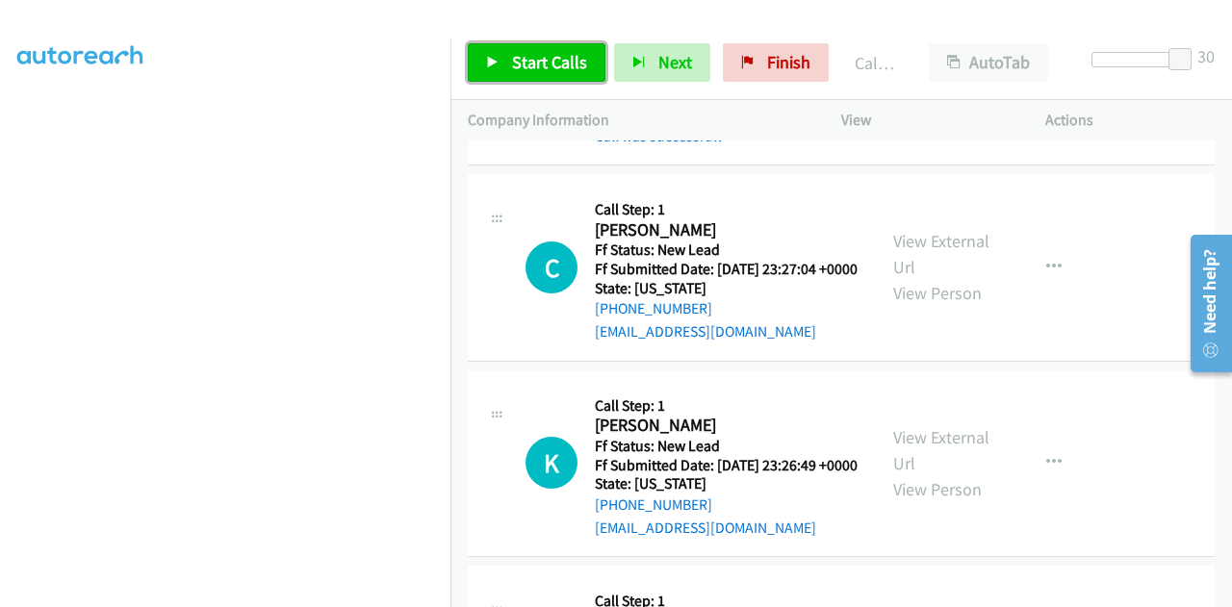
click at [477, 60] on link "Start Calls" at bounding box center [537, 62] width 138 height 38
click at [535, 51] on span "Start Calls" at bounding box center [549, 62] width 75 height 22
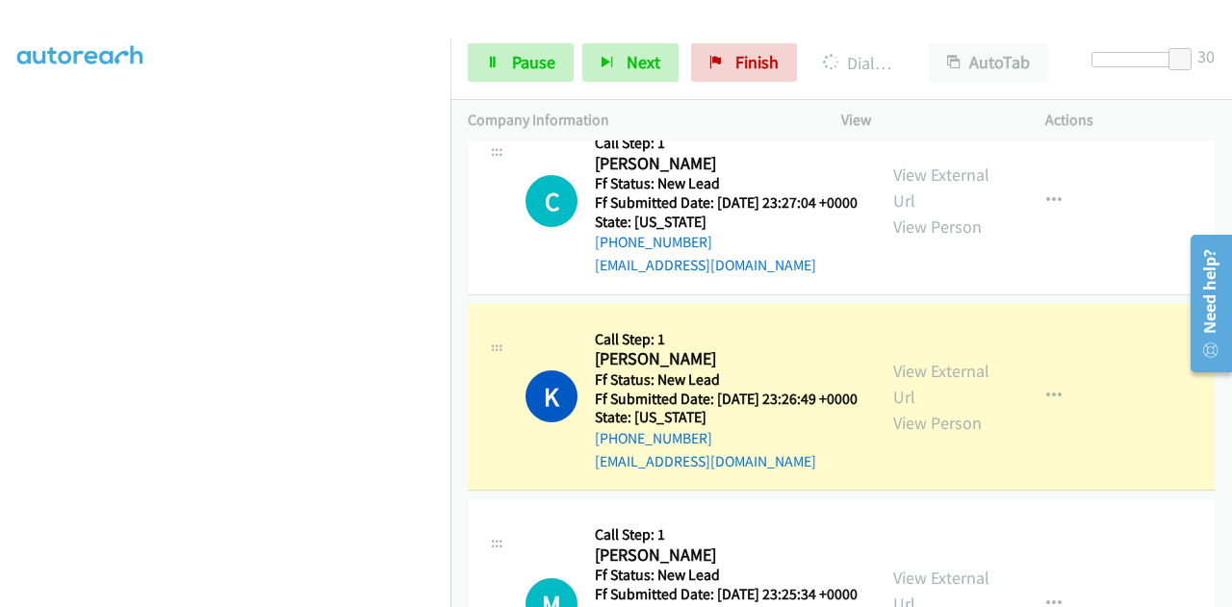
scroll to position [1251, 0]
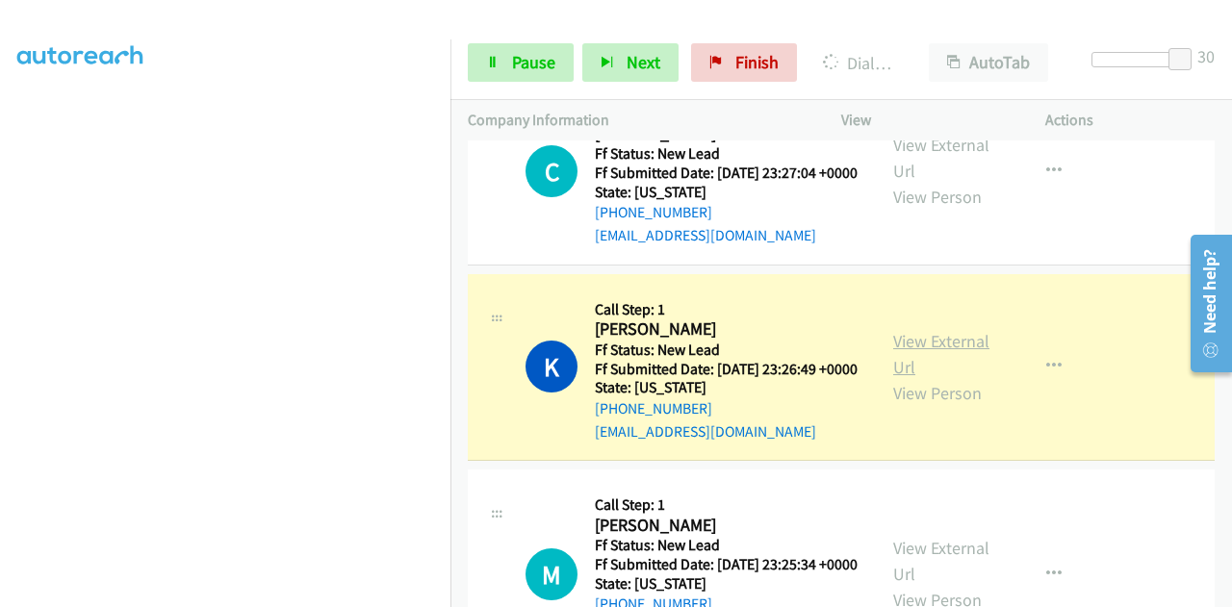
click at [933, 378] on link "View External Url" at bounding box center [941, 354] width 96 height 48
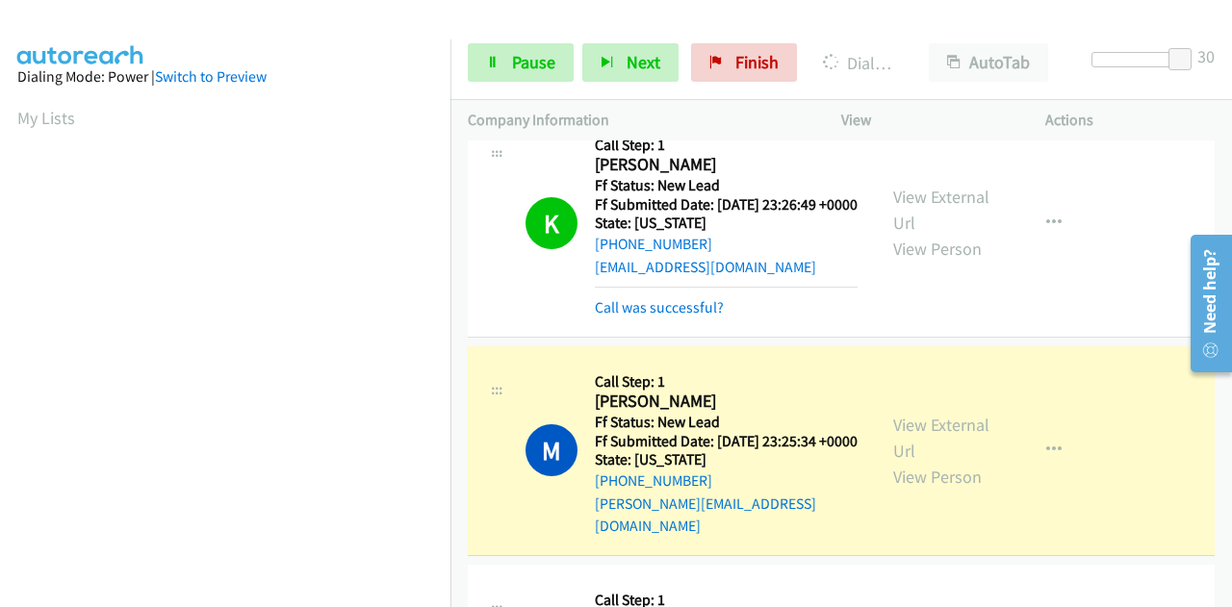
scroll to position [1636, 0]
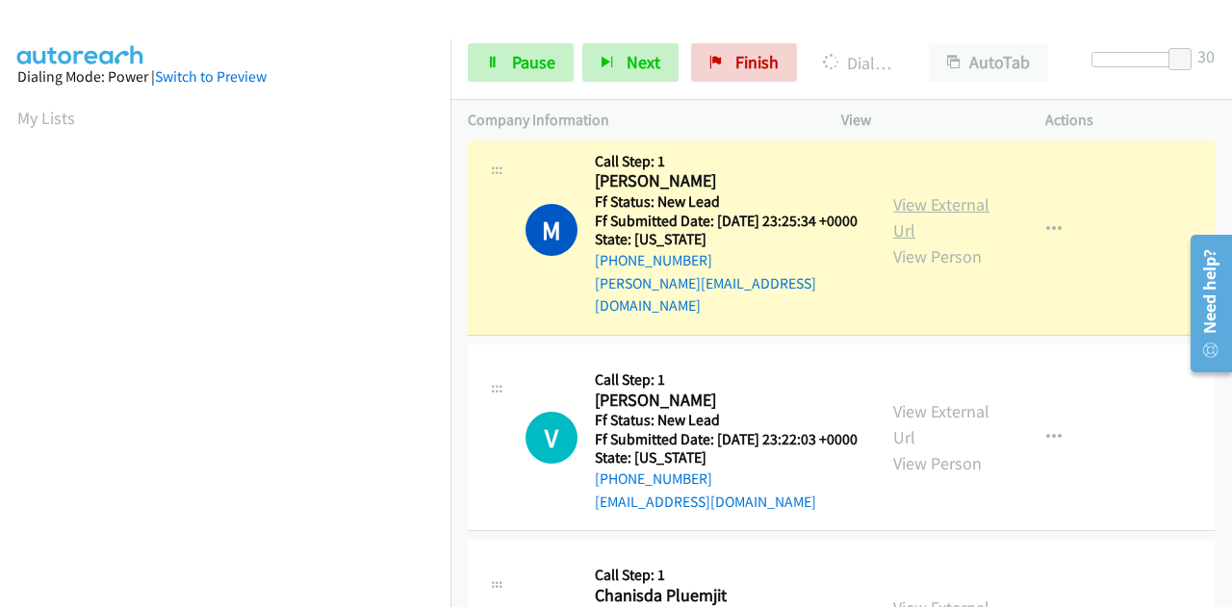
click at [895, 242] on link "View External Url" at bounding box center [941, 217] width 96 height 48
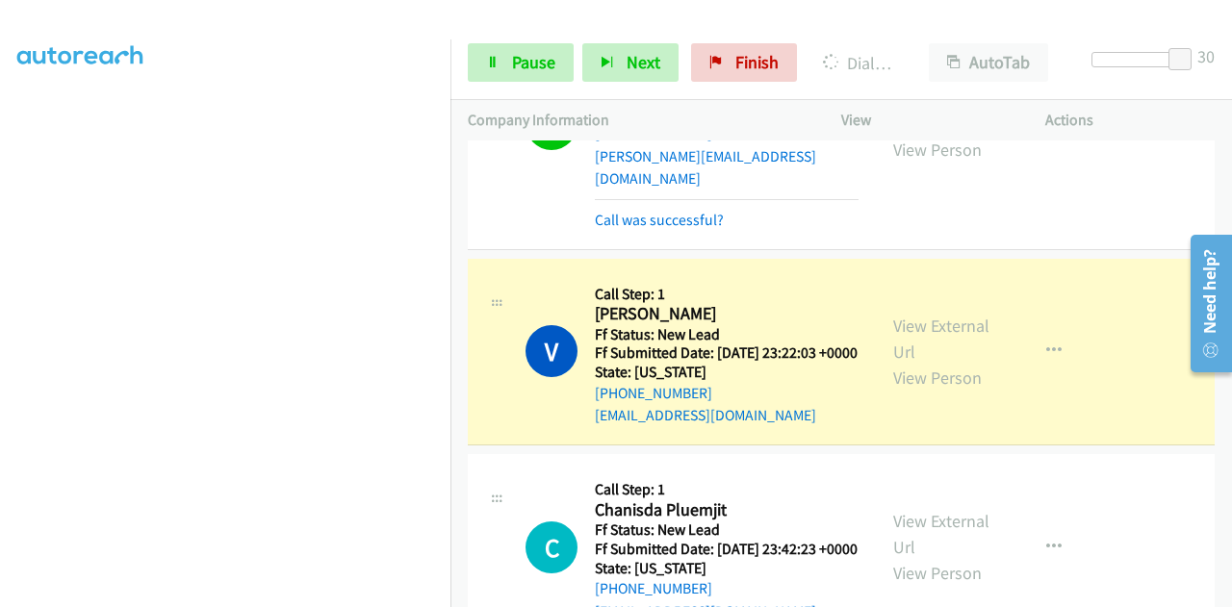
scroll to position [1829, 0]
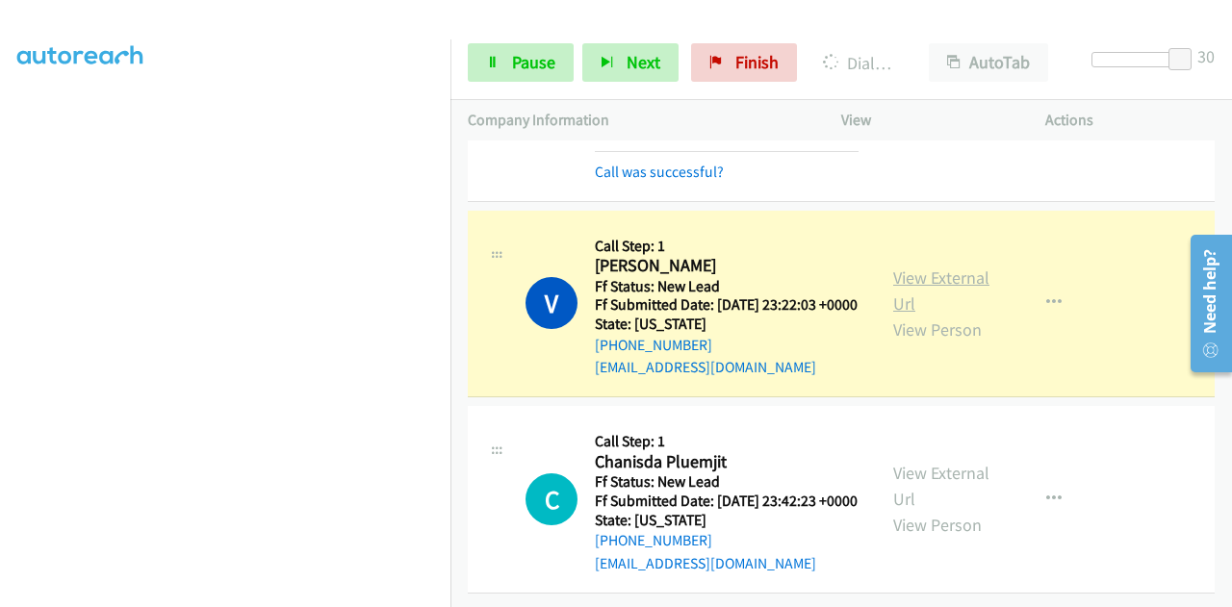
click at [926, 315] on link "View External Url" at bounding box center [941, 291] width 96 height 48
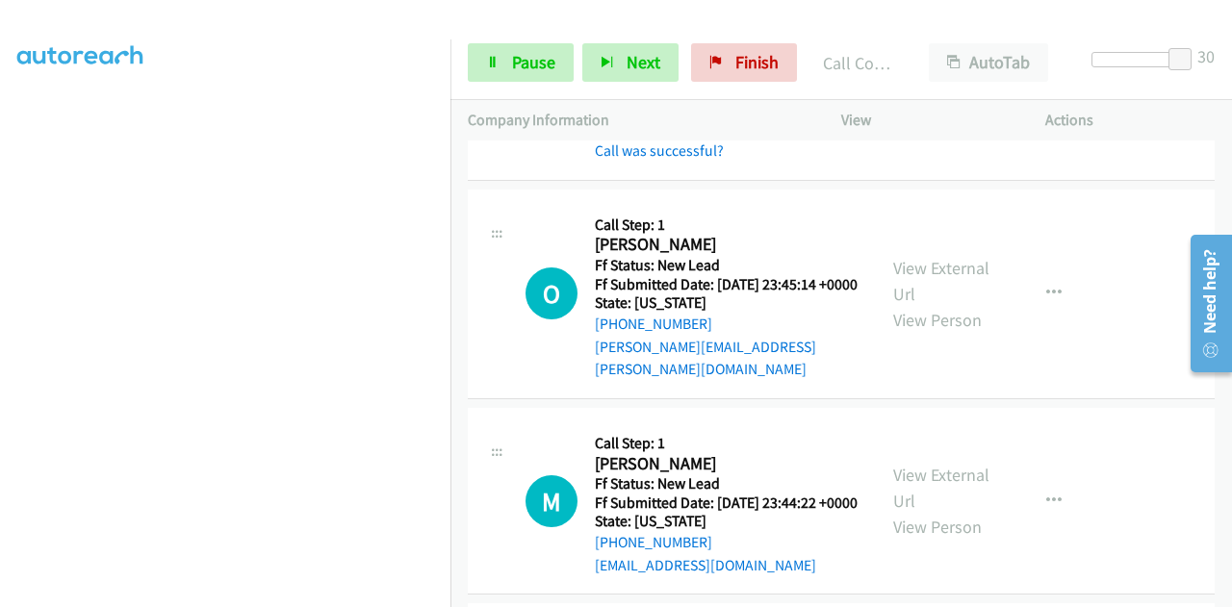
scroll to position [2310, 0]
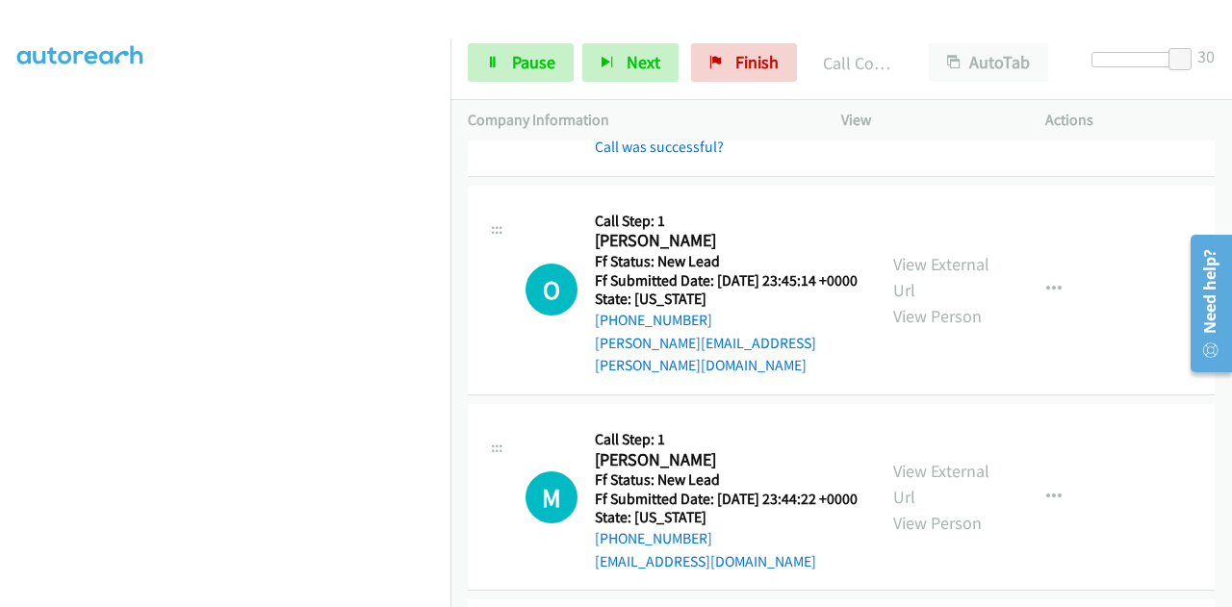
click at [947, 73] on link "View External Url" at bounding box center [941, 49] width 96 height 48
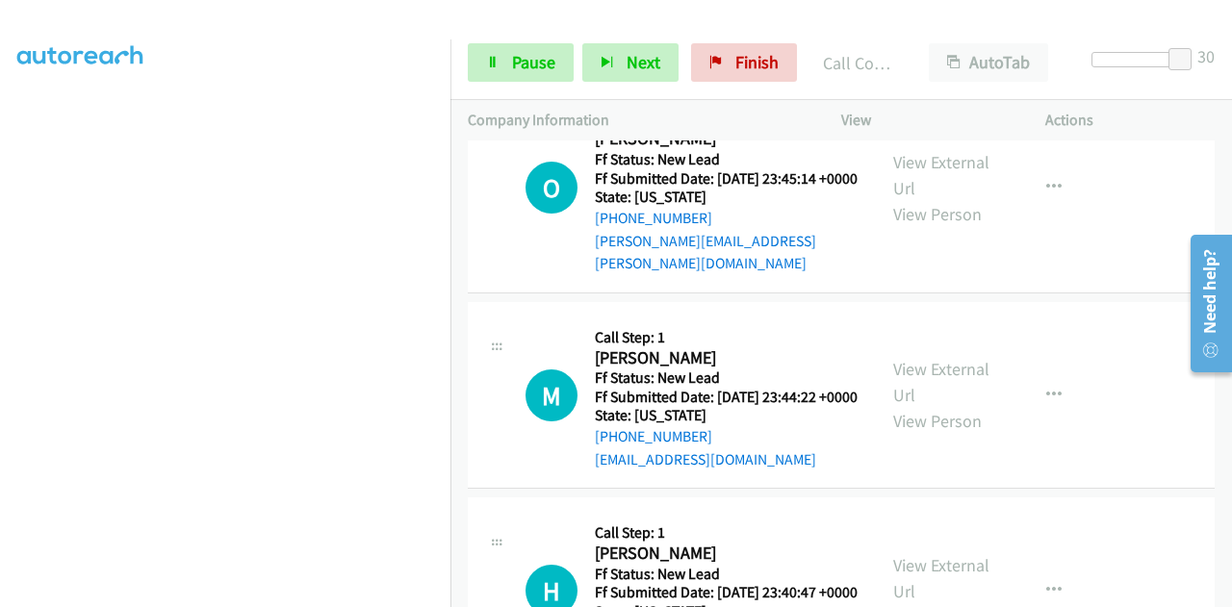
scroll to position [2231, 0]
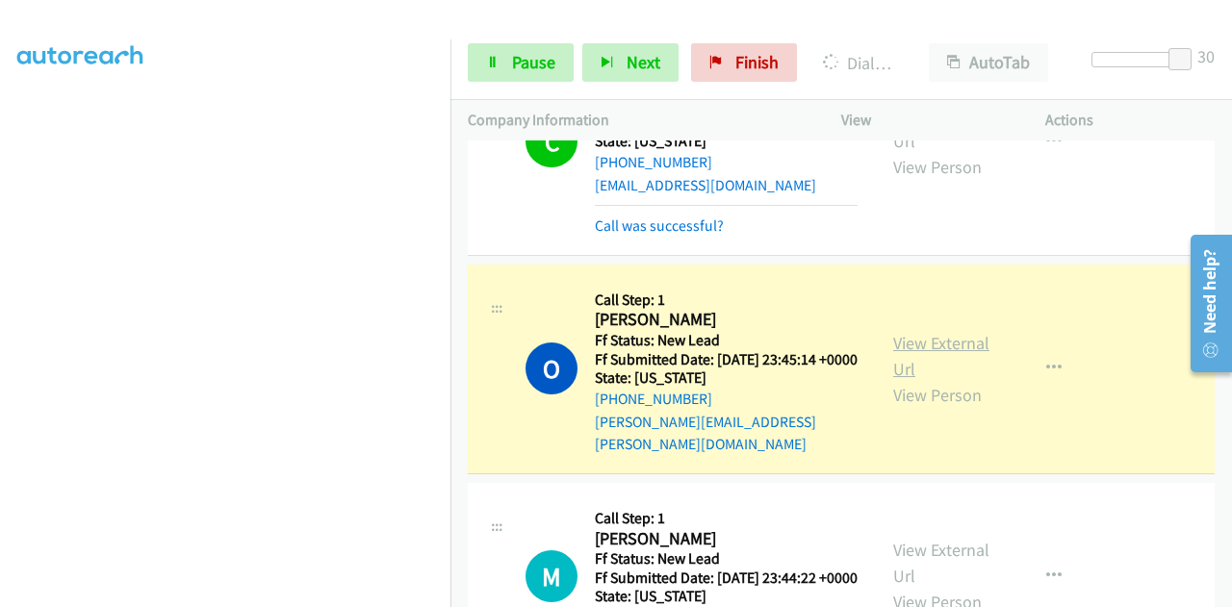
click at [928, 380] on link "View External Url" at bounding box center [941, 356] width 96 height 48
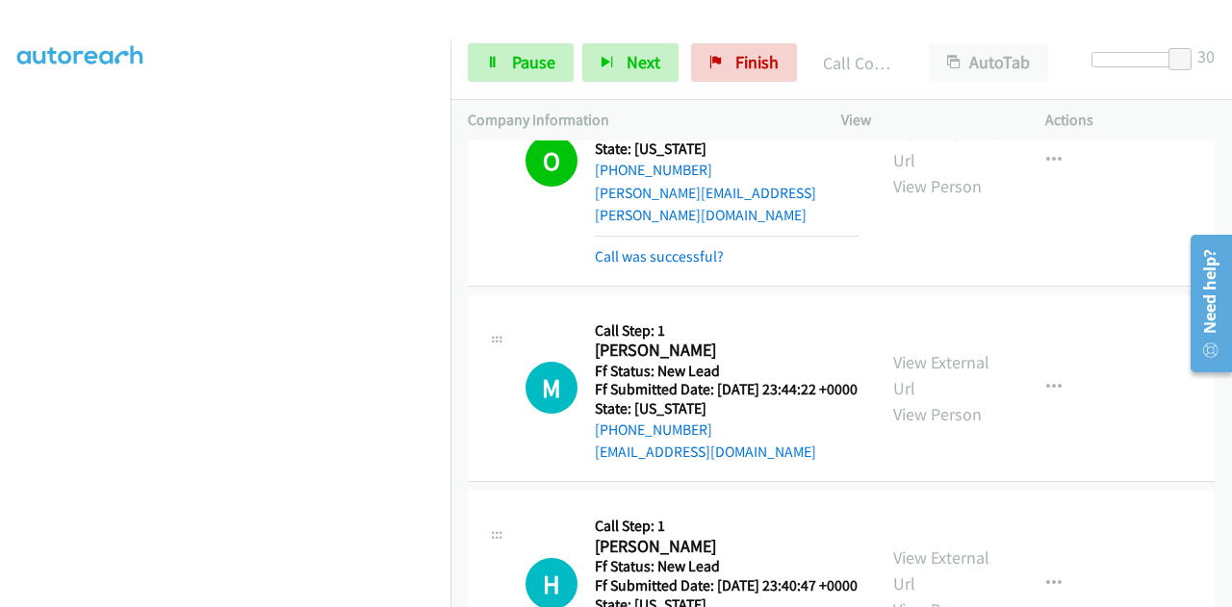
scroll to position [2520, 0]
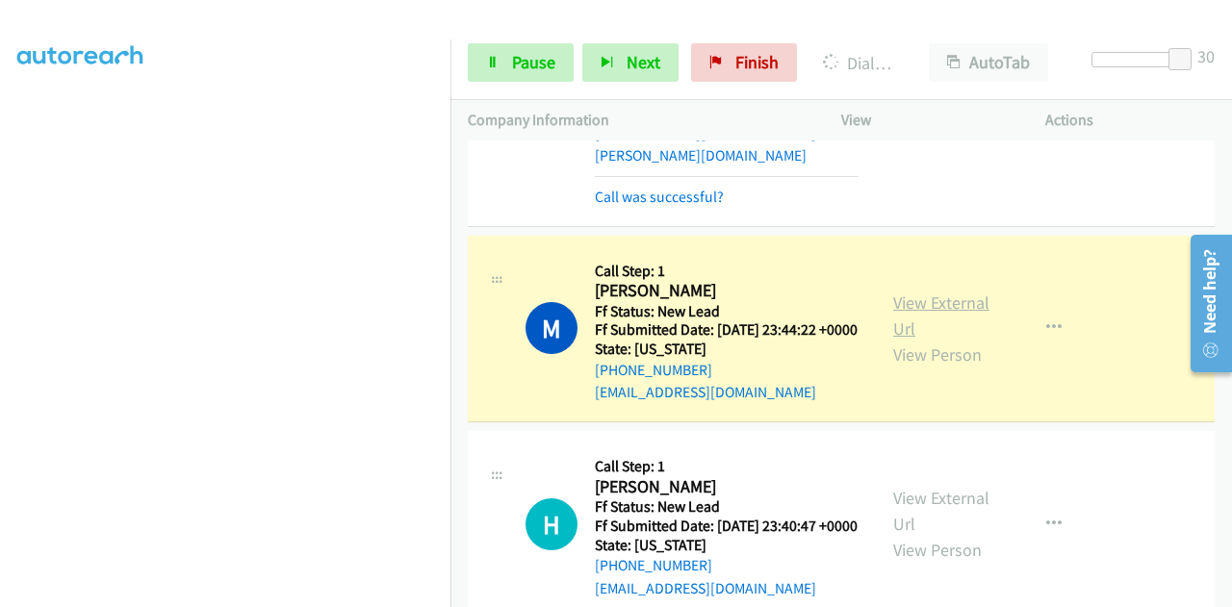
click at [920, 340] on link "View External Url" at bounding box center [941, 316] width 96 height 48
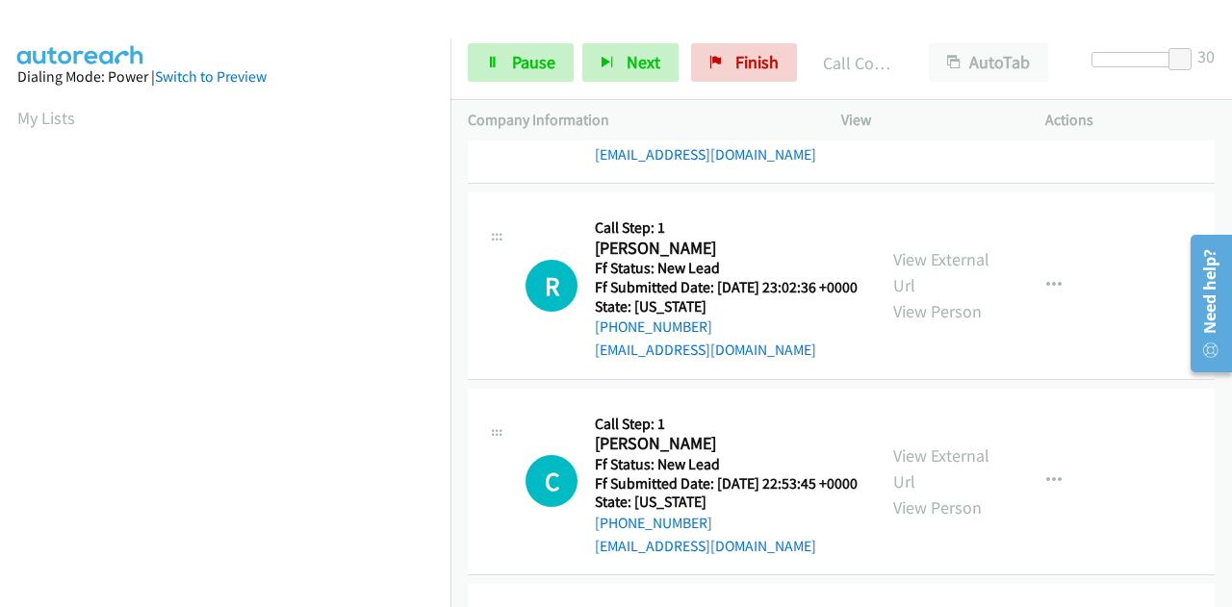
scroll to position [3001, 0]
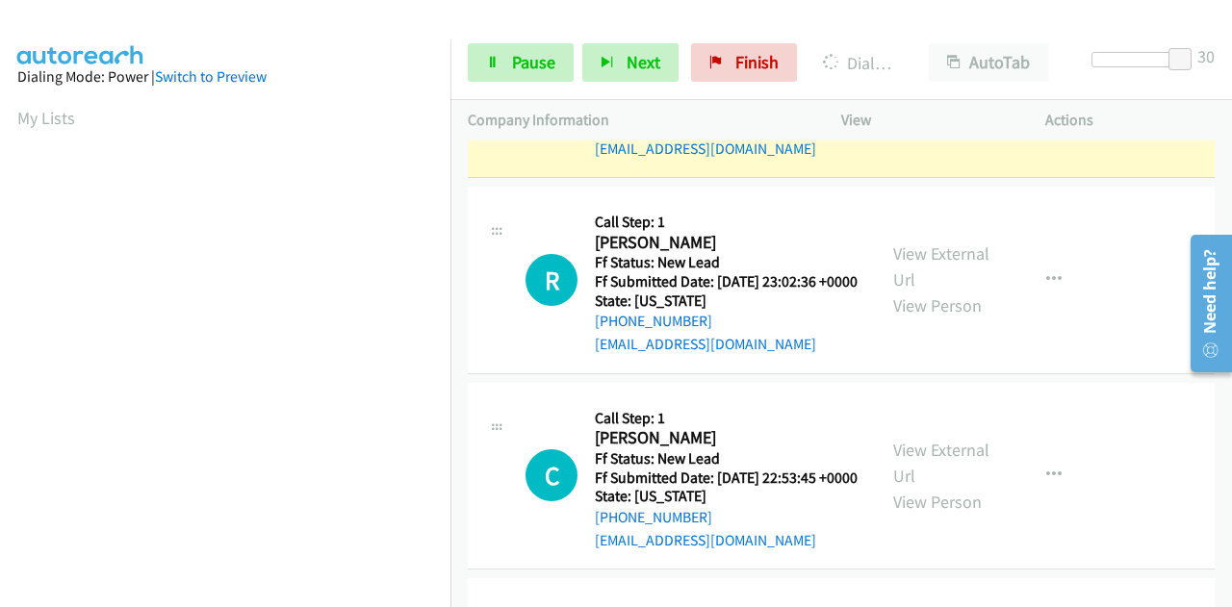
click at [936, 95] on link "View External Url" at bounding box center [941, 71] width 96 height 48
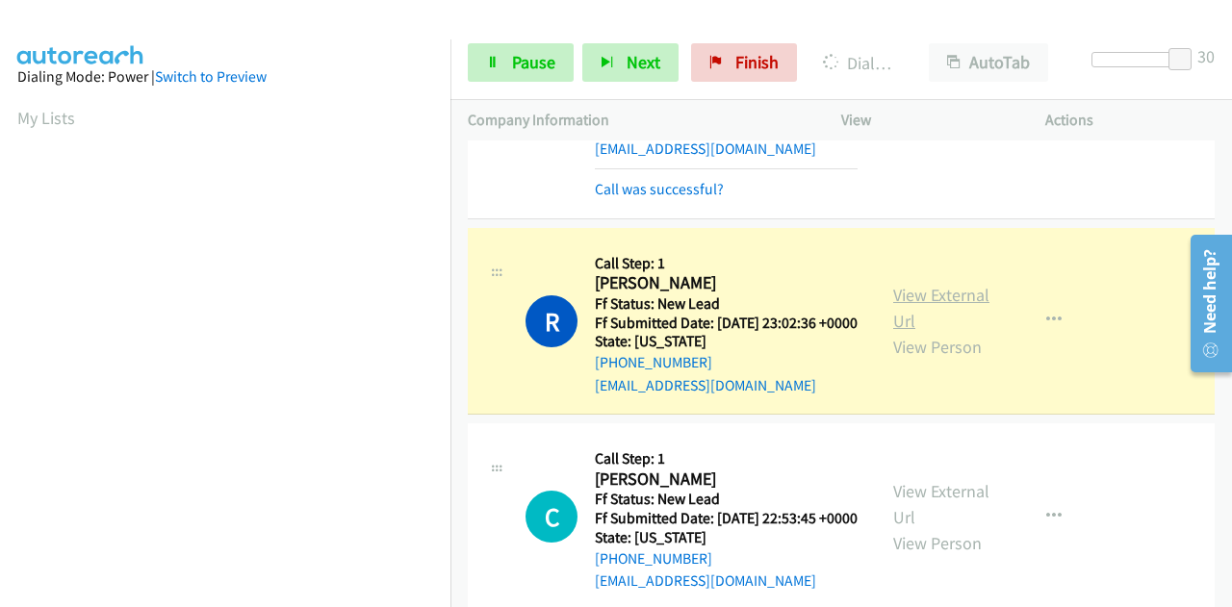
click at [930, 332] on link "View External Url" at bounding box center [941, 308] width 96 height 48
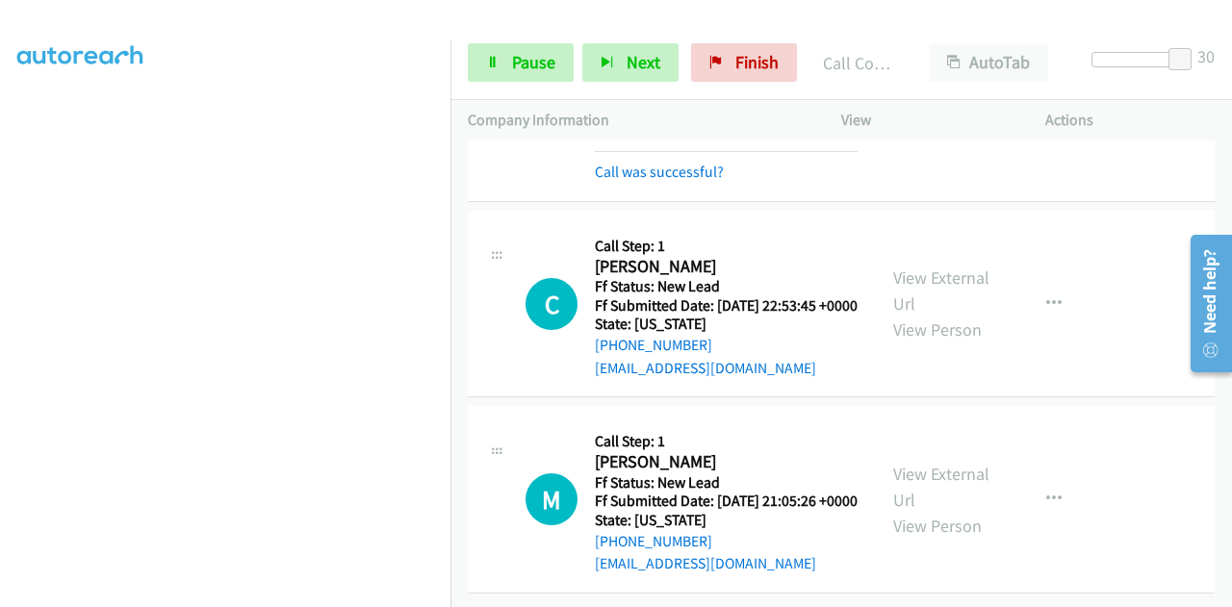
scroll to position [375, 0]
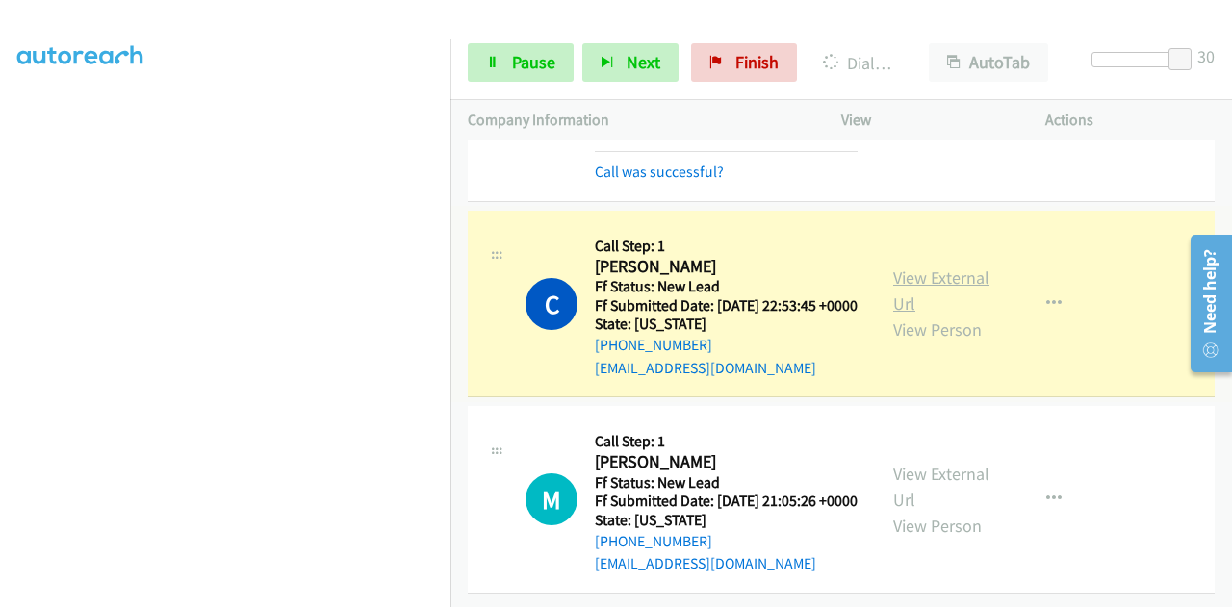
click at [942, 315] on link "View External Url" at bounding box center [941, 291] width 96 height 48
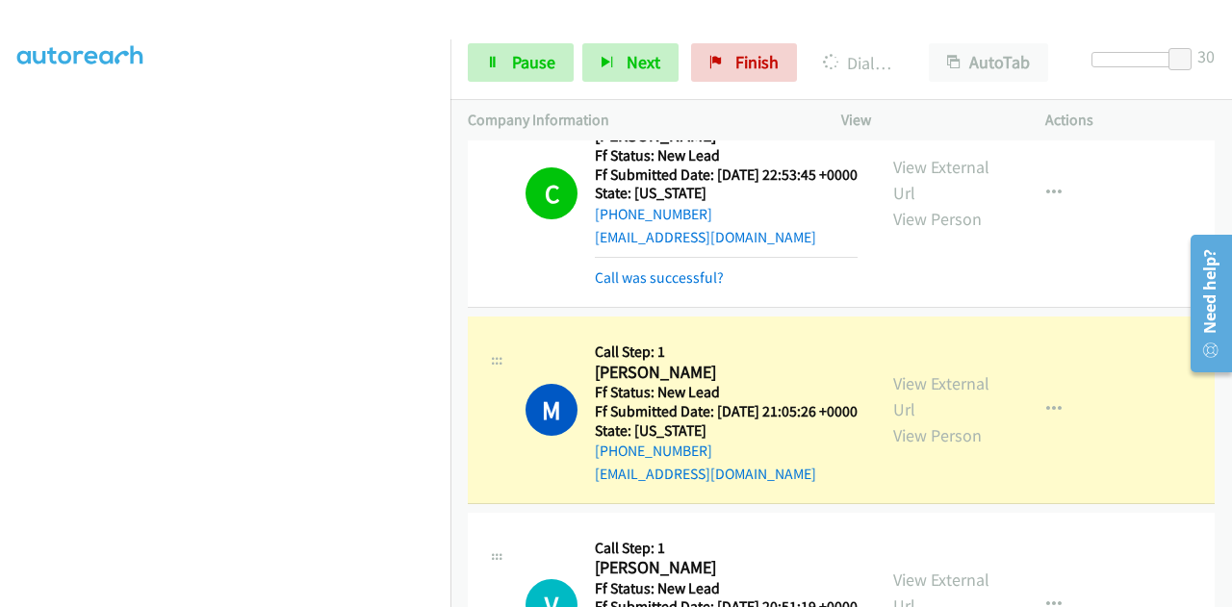
scroll to position [3771, 0]
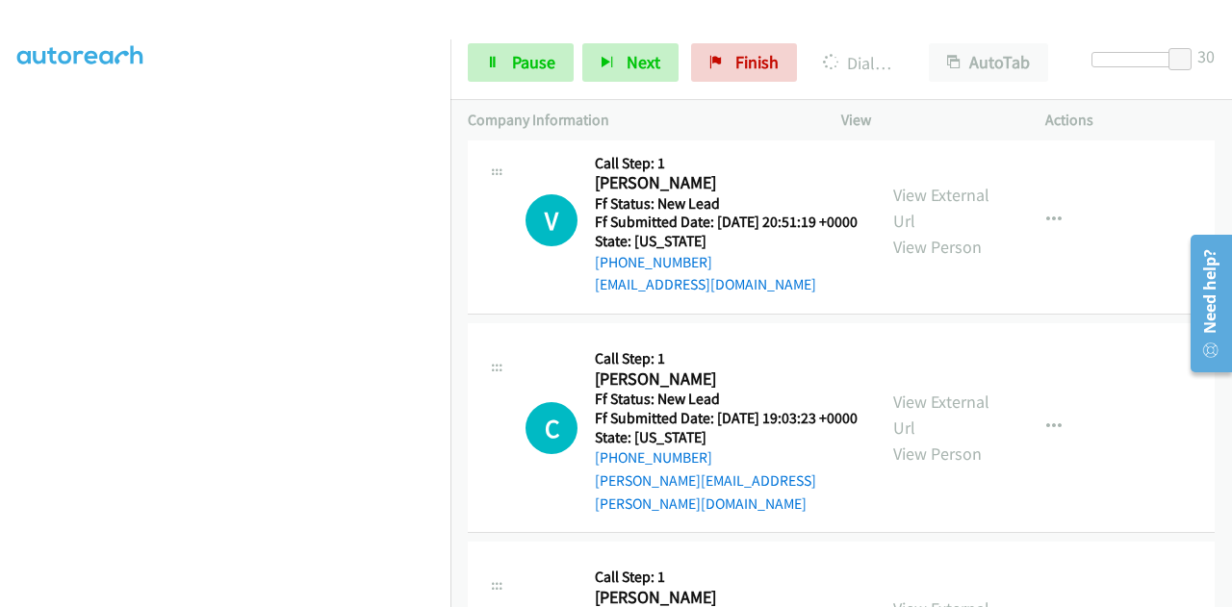
click at [926, 36] on link "View External Url" at bounding box center [941, 11] width 96 height 48
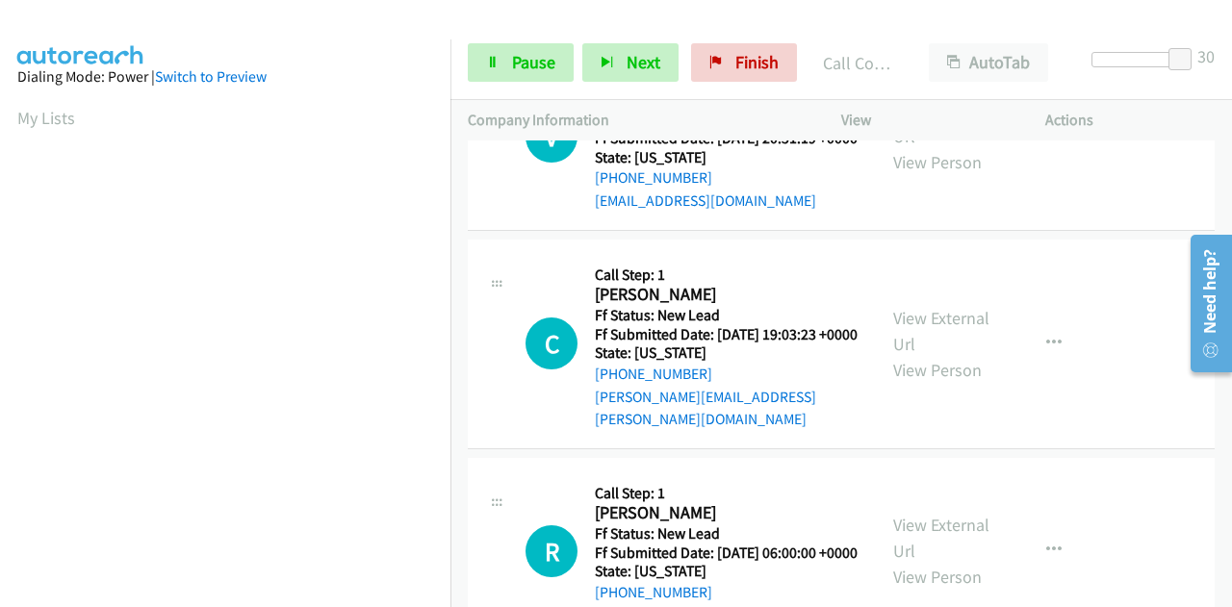
scroll to position [3867, 0]
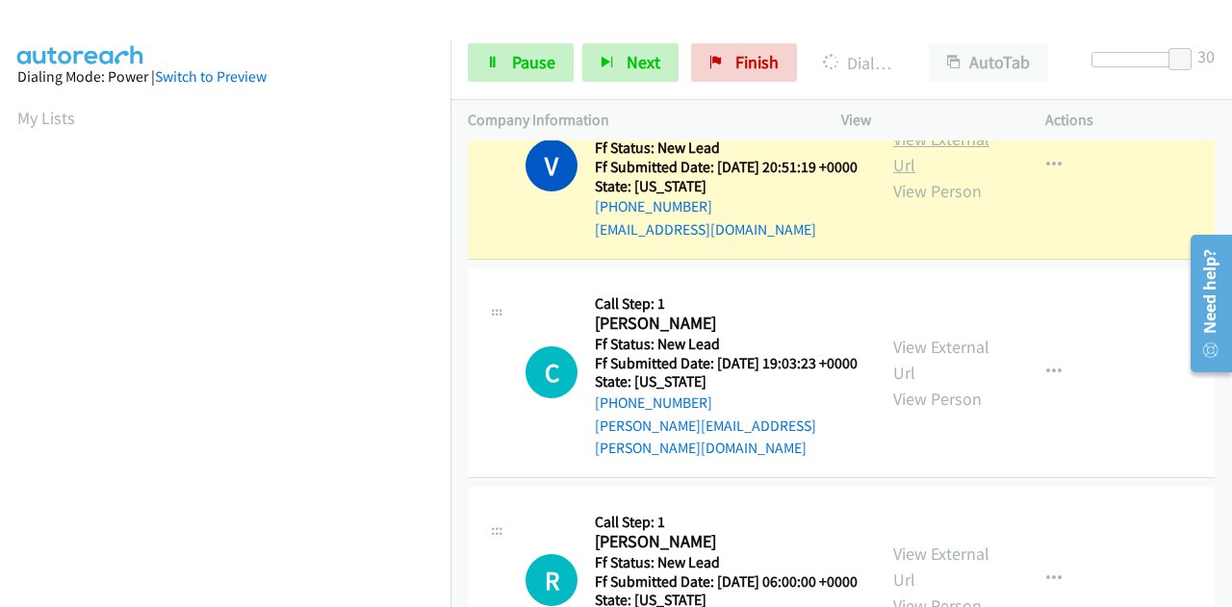
click at [922, 176] on link "View External Url" at bounding box center [941, 152] width 96 height 48
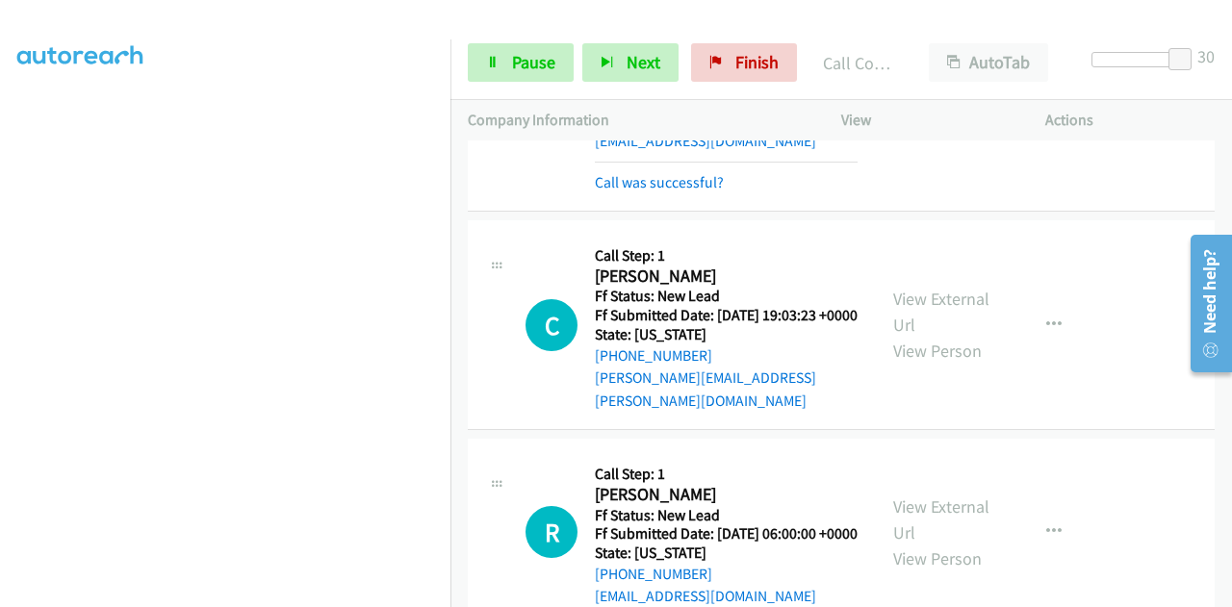
scroll to position [4060, 0]
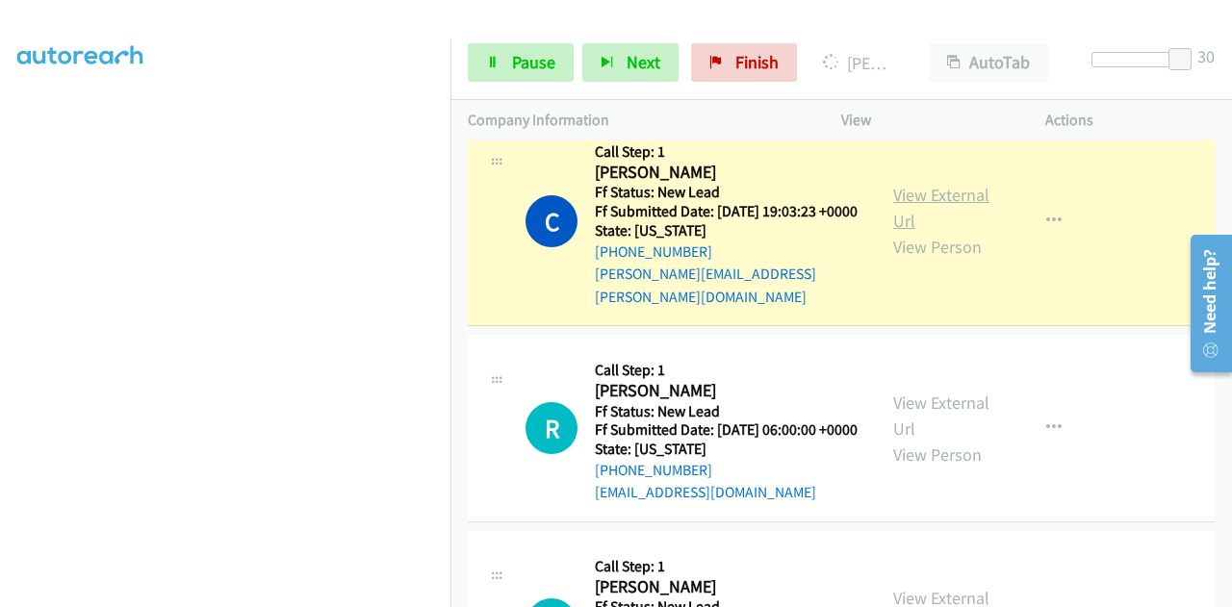
click at [941, 232] on link "View External Url" at bounding box center [941, 208] width 96 height 48
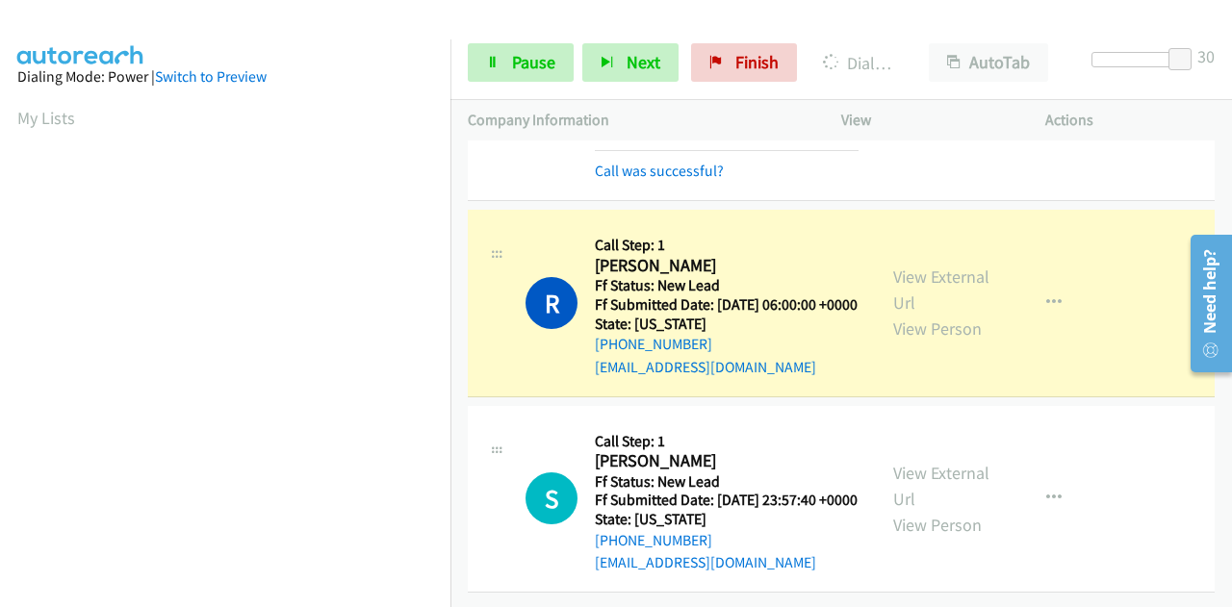
scroll to position [4348, 0]
click at [962, 314] on link "View External Url" at bounding box center [941, 290] width 96 height 48
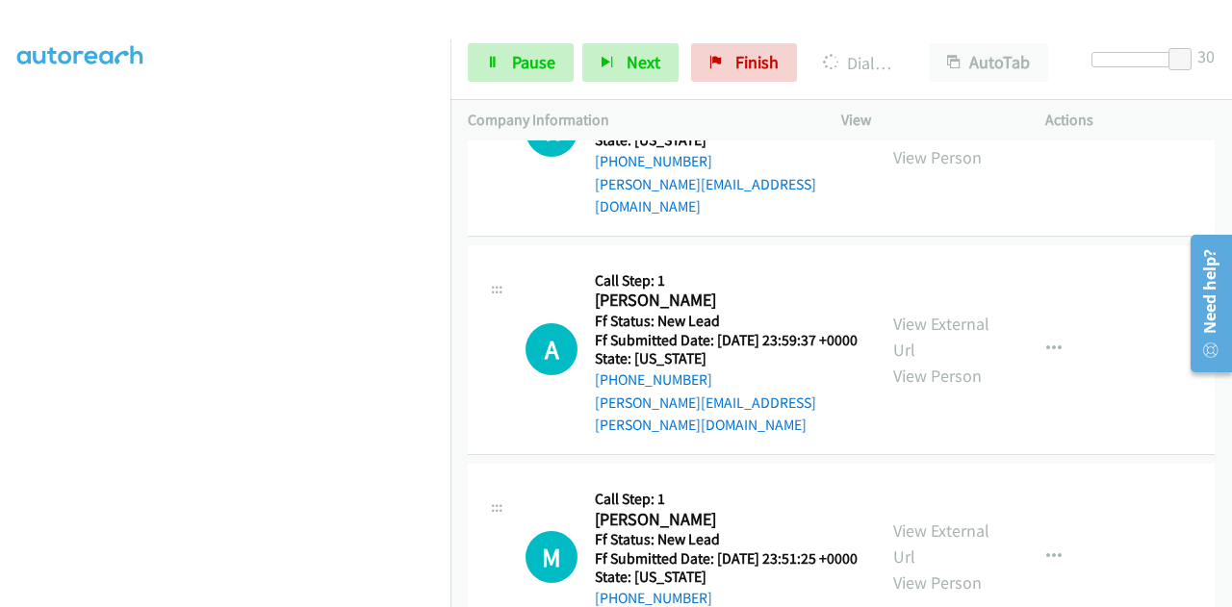
scroll to position [4812, 0]
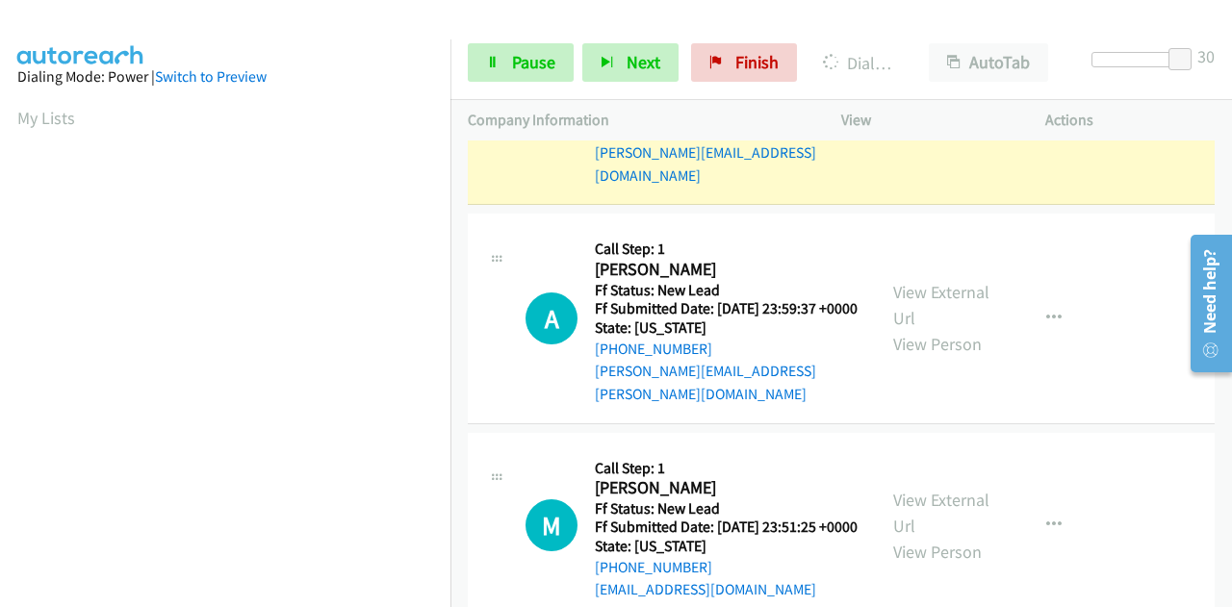
scroll to position [5005, 0]
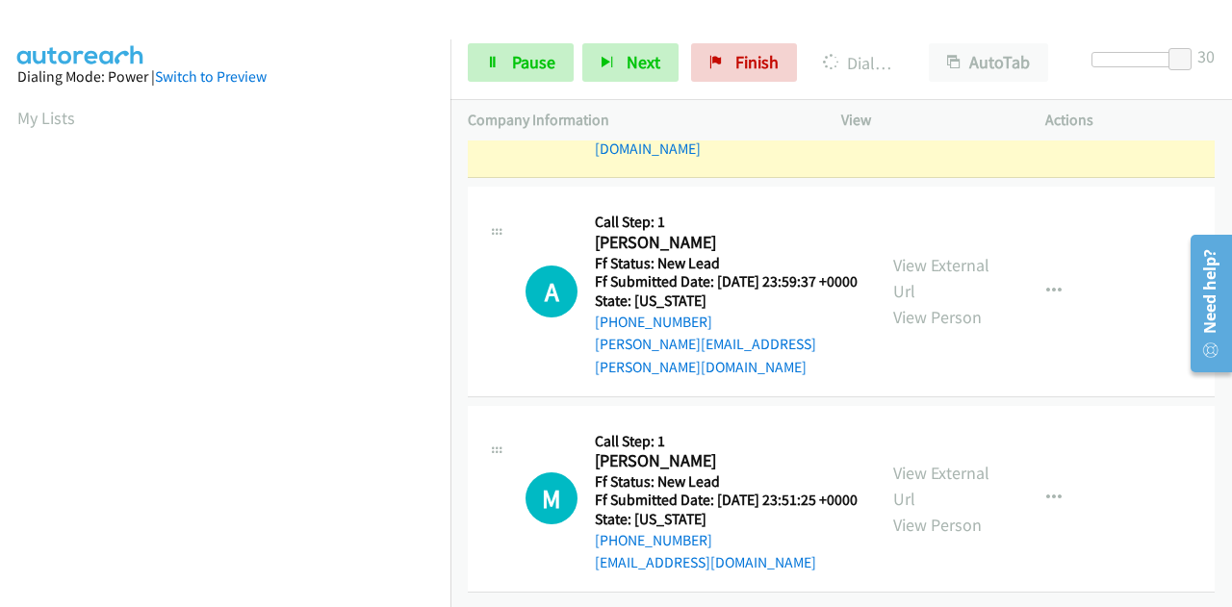
click at [914, 84] on link "View External Url" at bounding box center [941, 60] width 96 height 48
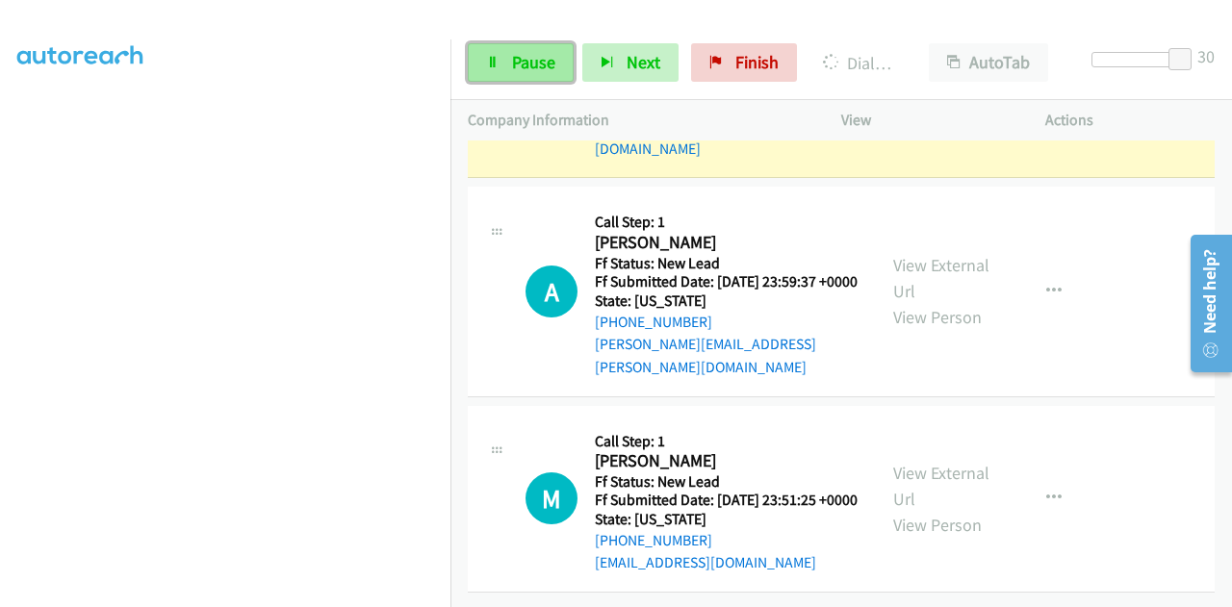
click at [497, 46] on link "Pause" at bounding box center [521, 62] width 106 height 38
click at [514, 53] on span "Pause" at bounding box center [533, 62] width 43 height 22
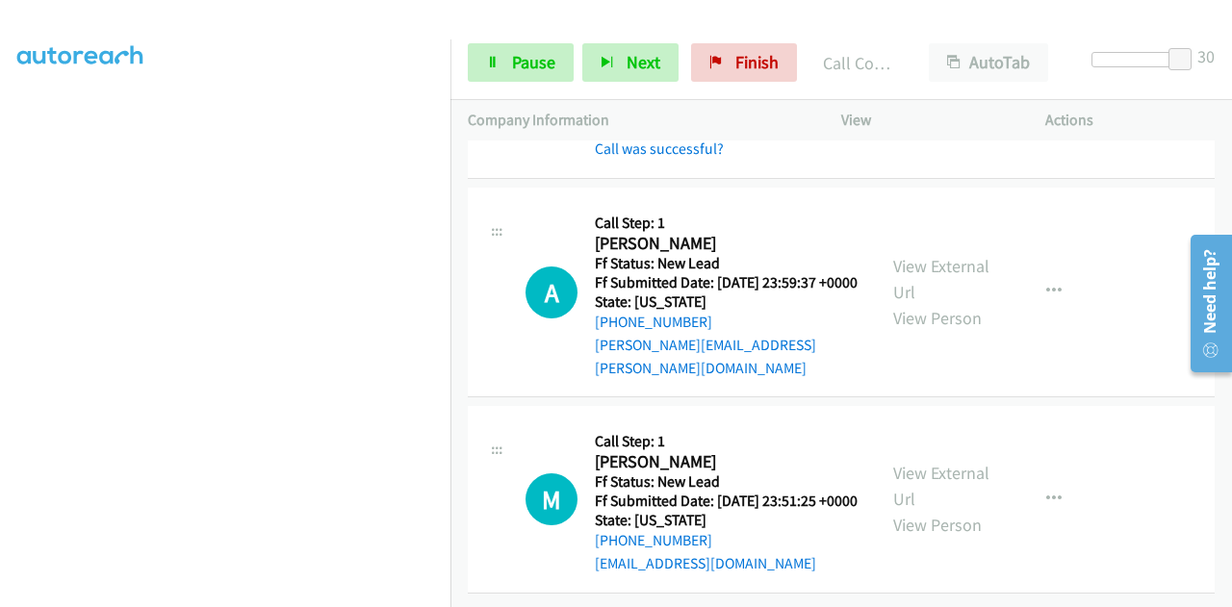
click at [505, 49] on link "Start Calls" at bounding box center [487, 53] width 38 height 20
click at [522, 61] on span "Pause" at bounding box center [533, 62] width 43 height 22
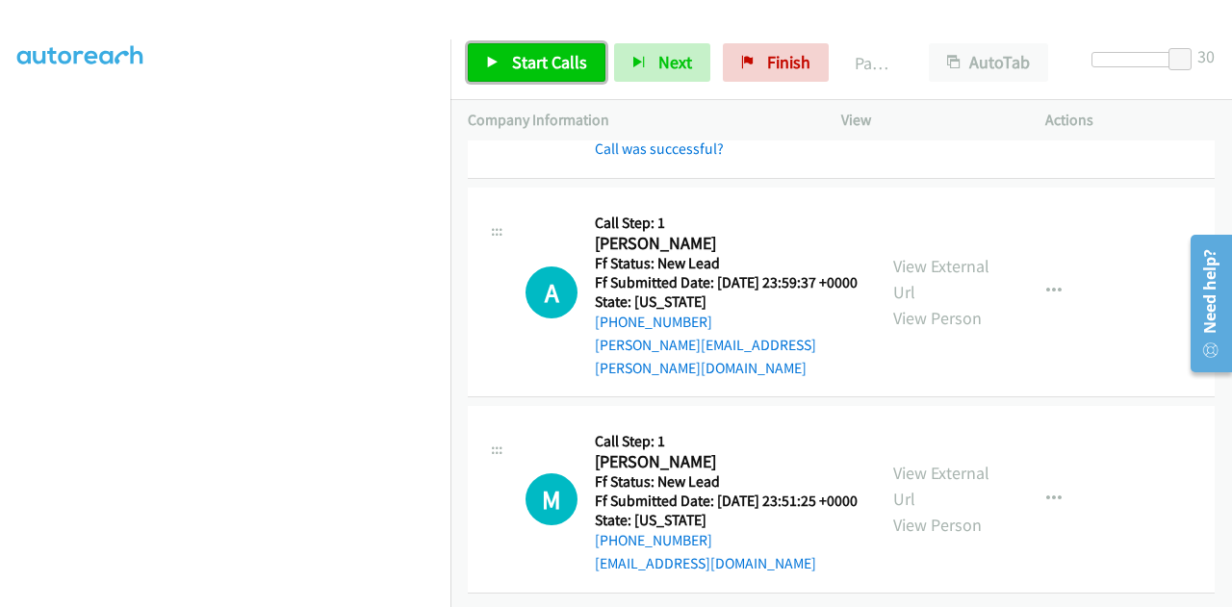
click at [559, 54] on span "Start Calls" at bounding box center [549, 62] width 75 height 22
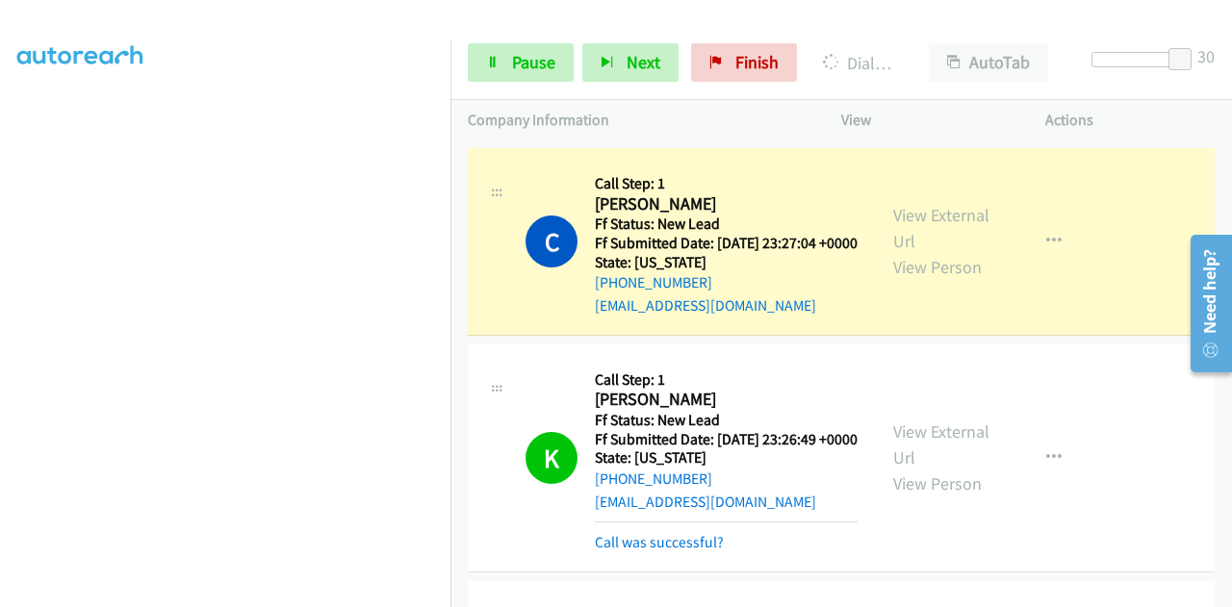
scroll to position [1069, 0]
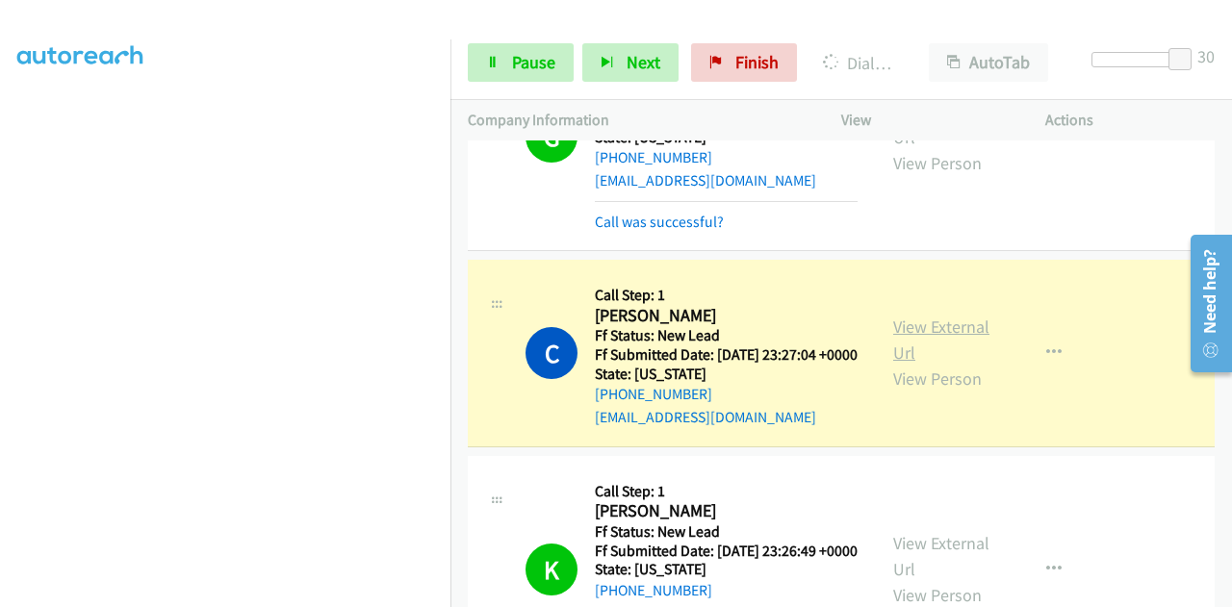
click at [918, 364] on link "View External Url" at bounding box center [941, 340] width 96 height 48
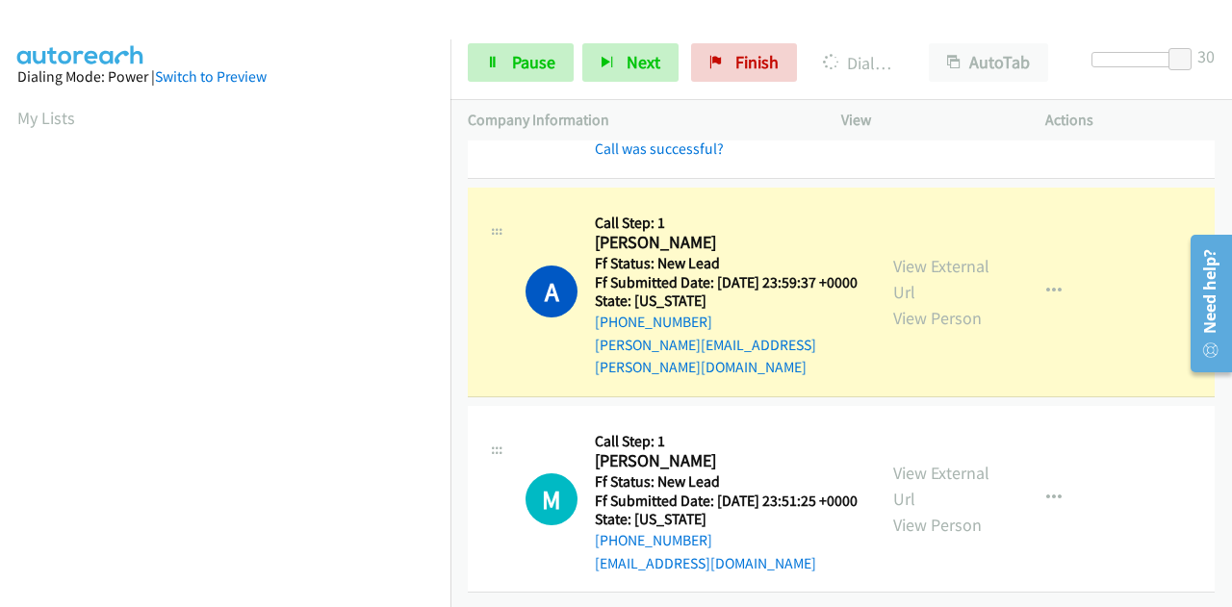
scroll to position [5346, 0]
click at [958, 255] on link "View External Url" at bounding box center [941, 279] width 96 height 48
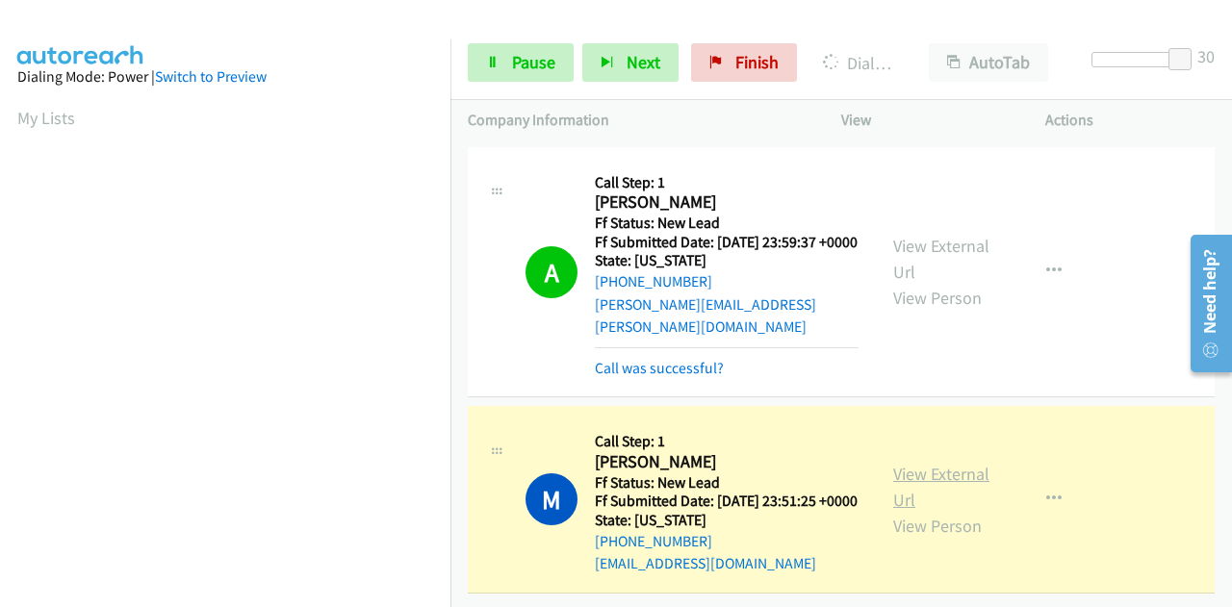
scroll to position [472, 0]
click at [902, 486] on link "View External Url" at bounding box center [941, 487] width 96 height 48
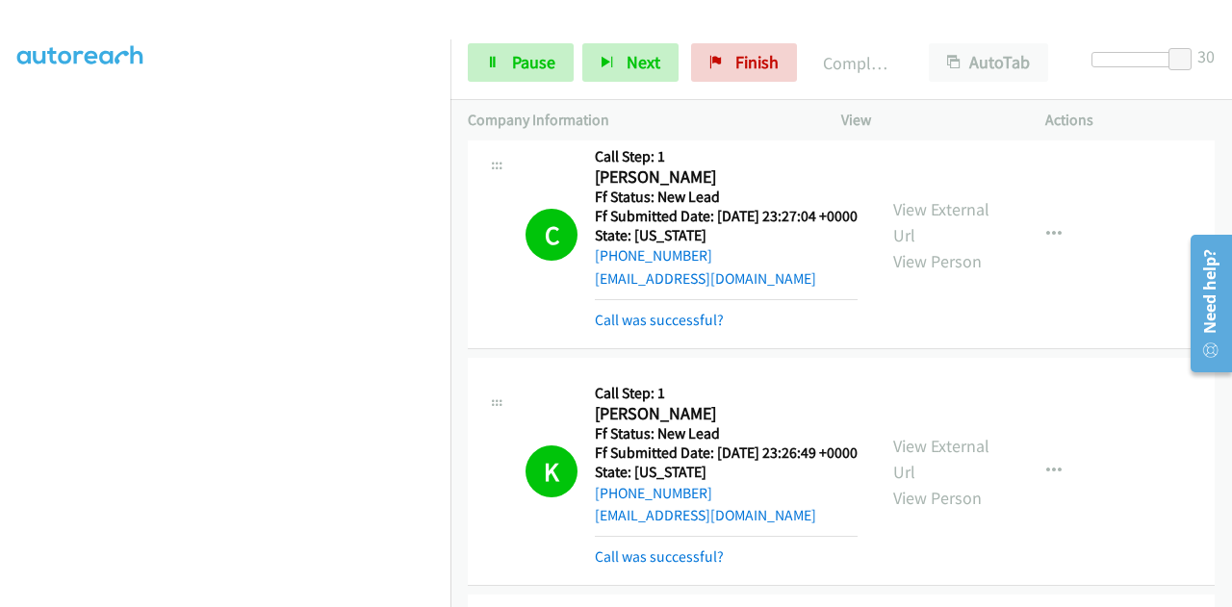
scroll to position [0, 0]
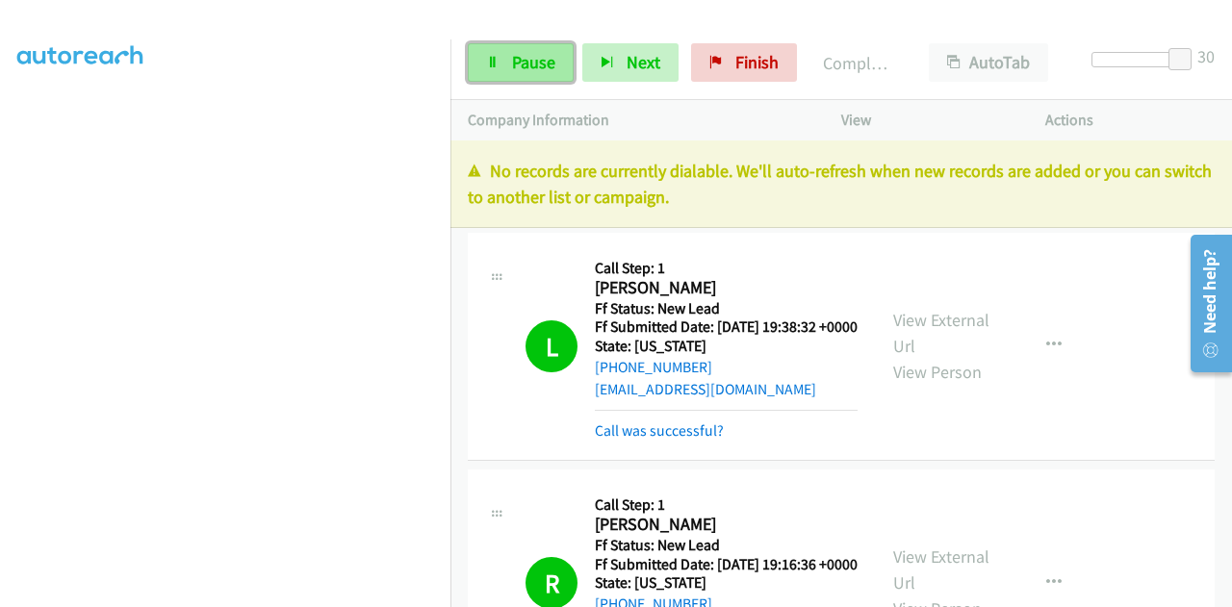
click at [516, 53] on span "Pause" at bounding box center [533, 62] width 43 height 22
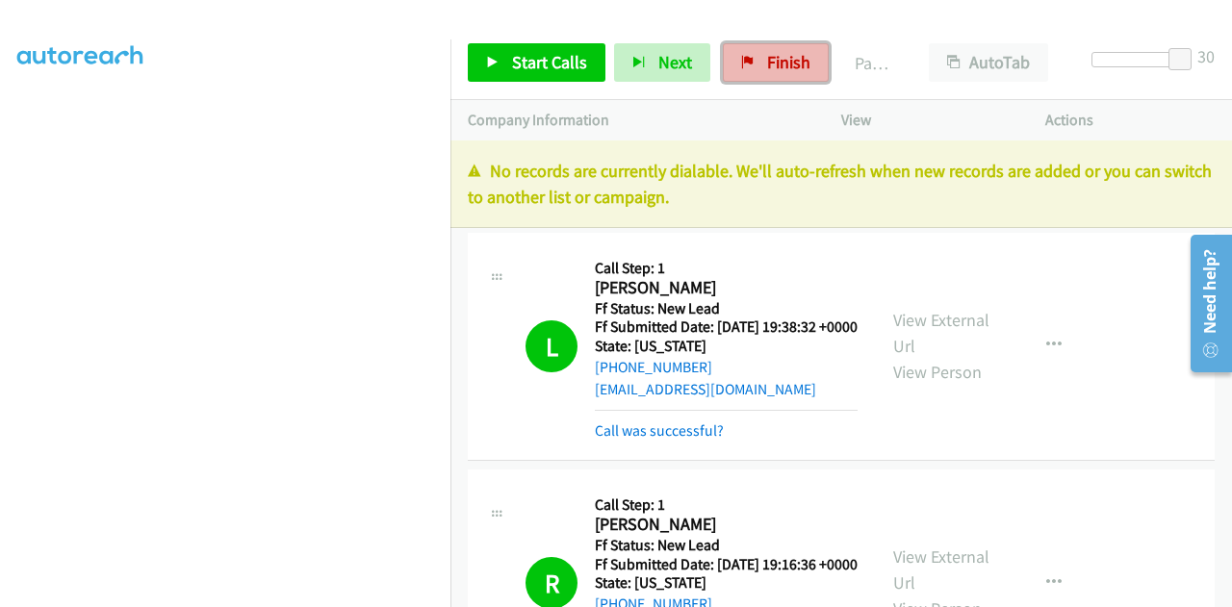
click at [797, 56] on span "Finish" at bounding box center [788, 62] width 43 height 22
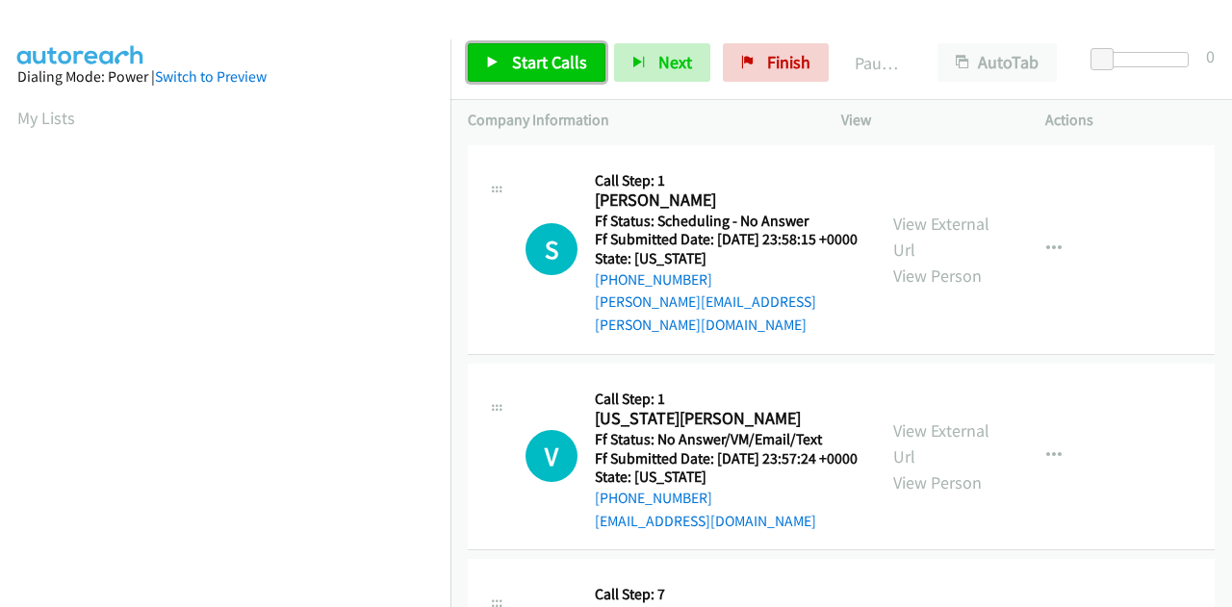
click at [524, 58] on span "Start Calls" at bounding box center [549, 62] width 75 height 22
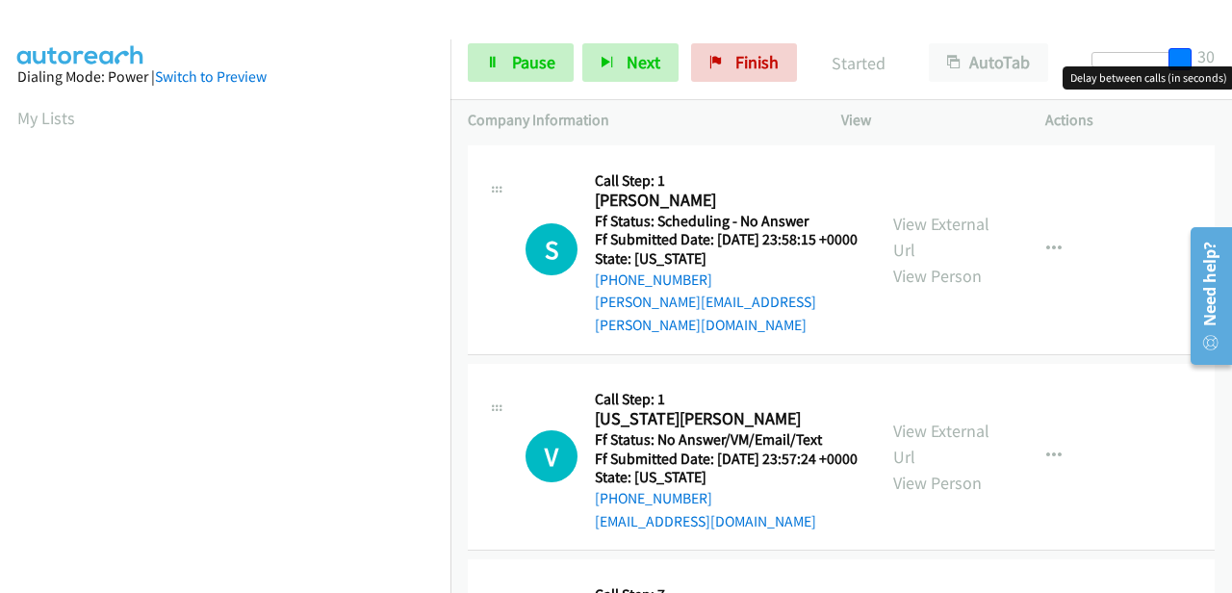
drag, startPoint x: 1104, startPoint y: 49, endPoint x: 641, endPoint y: 55, distance: 463.0
click at [1226, 52] on div "Start Calls Pause Next Finish Started AutoTab AutoTab 30" at bounding box center [841, 63] width 782 height 74
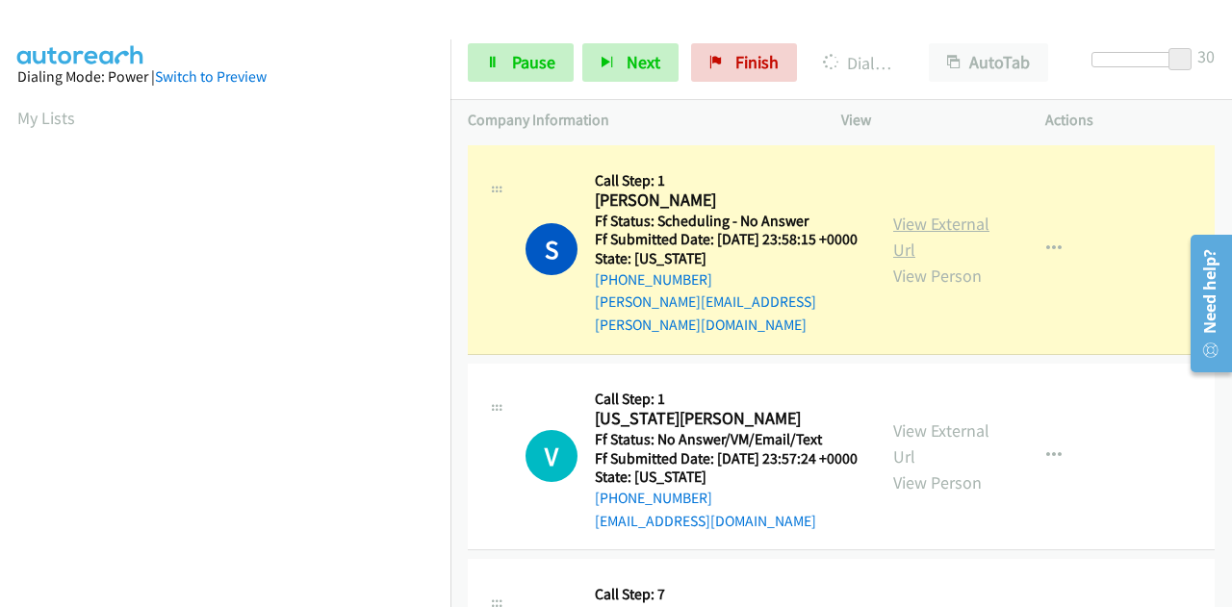
click at [941, 218] on link "View External Url" at bounding box center [941, 237] width 96 height 48
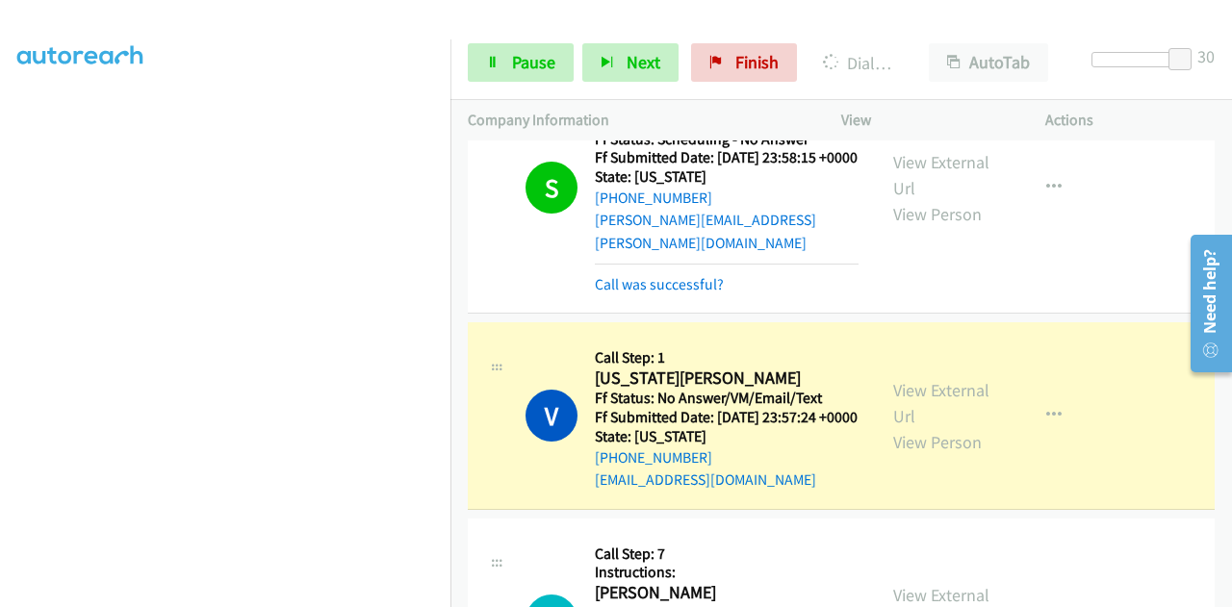
scroll to position [192, 0]
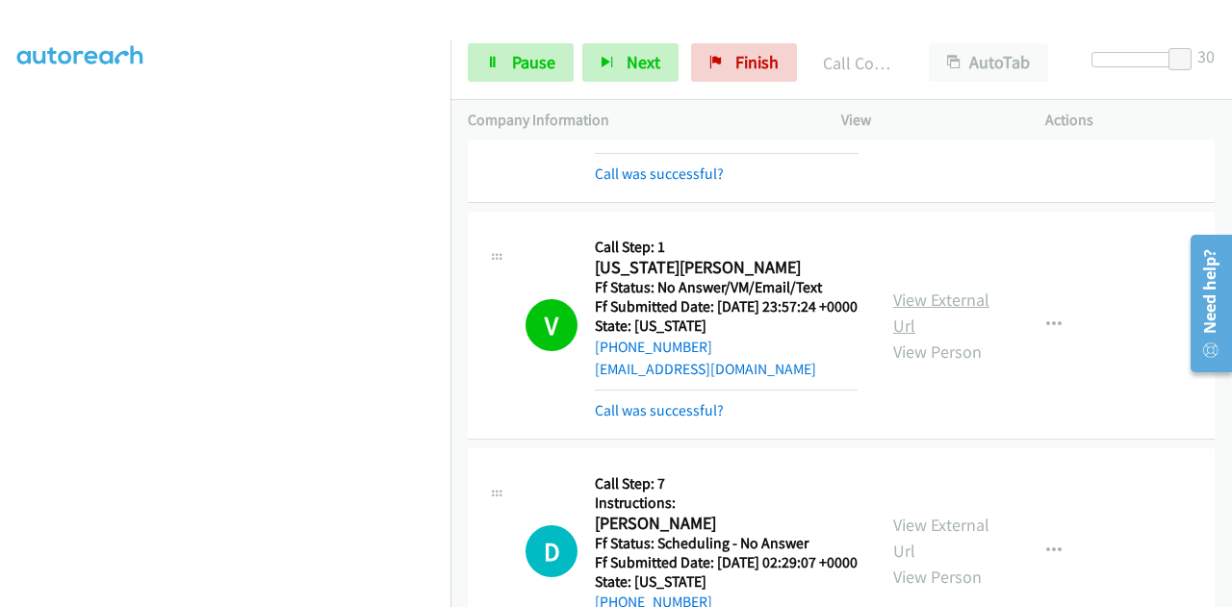
click at [916, 297] on link "View External Url" at bounding box center [941, 313] width 96 height 48
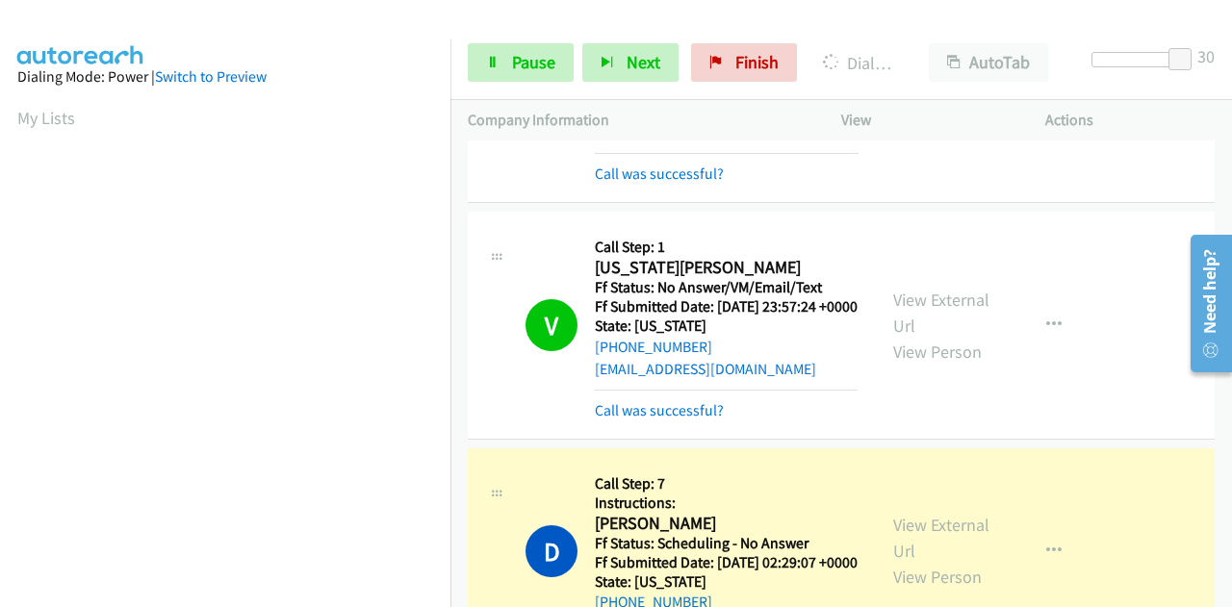
scroll to position [472, 0]
click at [916, 548] on link "View External Url" at bounding box center [941, 538] width 96 height 48
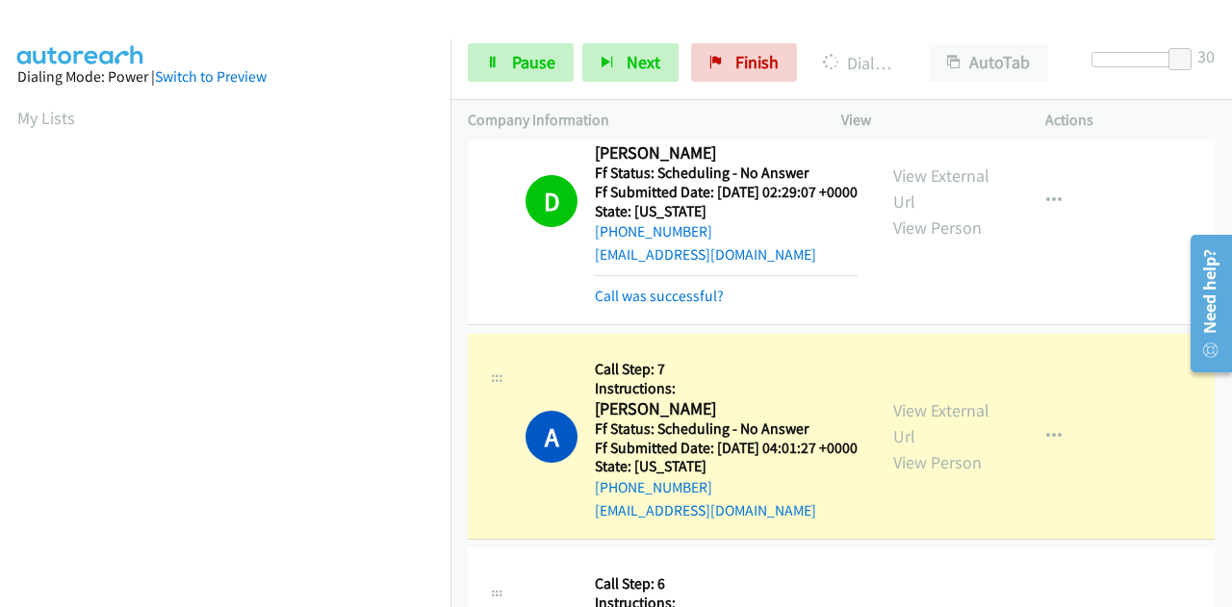
scroll to position [674, 0]
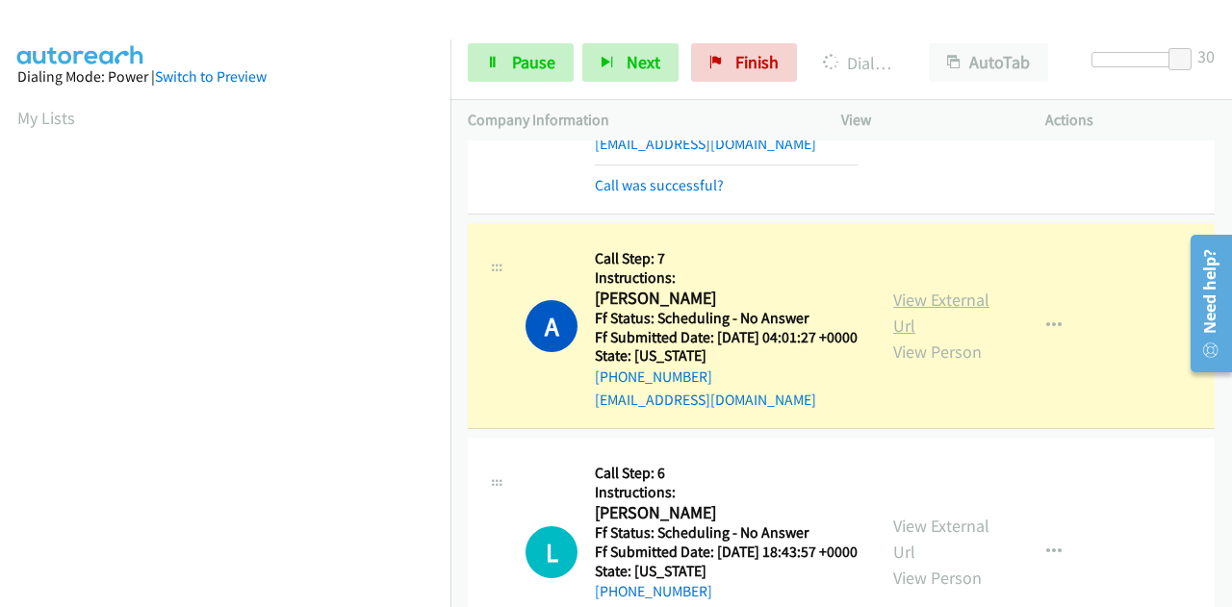
click at [932, 337] on link "View External Url" at bounding box center [941, 313] width 96 height 48
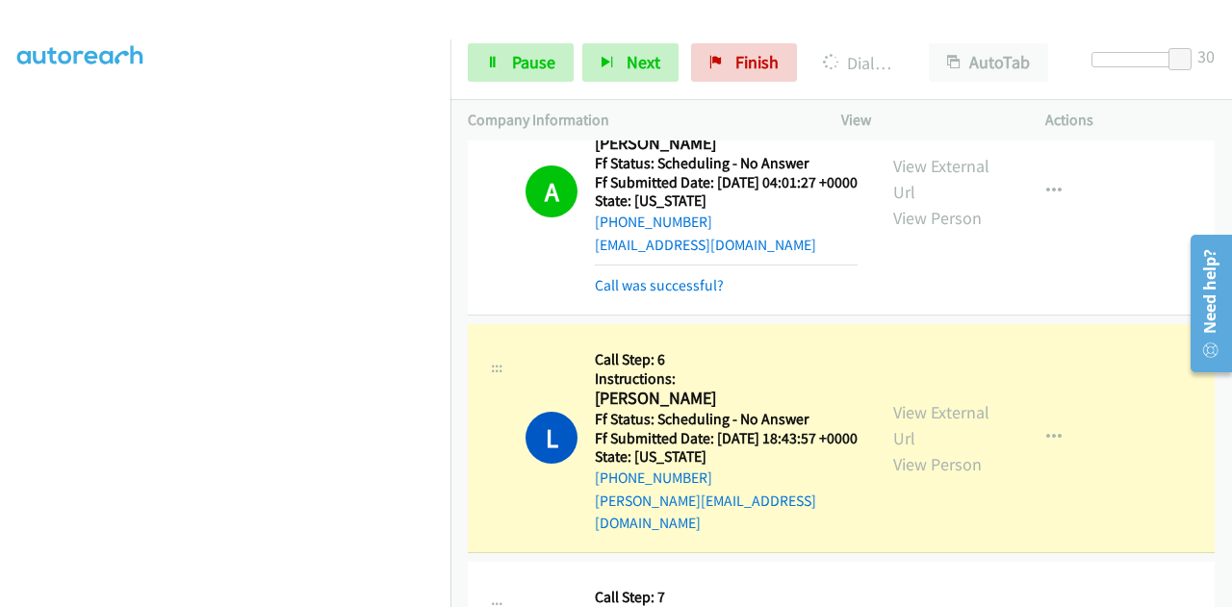
scroll to position [962, 0]
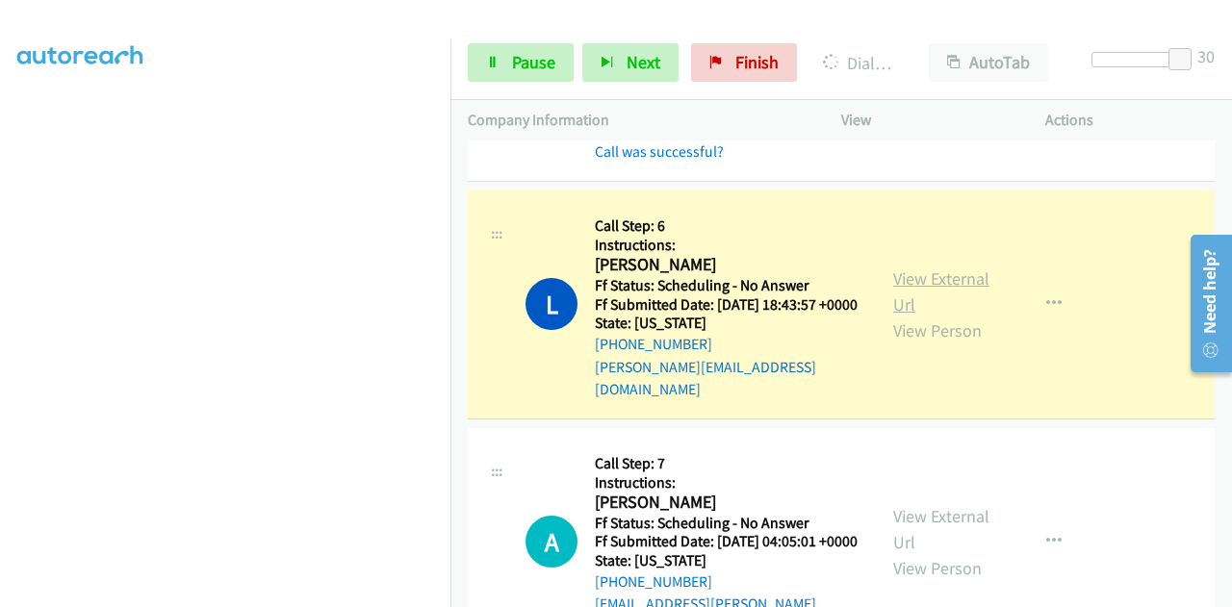
click at [924, 316] on link "View External Url" at bounding box center [941, 292] width 96 height 48
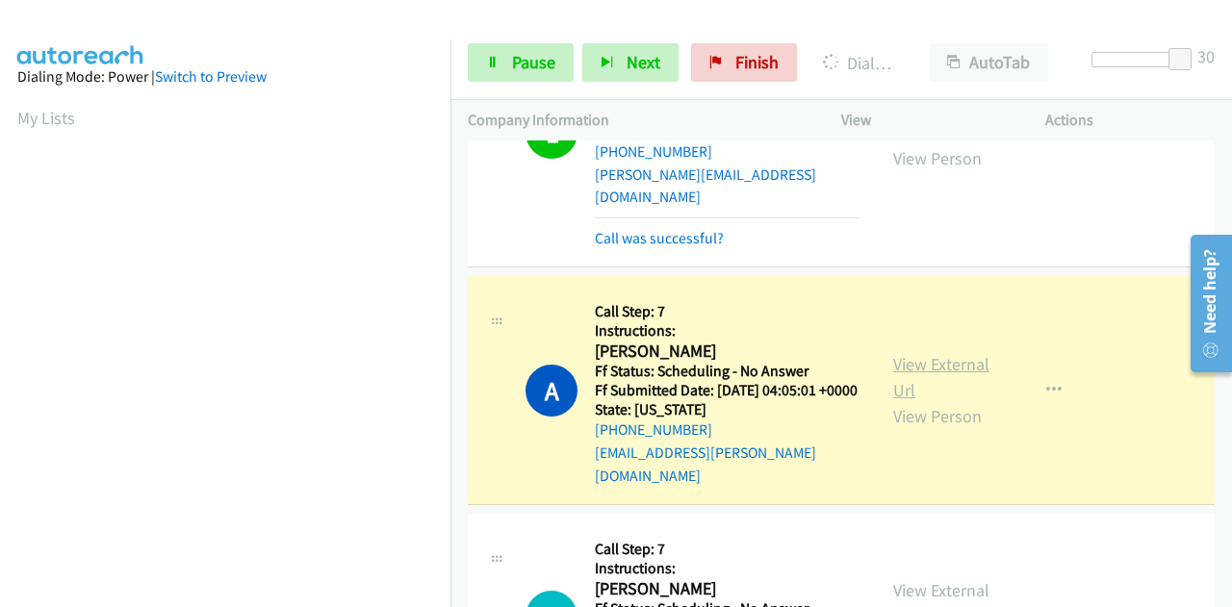
scroll to position [472, 0]
click at [917, 401] on link "View External Url" at bounding box center [941, 377] width 96 height 48
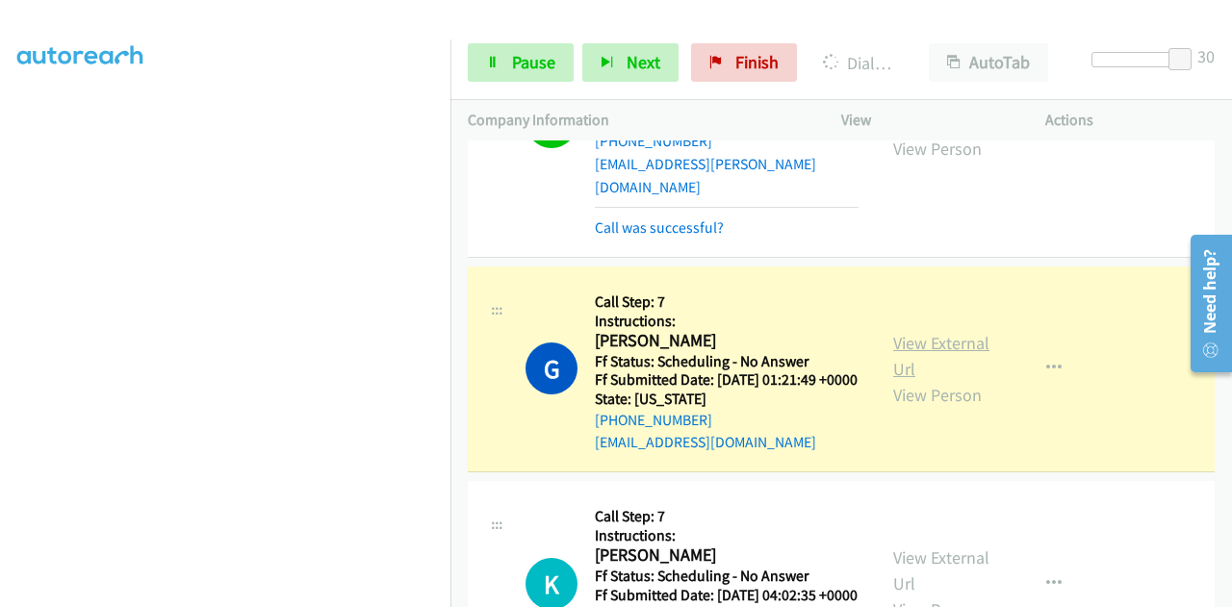
click at [907, 380] on link "View External Url" at bounding box center [941, 356] width 96 height 48
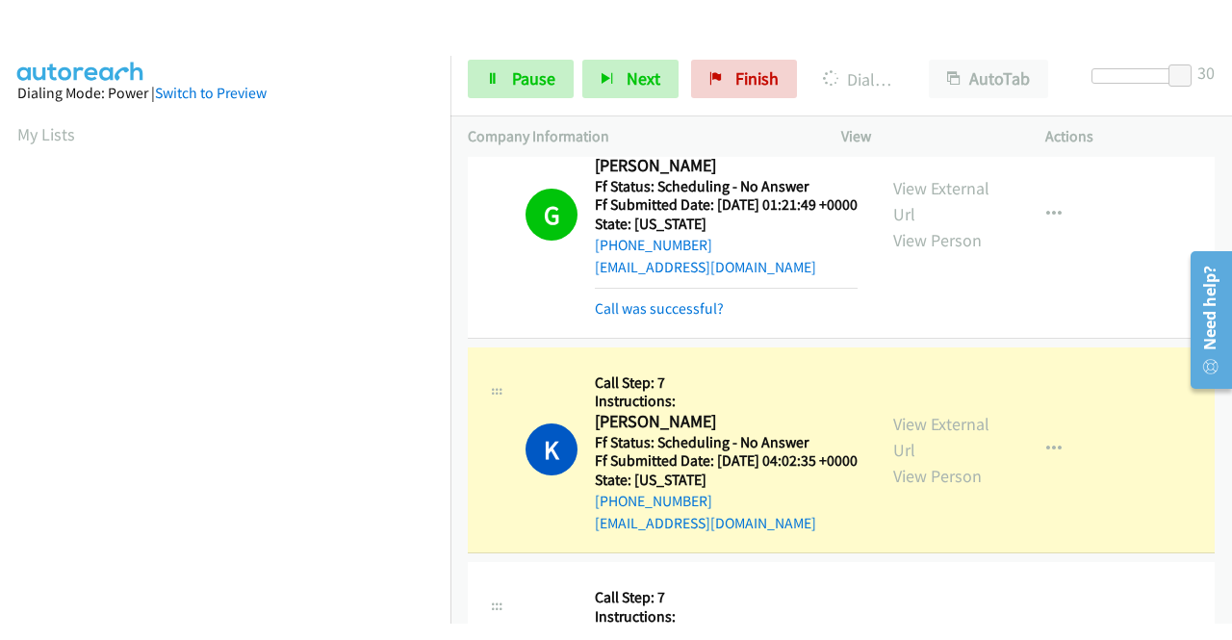
scroll to position [1636, 0]
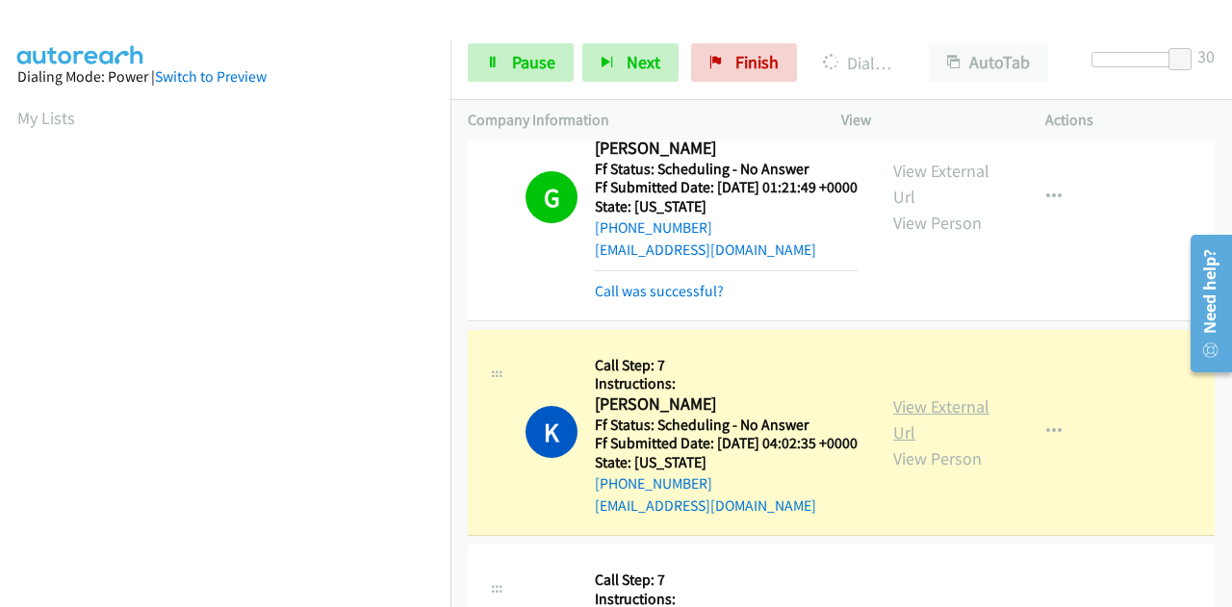
click at [966, 444] on link "View External Url" at bounding box center [941, 420] width 96 height 48
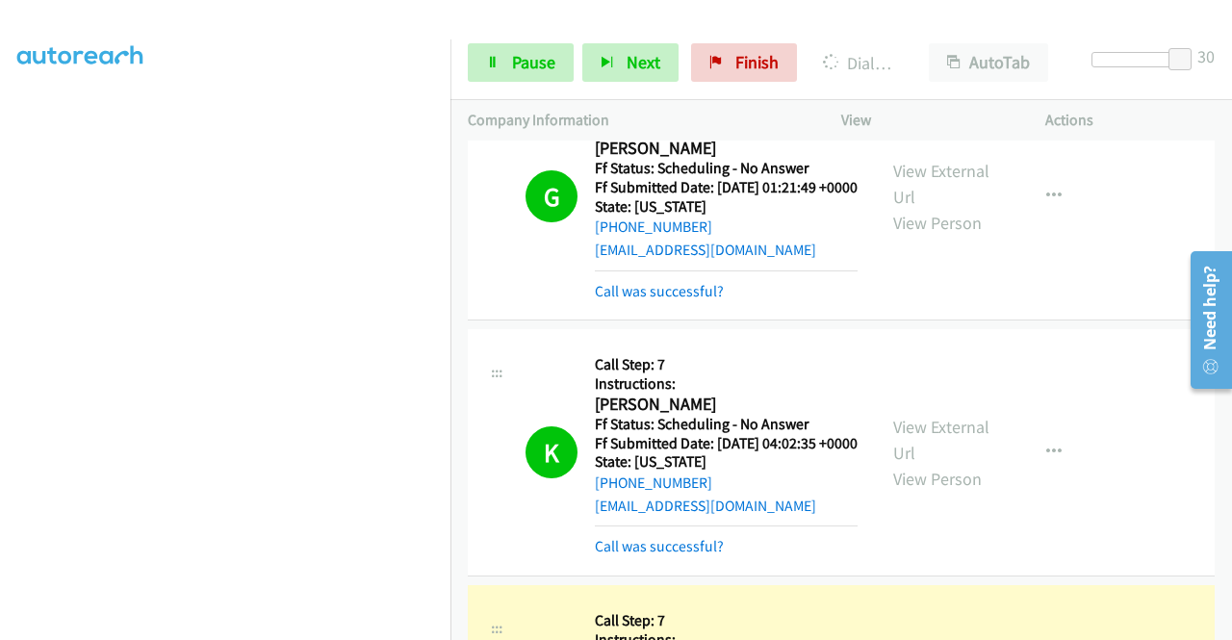
scroll to position [2021, 0]
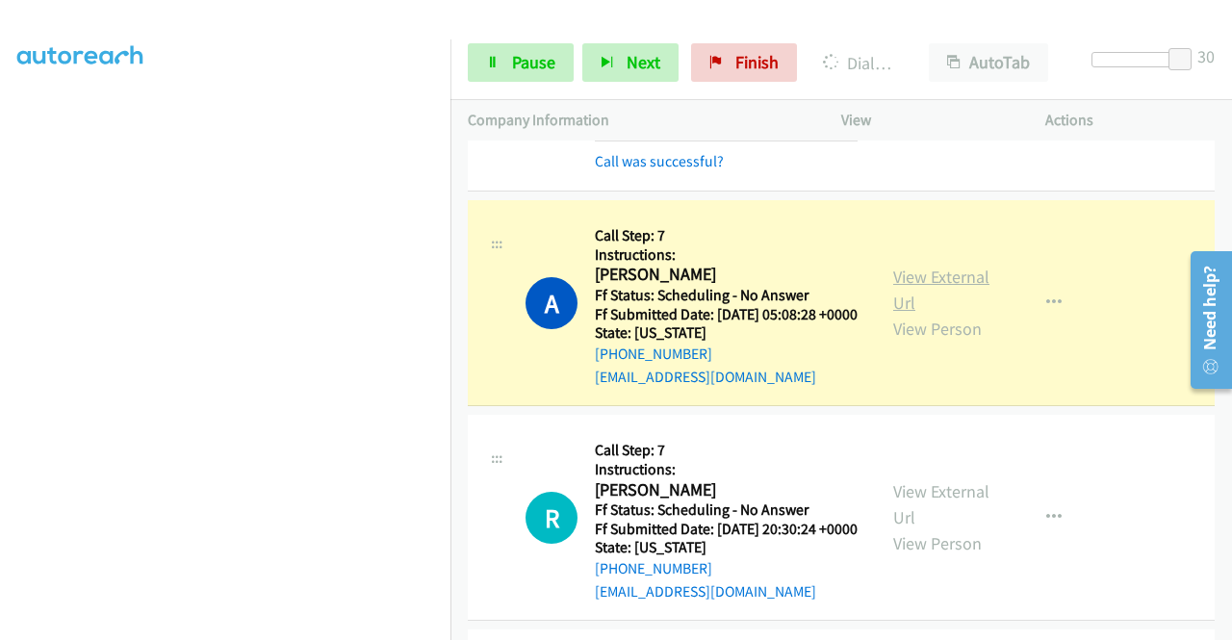
click at [910, 314] on link "View External Url" at bounding box center [941, 290] width 96 height 48
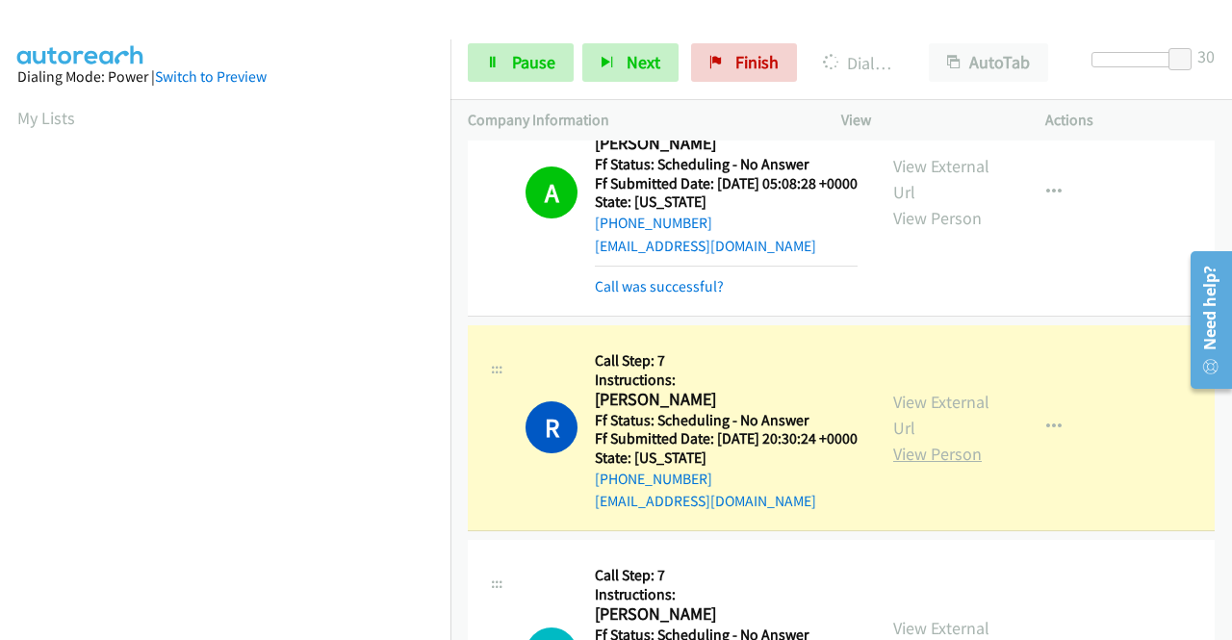
scroll to position [2214, 0]
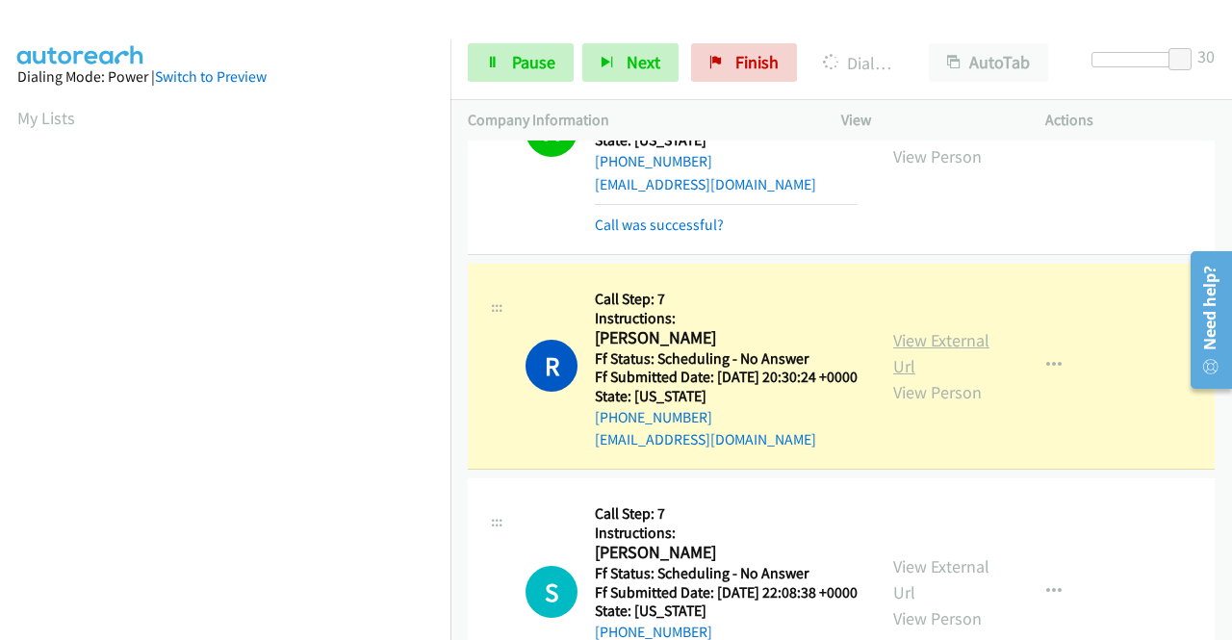
click at [905, 377] on link "View External Url" at bounding box center [941, 353] width 96 height 48
click at [910, 377] on link "View External Url" at bounding box center [941, 353] width 96 height 48
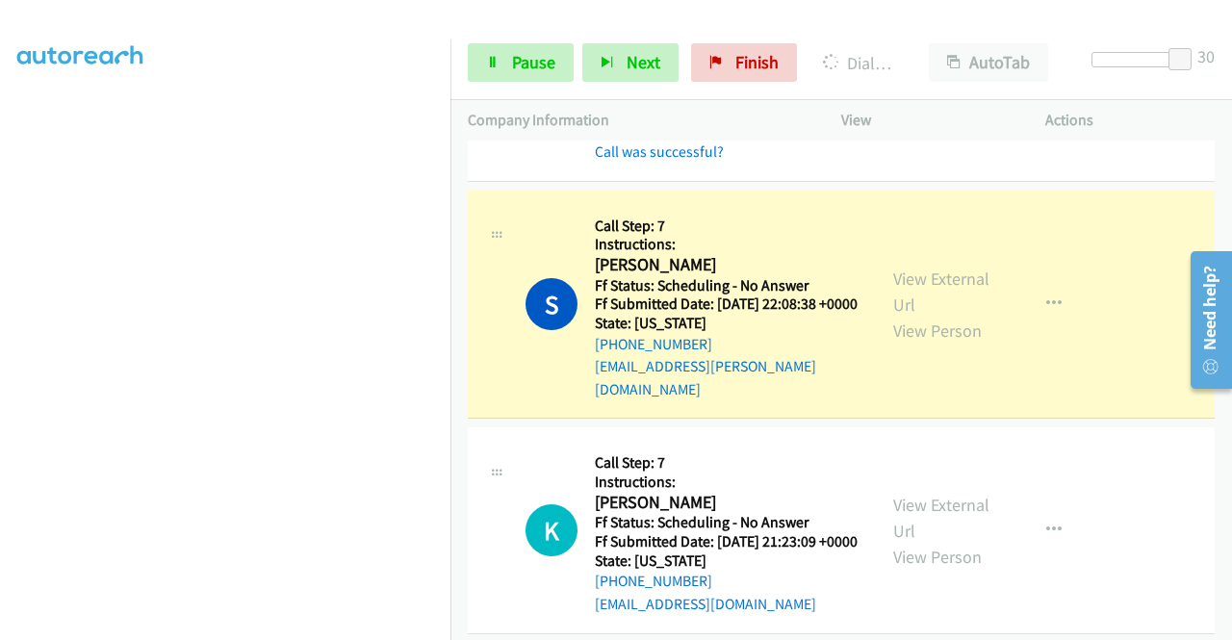
scroll to position [2599, 0]
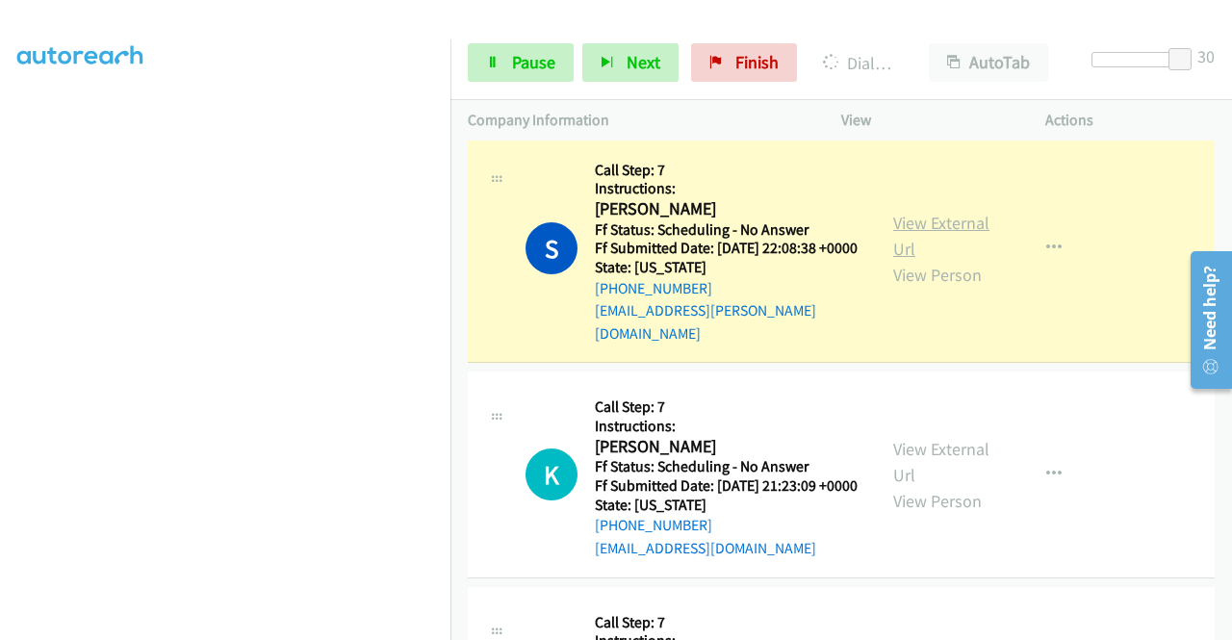
click at [912, 260] on link "View External Url" at bounding box center [941, 236] width 96 height 48
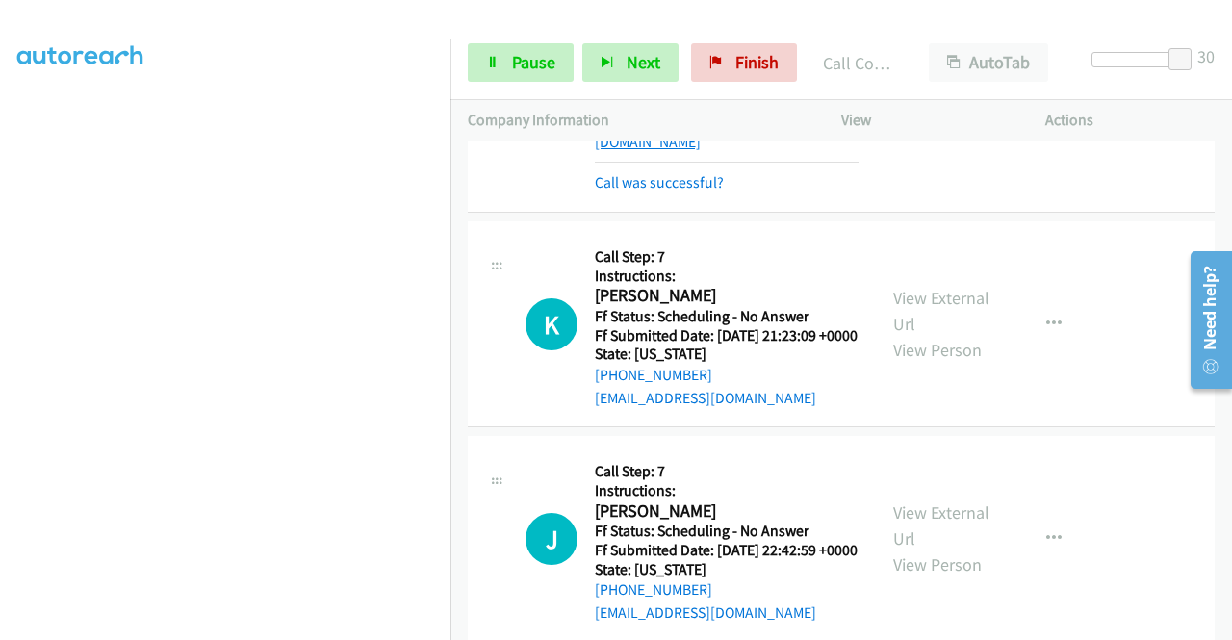
scroll to position [2791, 0]
click at [518, 66] on span "Pause" at bounding box center [533, 62] width 43 height 22
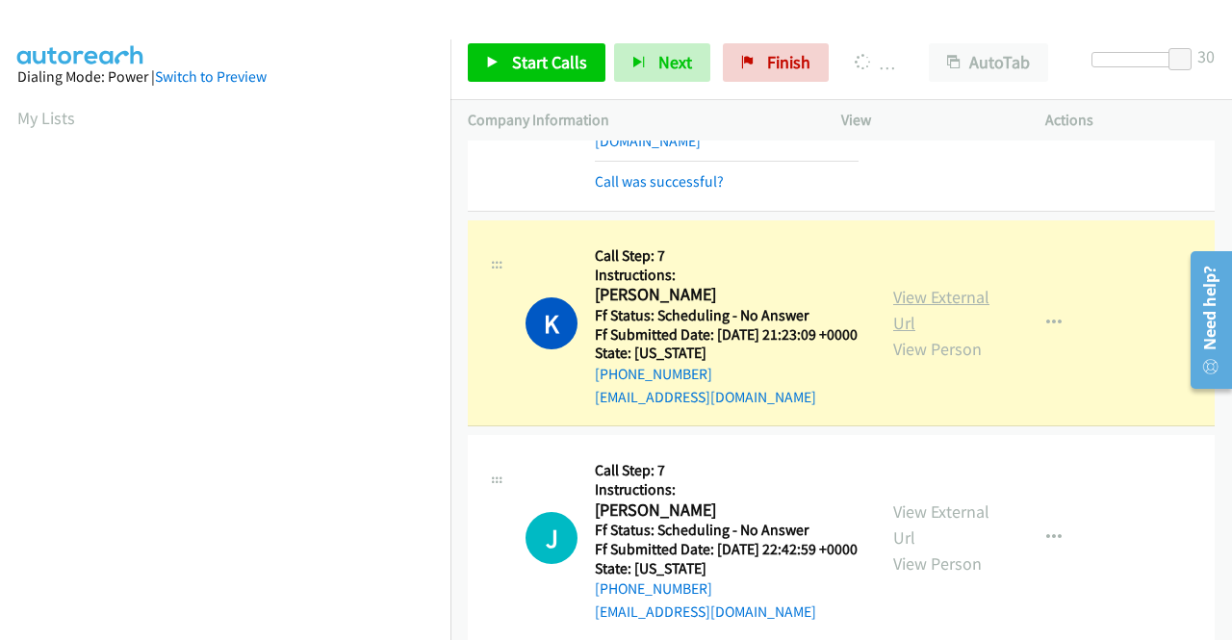
scroll to position [439, 0]
click at [917, 334] on link "View External Url" at bounding box center [941, 310] width 96 height 48
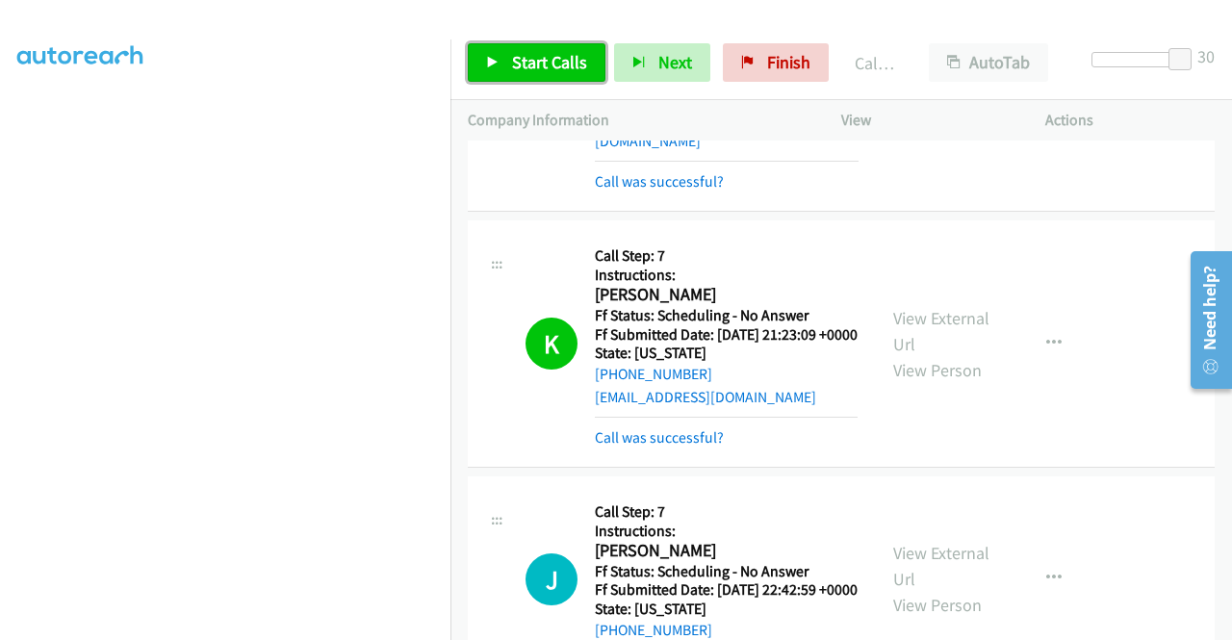
click at [580, 63] on span "Start Calls" at bounding box center [549, 62] width 75 height 22
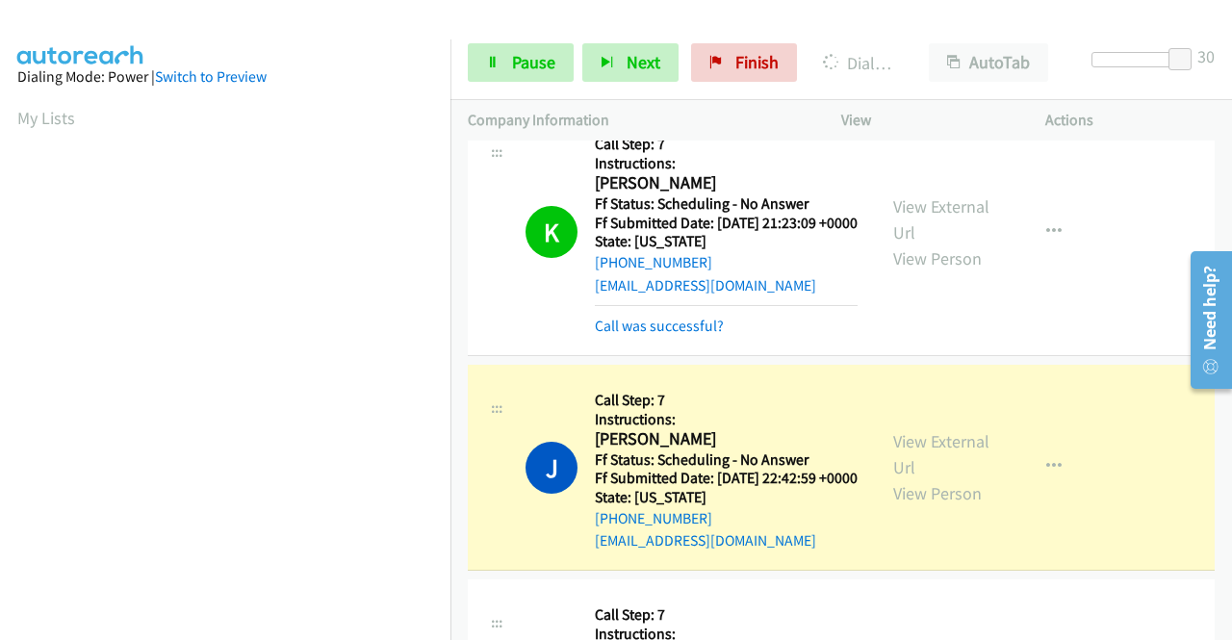
scroll to position [2984, 0]
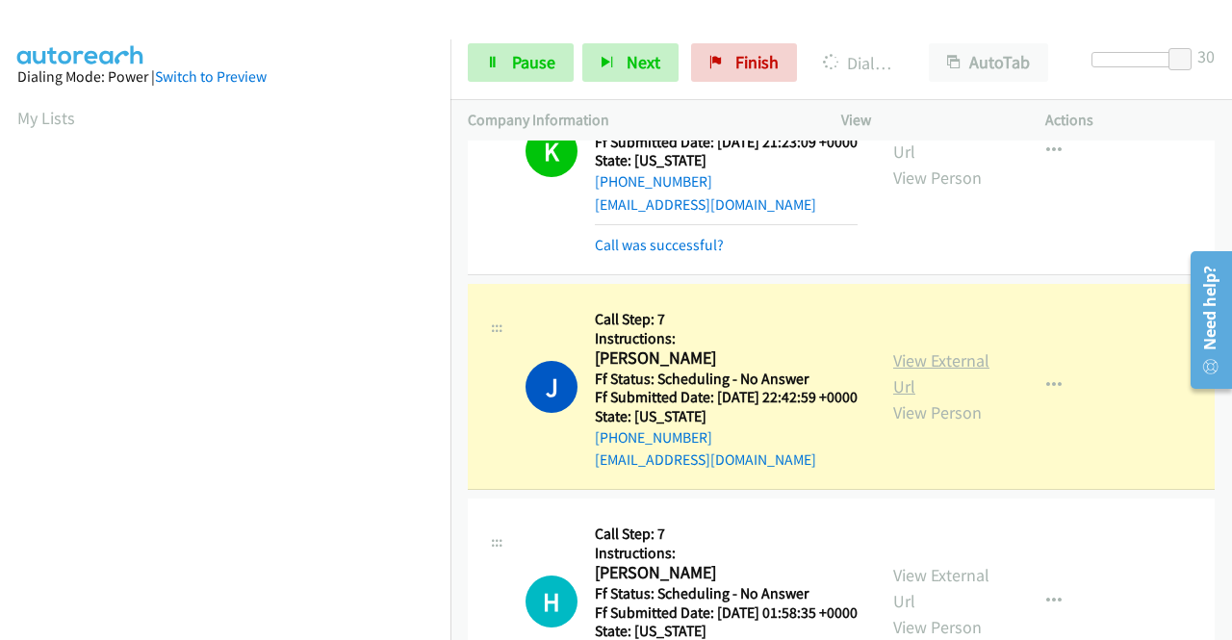
click at [909, 397] on link "View External Url" at bounding box center [941, 373] width 96 height 48
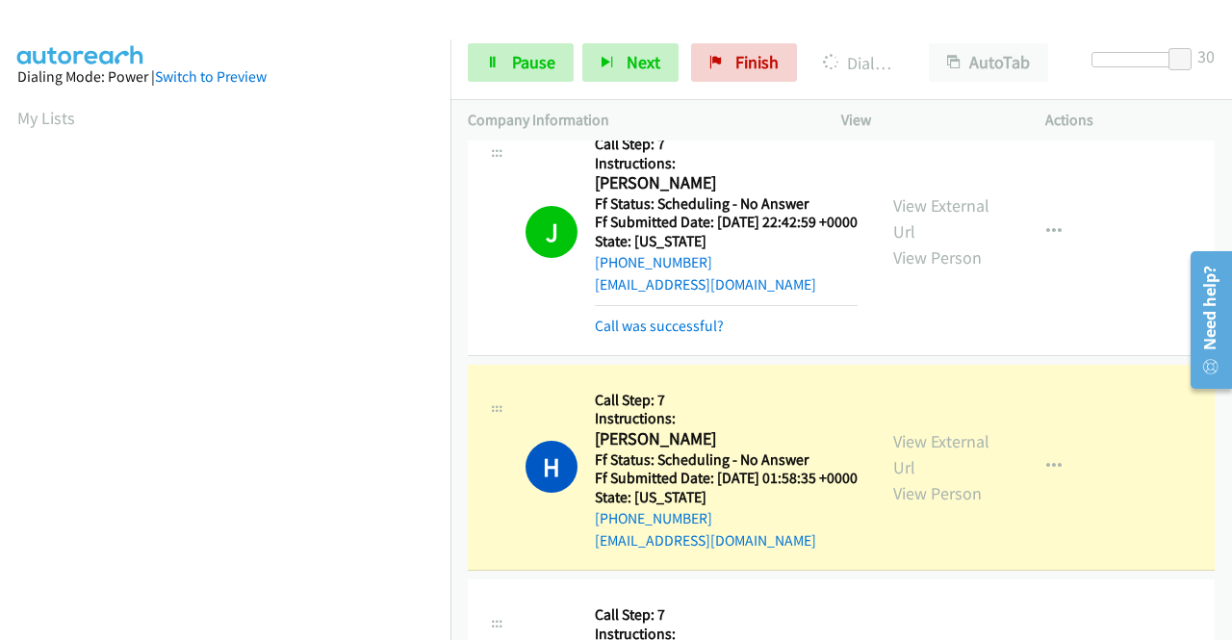
scroll to position [3369, 0]
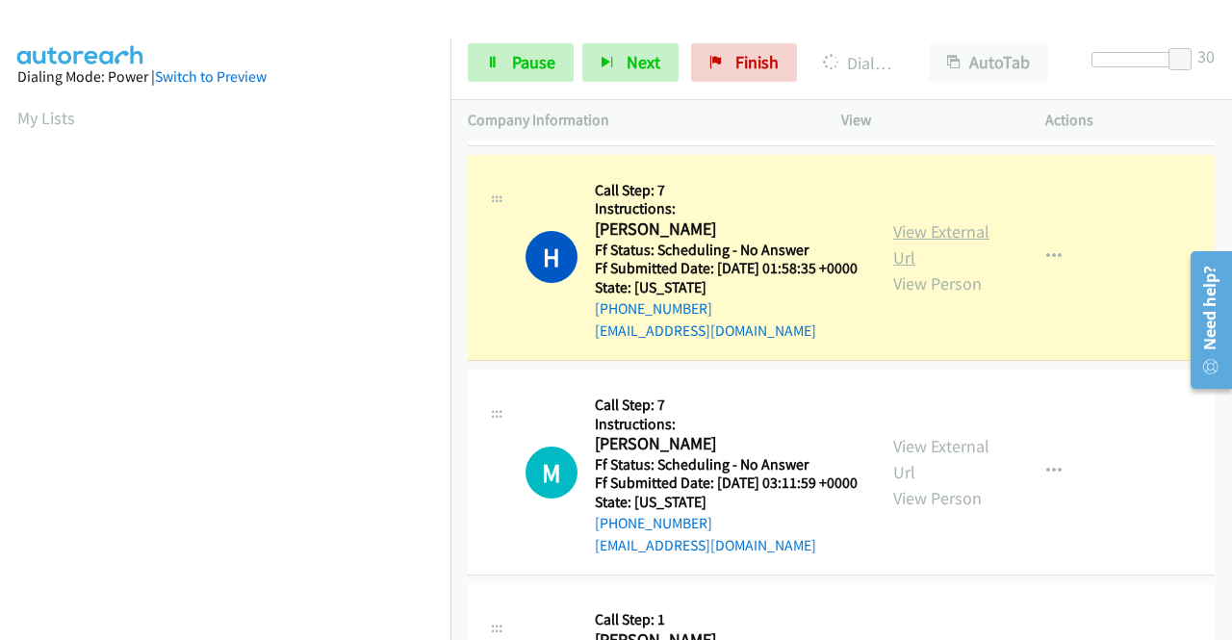
click at [923, 269] on link "View External Url" at bounding box center [941, 244] width 96 height 48
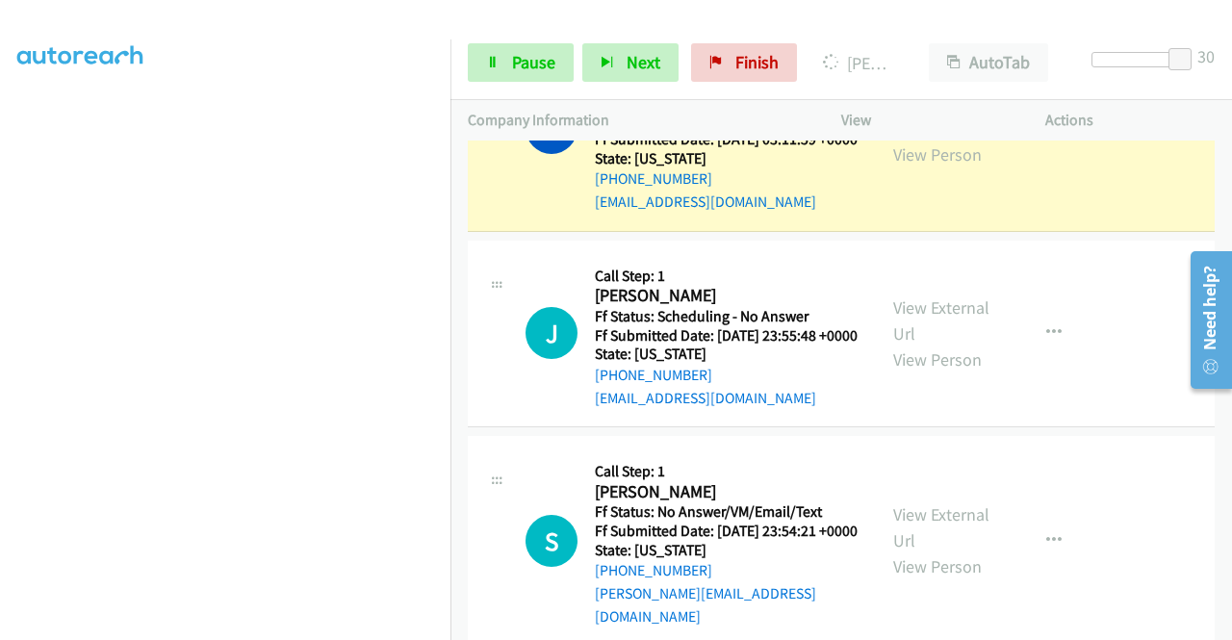
scroll to position [0, 0]
click at [918, 140] on link "View External Url" at bounding box center [941, 115] width 96 height 48
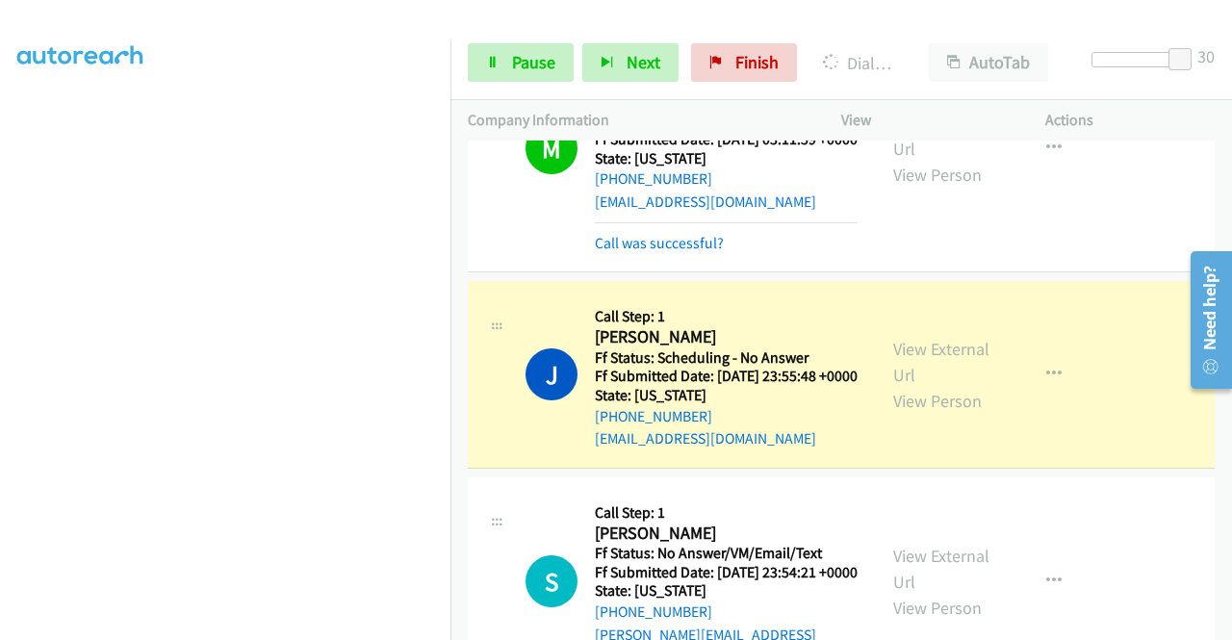
scroll to position [439, 0]
click at [912, 386] on link "View External Url" at bounding box center [941, 362] width 96 height 48
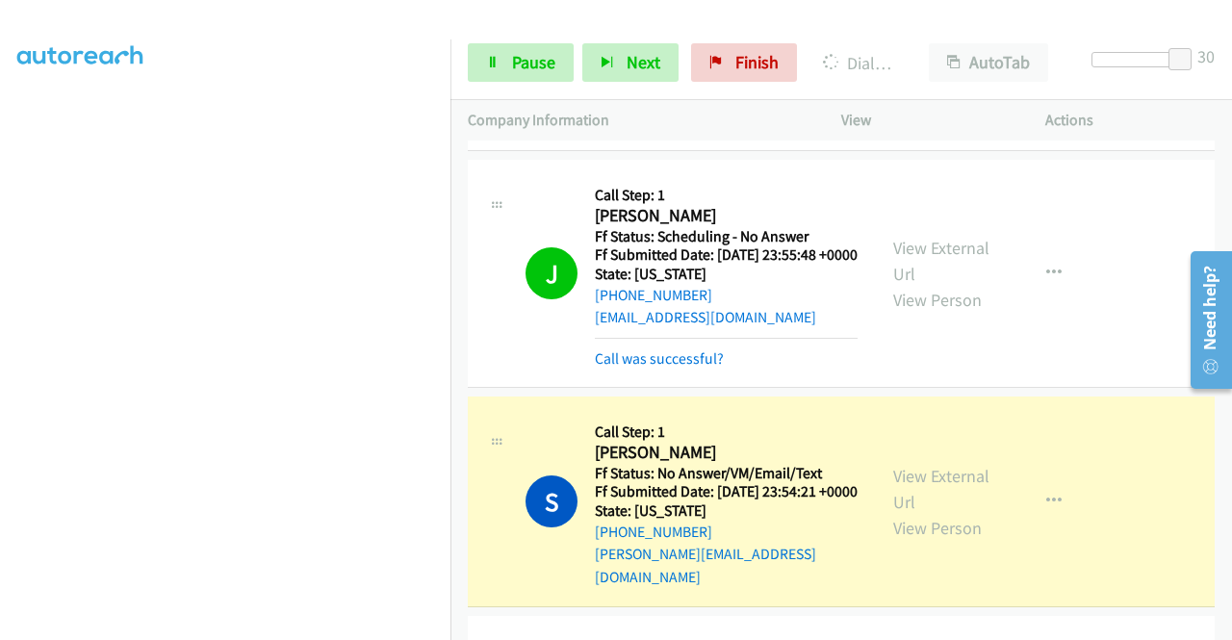
scroll to position [4139, 0]
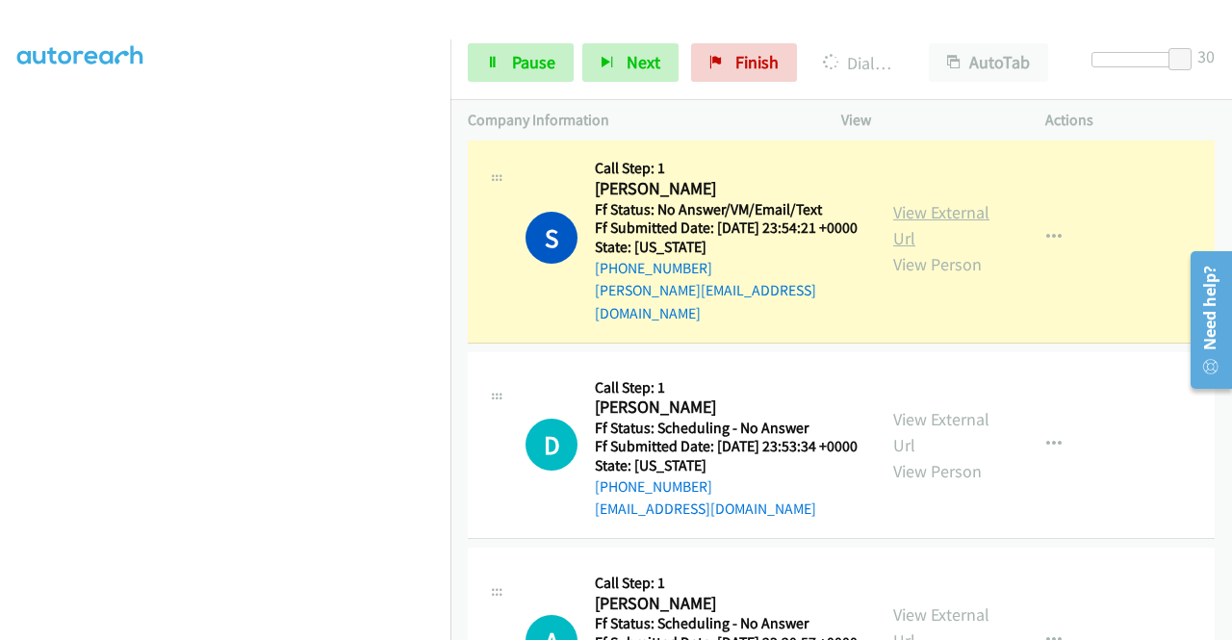
click at [937, 249] on link "View External Url" at bounding box center [941, 225] width 96 height 48
click at [524, 69] on span "Pause" at bounding box center [533, 62] width 43 height 22
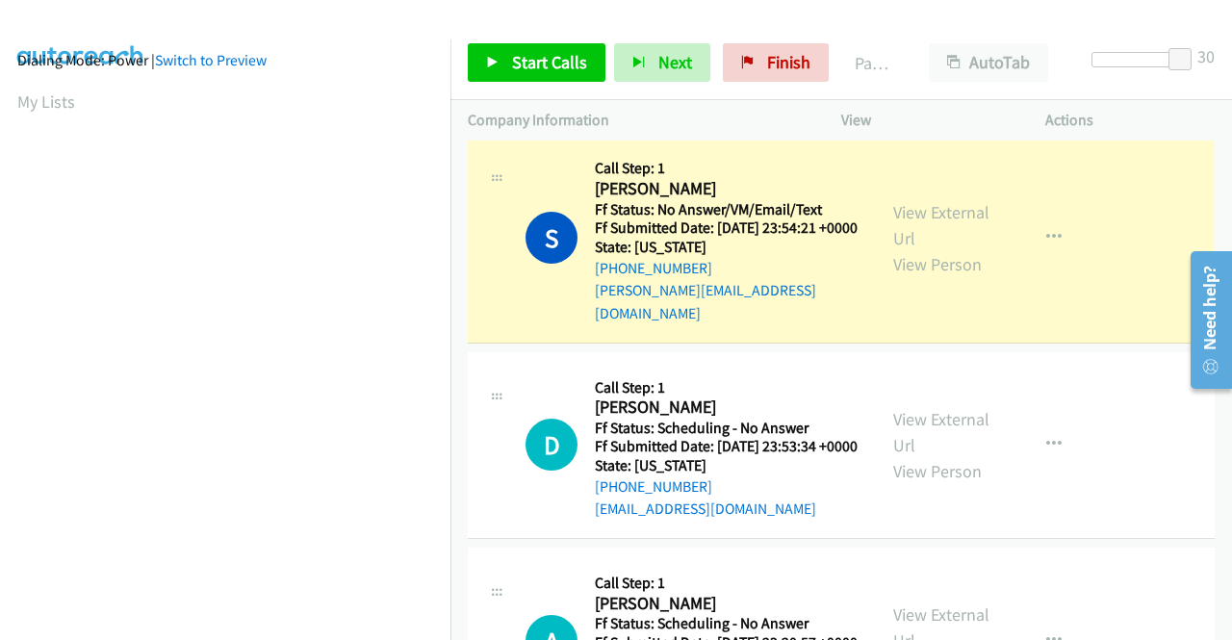
scroll to position [0, 0]
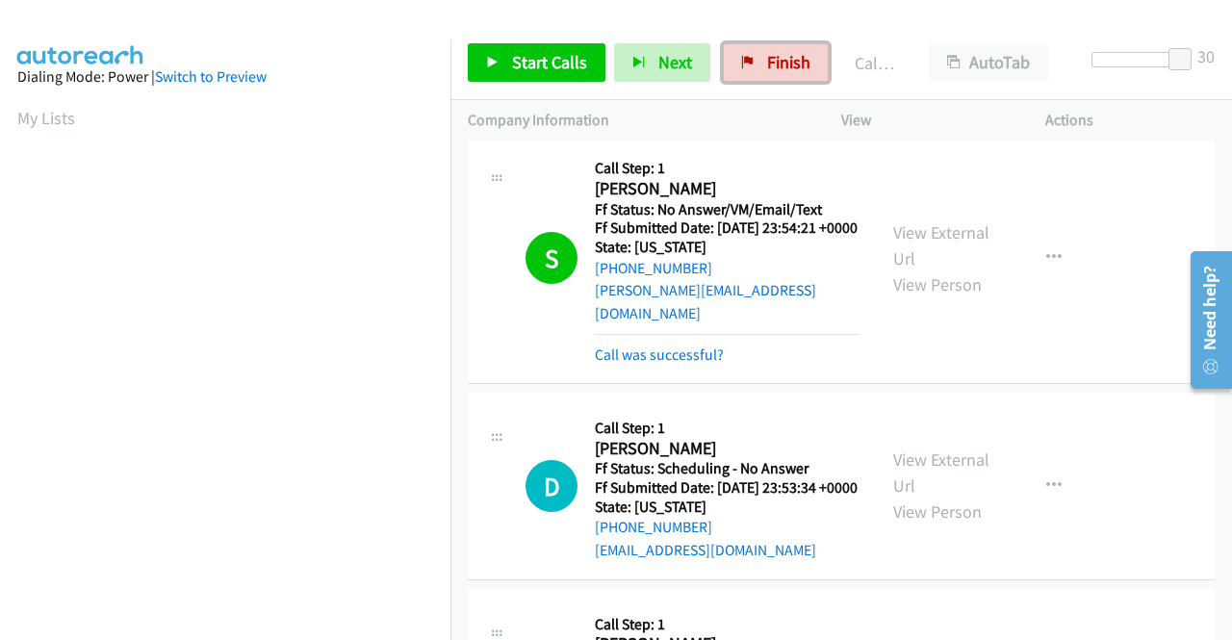
drag, startPoint x: 789, startPoint y: 54, endPoint x: 649, endPoint y: 94, distance: 146.2
click at [789, 54] on span "Finish" at bounding box center [788, 62] width 43 height 22
